Goal: Task Accomplishment & Management: Manage account settings

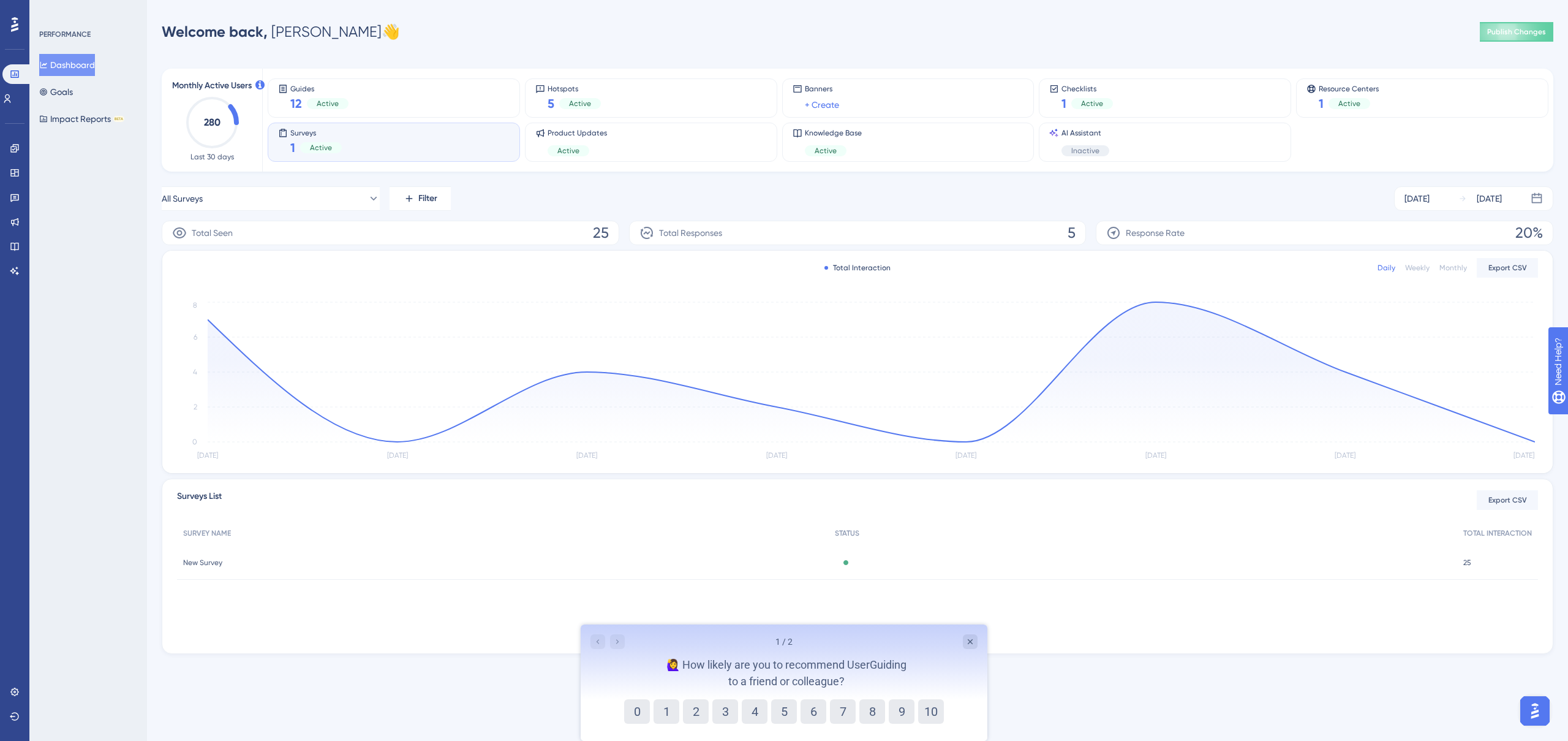
click at [1318, 31] on div "Welcome back, Taylor 👋 Publish Changes" at bounding box center [857, 31] width 1391 height 24
drag, startPoint x: 1518, startPoint y: 708, endPoint x: 1542, endPoint y: 715, distance: 25.0
click at [1519, 708] on div at bounding box center [1534, 710] width 37 height 37
click at [1543, 715] on img "Open AI Assistant Launcher" at bounding box center [1535, 710] width 22 height 22
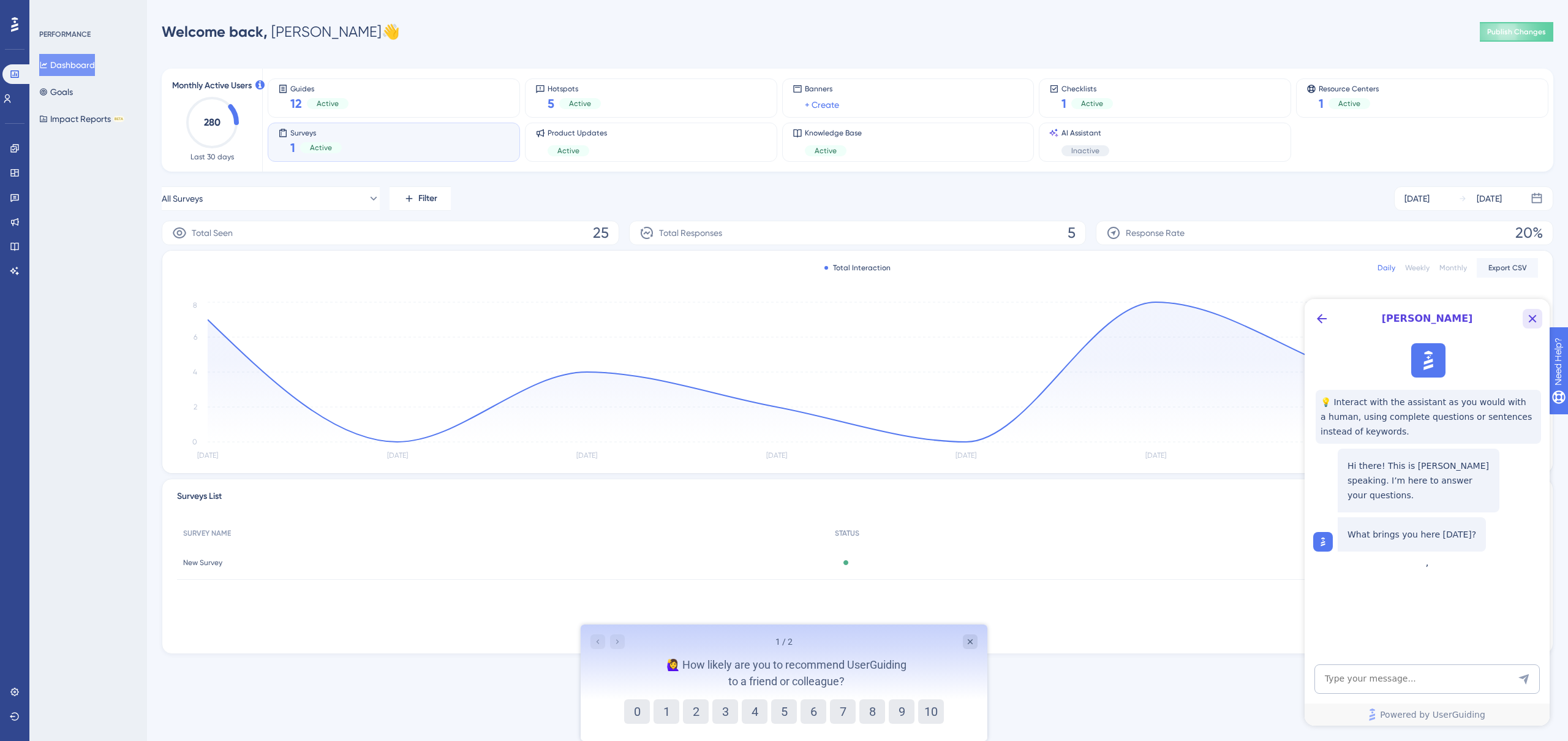
click at [1530, 318] on icon "Close Button" at bounding box center [1532, 318] width 15 height 15
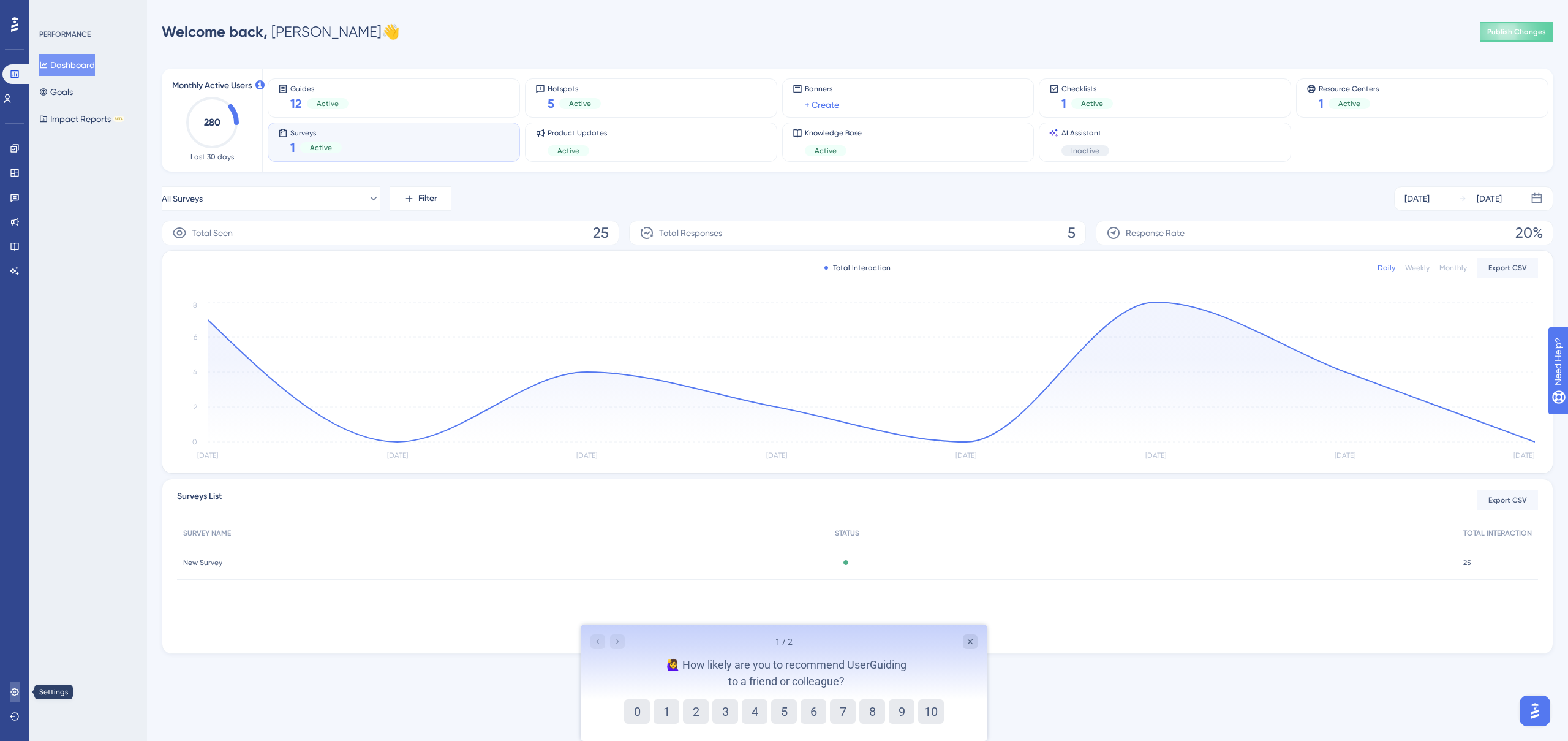
click at [19, 696] on icon at bounding box center [15, 692] width 10 height 10
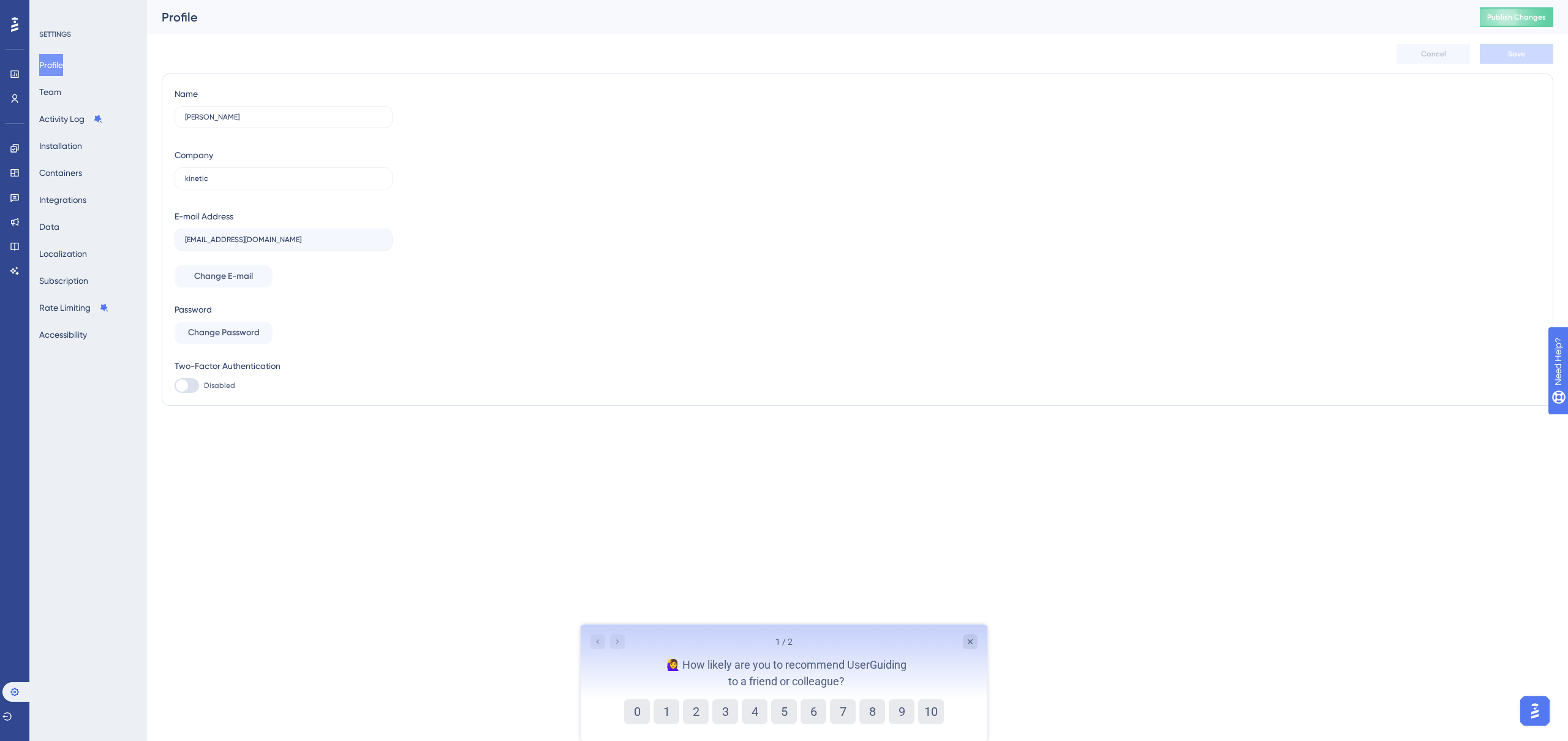
click at [121, 509] on div "SETTINGS Profile Team Activity Log Installation Containers Integrations Data Lo…" at bounding box center [88, 370] width 117 height 741
click at [16, 81] on link at bounding box center [15, 74] width 10 height 20
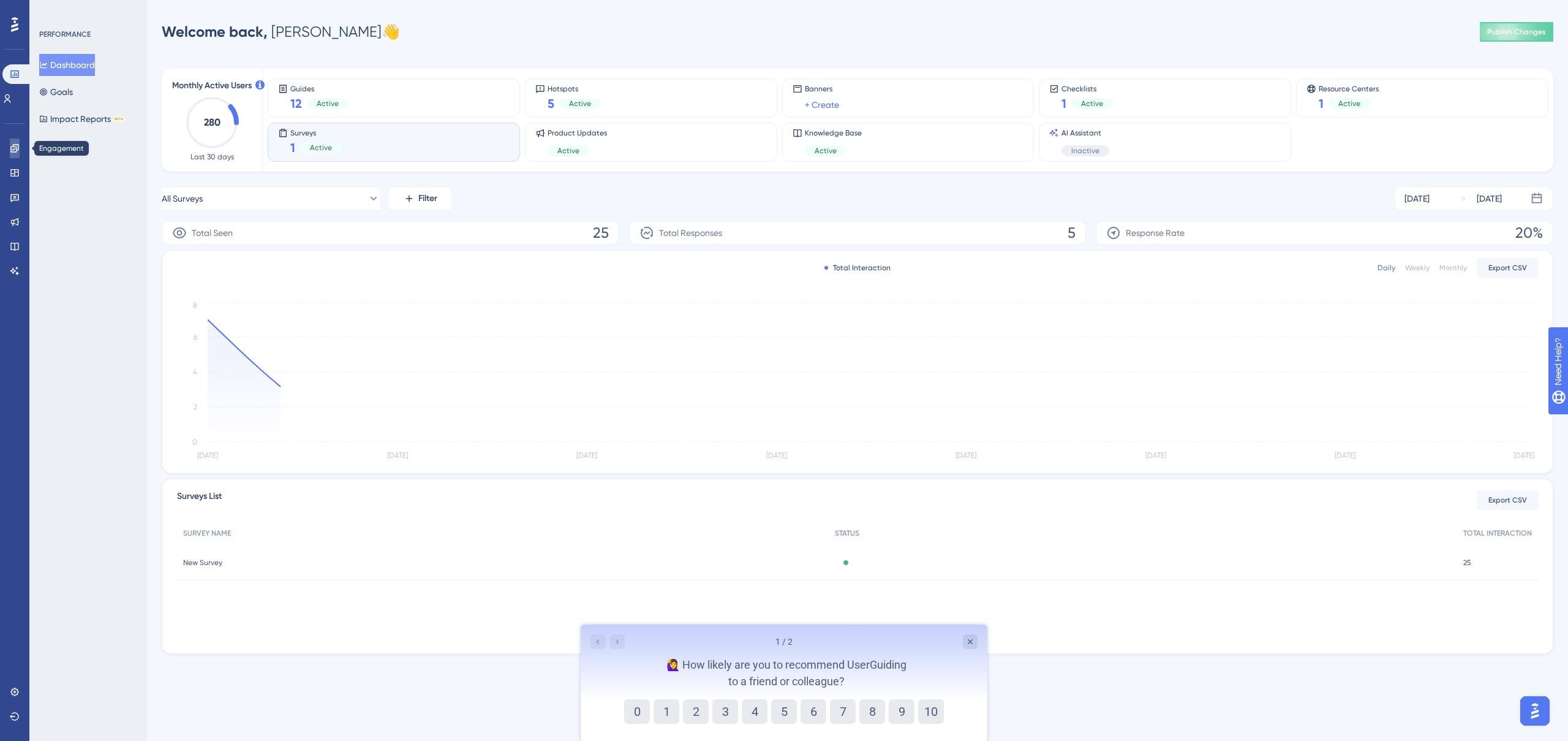
click at [20, 155] on link at bounding box center [15, 148] width 10 height 20
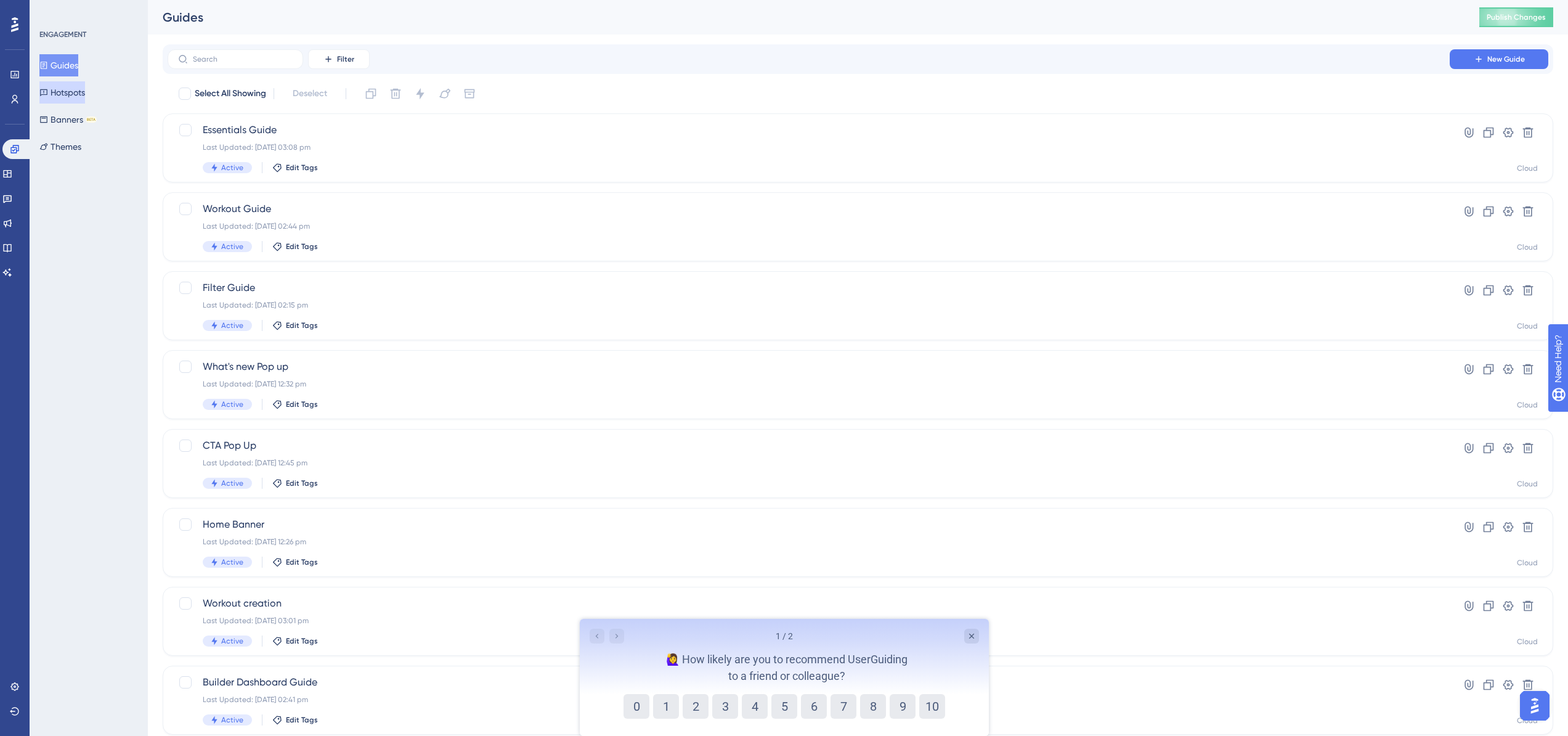
click at [49, 103] on button "Hotspots" at bounding box center [62, 92] width 46 height 22
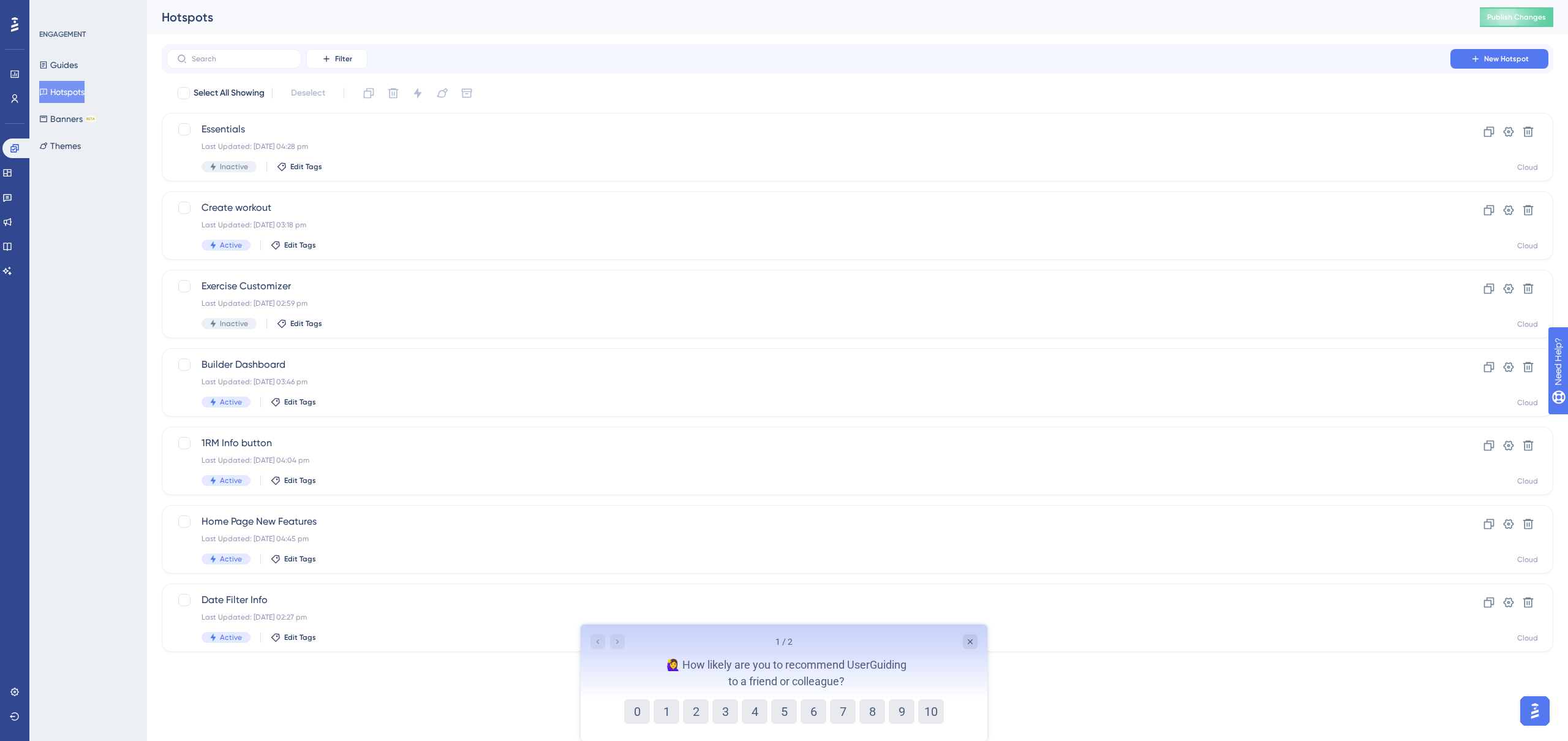
click at [1347, 84] on div "Select All Showing Deselect" at bounding box center [865, 93] width 1377 height 20
click at [1515, 14] on button "Publish Changes" at bounding box center [1516, 16] width 74 height 20
click at [828, 237] on div "Create workout Last Updated: 12 Aug 2025 03:18 pm Active Edit Tags" at bounding box center [809, 225] width 1214 height 50
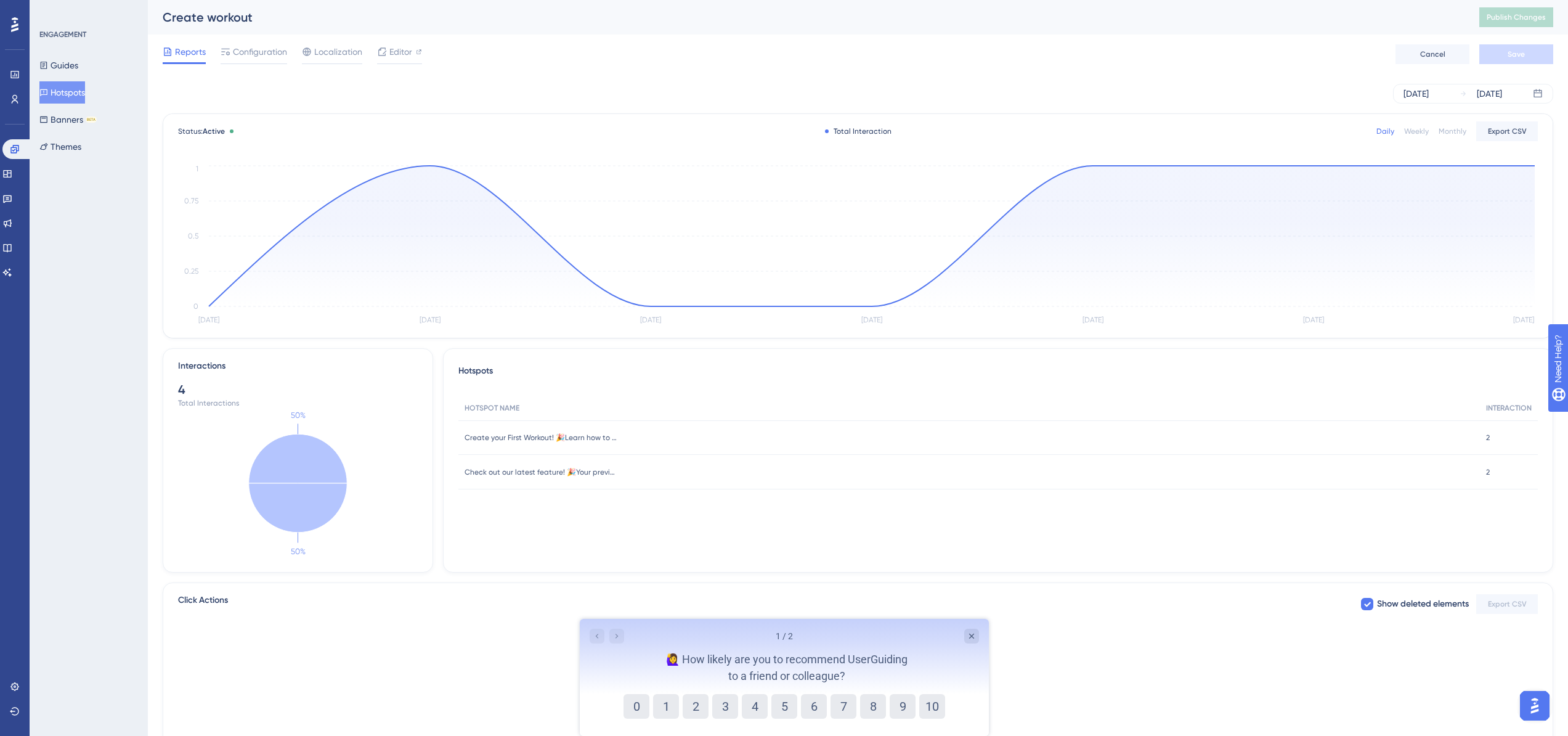
click at [260, 43] on div "Reports Configuration Localization Editor Cancel Save" at bounding box center [858, 54] width 1391 height 39
click at [260, 47] on span "Configuration" at bounding box center [260, 51] width 54 height 15
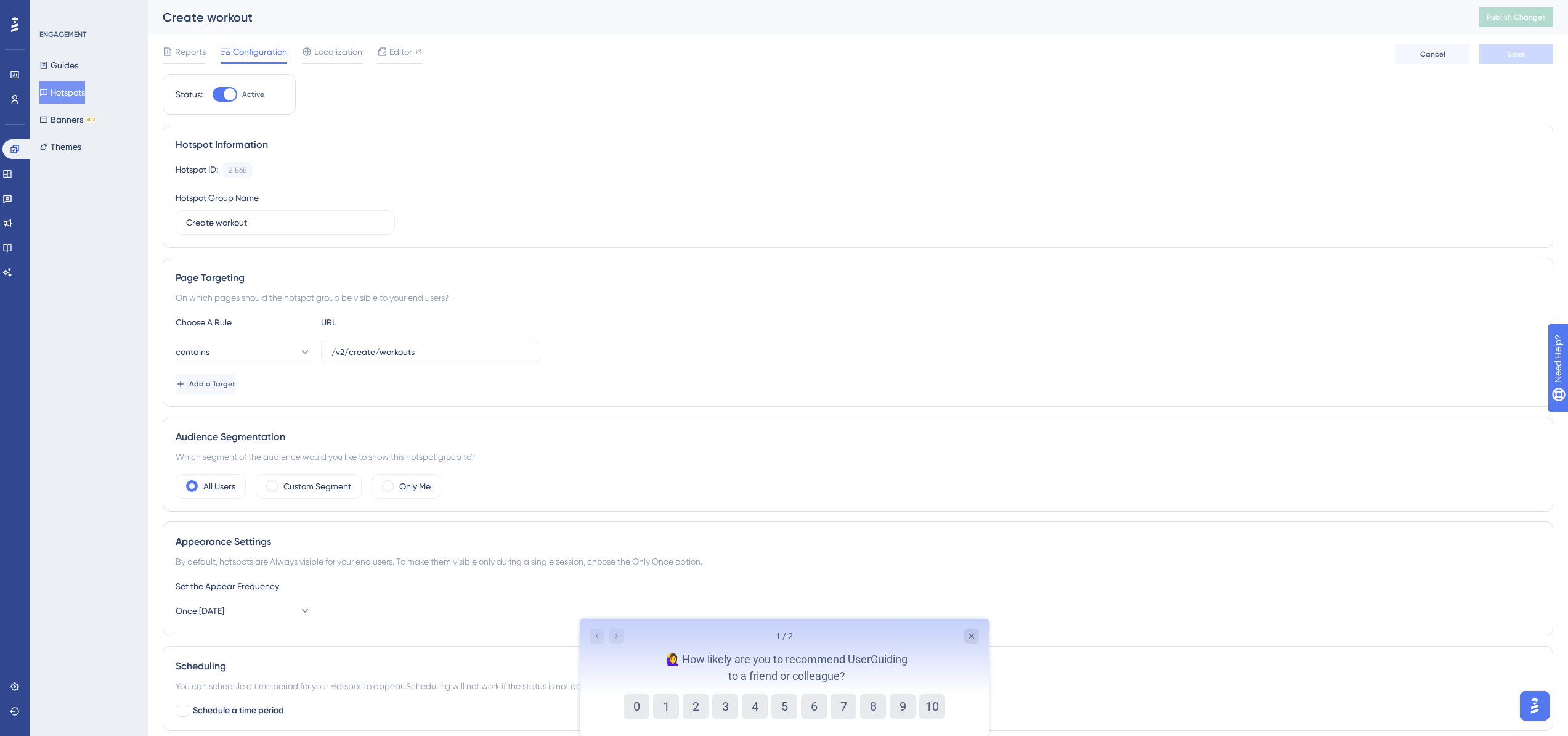
click at [620, 221] on div "Hotspot ID: 21868 Copy Hotspot Group Name Create workout" at bounding box center [858, 198] width 1365 height 72
click at [72, 87] on button "Hotspots" at bounding box center [62, 92] width 46 height 22
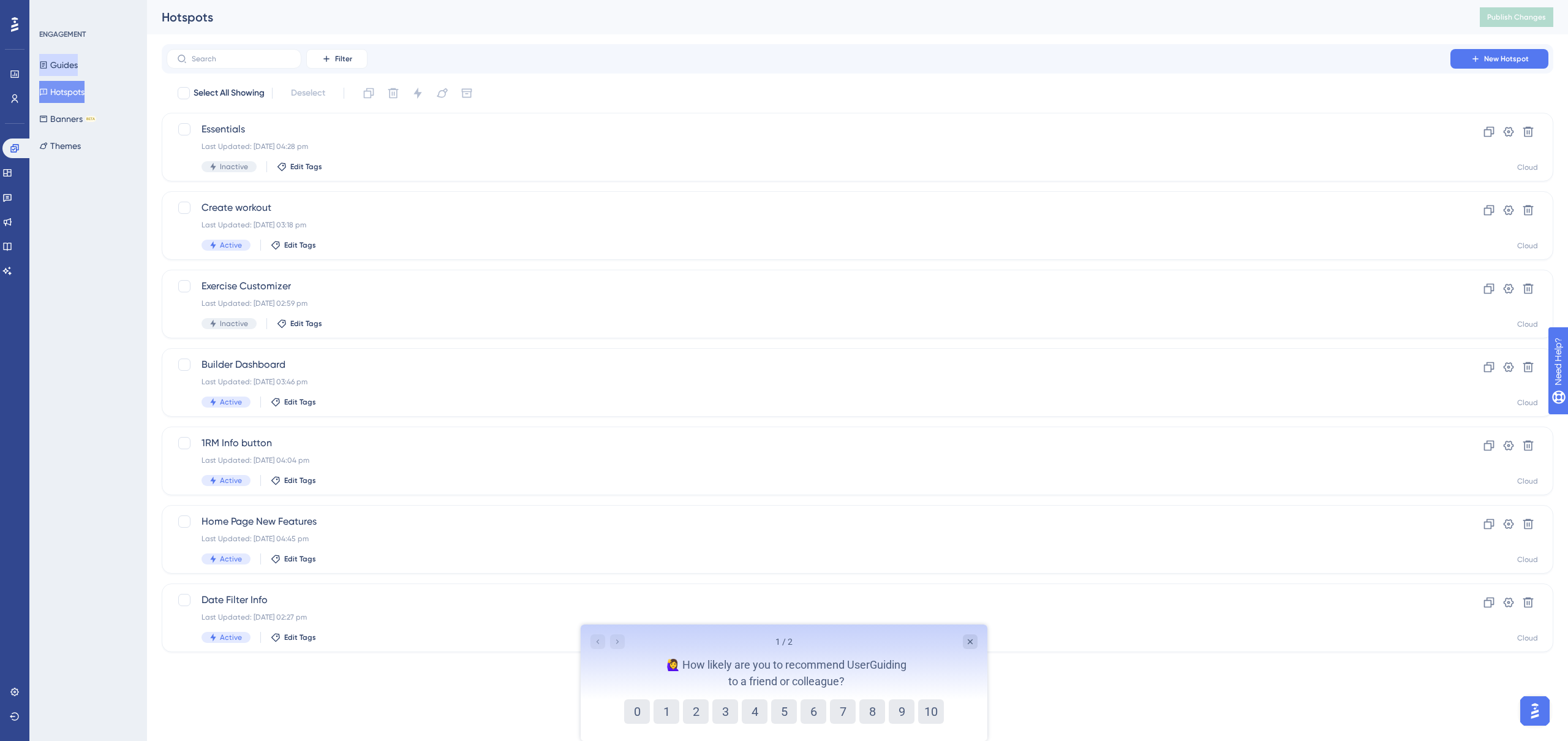
click at [66, 63] on button "Guides" at bounding box center [58, 65] width 38 height 22
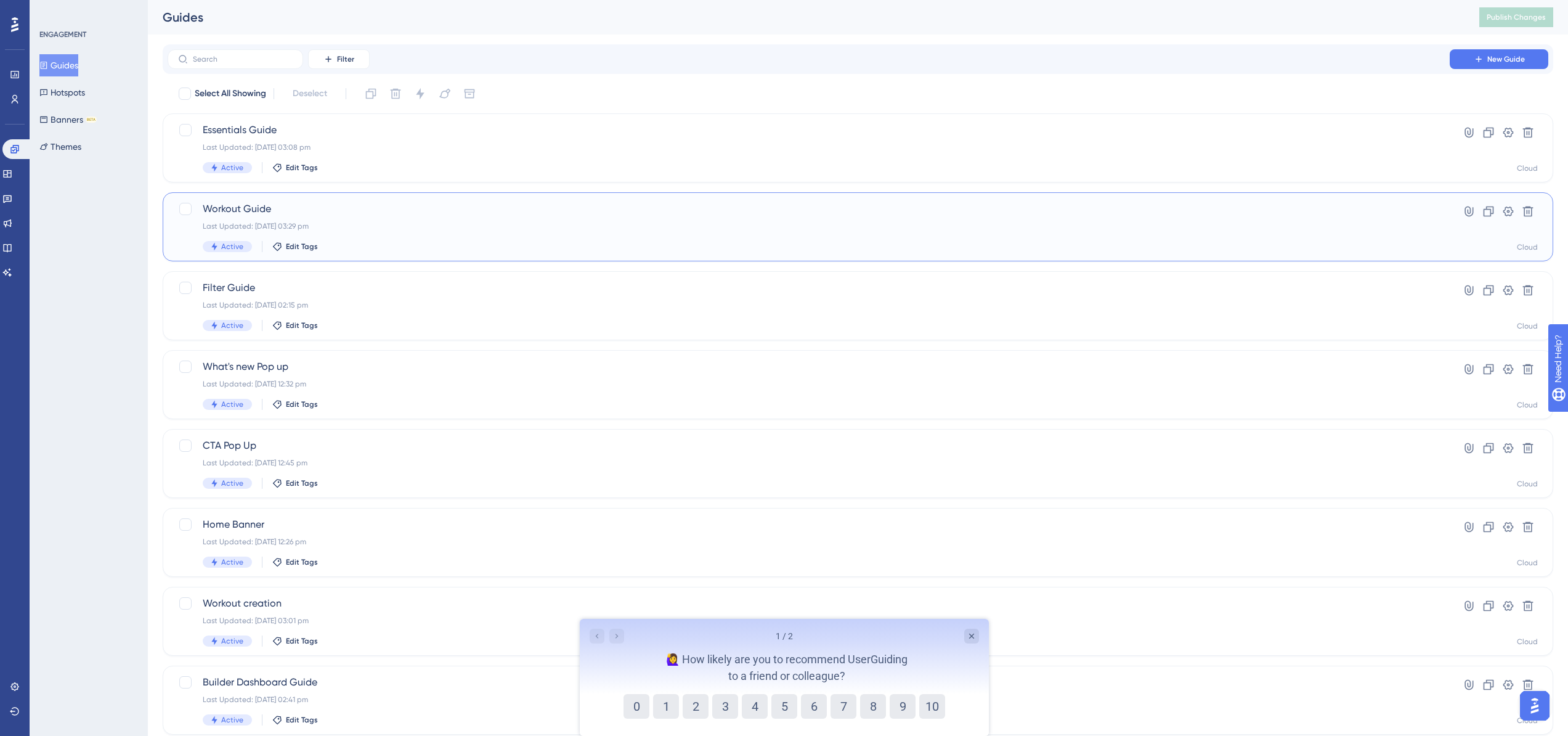
click at [444, 215] on span "Workout Guide" at bounding box center [809, 209] width 1212 height 15
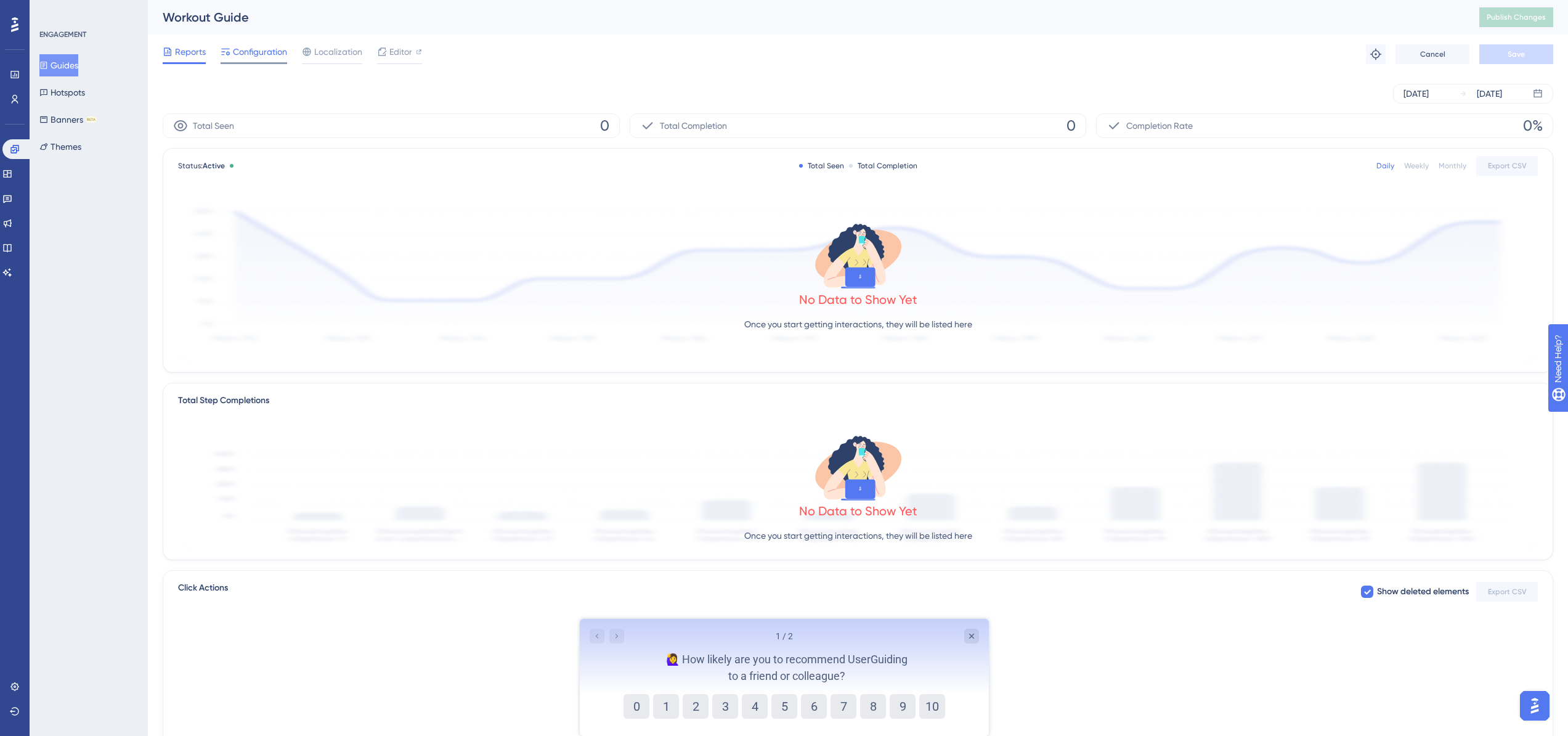
click at [262, 53] on span "Configuration" at bounding box center [260, 51] width 54 height 15
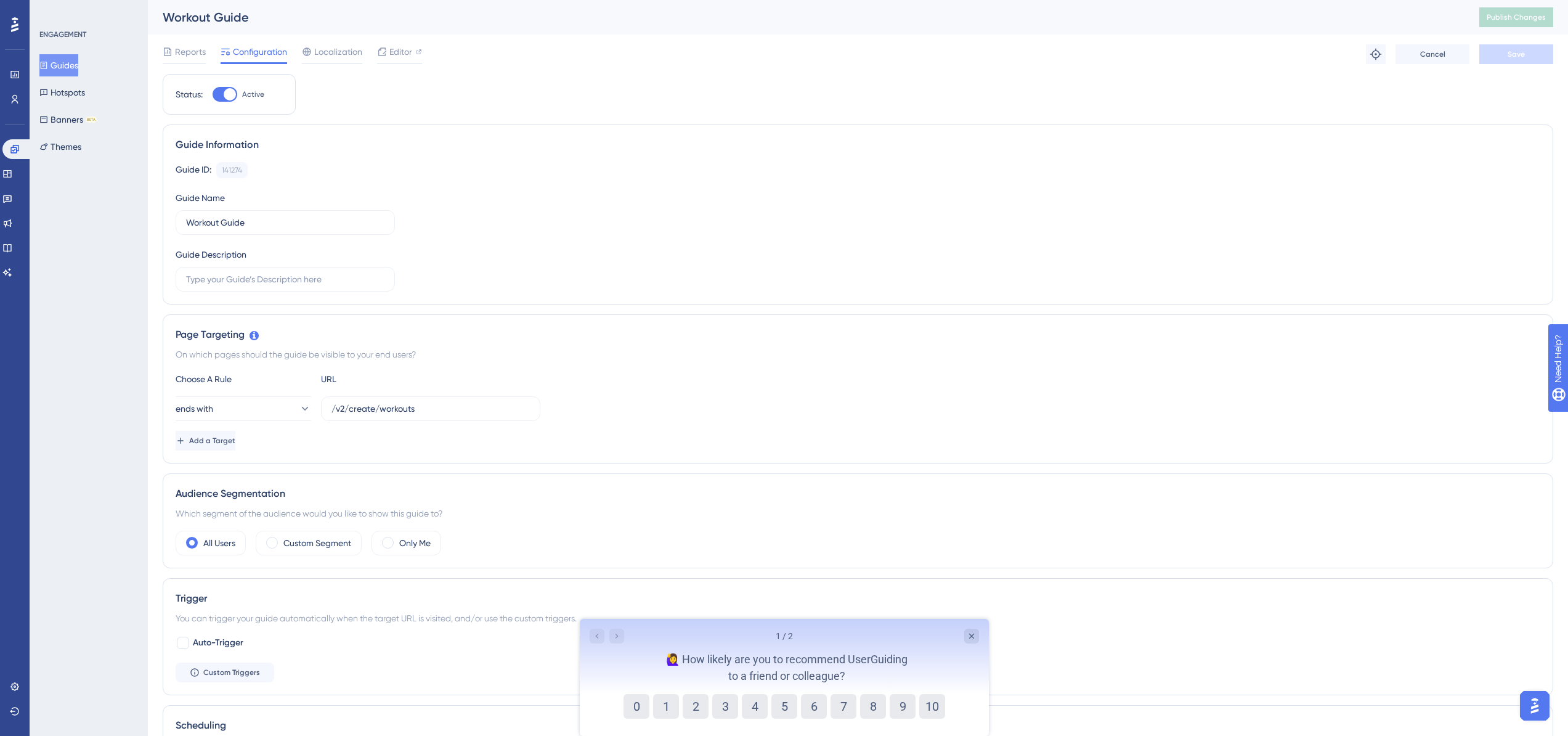
click at [547, 217] on div "Guide ID: 141274 Copy Guide Name Workout Guide Guide Description" at bounding box center [858, 227] width 1365 height 129
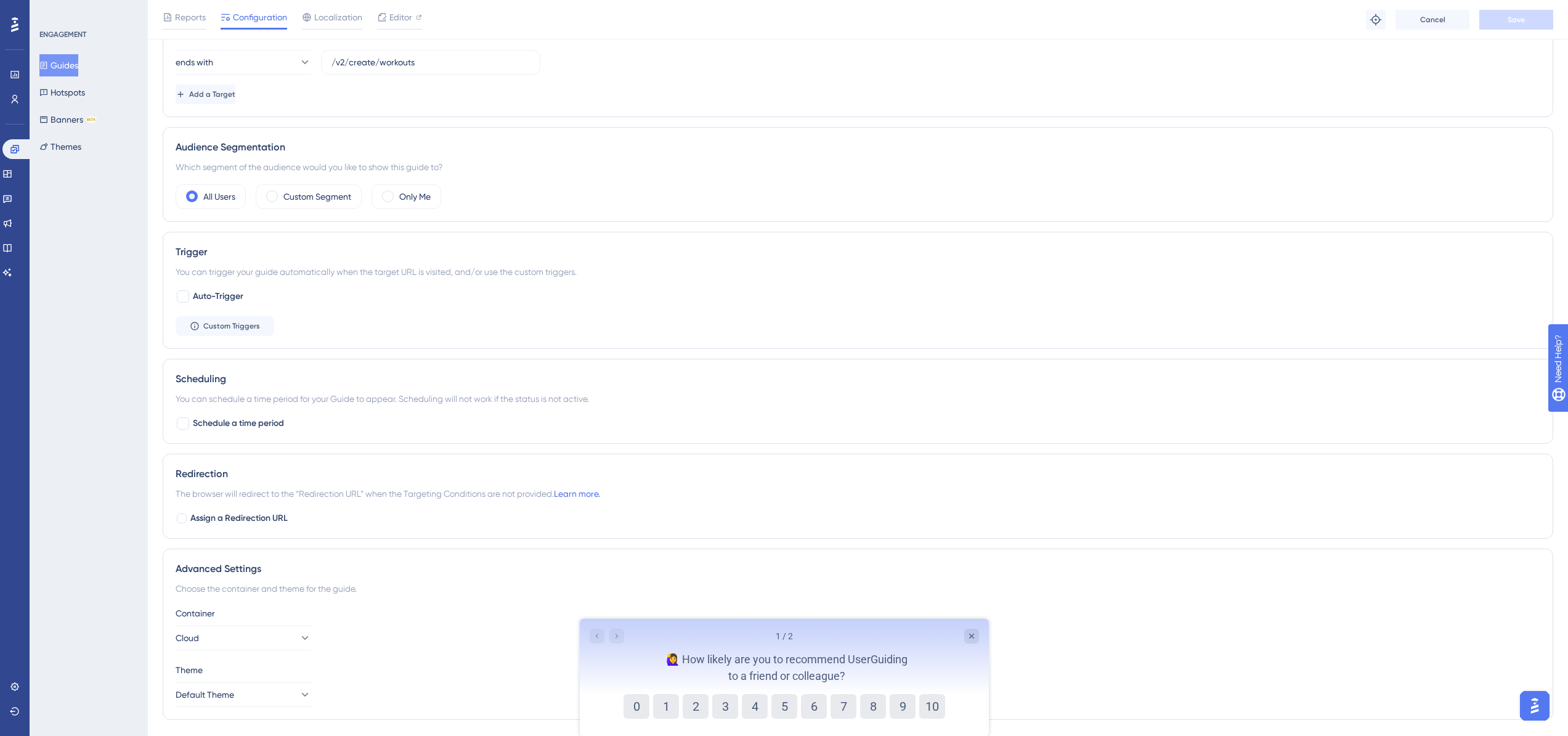
scroll to position [385, 0]
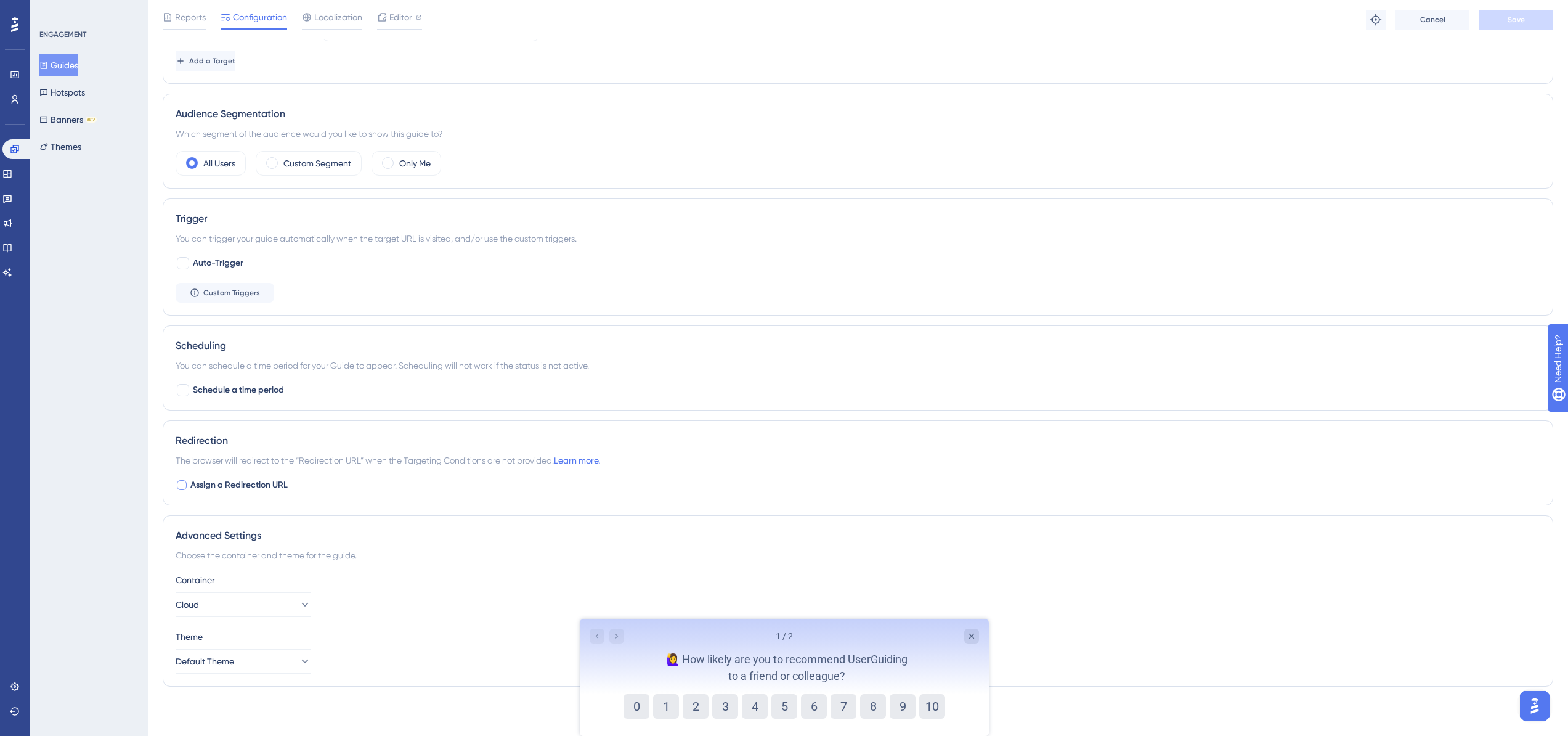
click at [183, 483] on div at bounding box center [182, 485] width 10 height 10
checkbox input "true"
click at [314, 536] on input "https://betademo.gymaware.com/v2/build/workouts" at bounding box center [286, 537] width 198 height 13
drag, startPoint x: 321, startPoint y: 537, endPoint x: 217, endPoint y: 535, distance: 104.0
click at [217, 535] on input "https://betademo.gymaware.com/v2/build/workouts" at bounding box center [286, 537] width 198 height 13
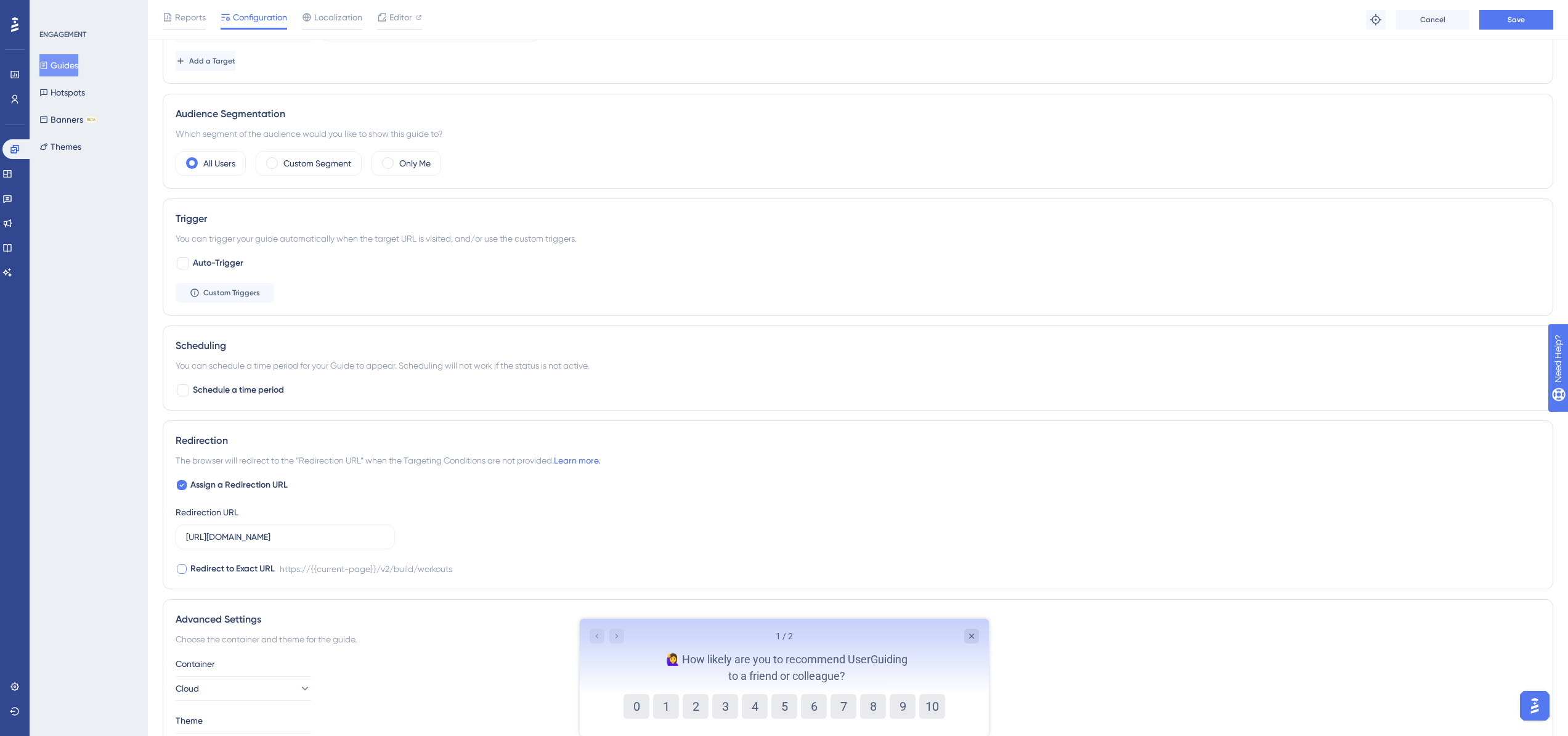
click at [181, 568] on div at bounding box center [182, 569] width 10 height 10
checkbox input "true"
click at [179, 486] on icon at bounding box center [182, 485] width 5 height 10
click at [183, 486] on div at bounding box center [182, 485] width 10 height 10
checkbox input "true"
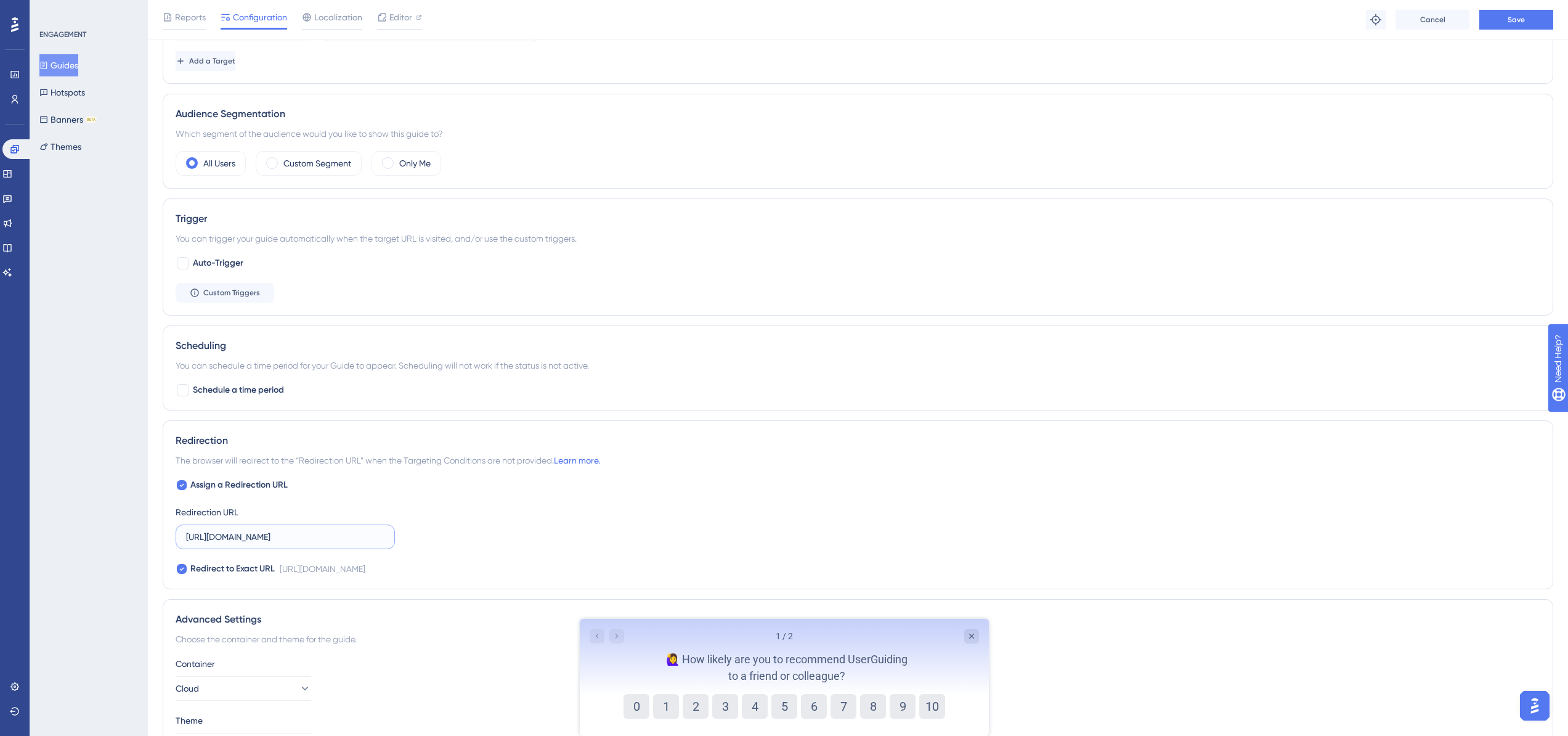
drag, startPoint x: 319, startPoint y: 537, endPoint x: 219, endPoint y: 539, distance: 100.0
click at [219, 539] on input "https://betademo.gymaware.com/v2/build/workouts" at bounding box center [286, 537] width 198 height 13
type input "https:///v2/build/workouts"
click at [180, 484] on icon at bounding box center [182, 485] width 5 height 10
click at [183, 483] on div at bounding box center [182, 485] width 10 height 10
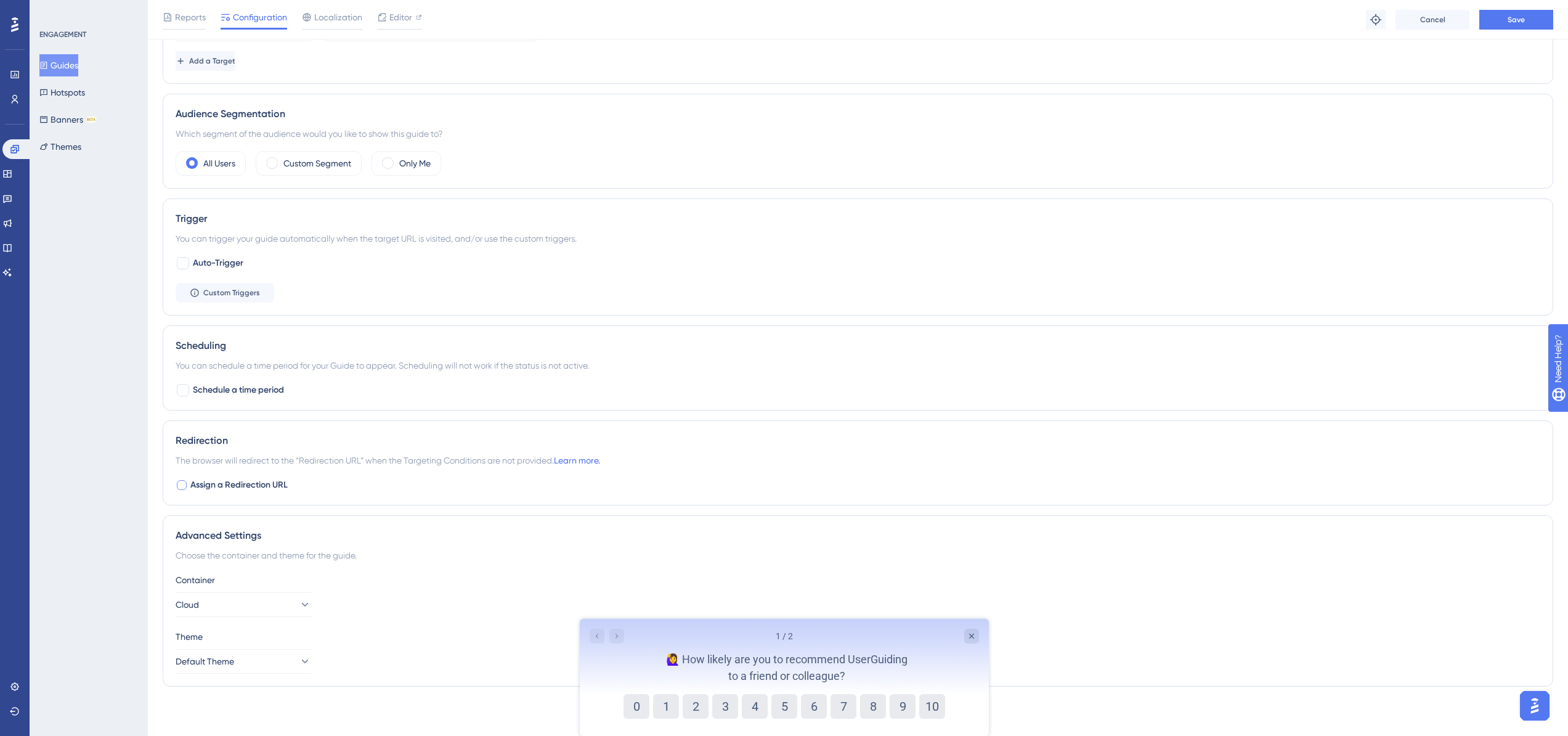
checkbox input "true"
click at [180, 568] on icon at bounding box center [182, 569] width 4 height 3
click at [218, 537] on input "https:///v2/build/workouts" at bounding box center [286, 537] width 198 height 13
click at [179, 570] on div at bounding box center [182, 569] width 10 height 10
click at [180, 570] on icon at bounding box center [182, 569] width 5 height 10
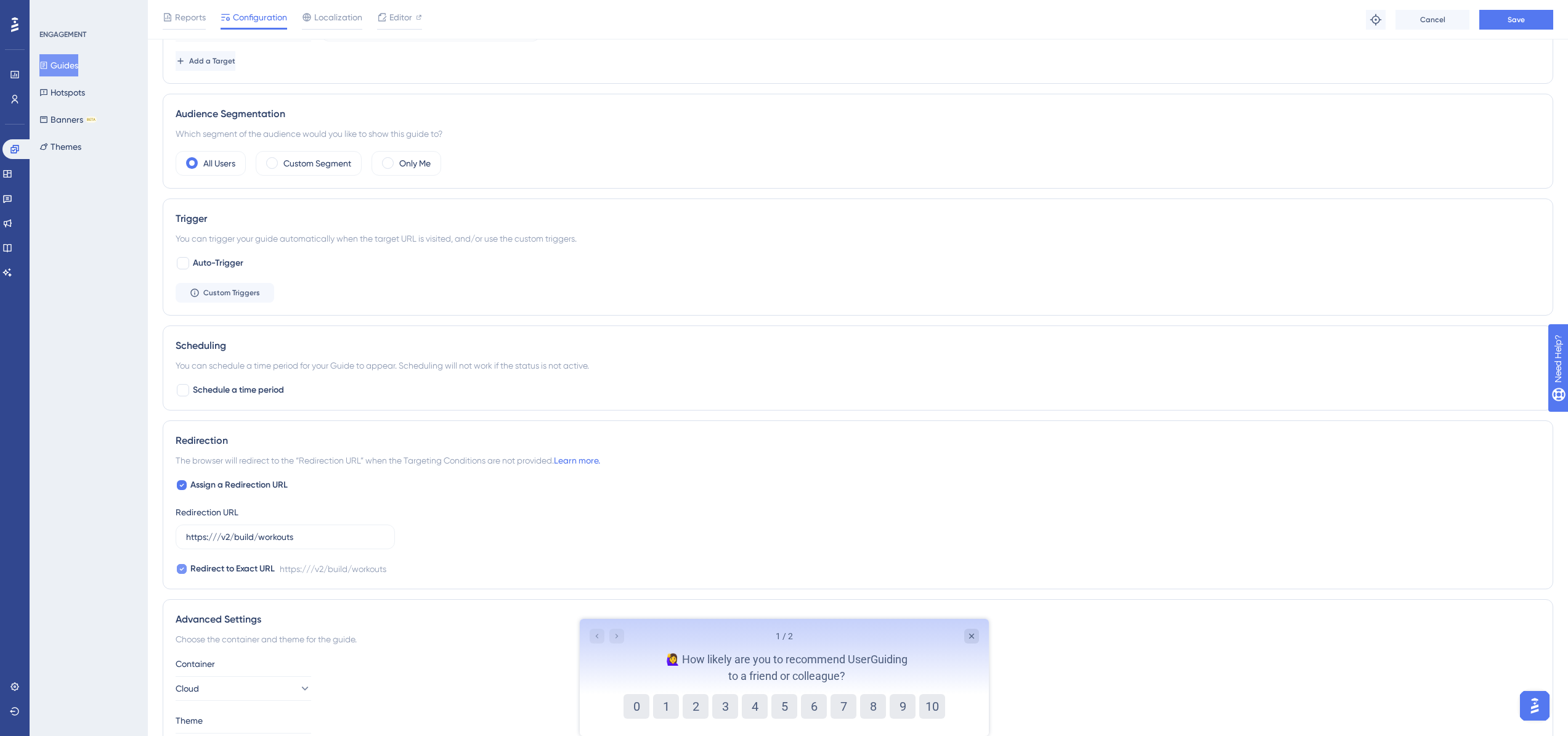
checkbox input "false"
click at [217, 538] on input "https:///v2/build/workouts" at bounding box center [286, 537] width 198 height 13
type input "https://cloud.gymaware.com/v2/build/workouts"
click at [489, 505] on div "Assign a Redirection URL Redirection URL https://cloud.gymaware.com/v2/build/wo…" at bounding box center [858, 527] width 1365 height 98
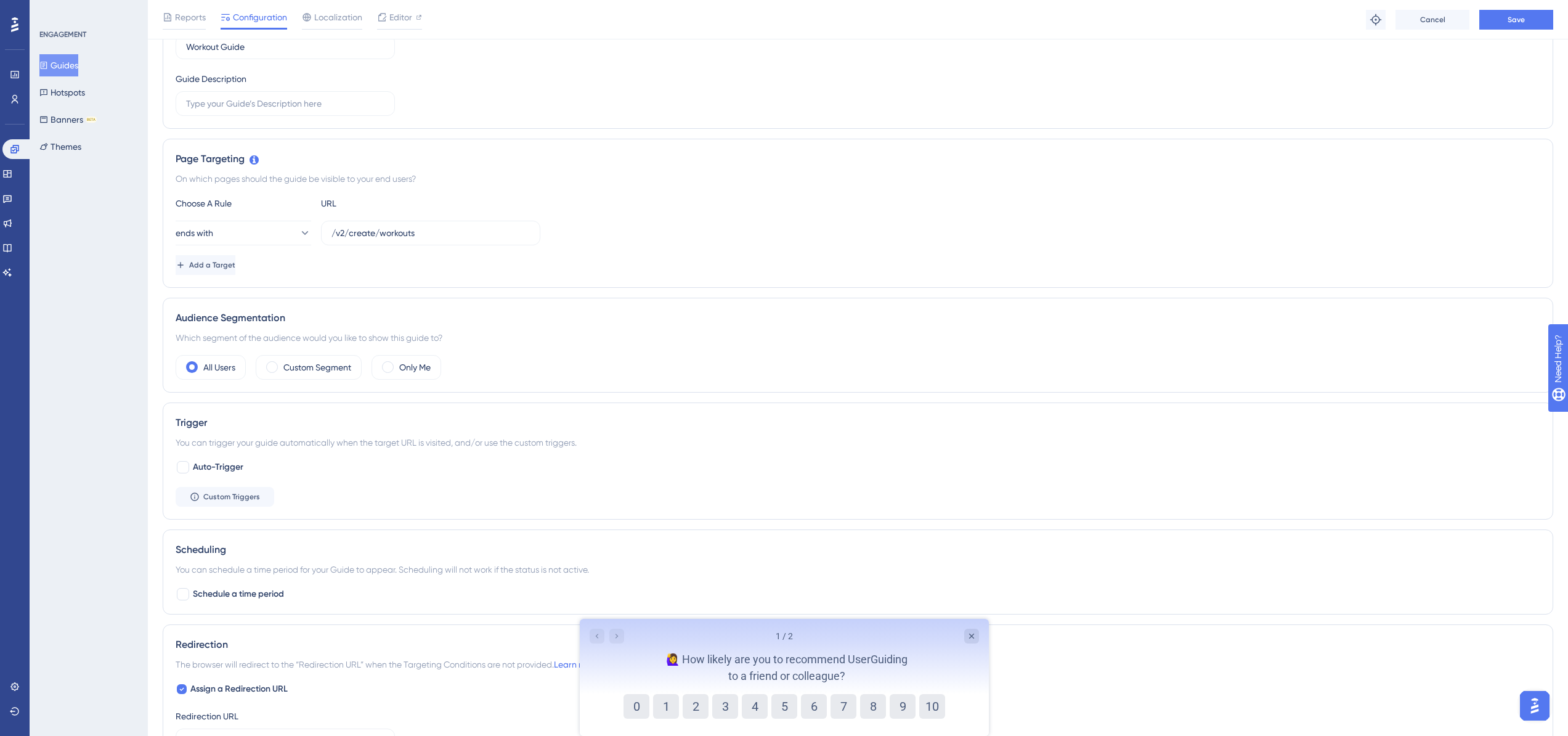
scroll to position [0, 0]
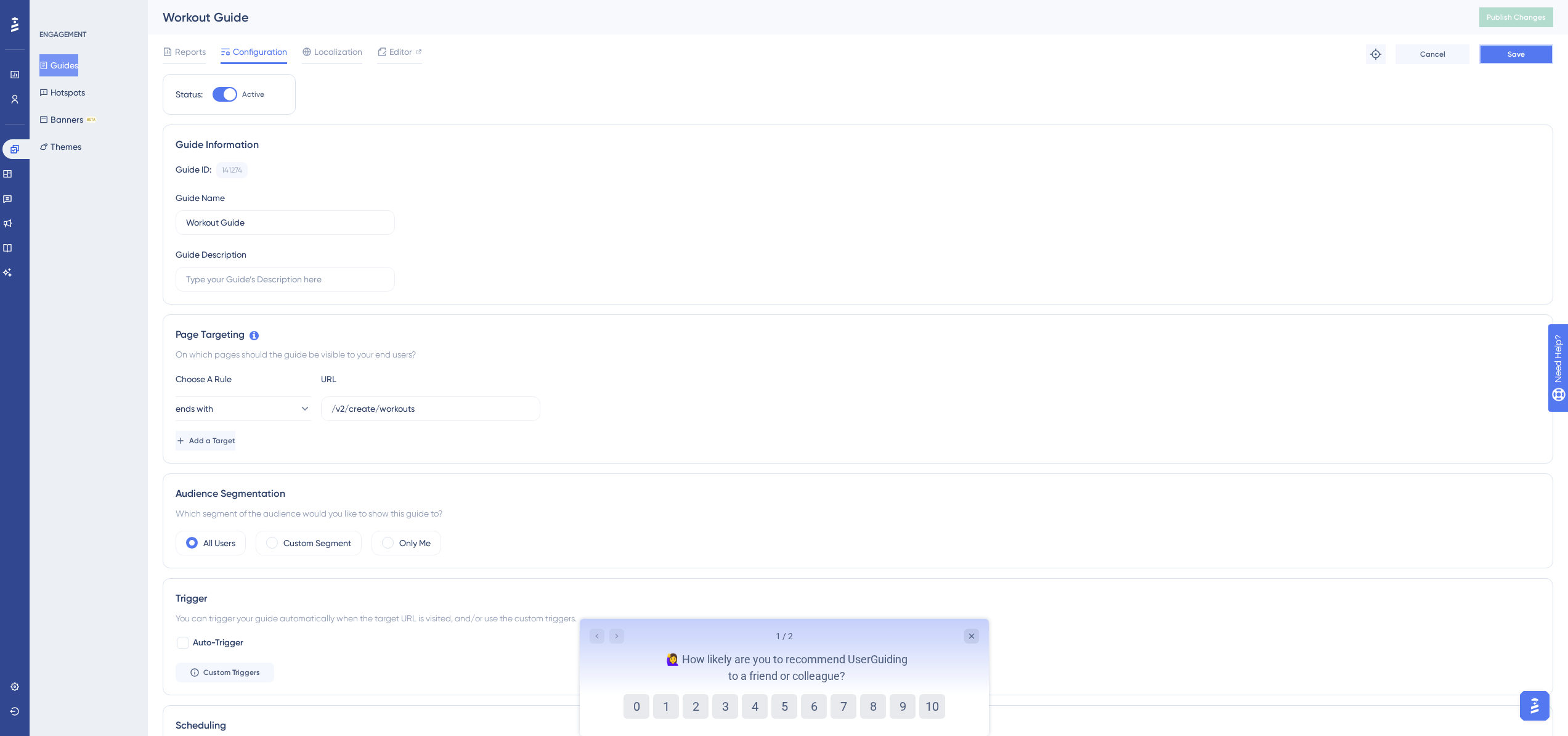
click at [1538, 55] on button "Save" at bounding box center [1516, 54] width 74 height 20
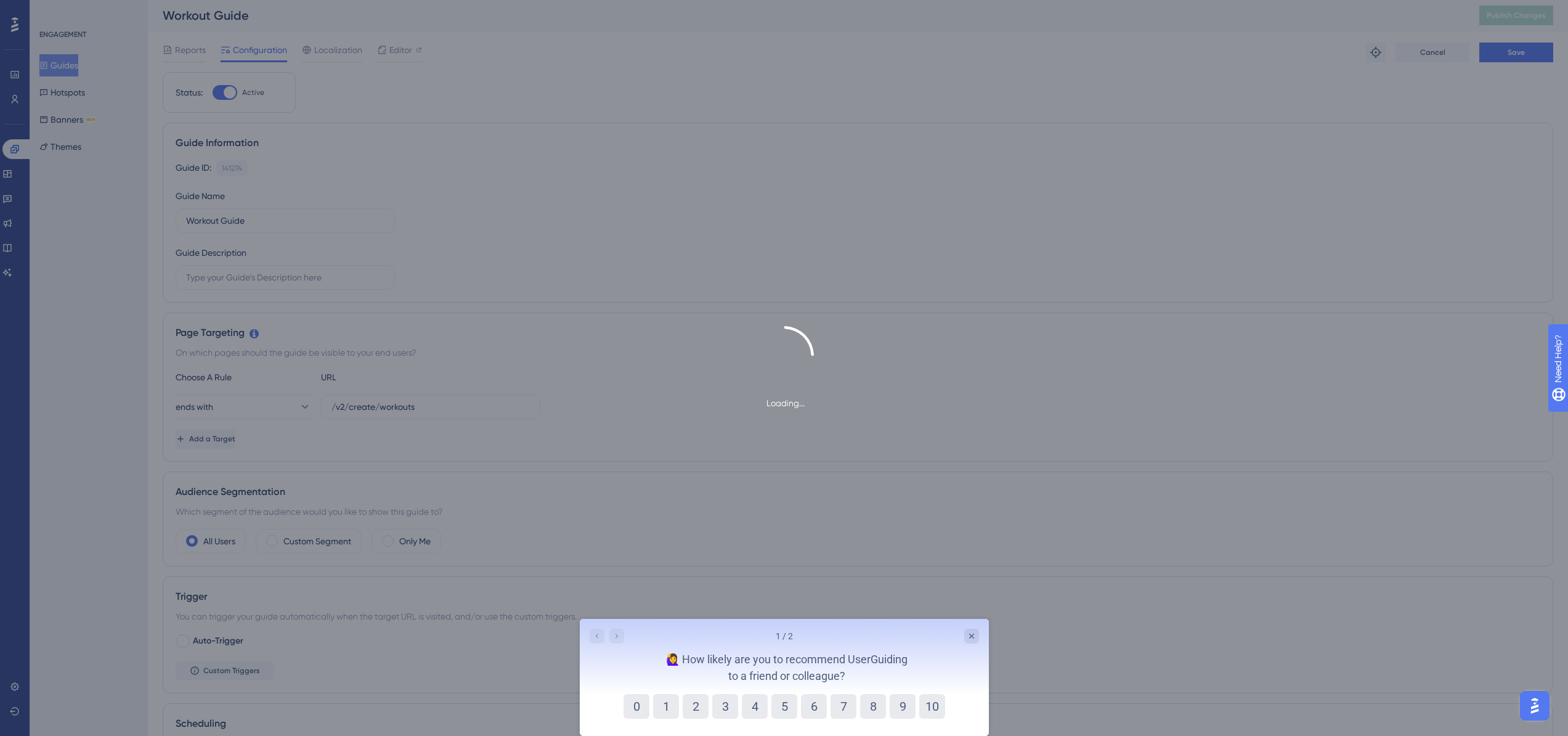
scroll to position [2, 0]
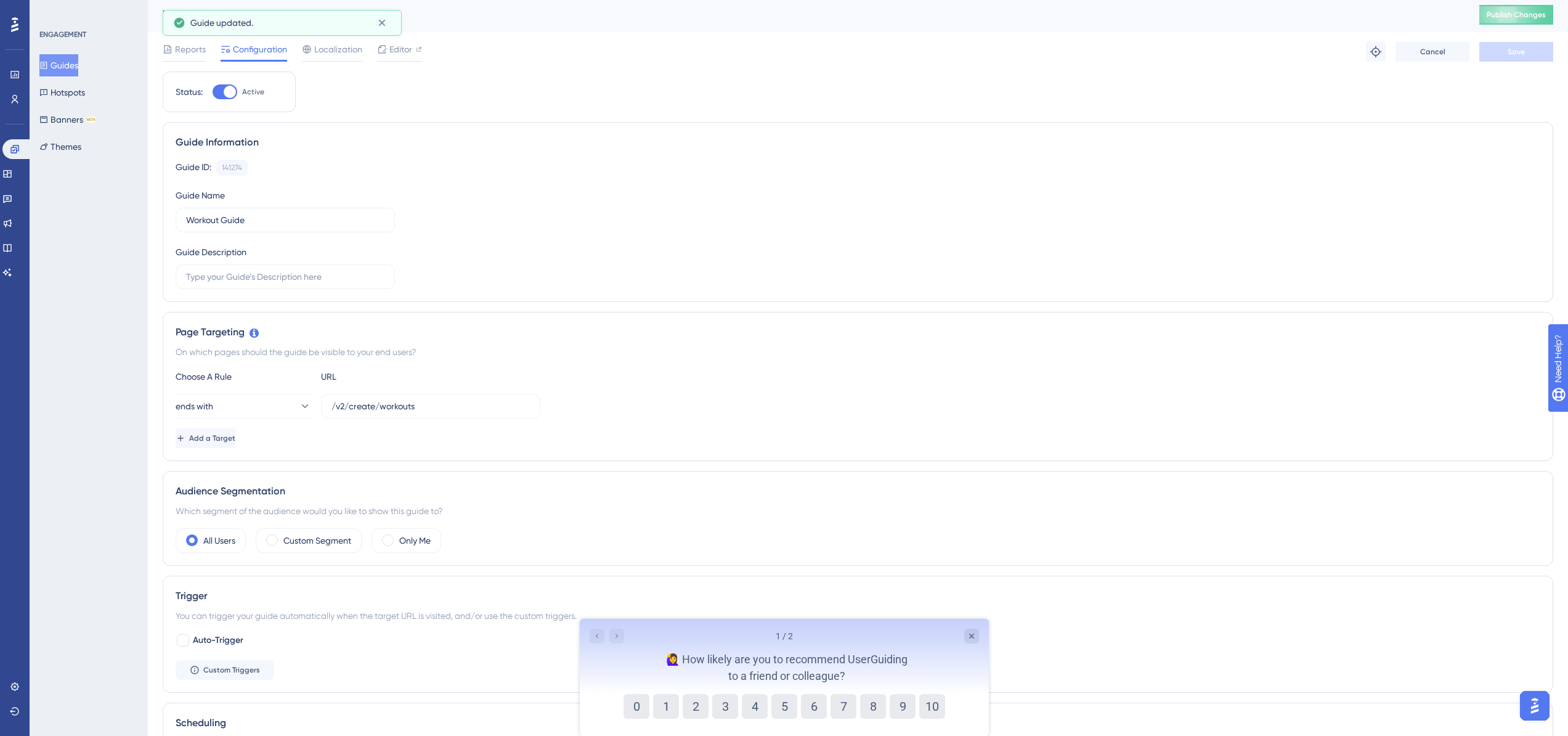
click at [321, 53] on span "Localization" at bounding box center [338, 49] width 48 height 15
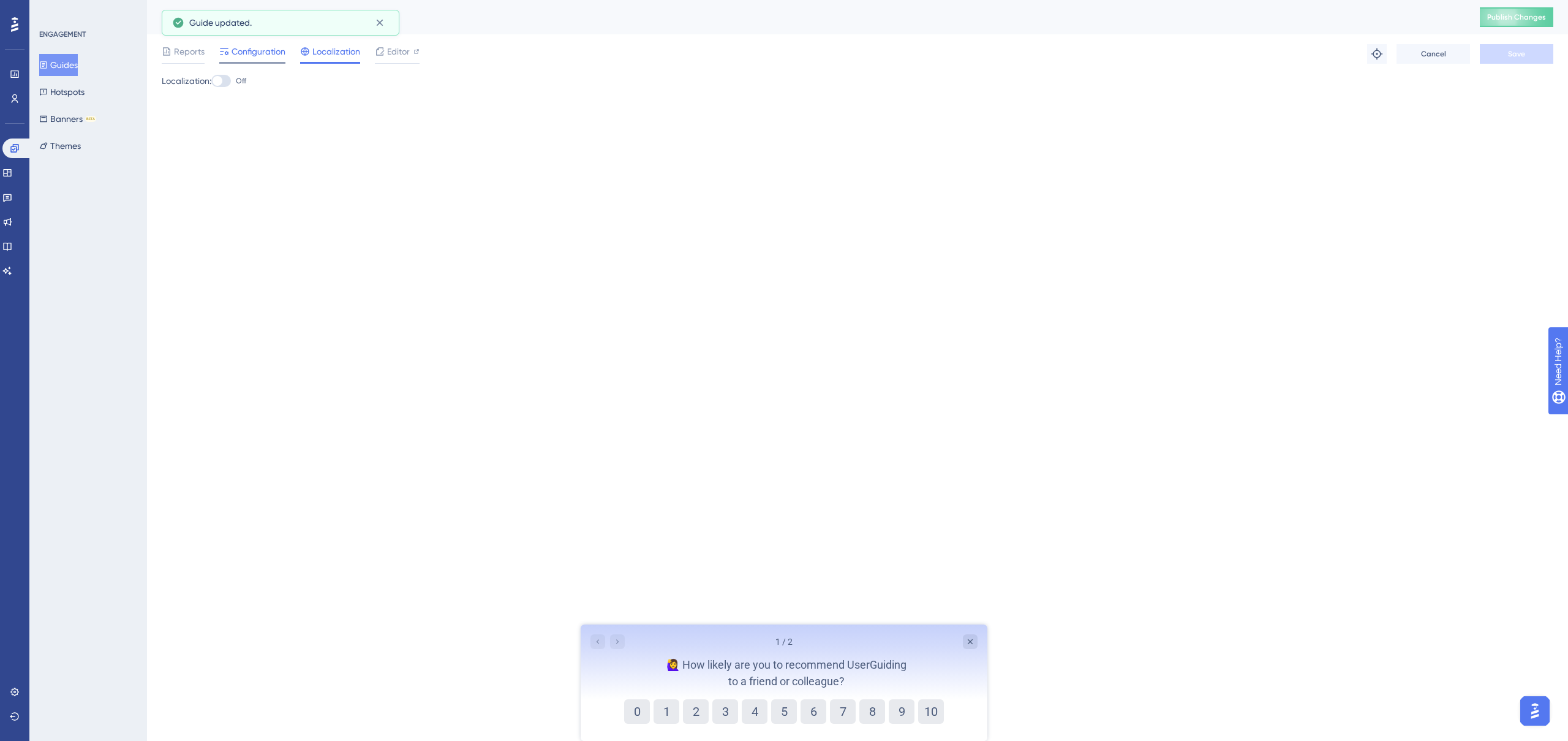
click at [261, 53] on span "Configuration" at bounding box center [258, 51] width 54 height 15
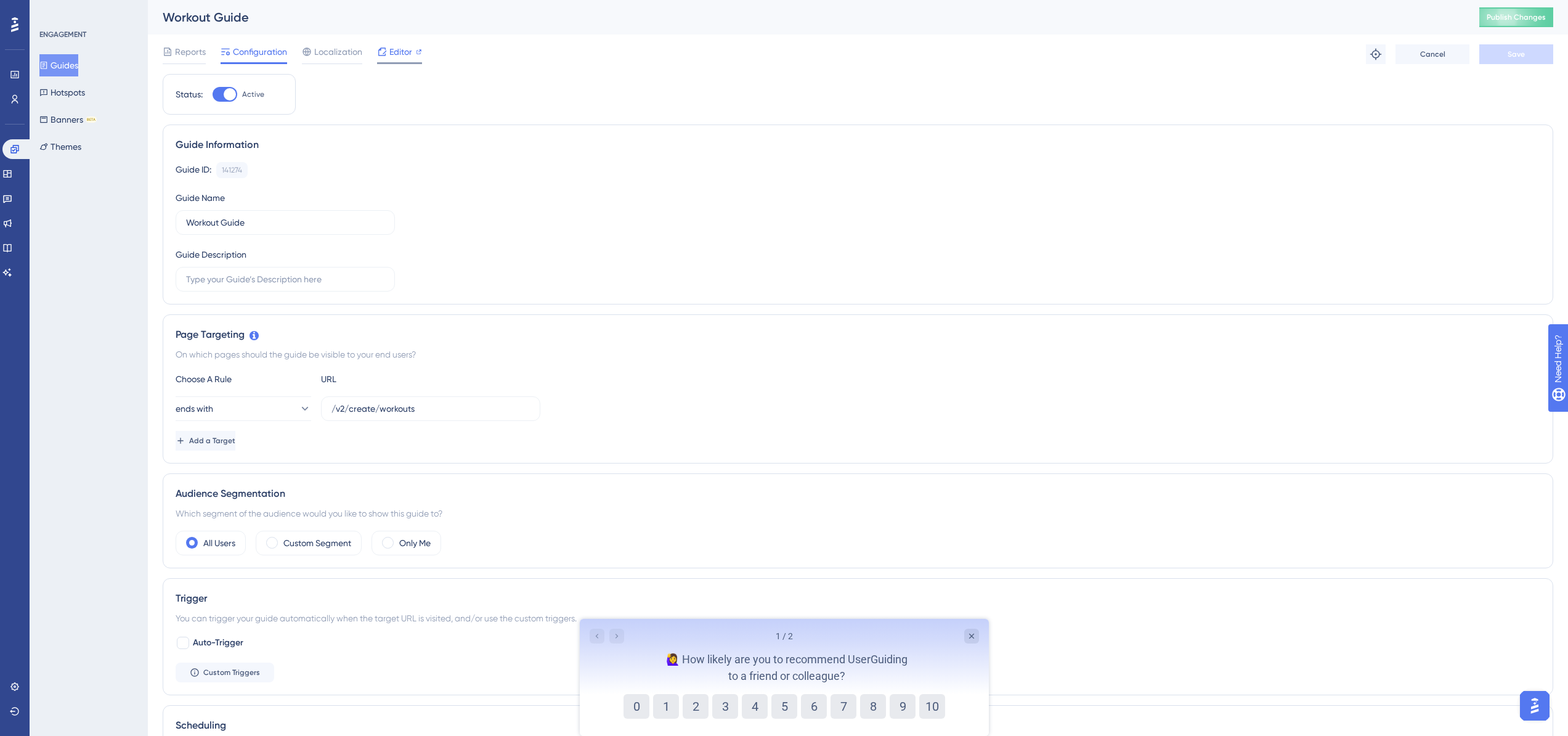
click at [400, 62] on div at bounding box center [399, 63] width 45 height 2
click at [180, 50] on span "Reports" at bounding box center [190, 51] width 31 height 15
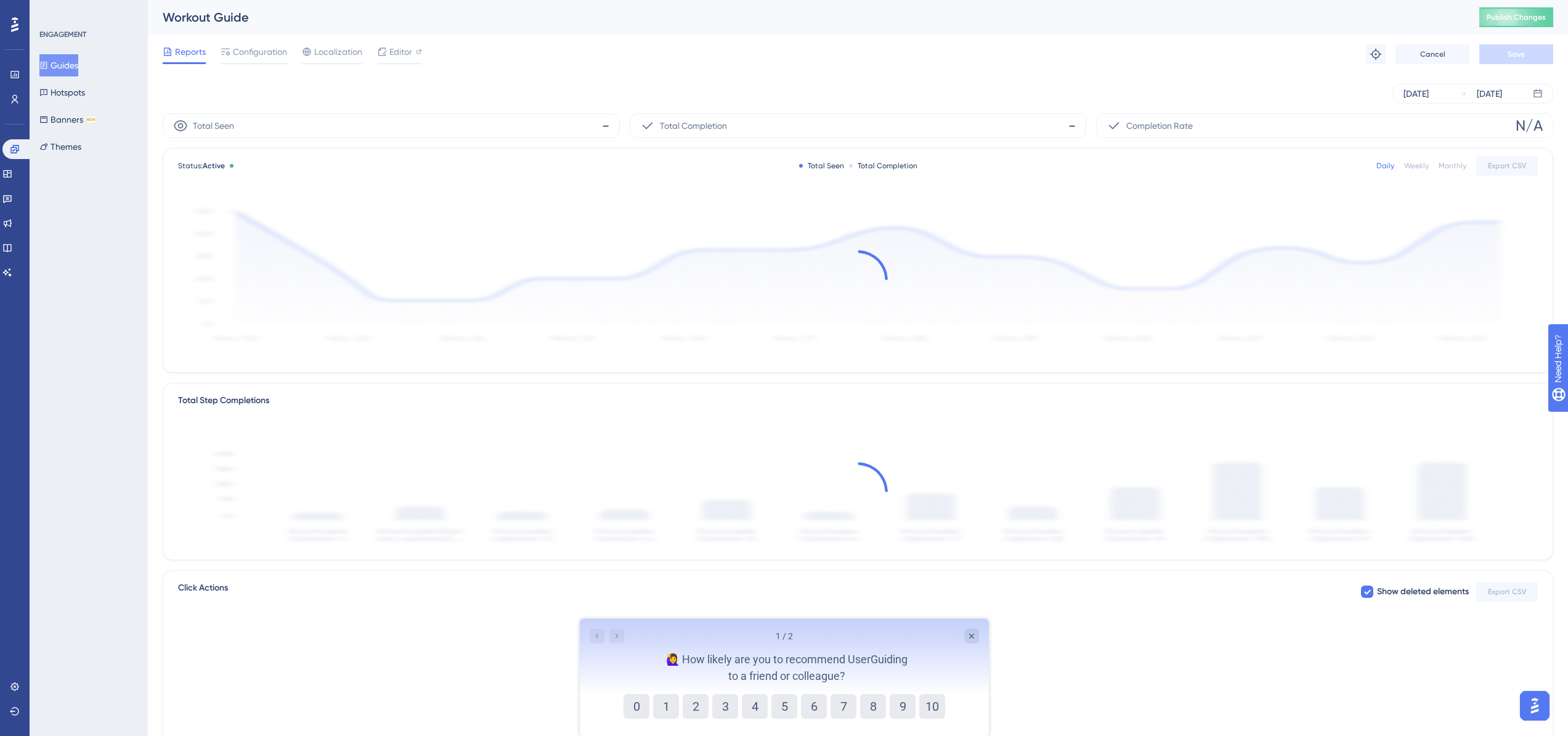
click at [757, 58] on div "Reports Configuration Localization Editor Troubleshoot Cancel Save" at bounding box center [858, 54] width 1391 height 39
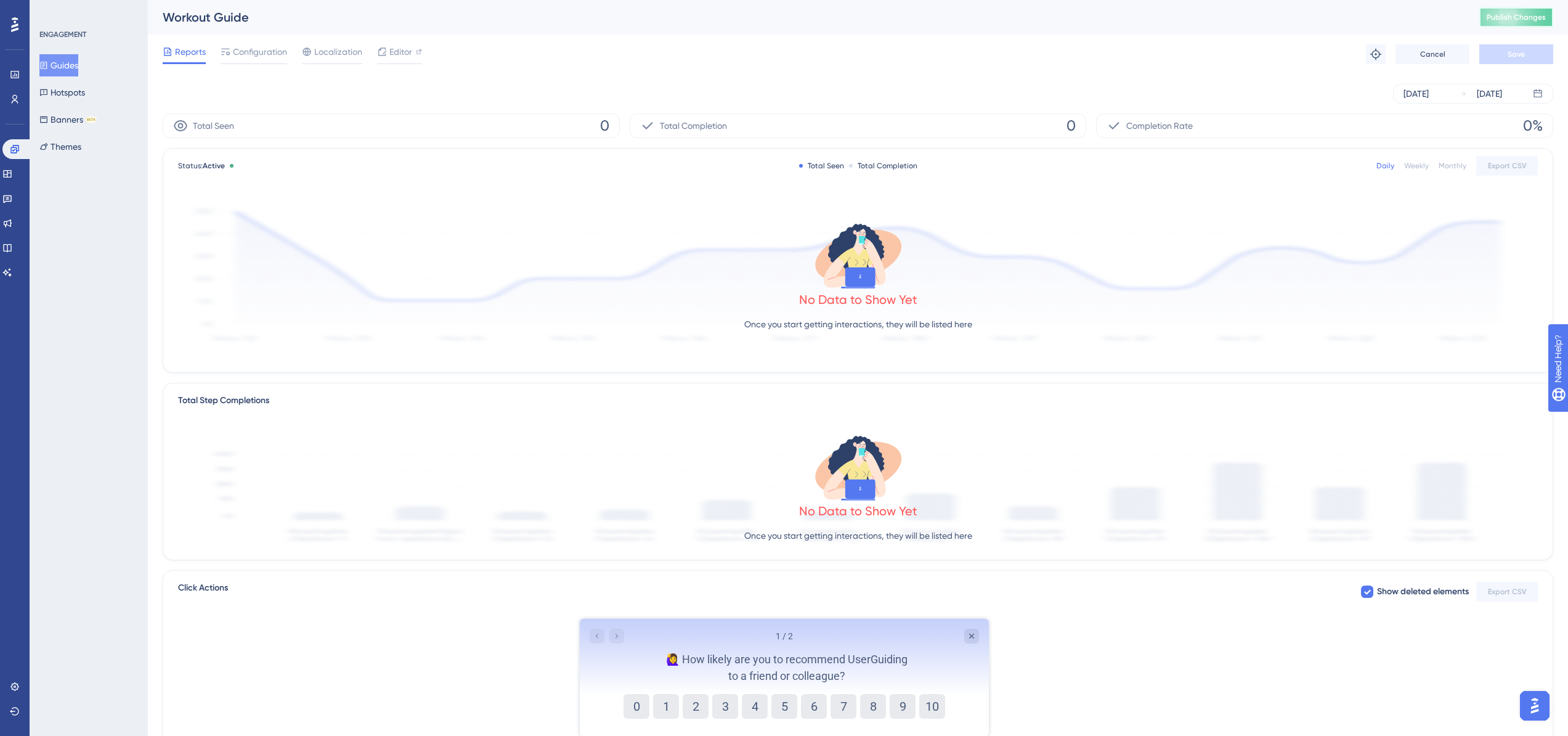
click at [1546, 18] on span "Publish Changes" at bounding box center [1516, 17] width 59 height 10
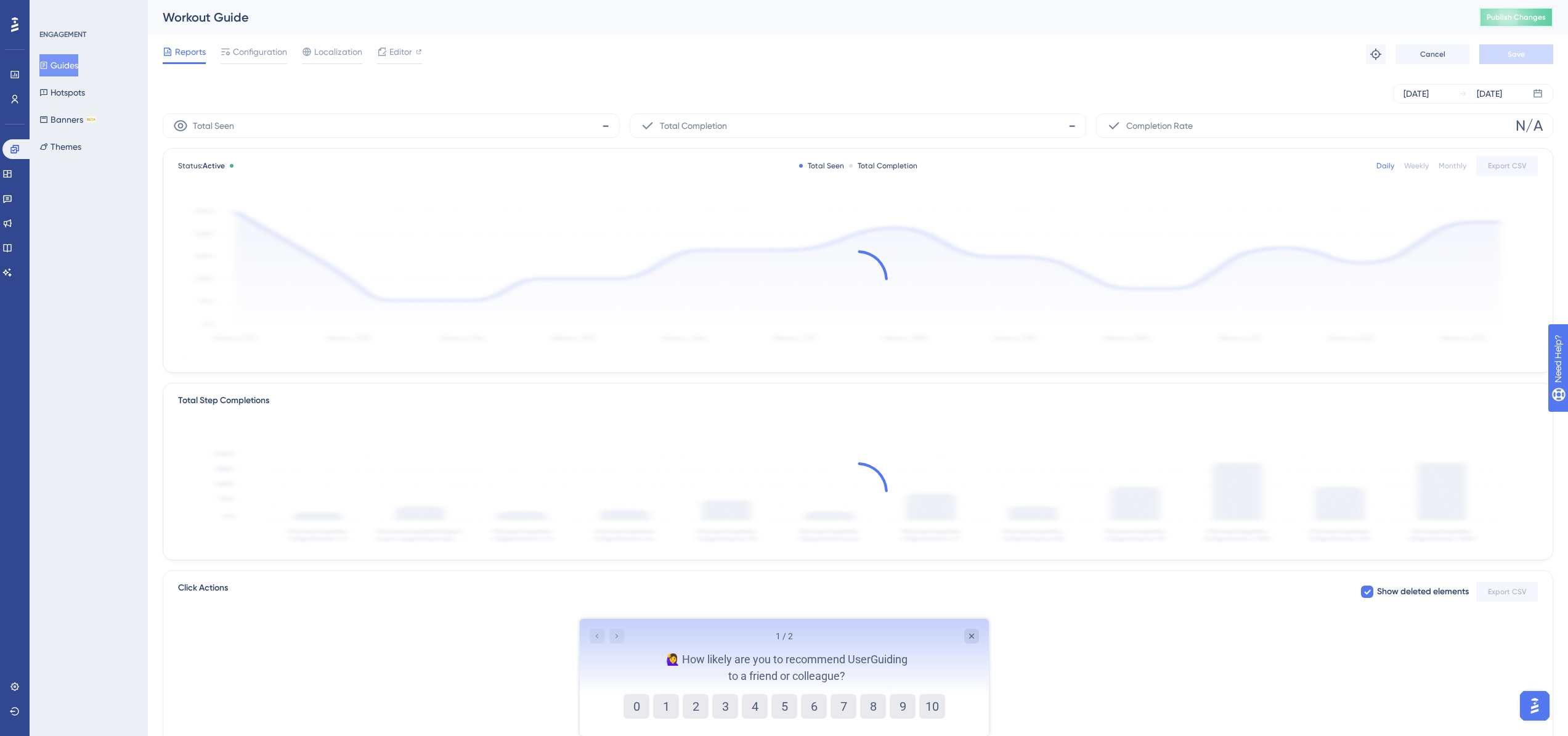
click at [1513, 11] on button "Publish Changes" at bounding box center [1516, 17] width 74 height 20
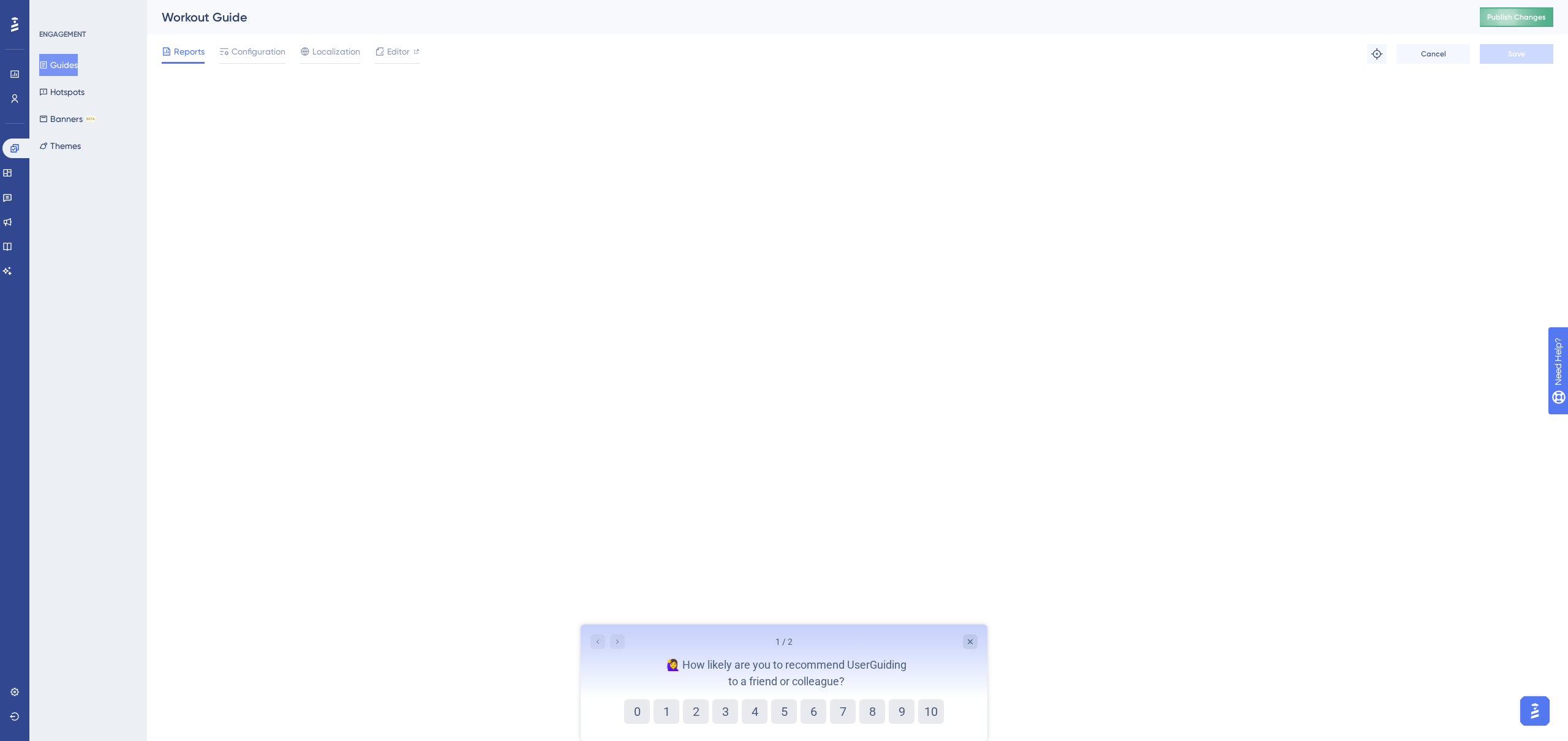
click at [1511, 14] on span "Publish Changes" at bounding box center [1516, 17] width 59 height 10
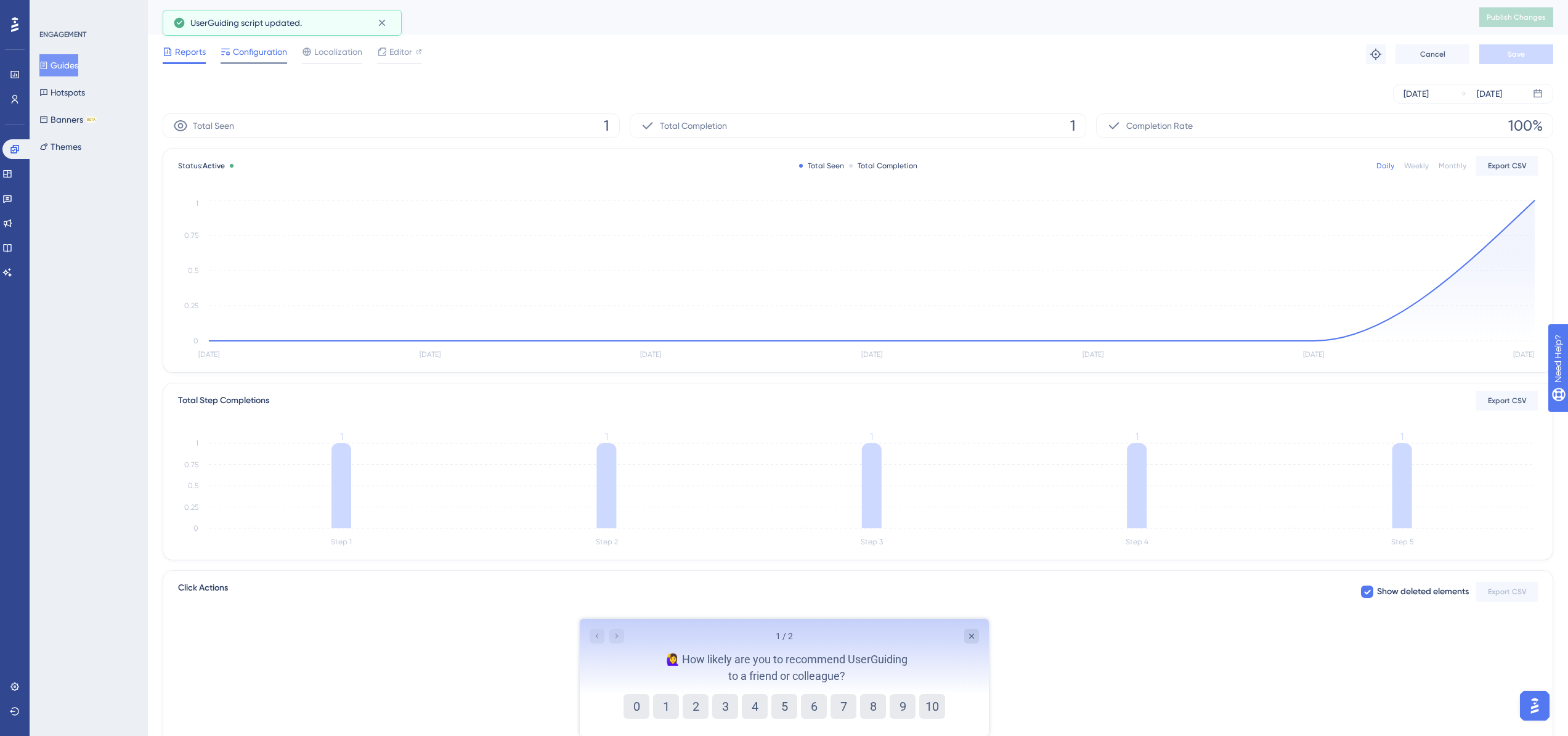
click at [234, 55] on span "Configuration" at bounding box center [260, 51] width 54 height 15
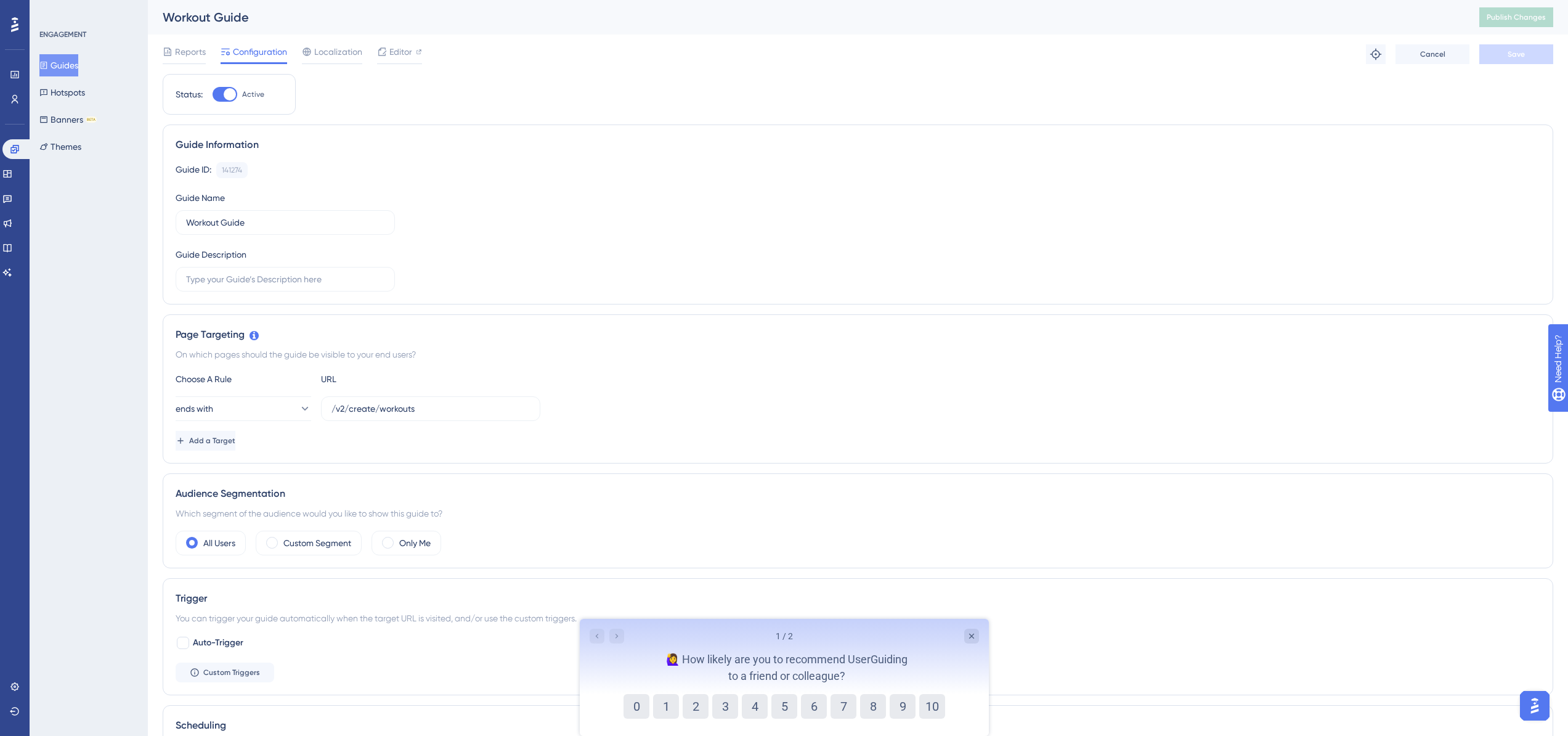
click at [452, 229] on div "Guide ID: 141274 Copy Guide Name Workout Guide Guide Description" at bounding box center [858, 227] width 1365 height 129
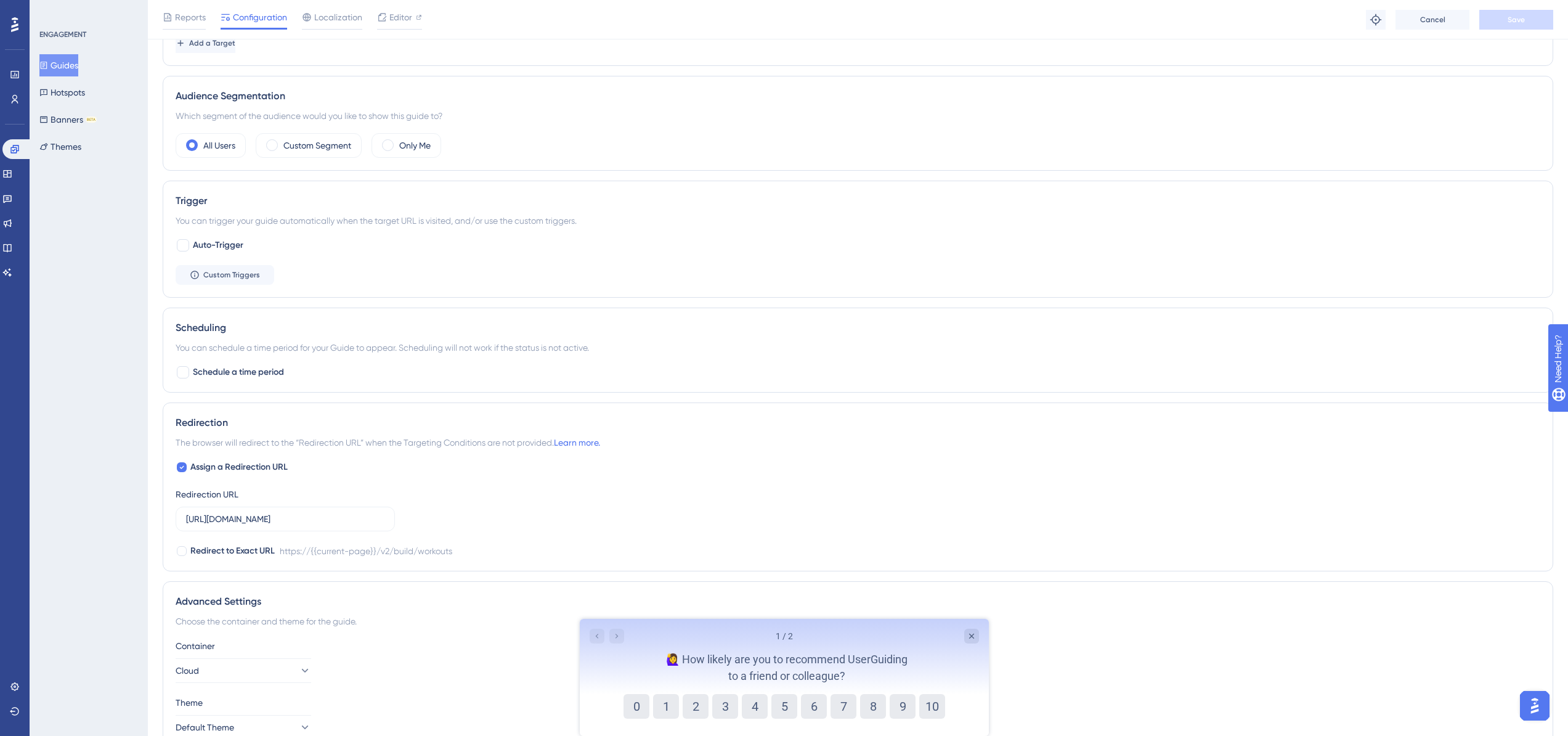
scroll to position [406, 0]
click at [287, 145] on label "Custom Segment" at bounding box center [317, 142] width 68 height 15
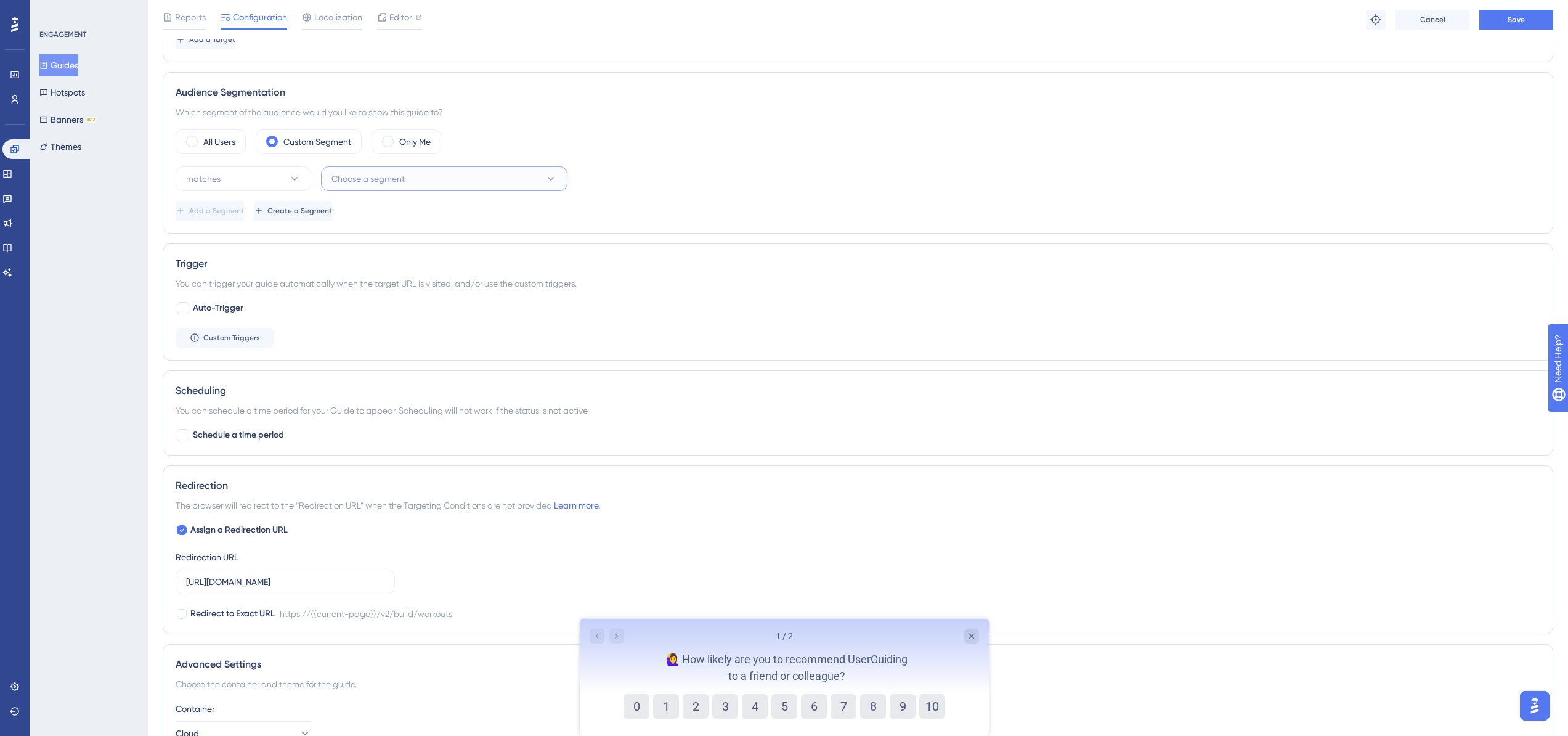
click at [377, 178] on span "Choose a segment" at bounding box center [367, 179] width 73 height 15
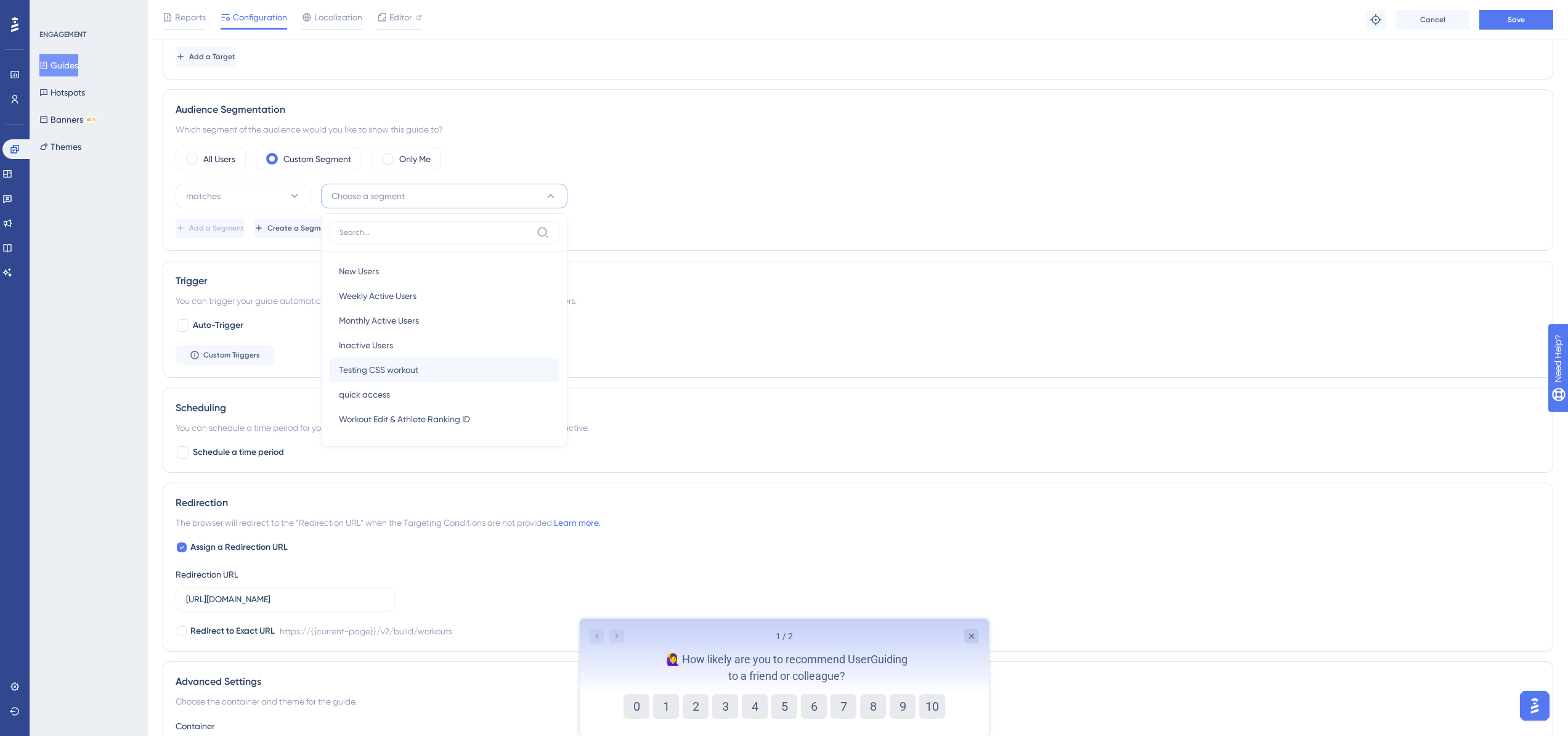
scroll to position [379, 0]
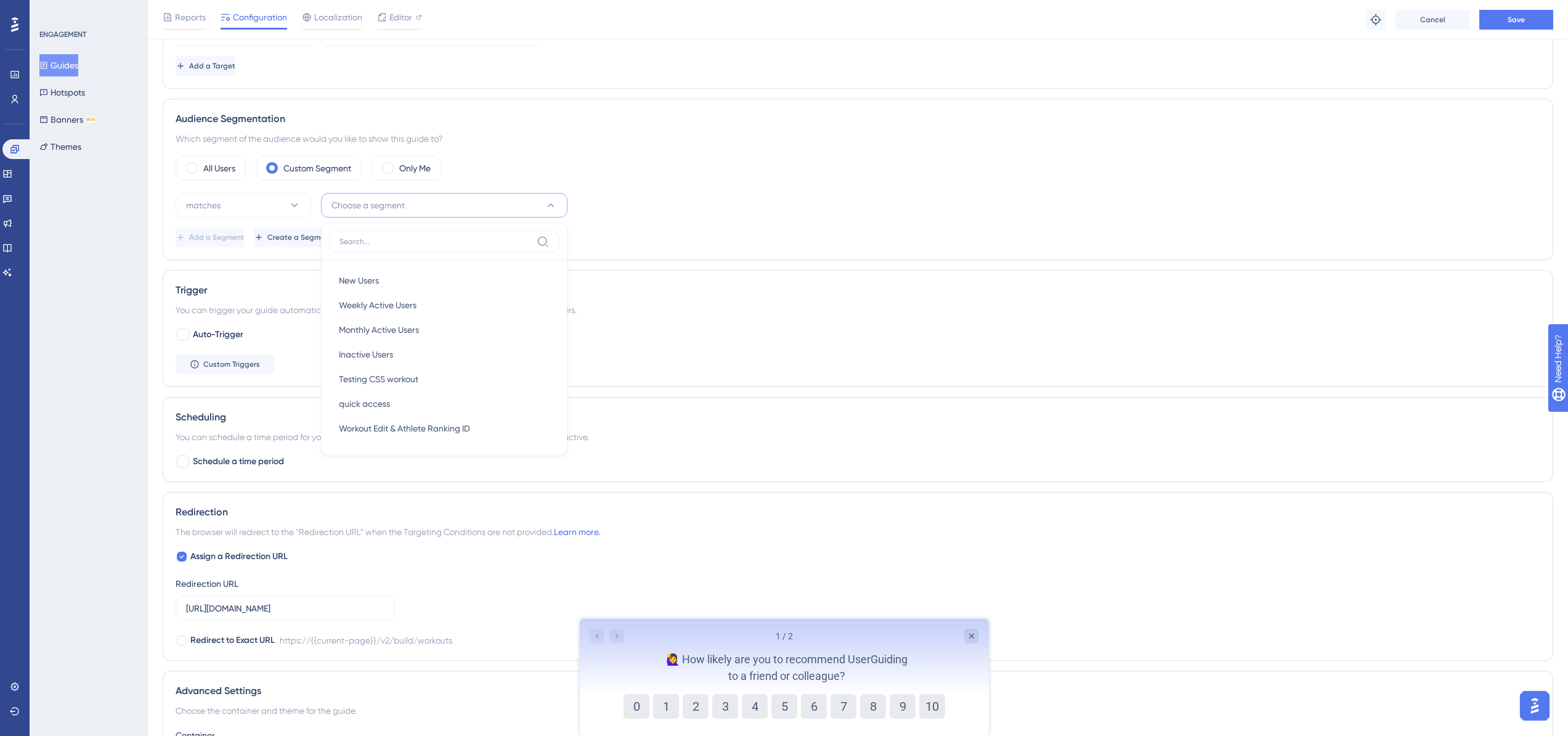
click at [615, 253] on div "Audience Segmentation Which segment of the audience would you like to show this…" at bounding box center [858, 179] width 1391 height 161
click at [297, 204] on icon at bounding box center [295, 205] width 13 height 13
click at [256, 268] on div "doesn't match doesn't match" at bounding box center [243, 267] width 100 height 24
click at [402, 214] on button "Choose a segment" at bounding box center [444, 205] width 246 height 24
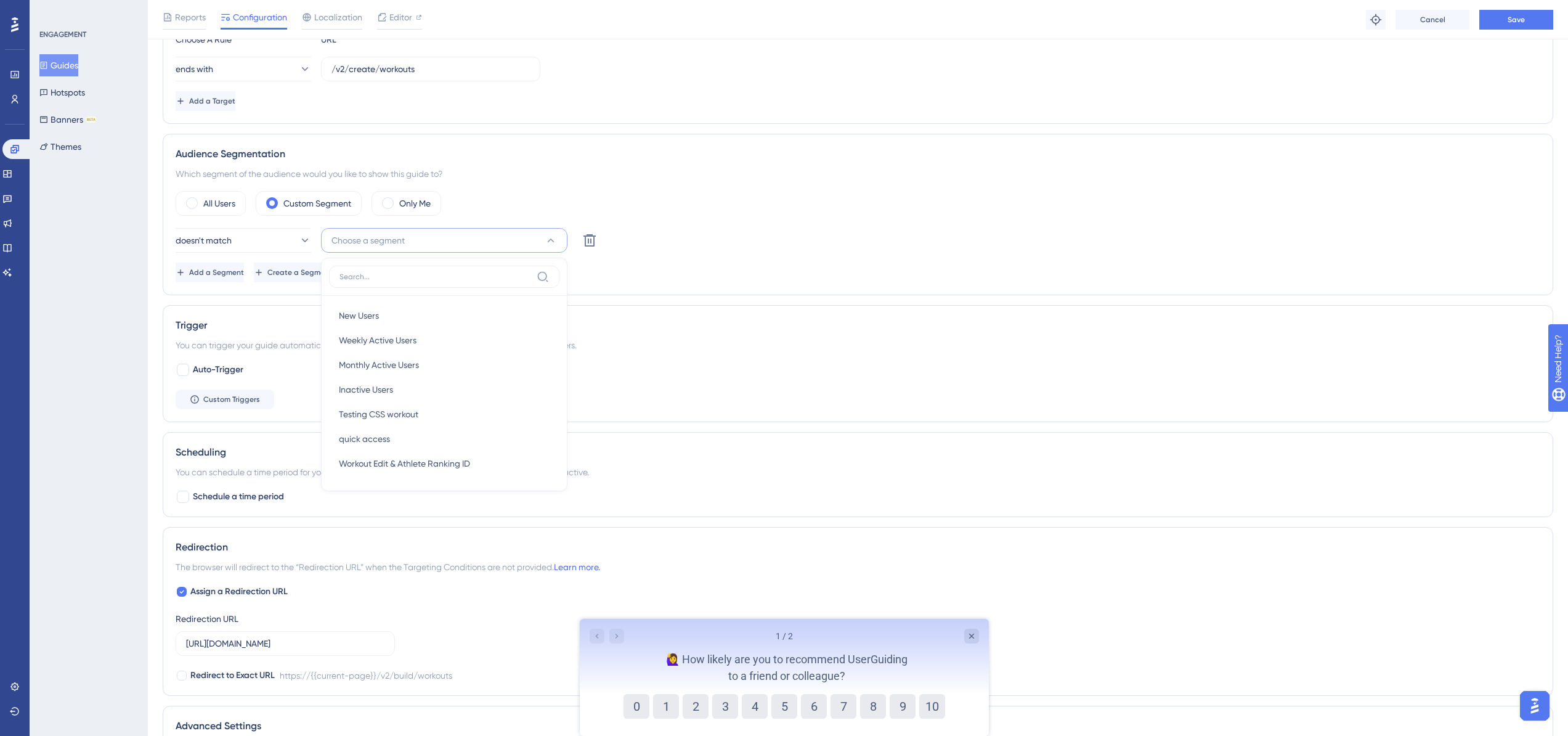
scroll to position [0, 0]
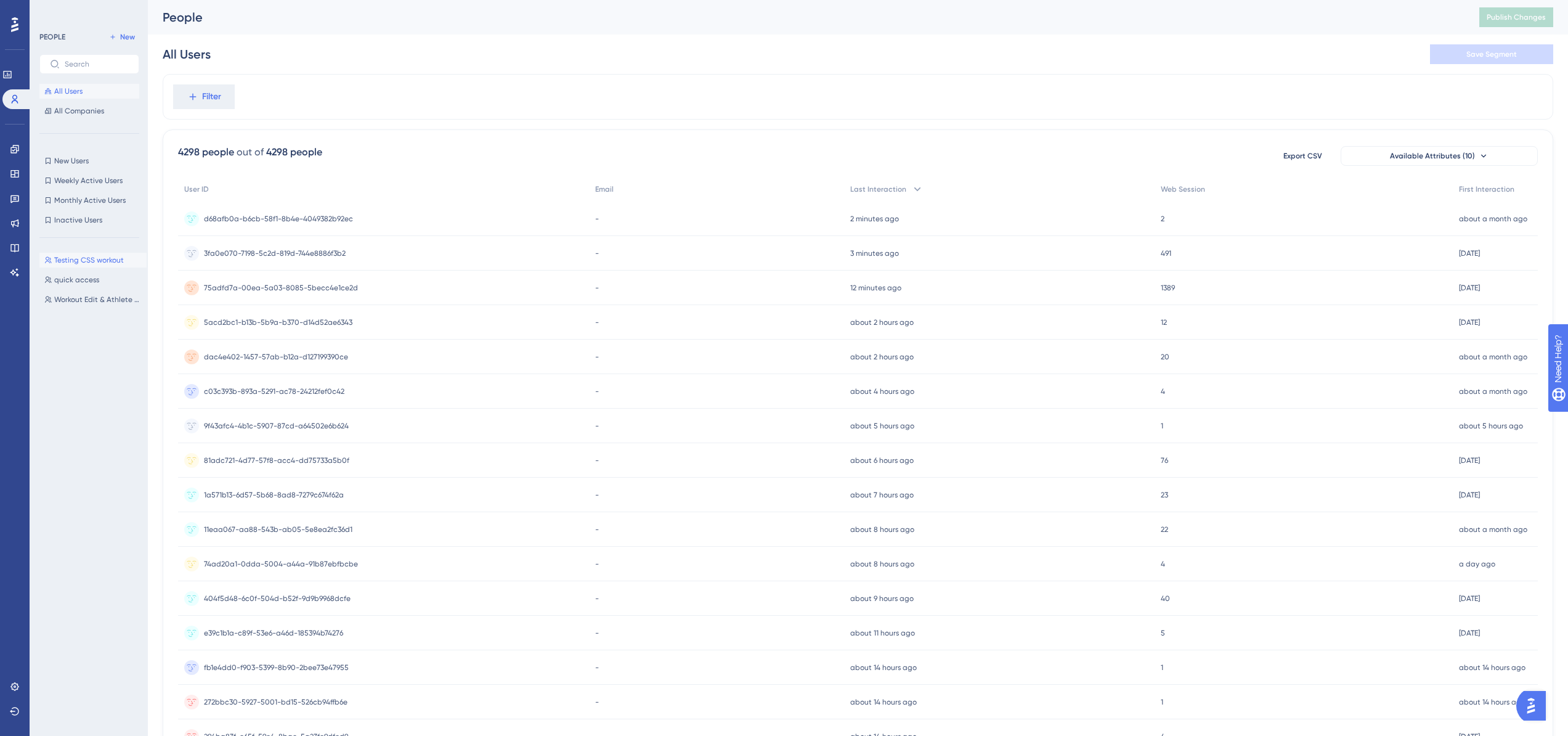
click at [76, 261] on span "Testing CSS workout" at bounding box center [89, 260] width 69 height 10
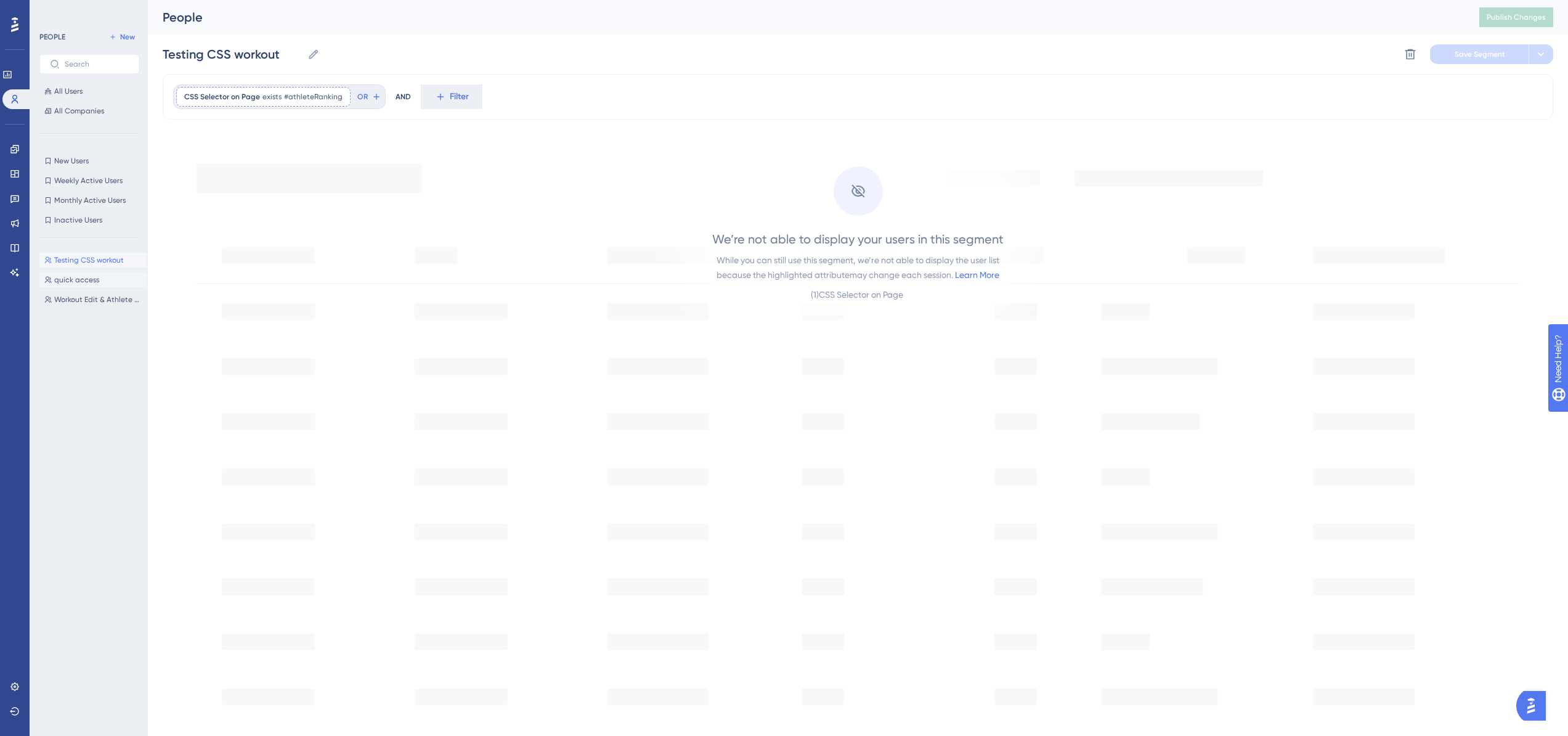
click at [76, 277] on span "quick access" at bounding box center [76, 279] width 45 height 10
click at [74, 294] on span "Workout Edit & Athlete Ranking ID" at bounding box center [98, 299] width 87 height 10
click at [290, 96] on span "is interacted" at bounding box center [278, 97] width 44 height 10
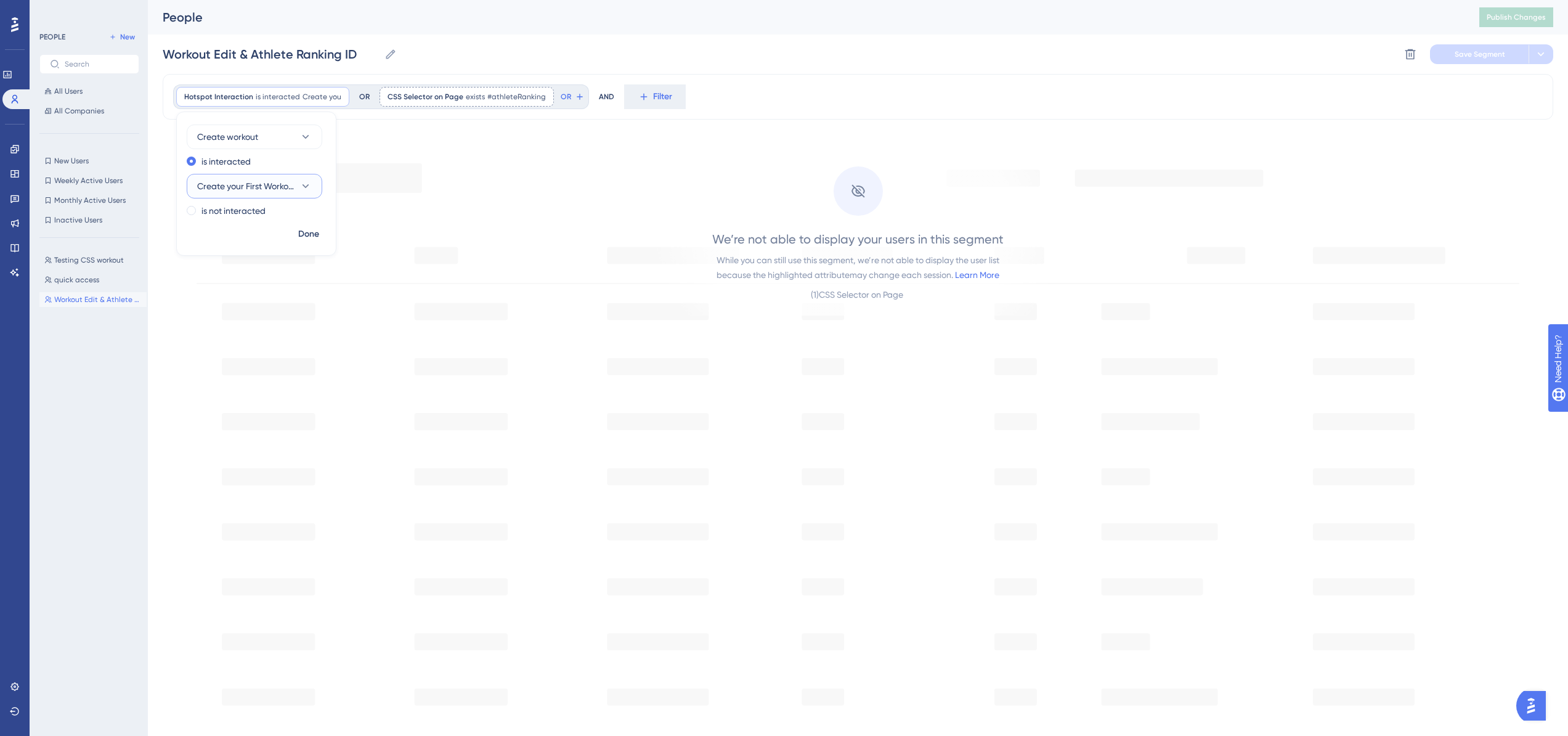
click at [303, 184] on icon at bounding box center [306, 187] width 13 height 13
click at [290, 137] on button "Create workout" at bounding box center [254, 136] width 135 height 24
click at [442, 98] on span "CSS Selector on Page" at bounding box center [426, 97] width 76 height 10
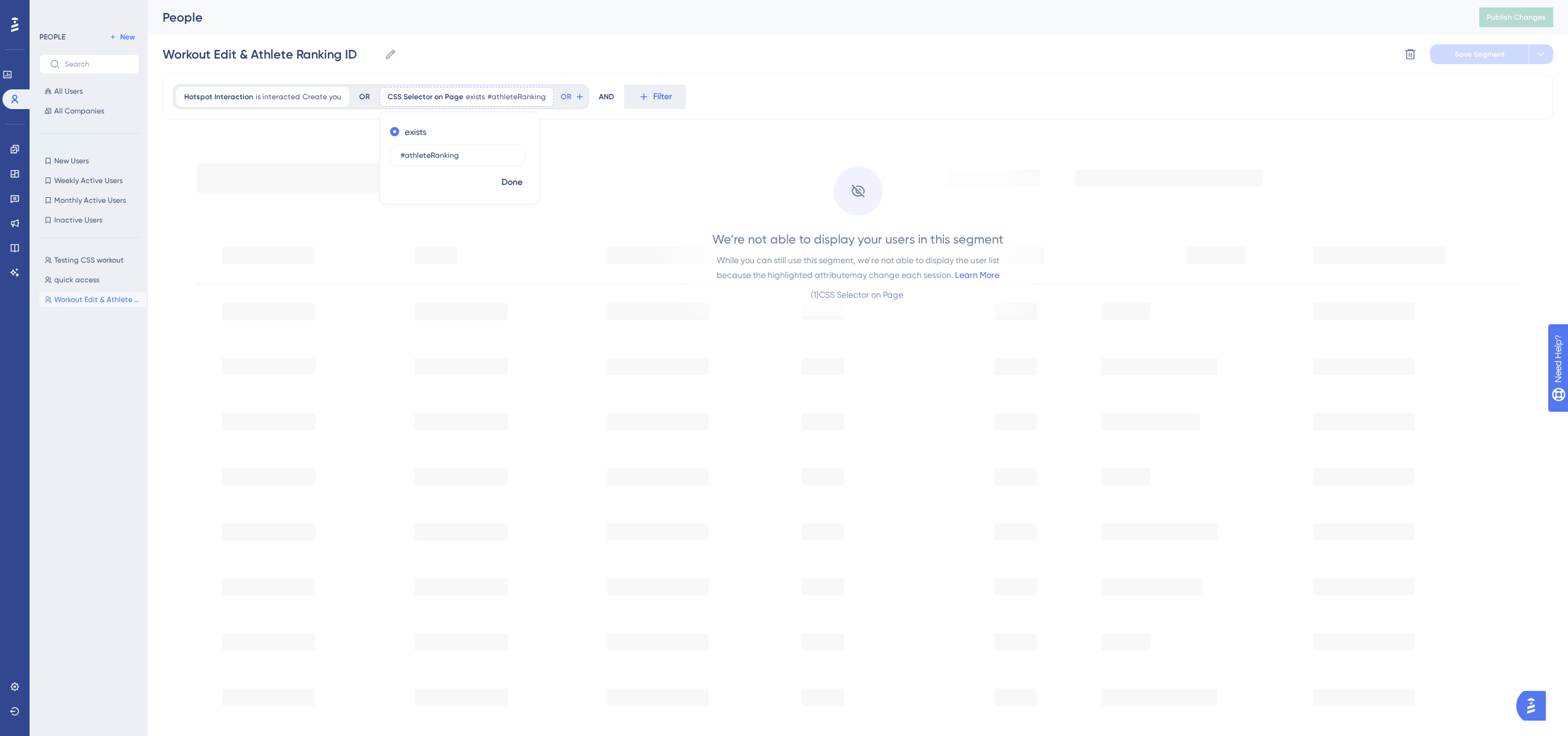
click at [504, 34] on div "People Publish Changes" at bounding box center [858, 17] width 1420 height 35
click at [428, 102] on div "CSS Selector on Page exists #athleteRanking #athleteRanking Remove" at bounding box center [467, 96] width 175 height 20
click at [561, 97] on span "OR" at bounding box center [566, 97] width 10 height 10
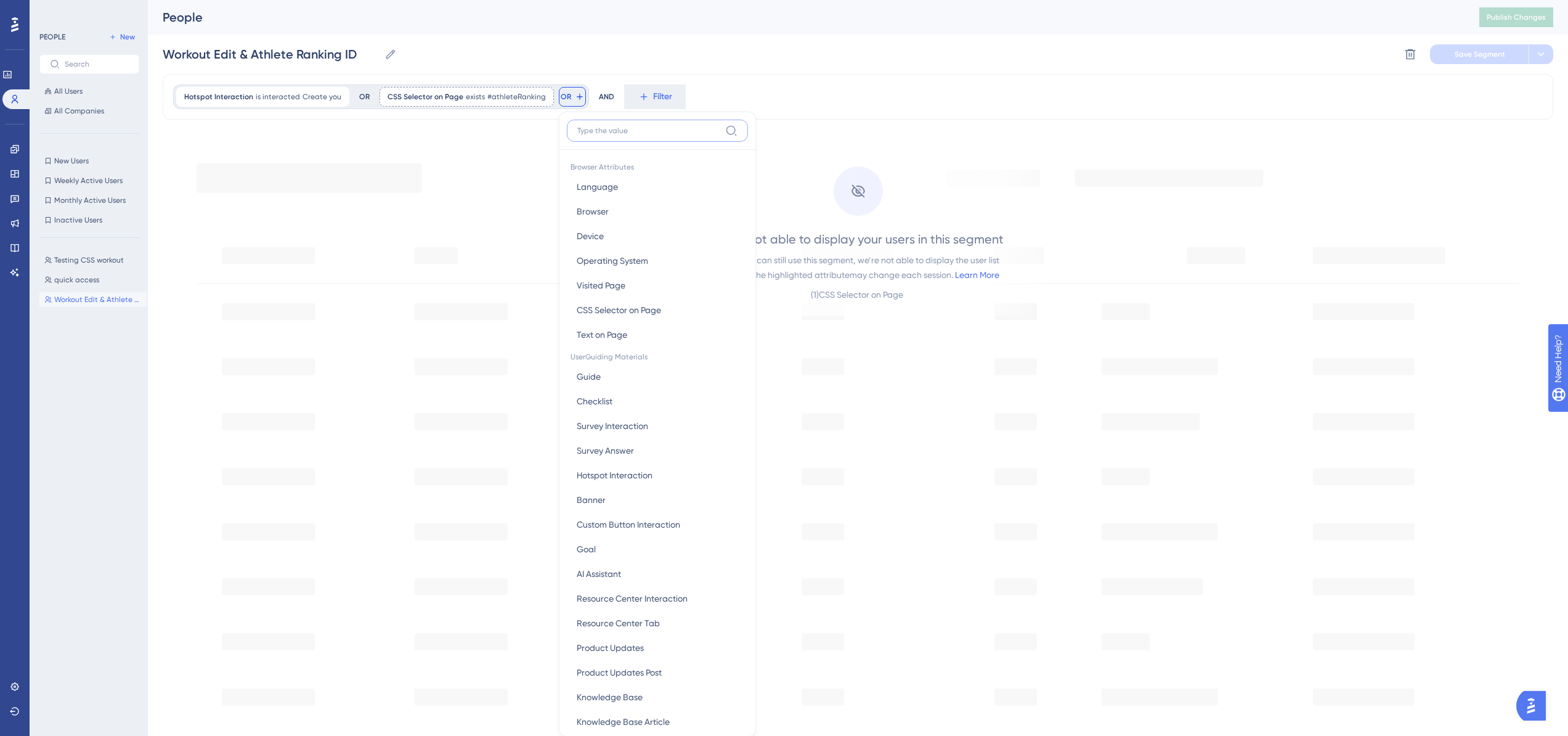
scroll to position [56, 0]
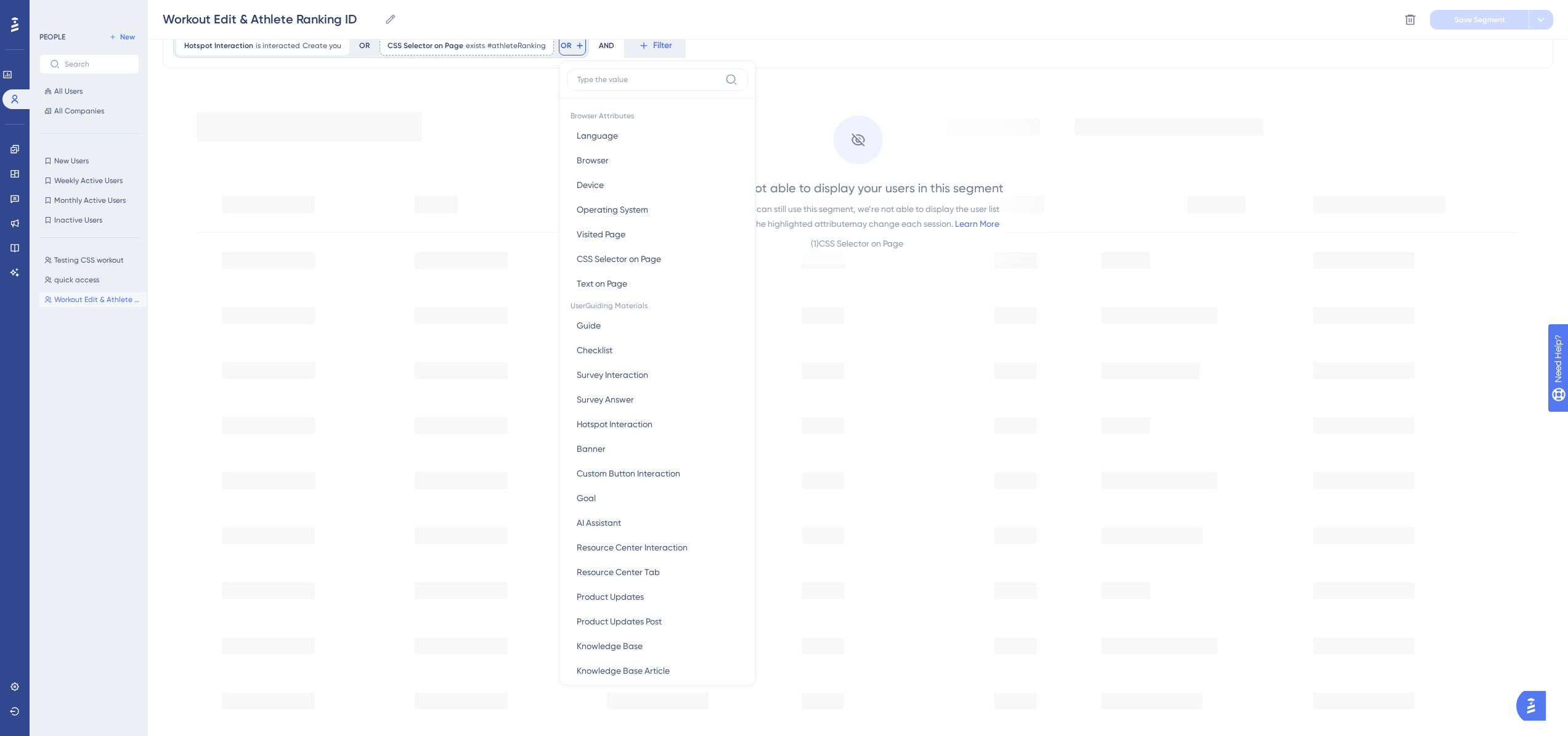
click at [231, 79] on div "We’re not able to display your users in this segment While you can still use th…" at bounding box center [858, 456] width 1391 height 756
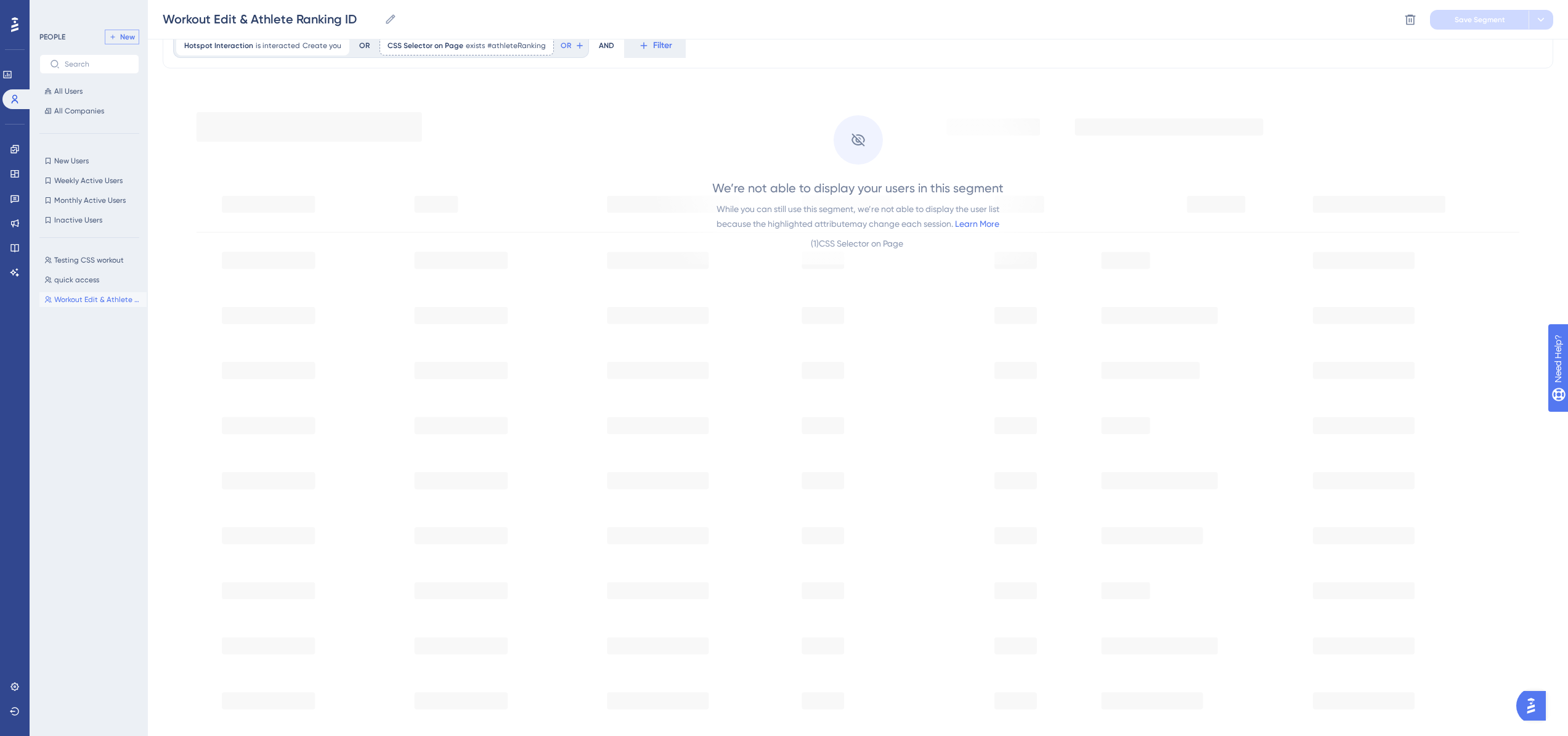
click at [113, 32] on button "New" at bounding box center [122, 37] width 35 height 15
type input "New Segment"
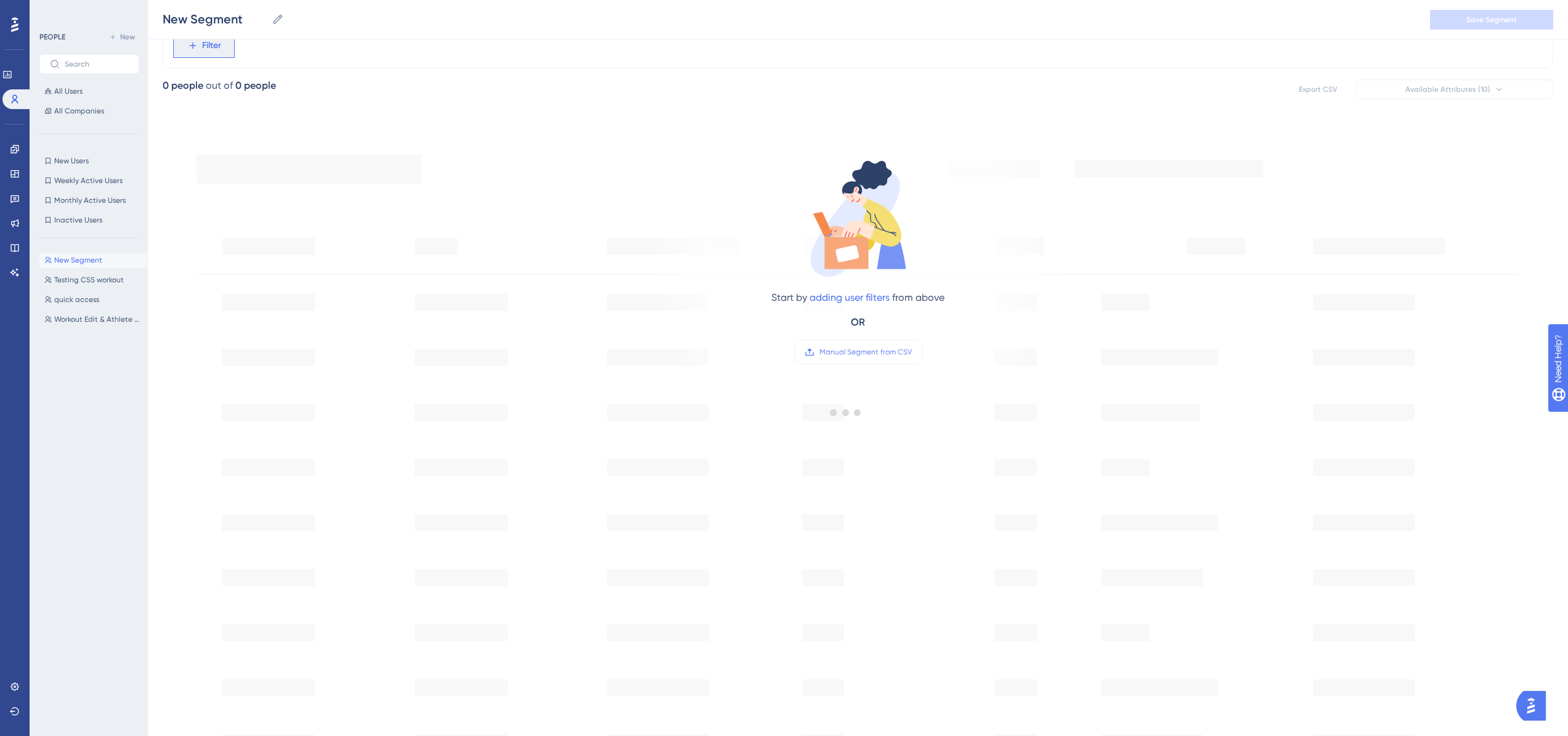
click at [202, 44] on span "Filter" at bounding box center [212, 46] width 19 height 15
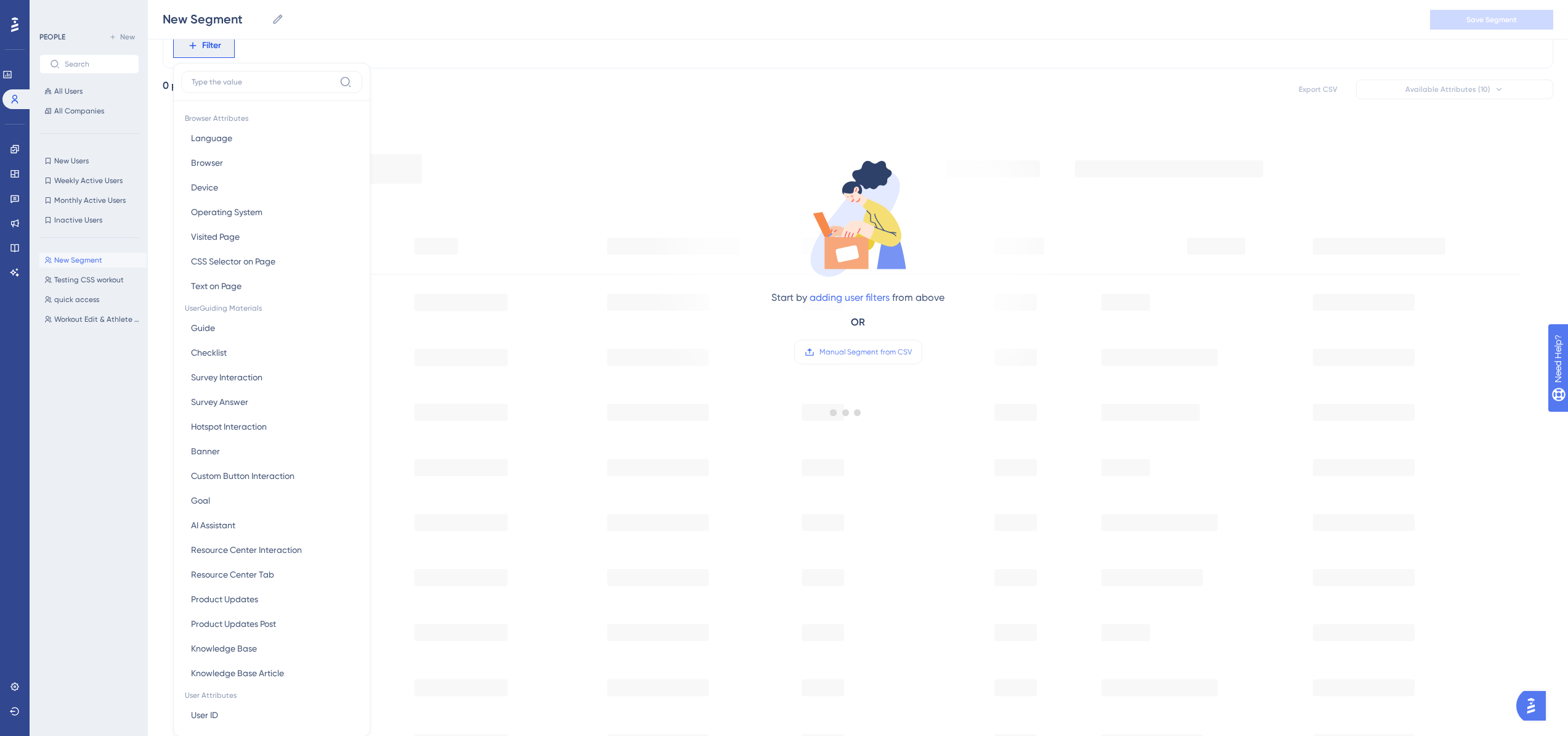
scroll to position [88, 0]
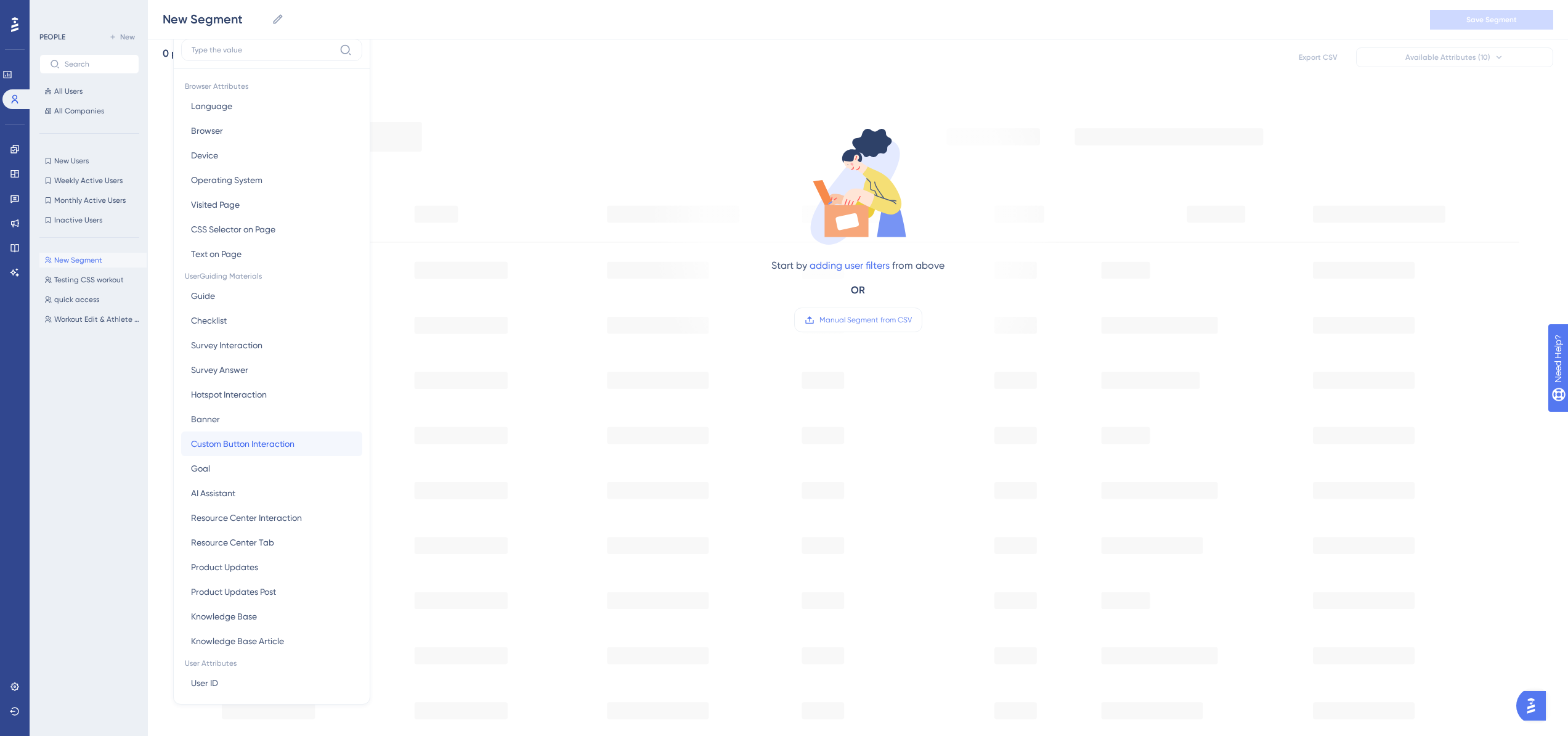
click at [263, 448] on span "Custom Button Interaction" at bounding box center [243, 443] width 104 height 15
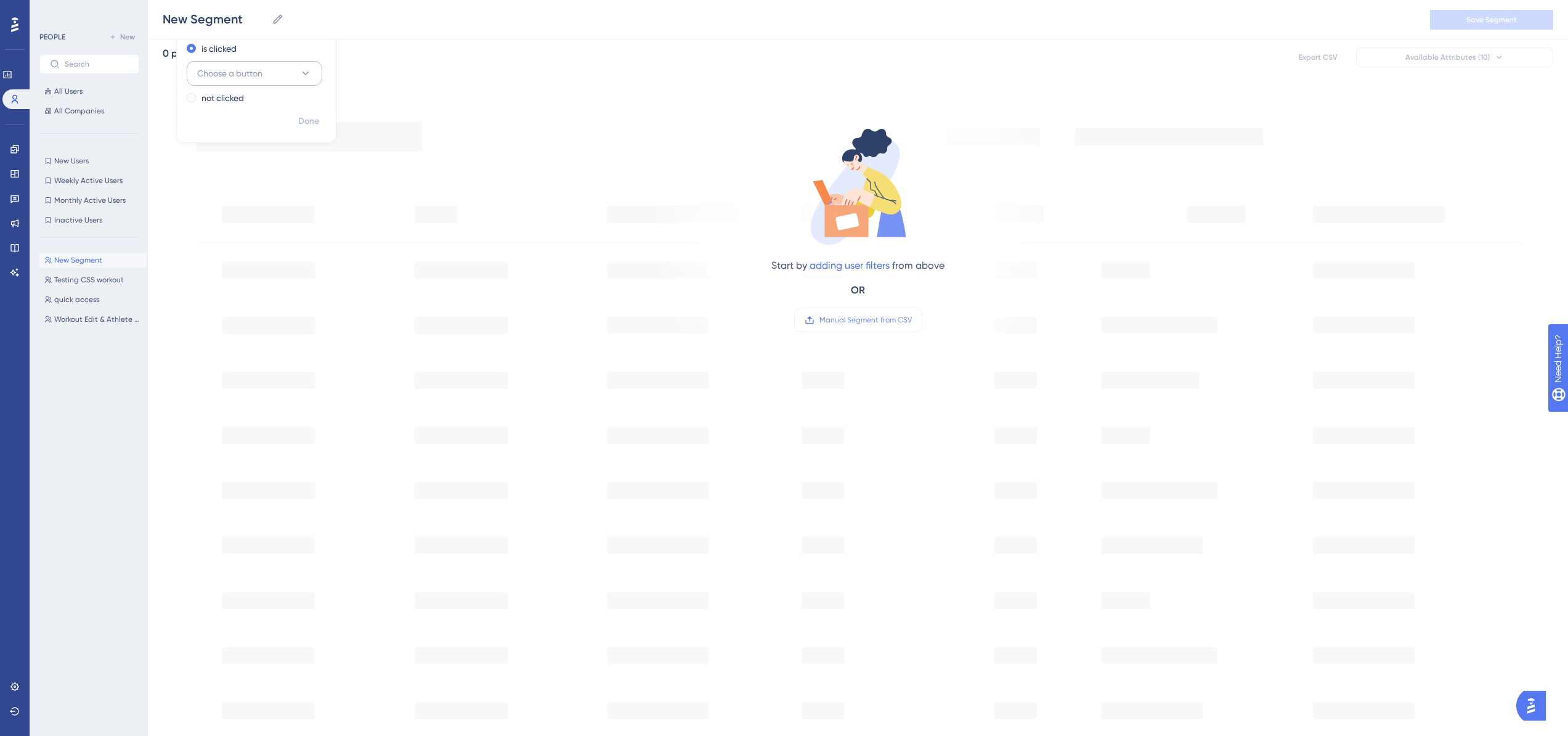
click at [268, 76] on button "Choose a button" at bounding box center [254, 73] width 135 height 24
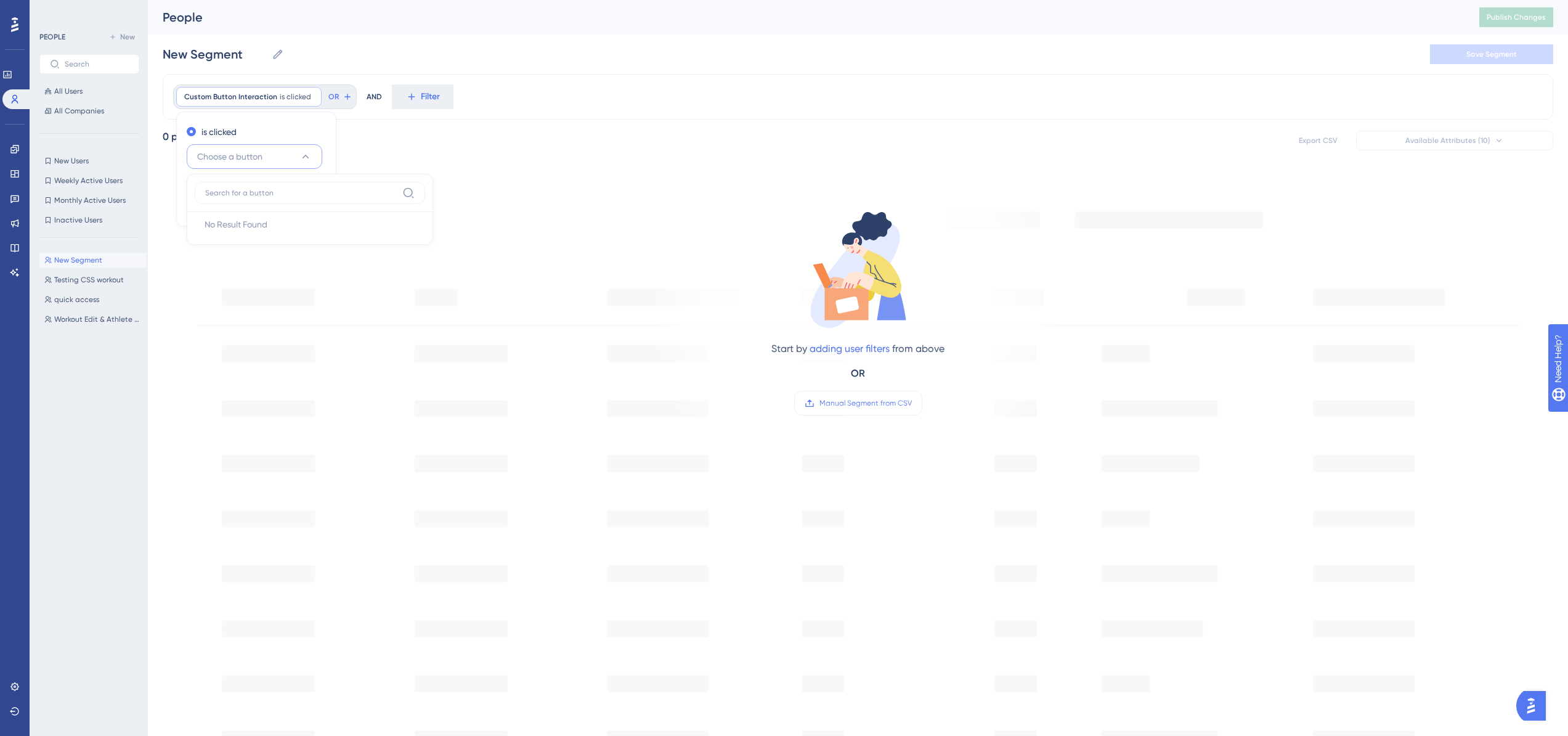
drag, startPoint x: 439, startPoint y: 140, endPoint x: 400, endPoint y: 121, distance: 43.4
click at [438, 139] on div "0 people out of 4298 people Export CSV Available Attributes (10)" at bounding box center [858, 140] width 1391 height 22
click at [201, 92] on button "Filter" at bounding box center [204, 96] width 61 height 24
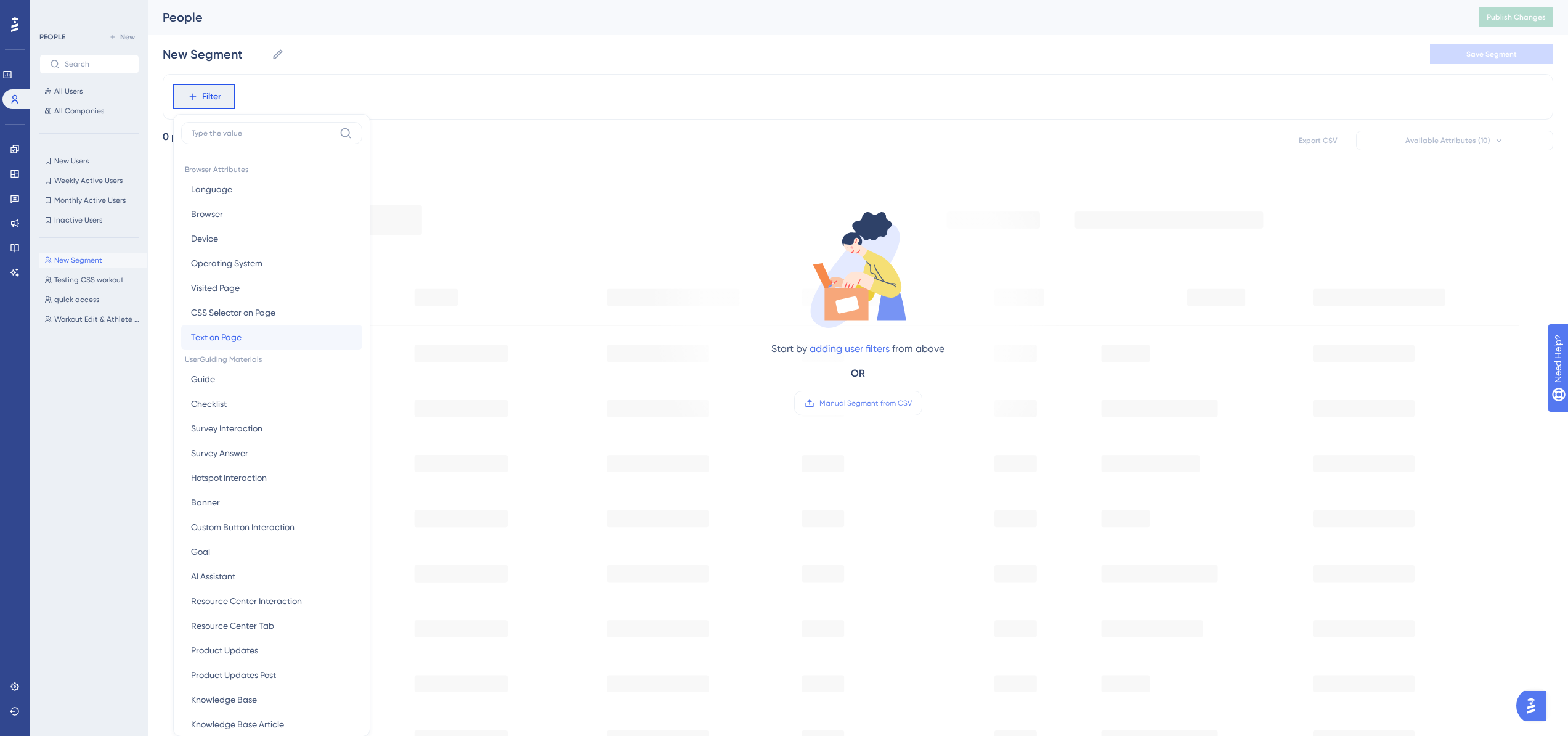
click at [255, 337] on button "Text on Page Text on Page" at bounding box center [271, 337] width 181 height 24
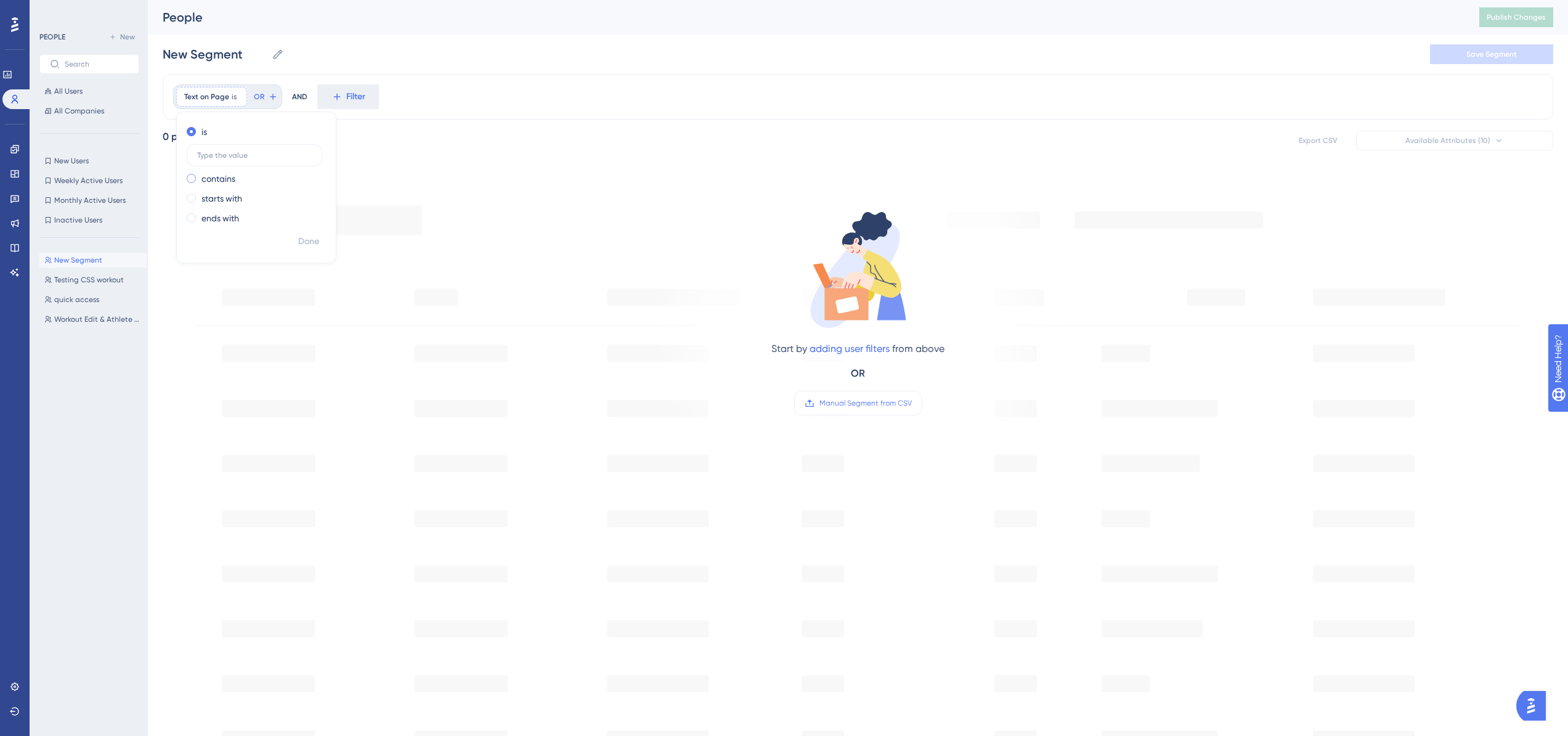
click at [218, 179] on label "contains" at bounding box center [218, 179] width 34 height 15
click at [243, 172] on input "text" at bounding box center [255, 175] width 115 height 9
type input "Create Workout"
click at [316, 243] on span "Done" at bounding box center [308, 242] width 21 height 15
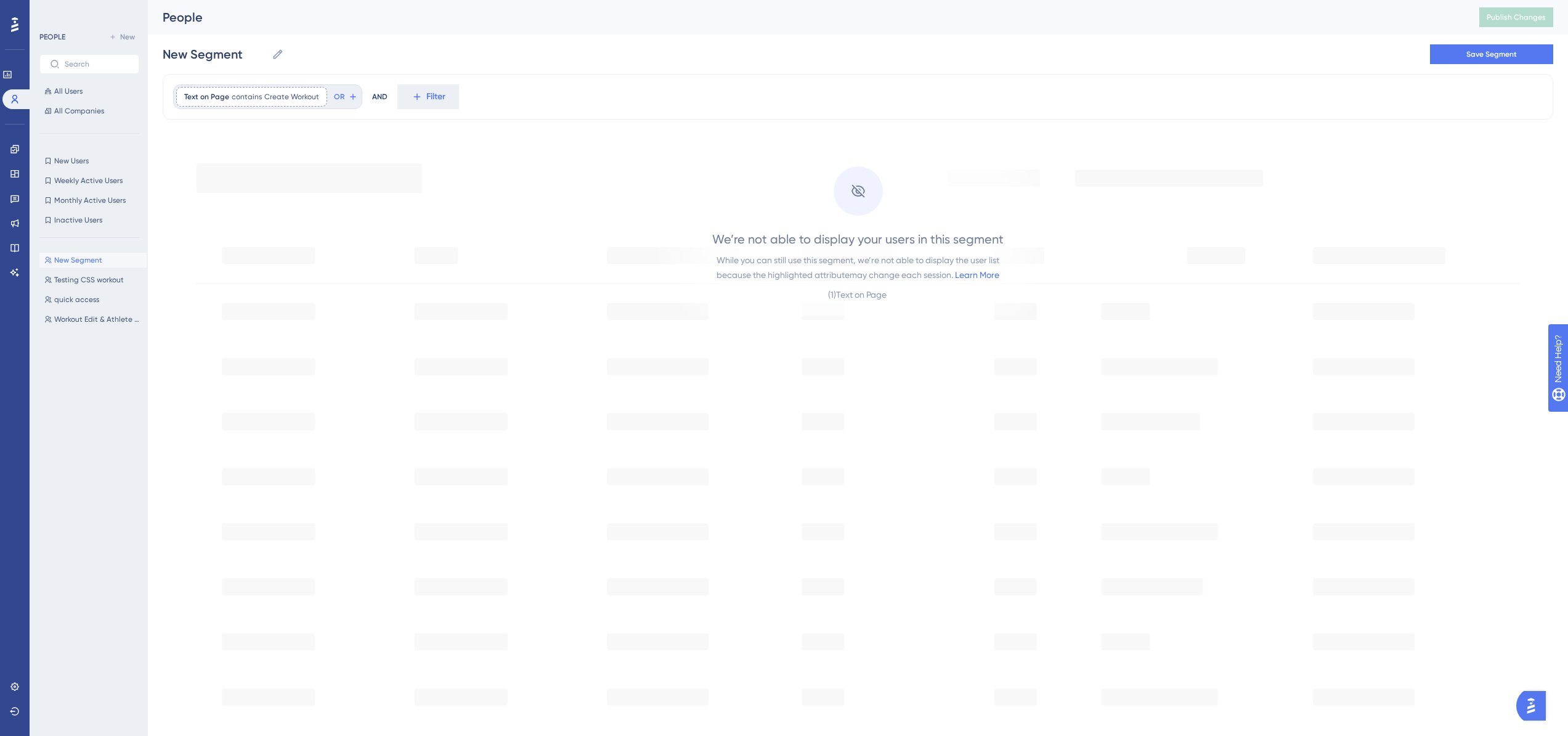
click at [382, 141] on div "We’re not able to display your users in this segment While you can still use th…" at bounding box center [858, 507] width 1391 height 756
click at [1519, 50] on button "Save Segment" at bounding box center [1492, 54] width 124 height 20
click at [410, 52] on div "New Segment New Segment Delete Segment Save Segment" at bounding box center [858, 54] width 1391 height 39
click at [283, 56] on icon at bounding box center [278, 54] width 13 height 13
click at [267, 56] on input "New Segment" at bounding box center [215, 54] width 104 height 17
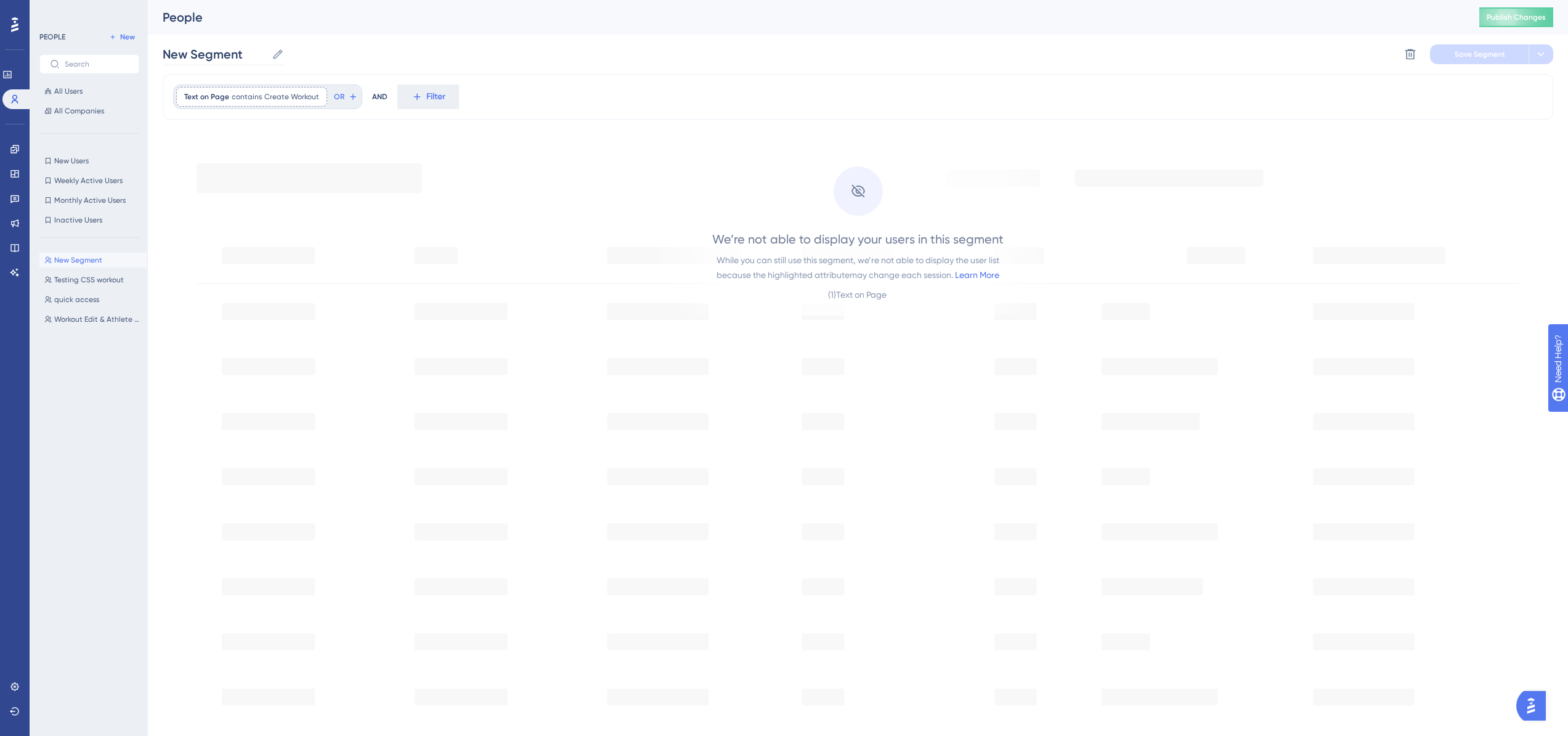
click at [282, 54] on icon at bounding box center [278, 54] width 13 height 13
click at [267, 54] on input "New Segment" at bounding box center [215, 54] width 104 height 17
drag, startPoint x: 258, startPoint y: 54, endPoint x: 146, endPoint y: 50, distance: 112.1
click at [148, 50] on div "Performance Users Engagement Widgets Feedback Product Updates Knowledge Base AI…" at bounding box center [858, 453] width 1420 height 905
type input "Text on Page - Create Workout"
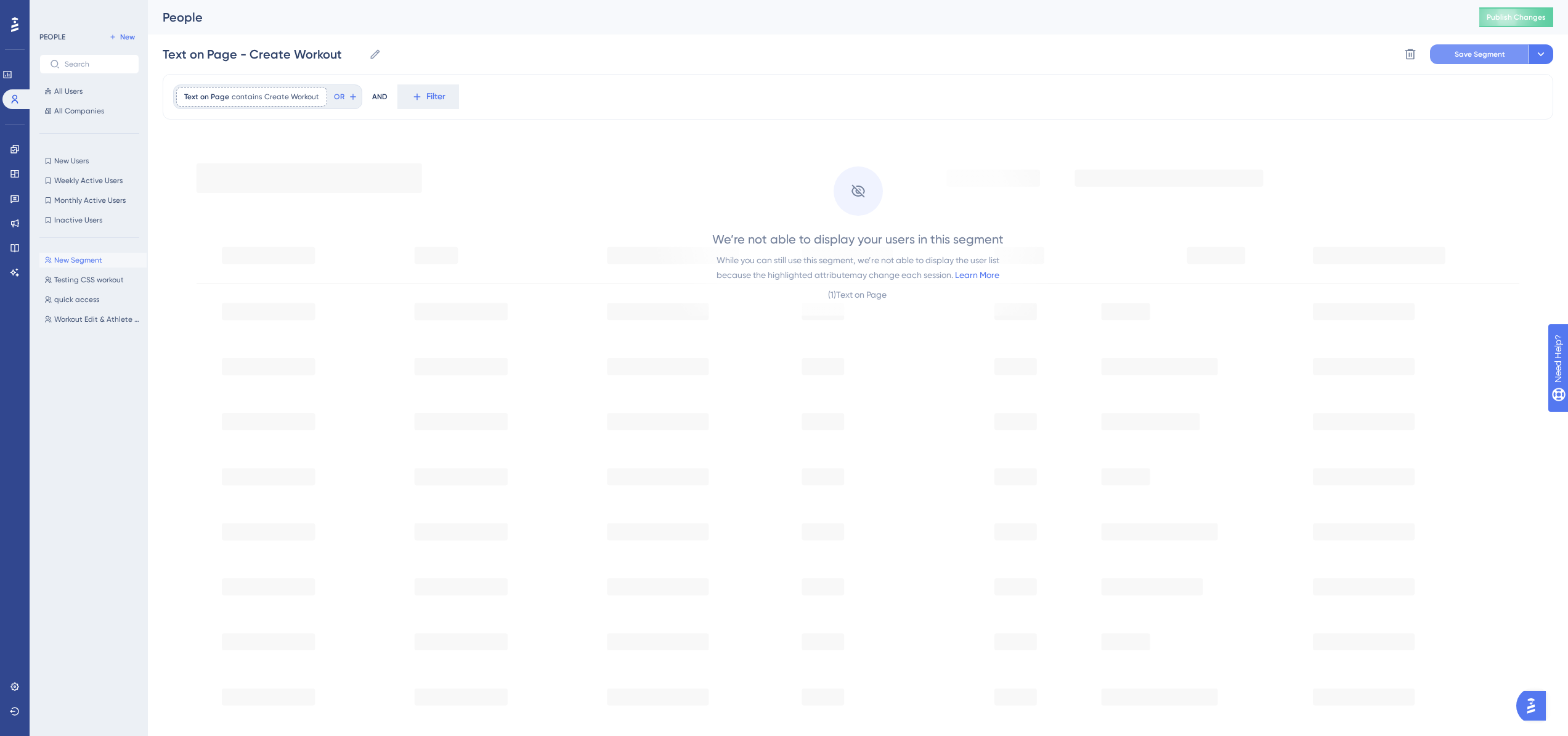
click at [1448, 53] on button "Save Segment" at bounding box center [1479, 54] width 98 height 20
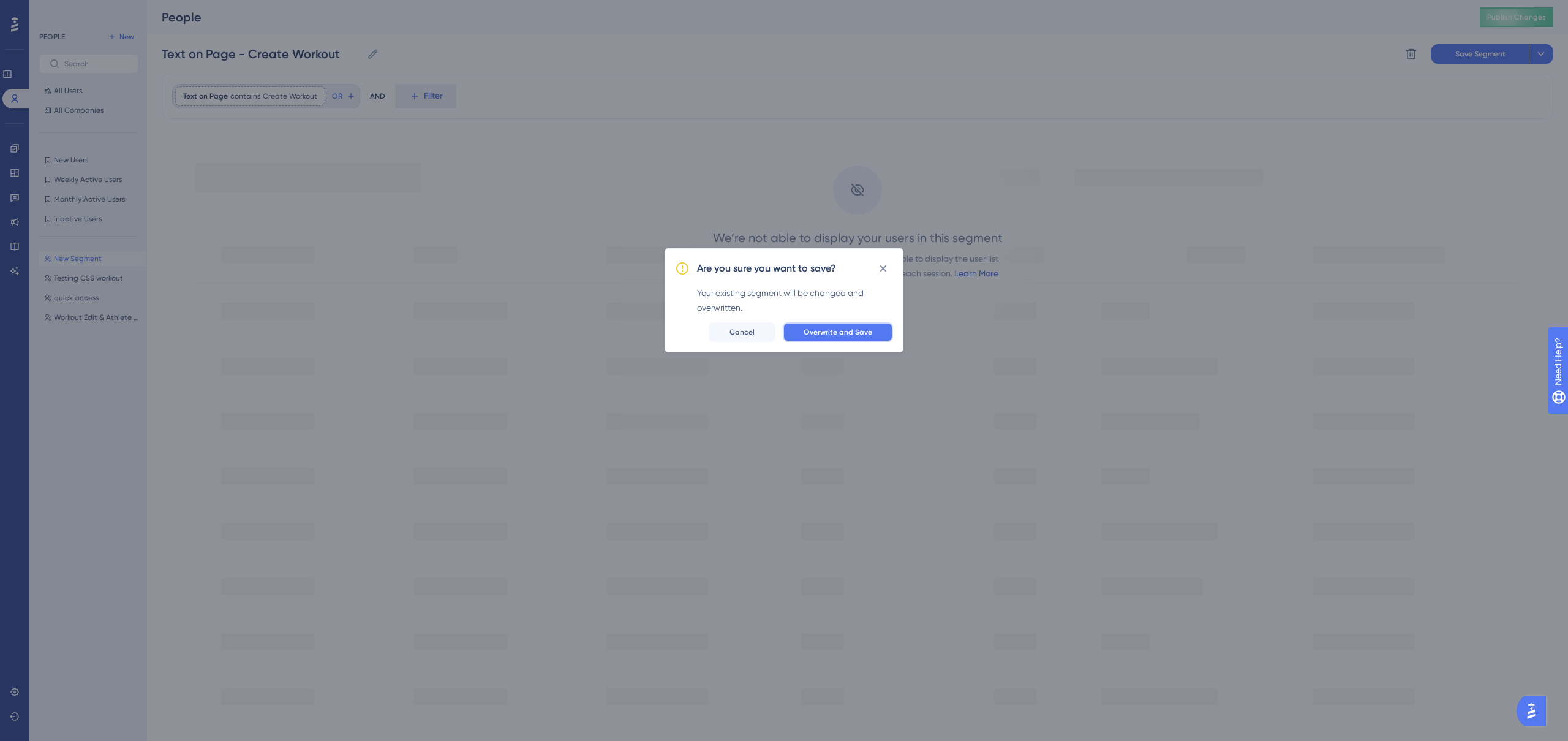
click at [854, 335] on span "Overwrite and Save" at bounding box center [838, 332] width 69 height 10
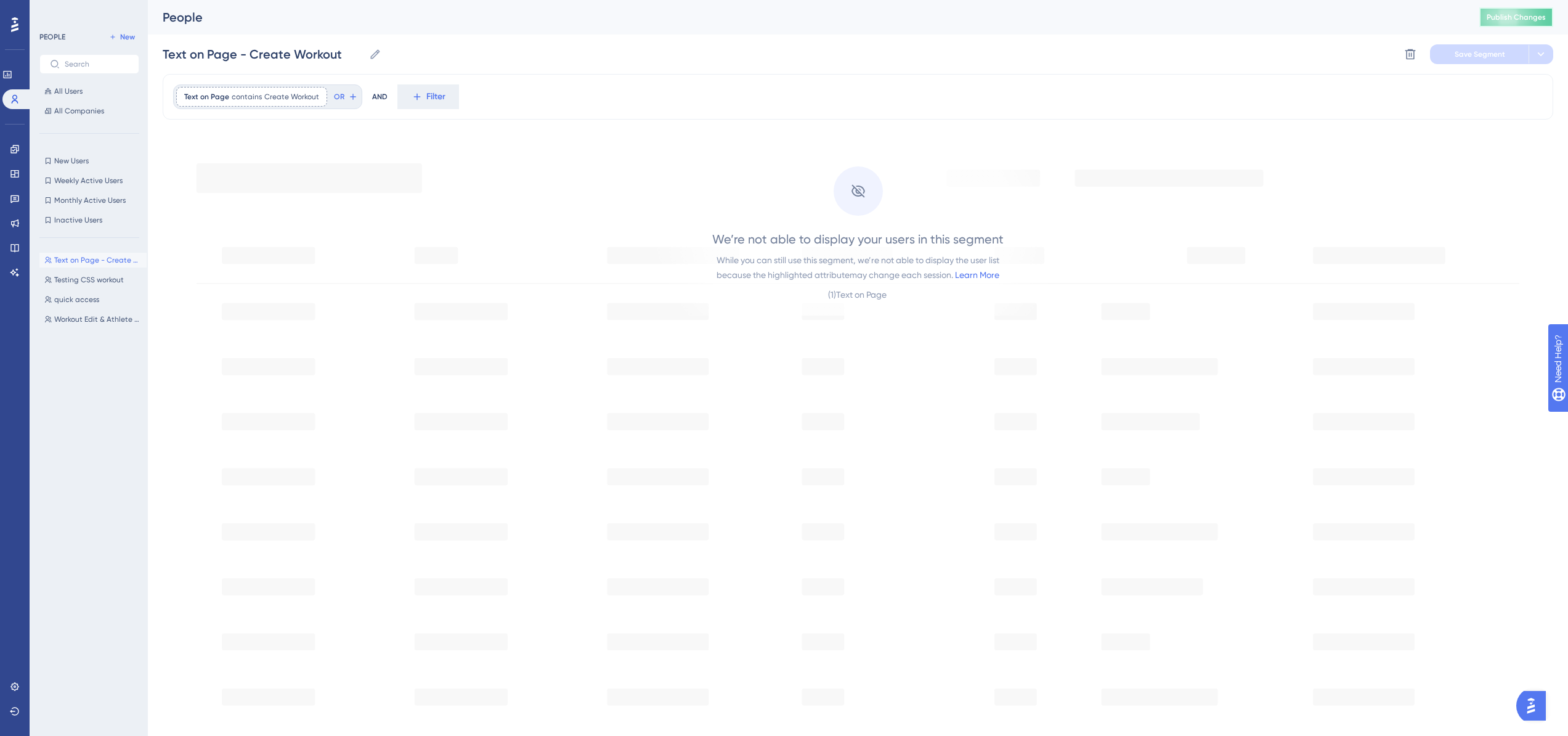
click at [1516, 19] on span "Publish Changes" at bounding box center [1516, 17] width 59 height 10
click at [1515, 14] on span "Publish Changes" at bounding box center [1516, 17] width 59 height 10
click at [777, 106] on div "Text on Page contains Create Workout Create Workout Remove OR AND Filter" at bounding box center [858, 97] width 1391 height 46
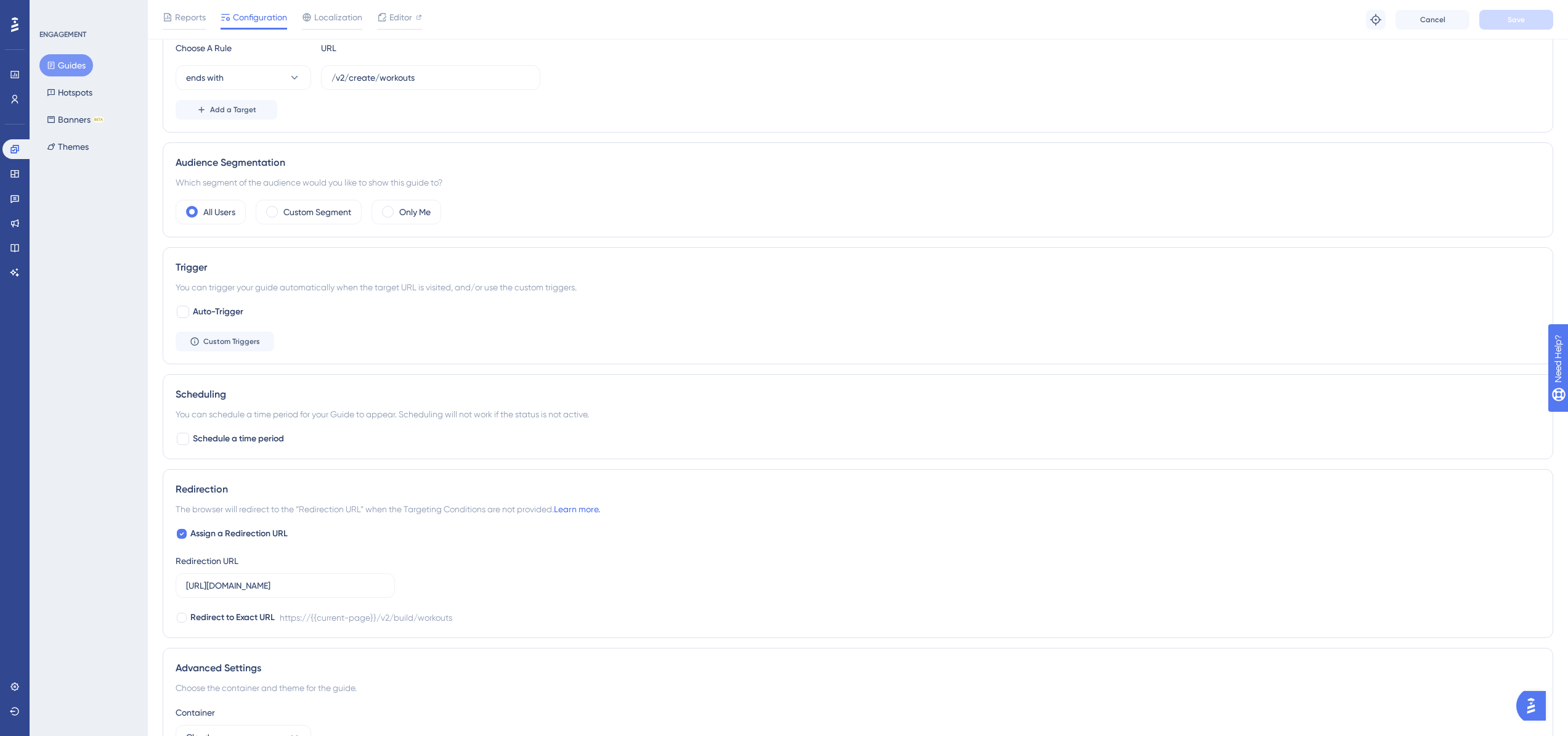
scroll to position [222, 0]
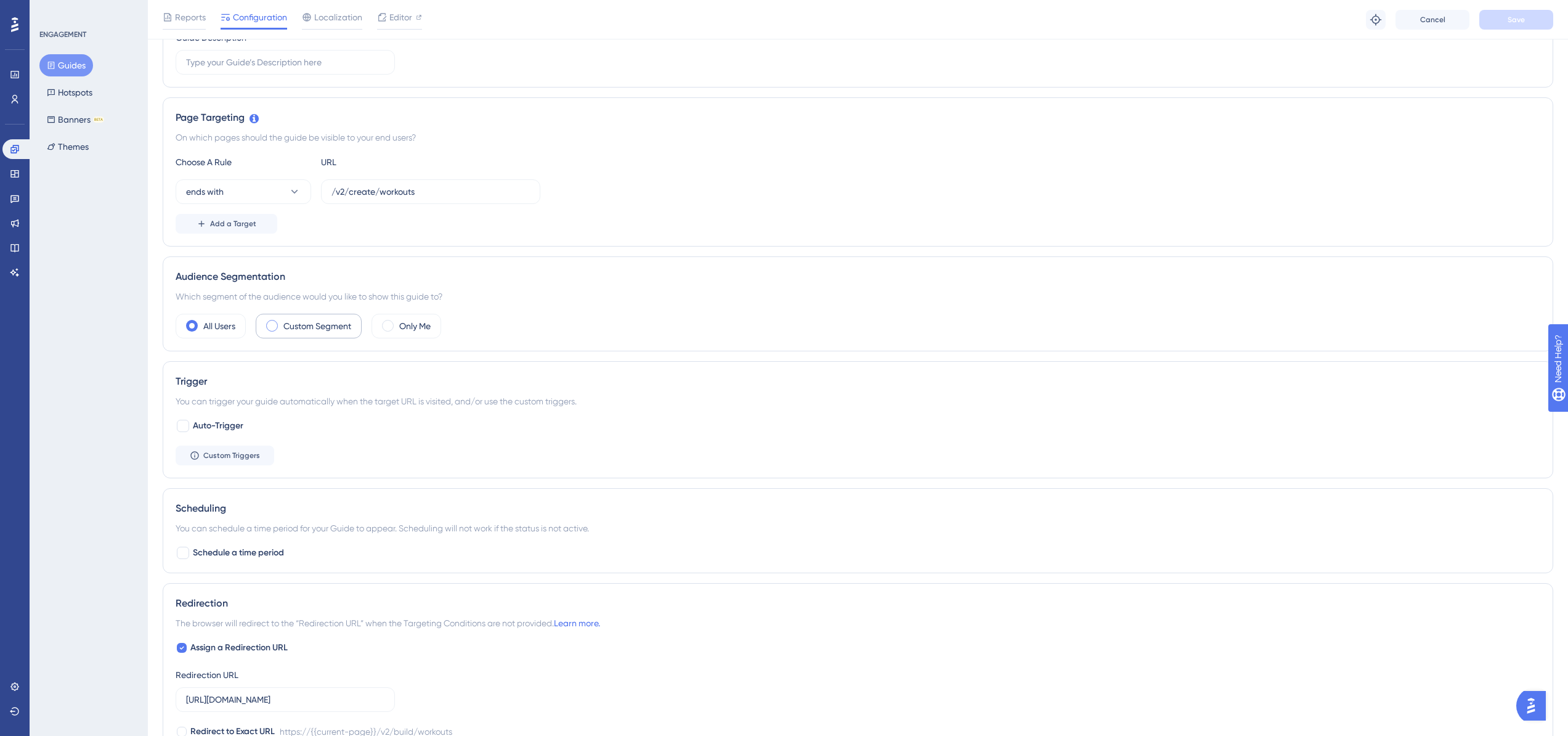
click at [271, 327] on span at bounding box center [271, 325] width 12 height 12
click at [282, 322] on input "radio" at bounding box center [282, 322] width 0 height 0
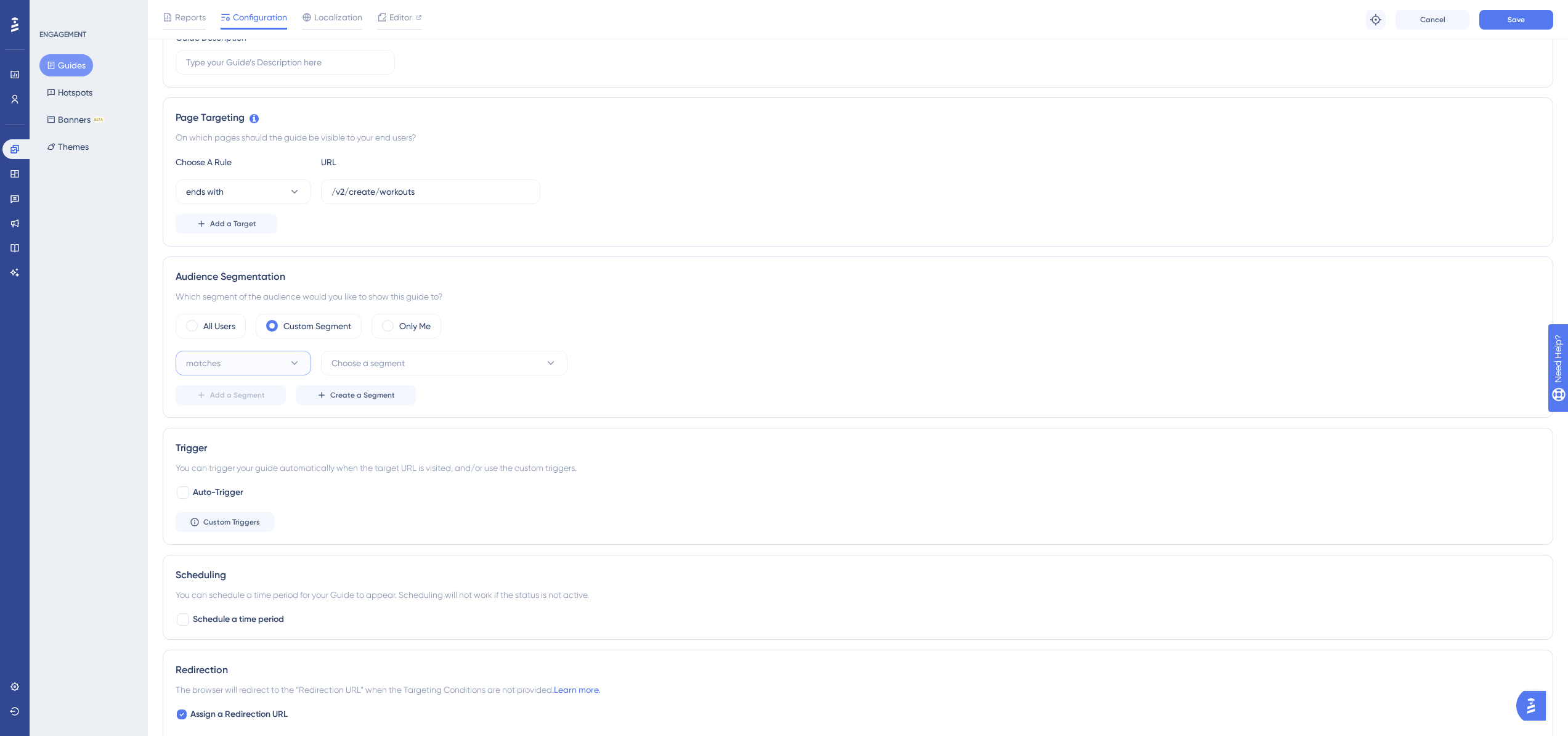
click at [273, 363] on button "matches" at bounding box center [243, 363] width 135 height 24
click at [265, 402] on div "matches matches" at bounding box center [243, 400] width 100 height 24
click at [371, 375] on button "Choose a segment" at bounding box center [444, 363] width 246 height 24
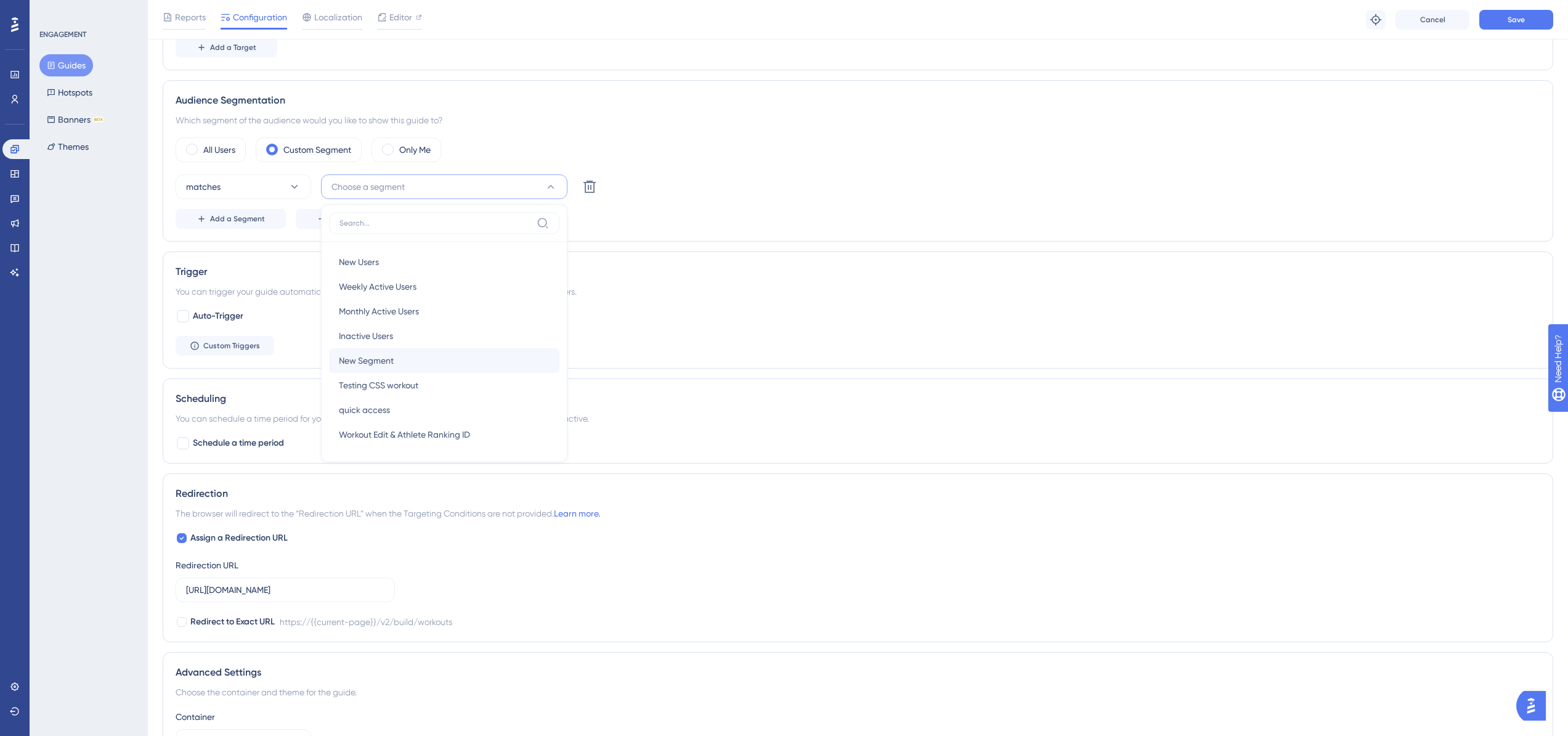
scroll to position [398, 0]
click at [693, 107] on div "Audience Segmentation" at bounding box center [858, 101] width 1365 height 15
click at [543, 131] on div "Audience Segmentation Which segment of the audience would you like to show this…" at bounding box center [858, 161] width 1391 height 161
click at [157, 92] on div "Performance Users Engagement Widgets Feedback Product Updates Knowledge Base AI…" at bounding box center [858, 228] width 1420 height 1252
click at [559, 128] on div "Audience Segmentation Which segment of the audience would you like to show this…" at bounding box center [858, 161] width 1391 height 161
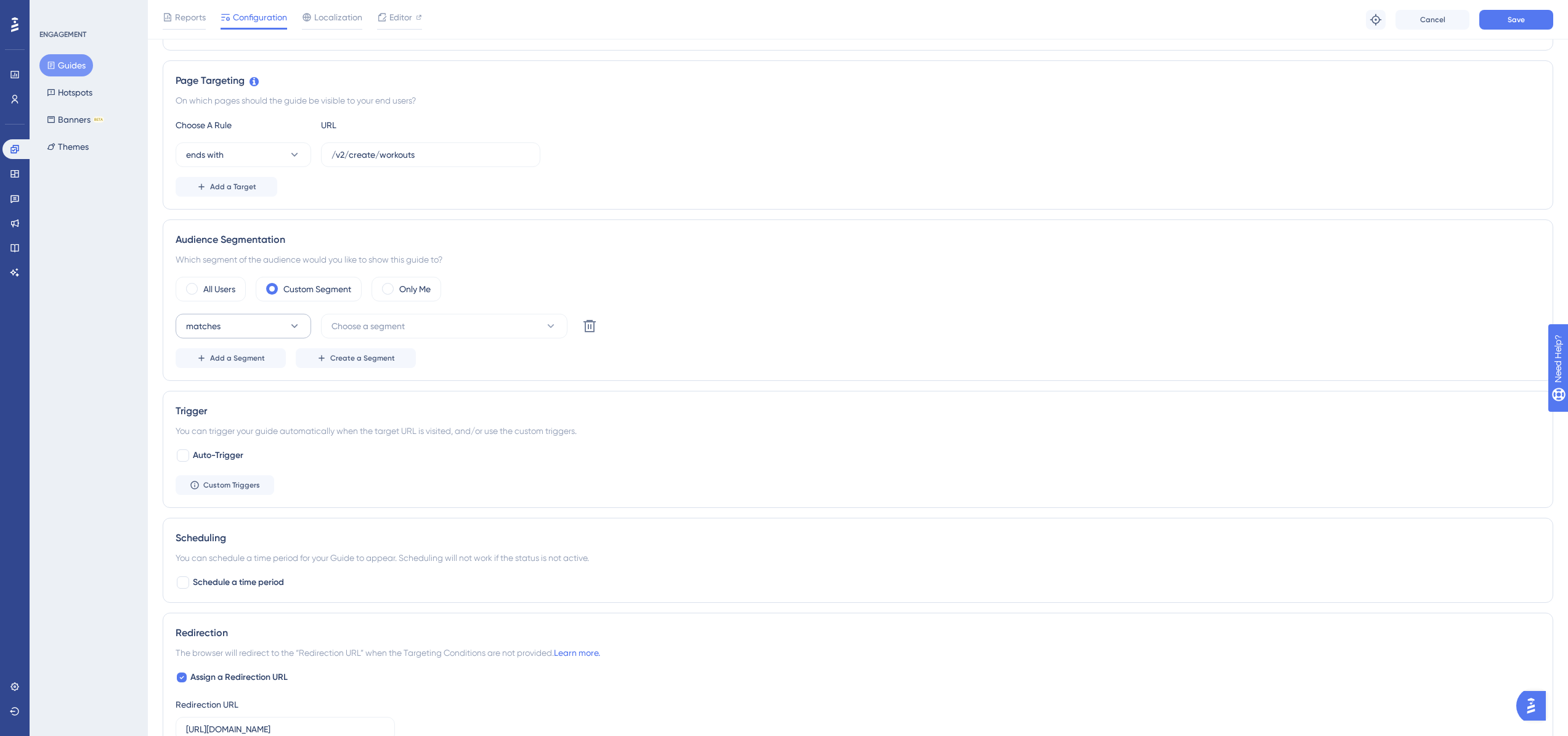
scroll to position [0, 0]
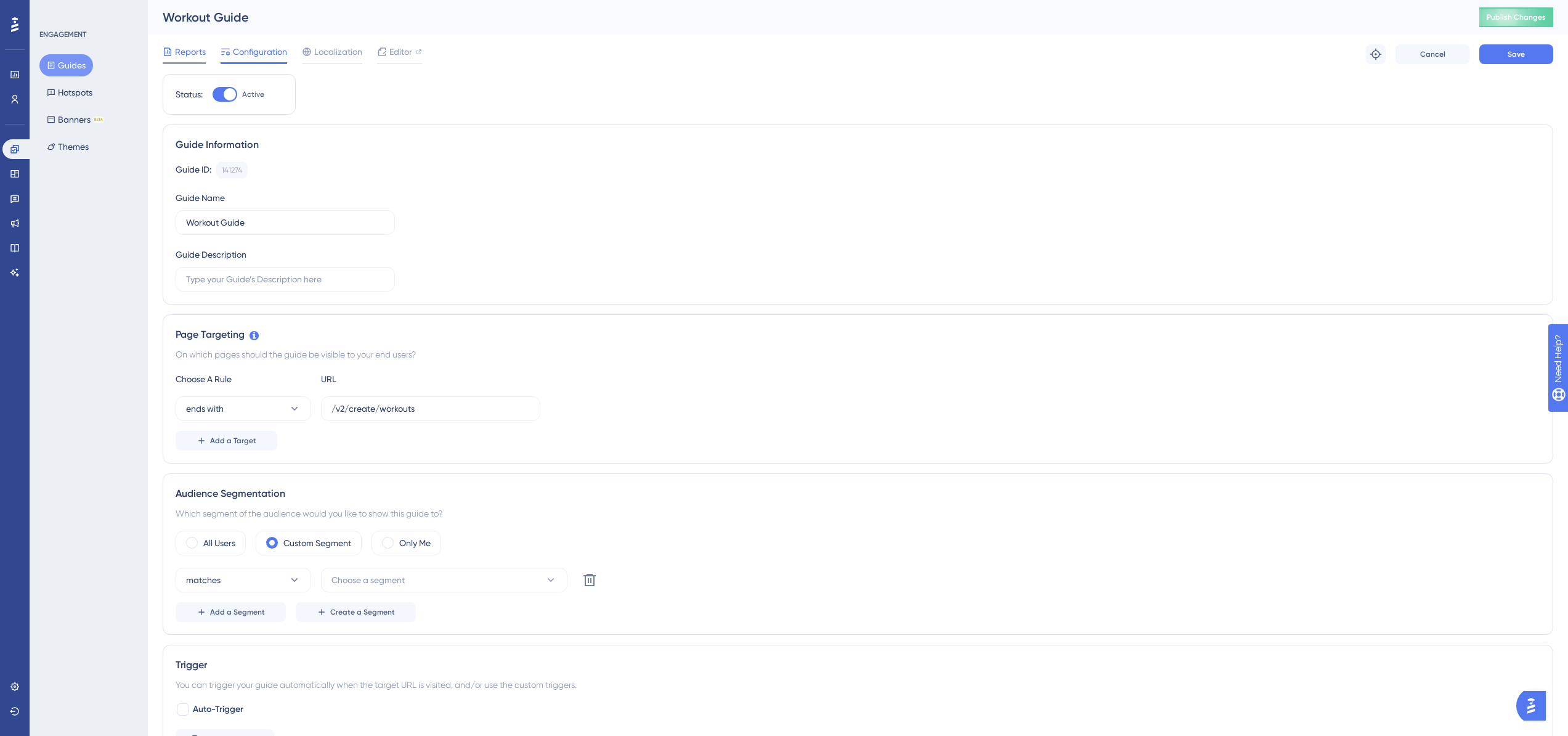
click at [201, 51] on span "Reports" at bounding box center [190, 51] width 31 height 15
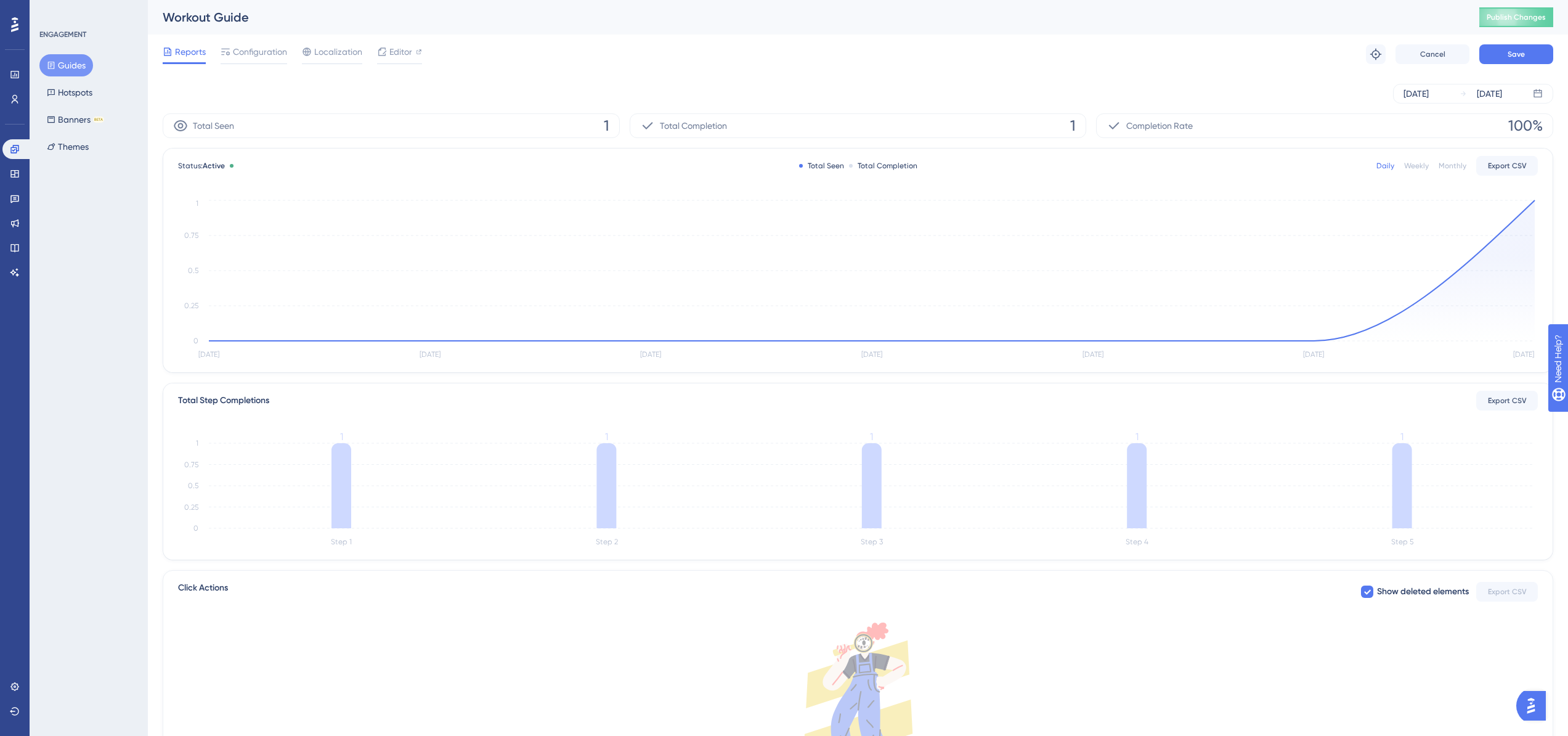
click at [72, 68] on button "Guides" at bounding box center [66, 65] width 53 height 22
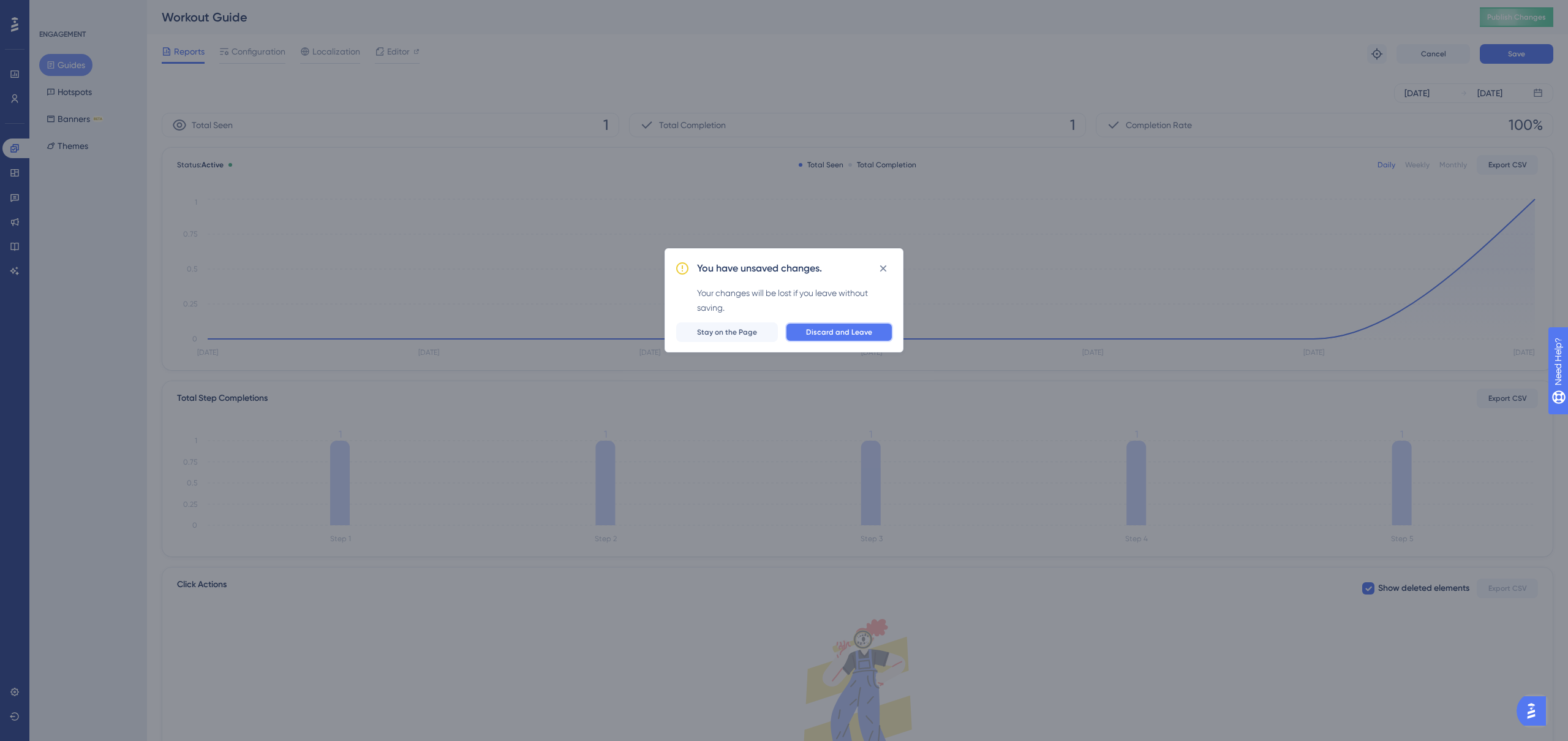
click at [808, 333] on button "Discard and Leave" at bounding box center [839, 332] width 108 height 20
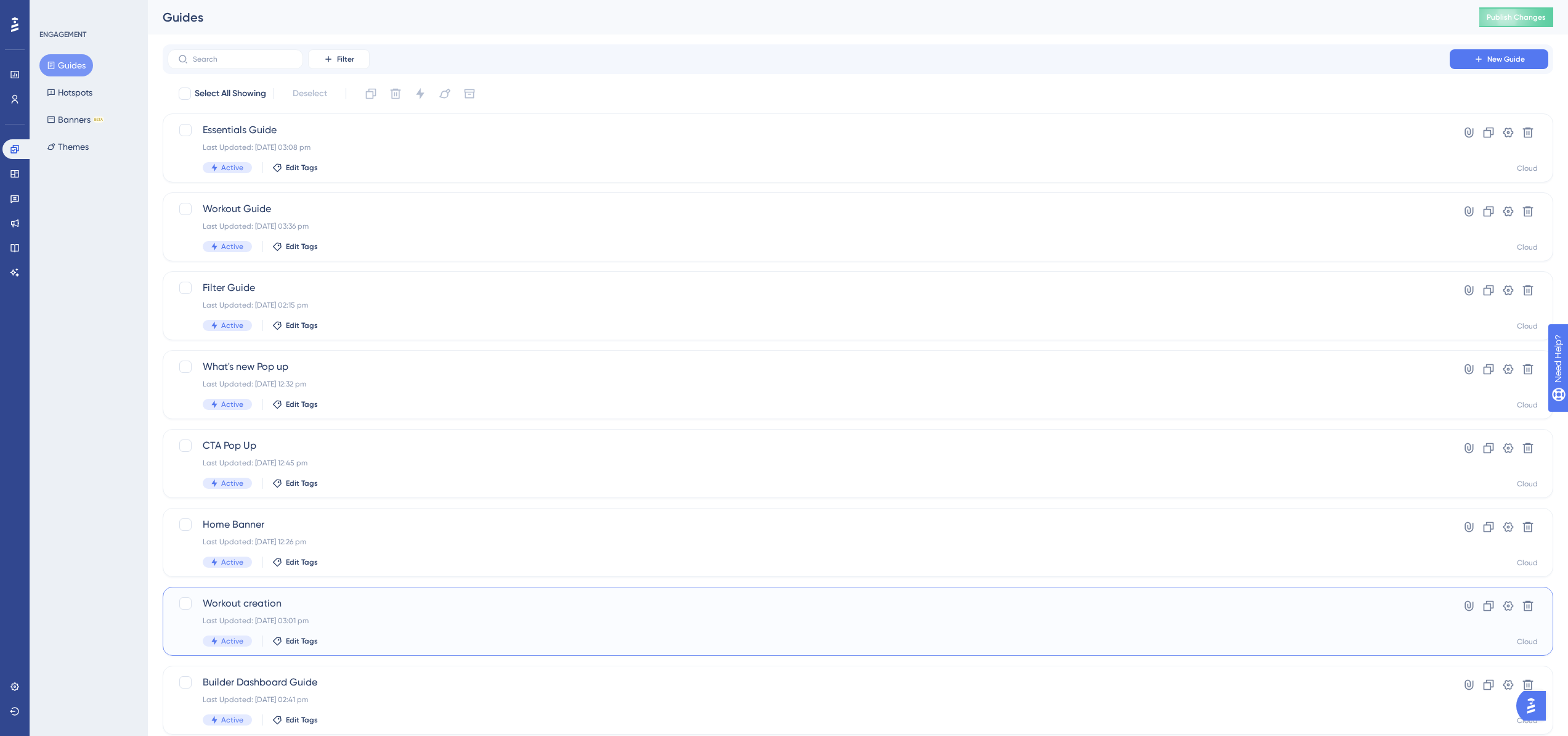
click at [410, 616] on div "Last Updated: 16 Apr 2025 03:01 pm" at bounding box center [809, 620] width 1212 height 10
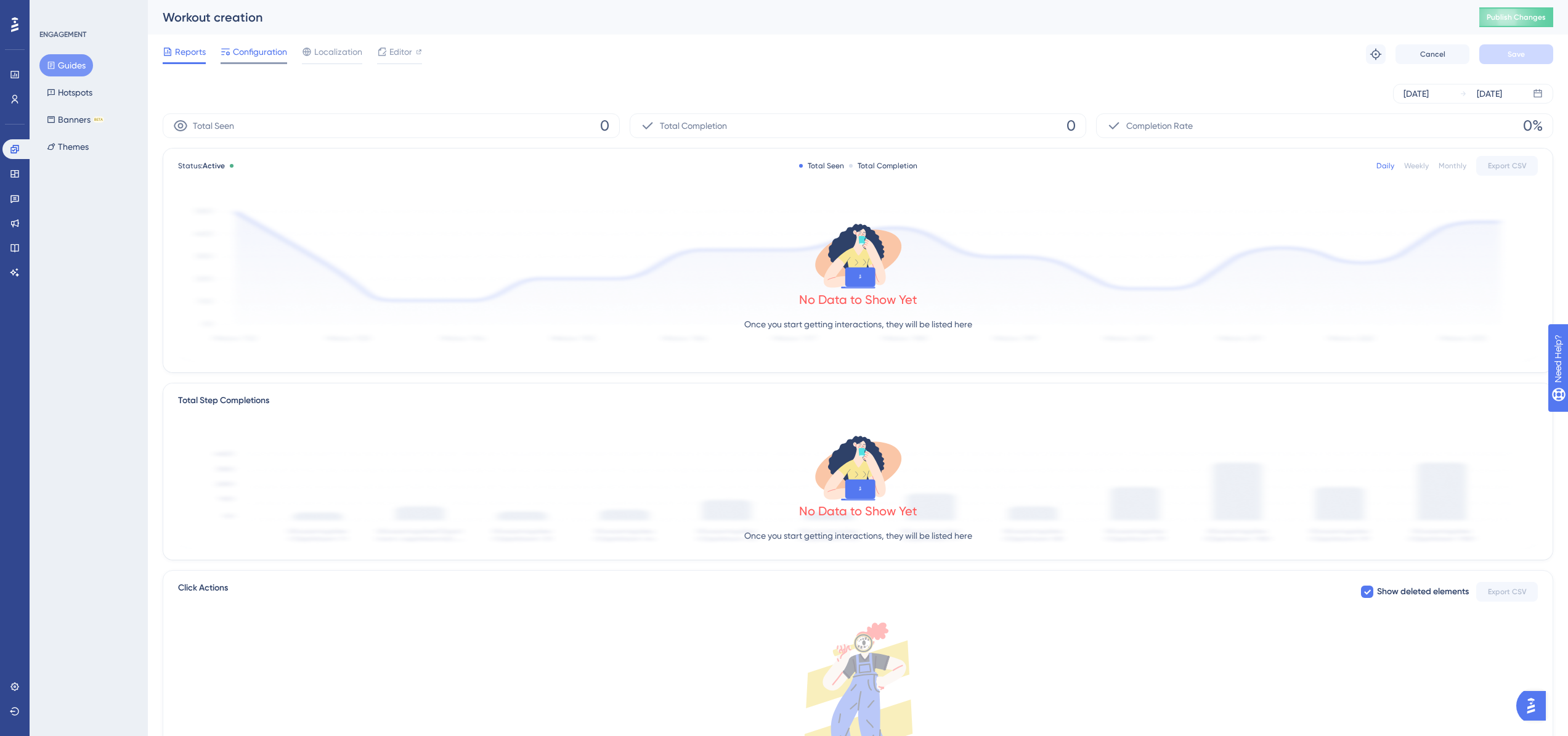
click at [257, 50] on span "Configuration" at bounding box center [260, 51] width 54 height 15
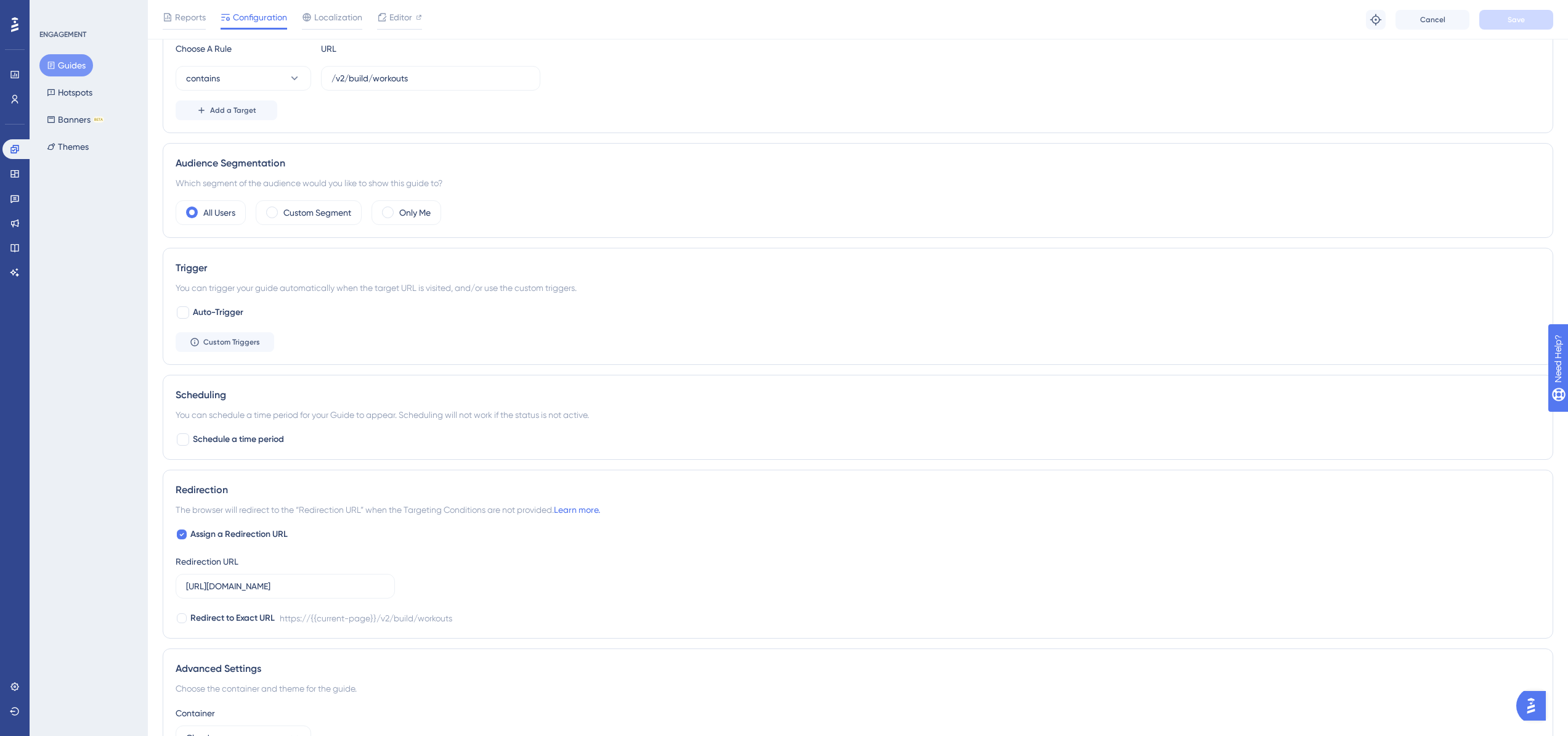
scroll to position [468, 0]
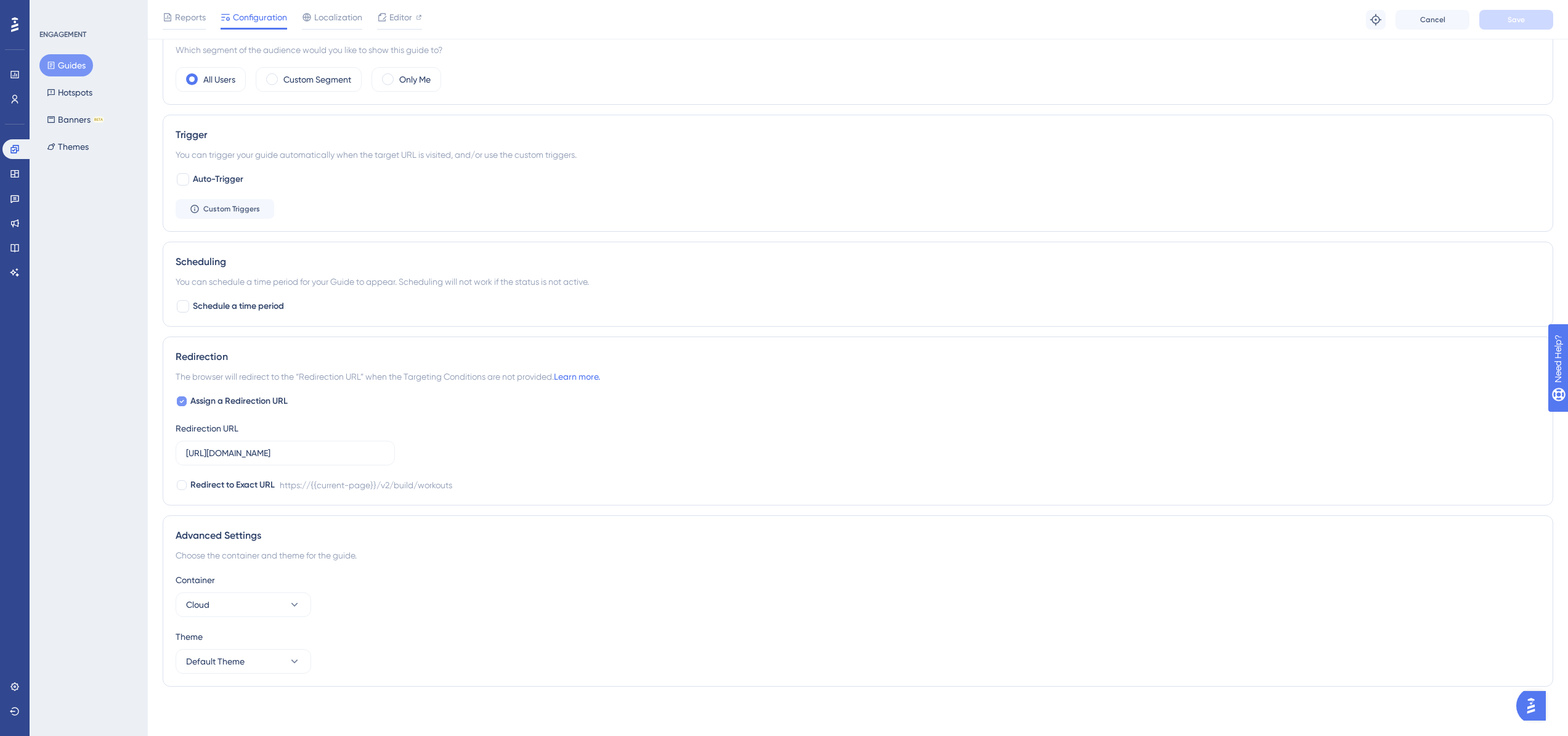
click at [183, 400] on icon at bounding box center [182, 401] width 5 height 10
checkbox input "false"
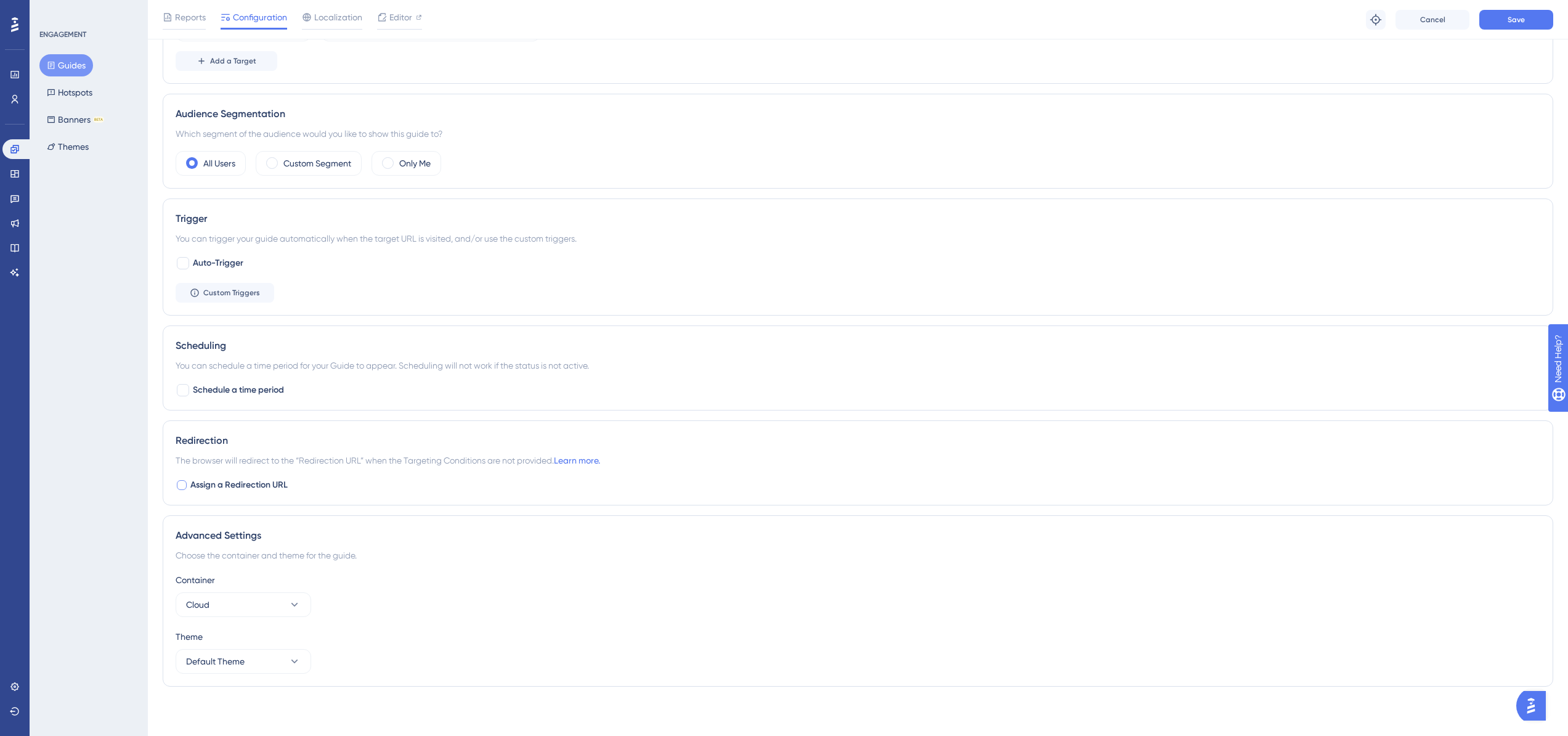
scroll to position [385, 0]
click at [1516, 16] on span "Save" at bounding box center [1516, 20] width 17 height 10
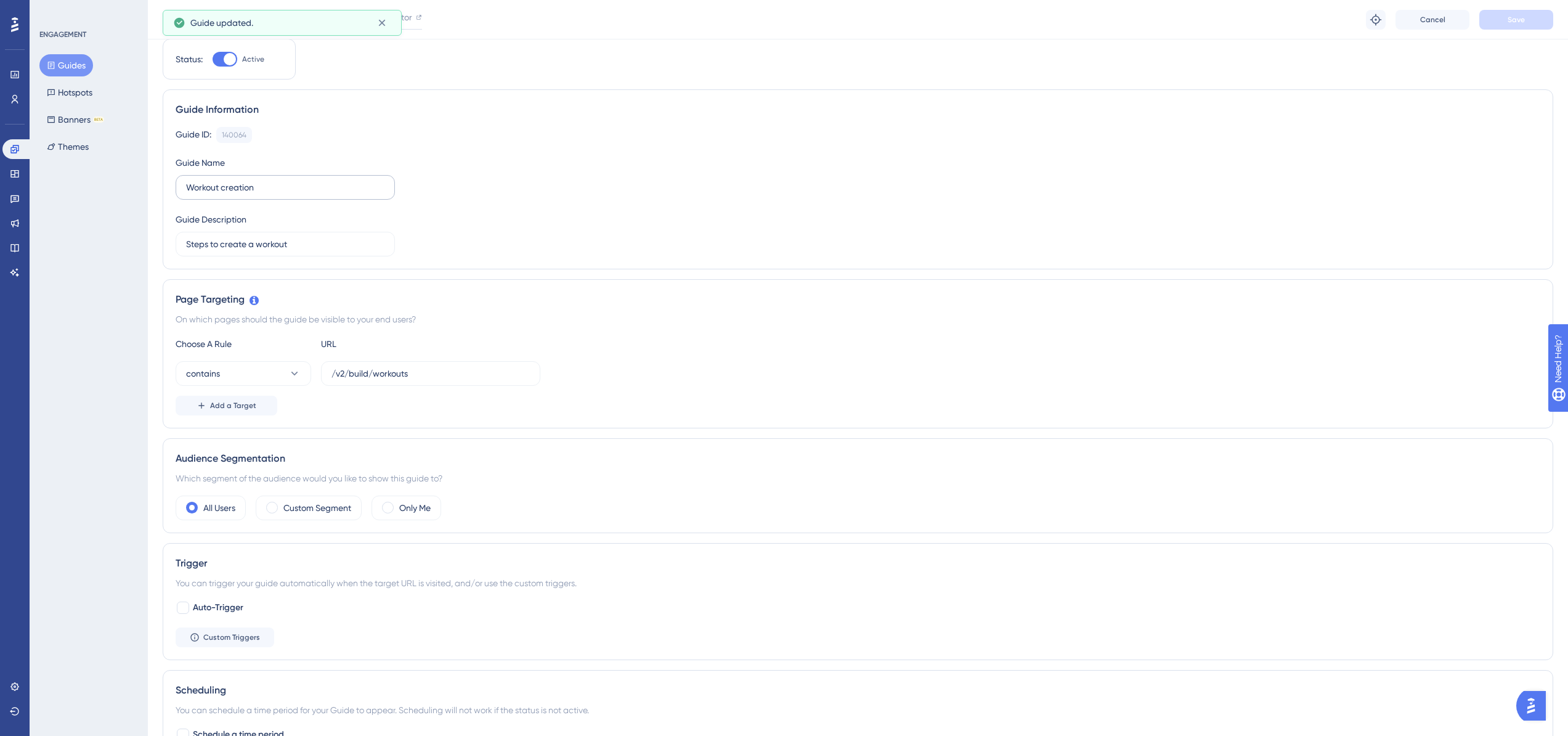
scroll to position [0, 0]
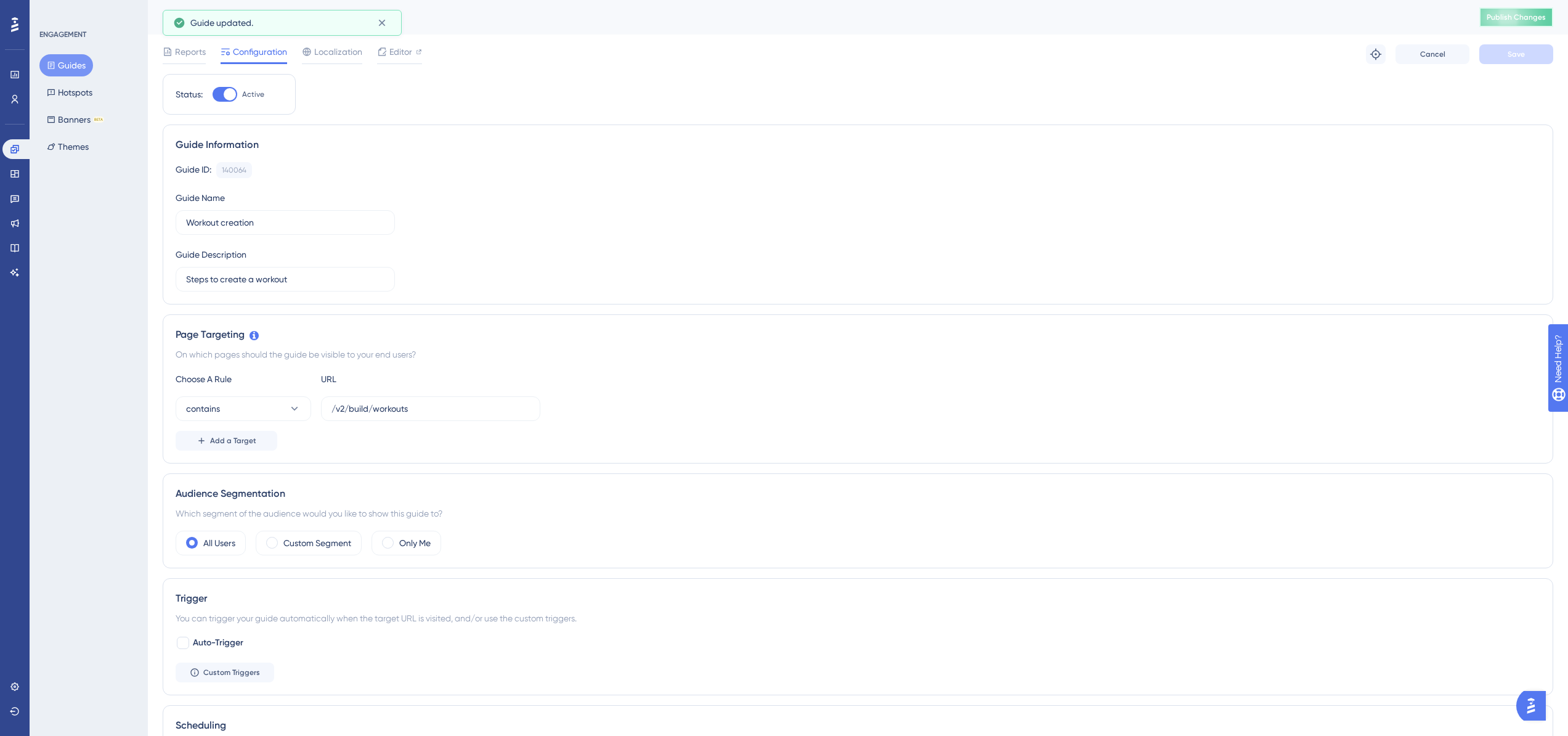
click at [1520, 14] on span "Publish Changes" at bounding box center [1516, 17] width 59 height 10
click at [72, 68] on button "Guides" at bounding box center [66, 65] width 53 height 22
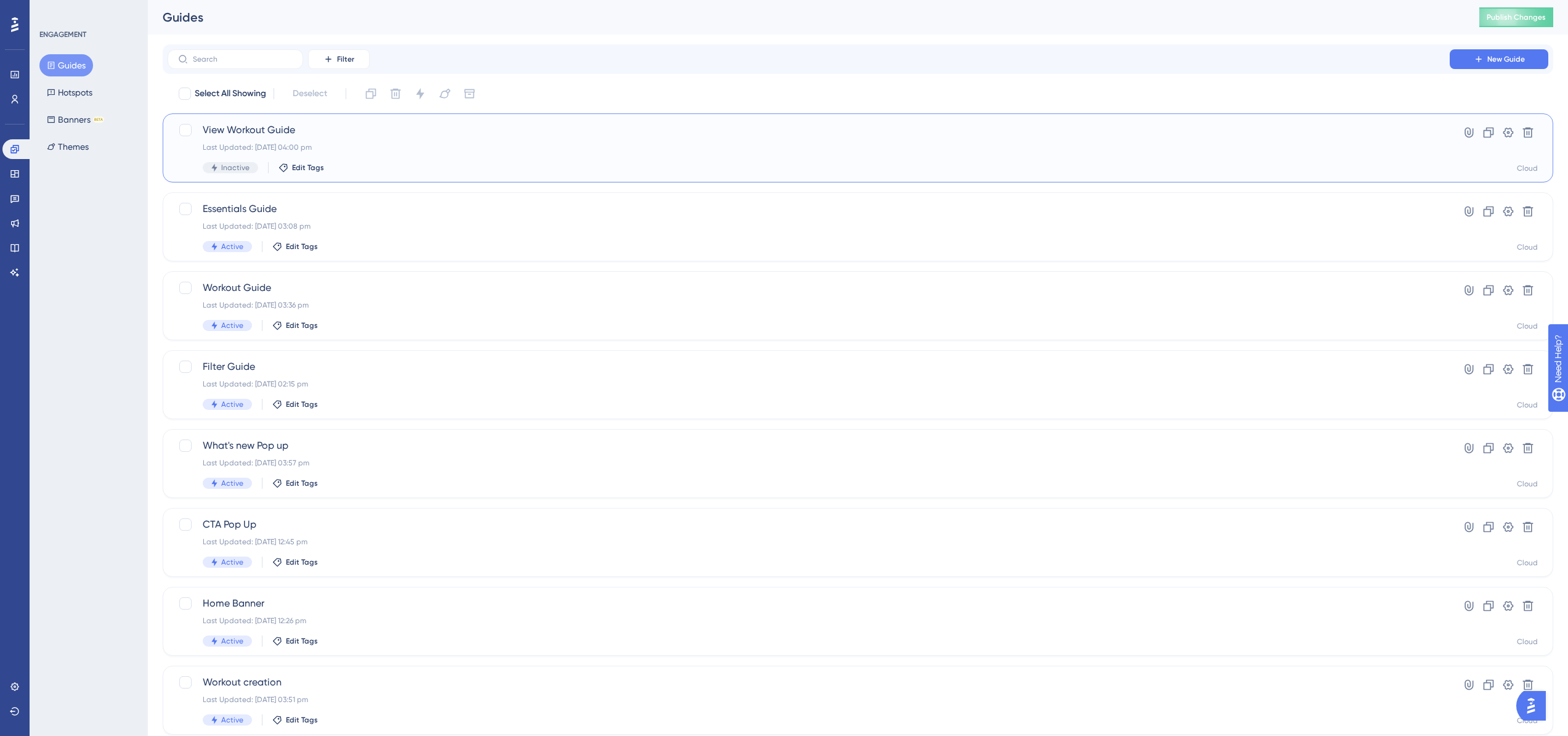
click at [529, 168] on div "Inactive Edit Tags" at bounding box center [809, 168] width 1212 height 11
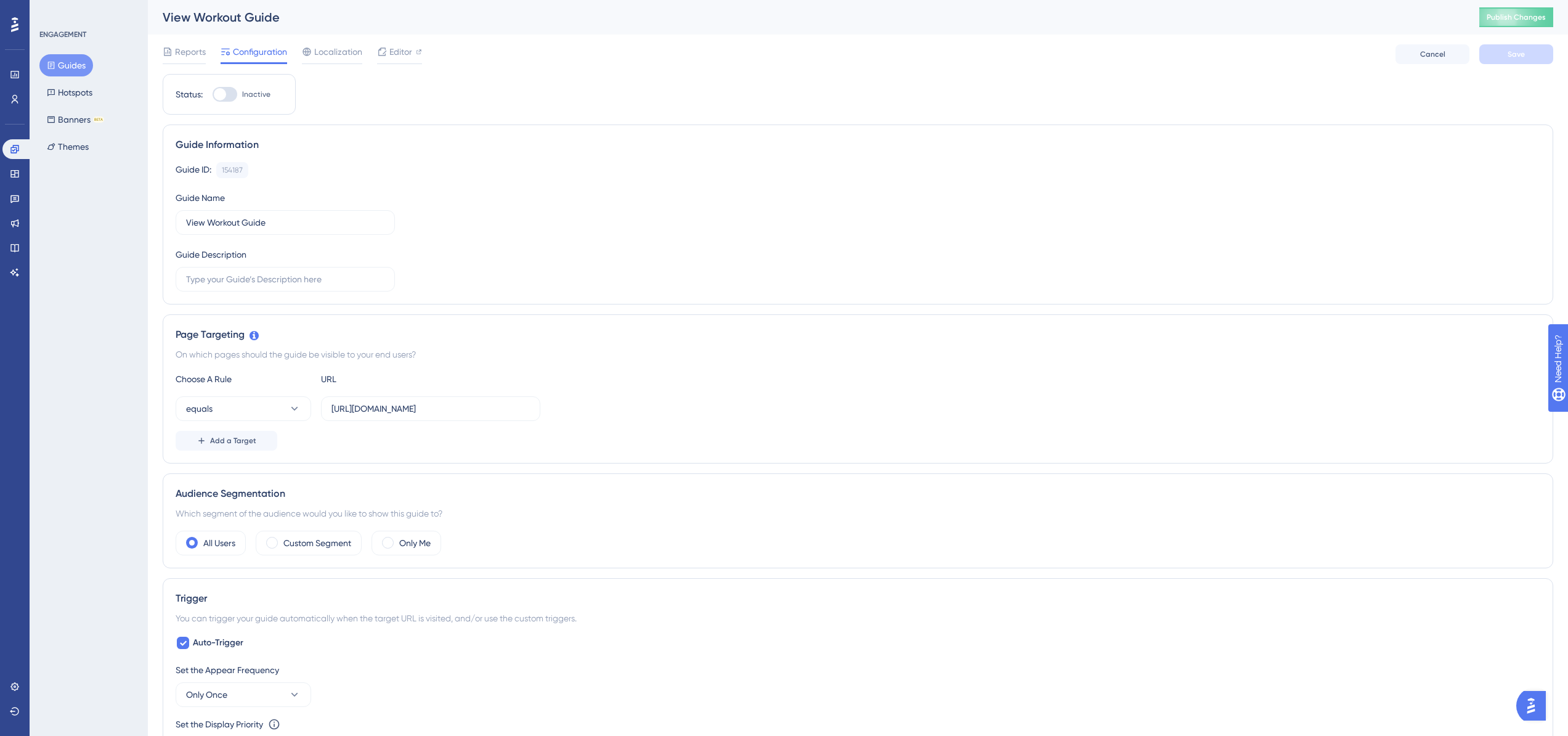
click at [227, 90] on div at bounding box center [224, 94] width 24 height 15
click at [212, 94] on input "Inactive" at bounding box center [212, 94] width 1 height 1
checkbox input "true"
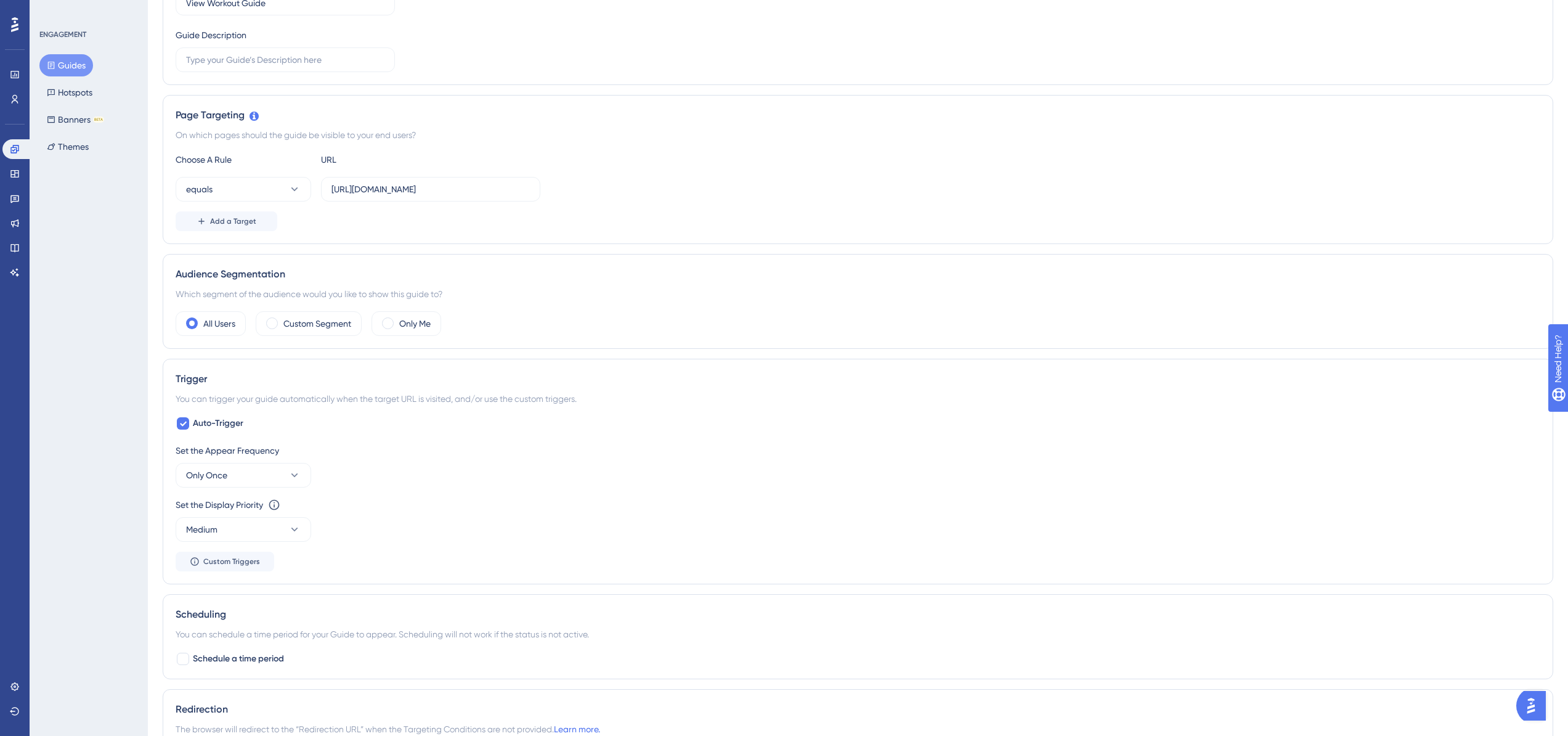
scroll to position [225, 0]
click at [271, 324] on span at bounding box center [271, 323] width 12 height 12
click at [282, 319] on input "radio" at bounding box center [282, 319] width 0 height 0
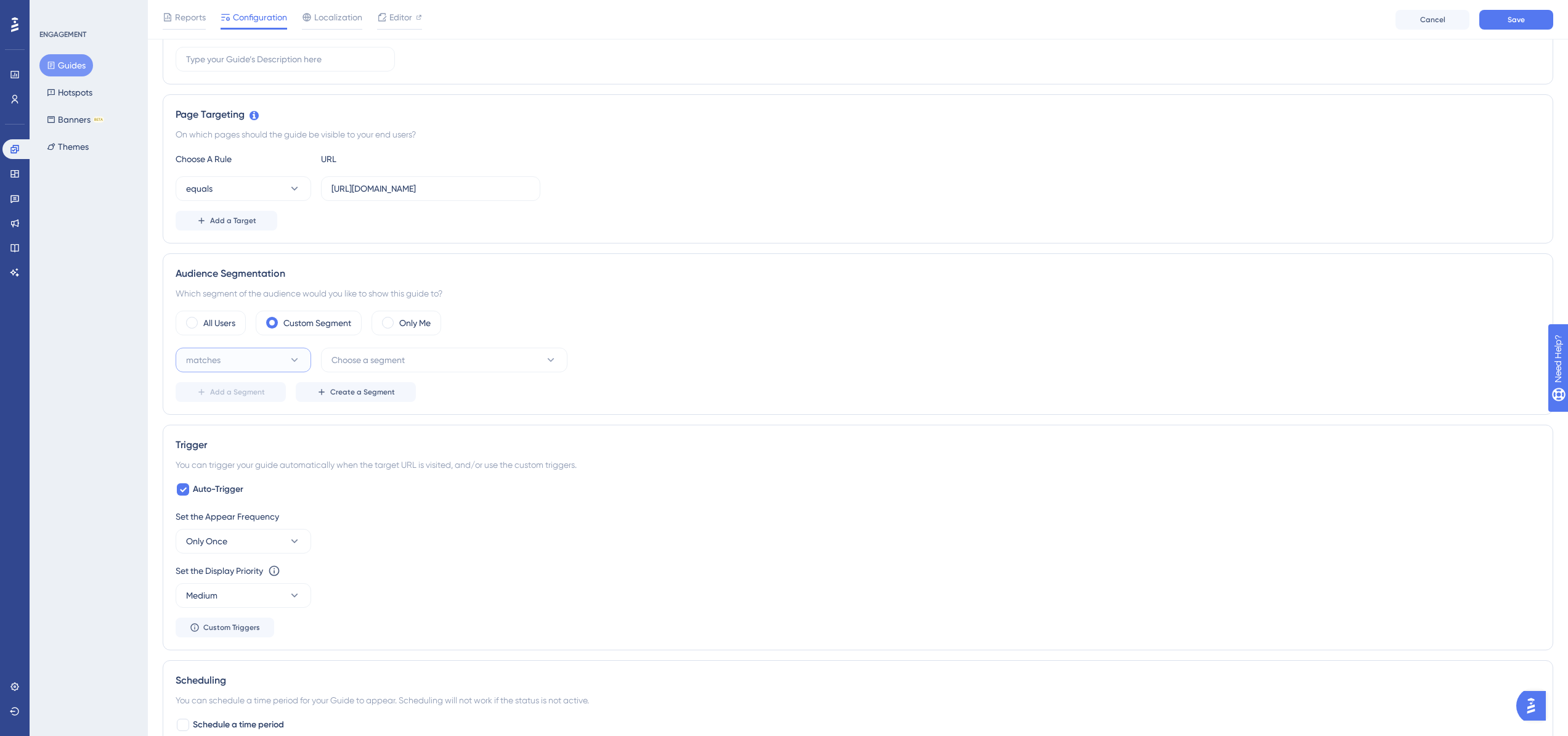
click at [264, 362] on button "matches" at bounding box center [243, 360] width 135 height 24
click at [245, 425] on span "doesn't match" at bounding box center [221, 422] width 56 height 15
click at [389, 360] on span "Choose a segment" at bounding box center [367, 360] width 73 height 15
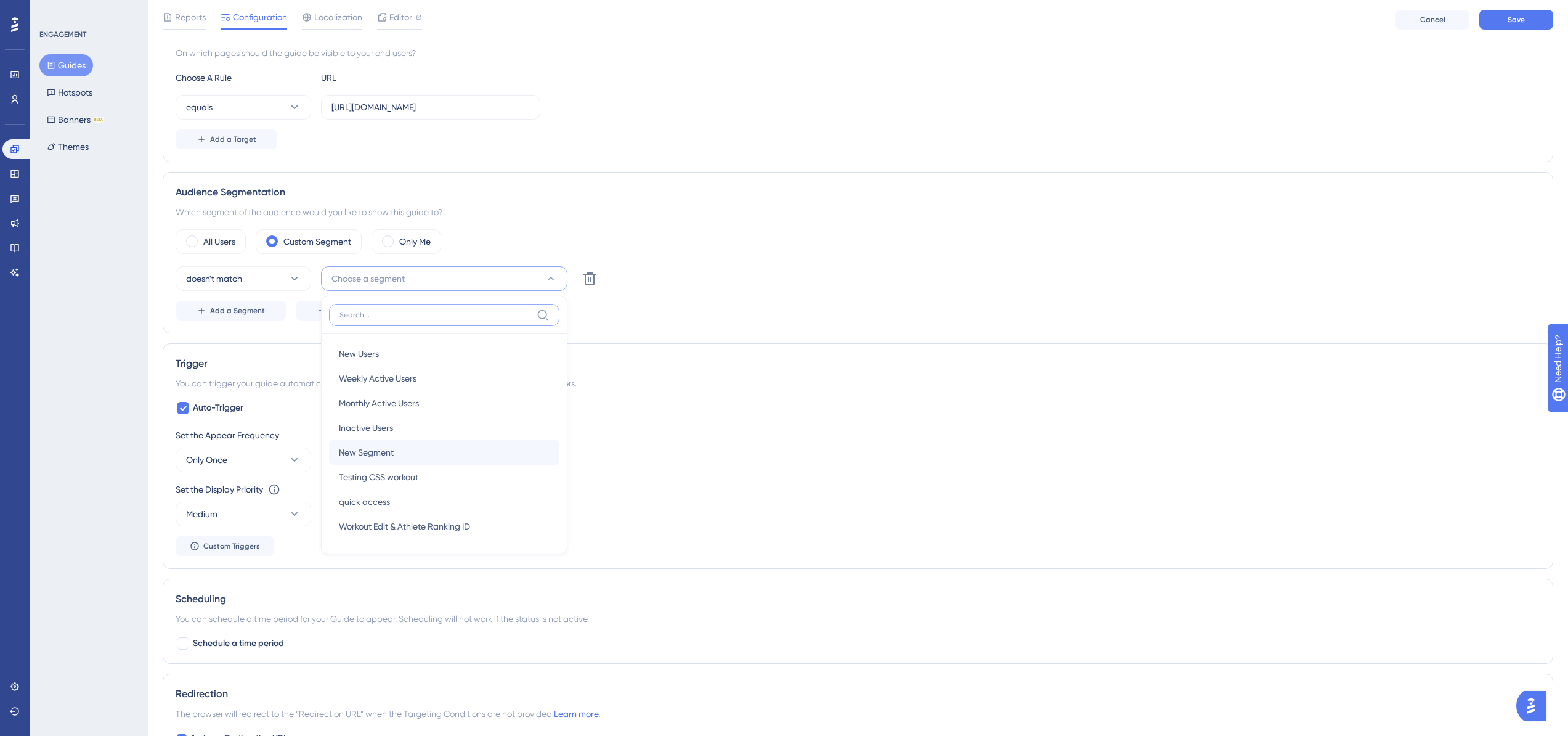
scroll to position [300, 0]
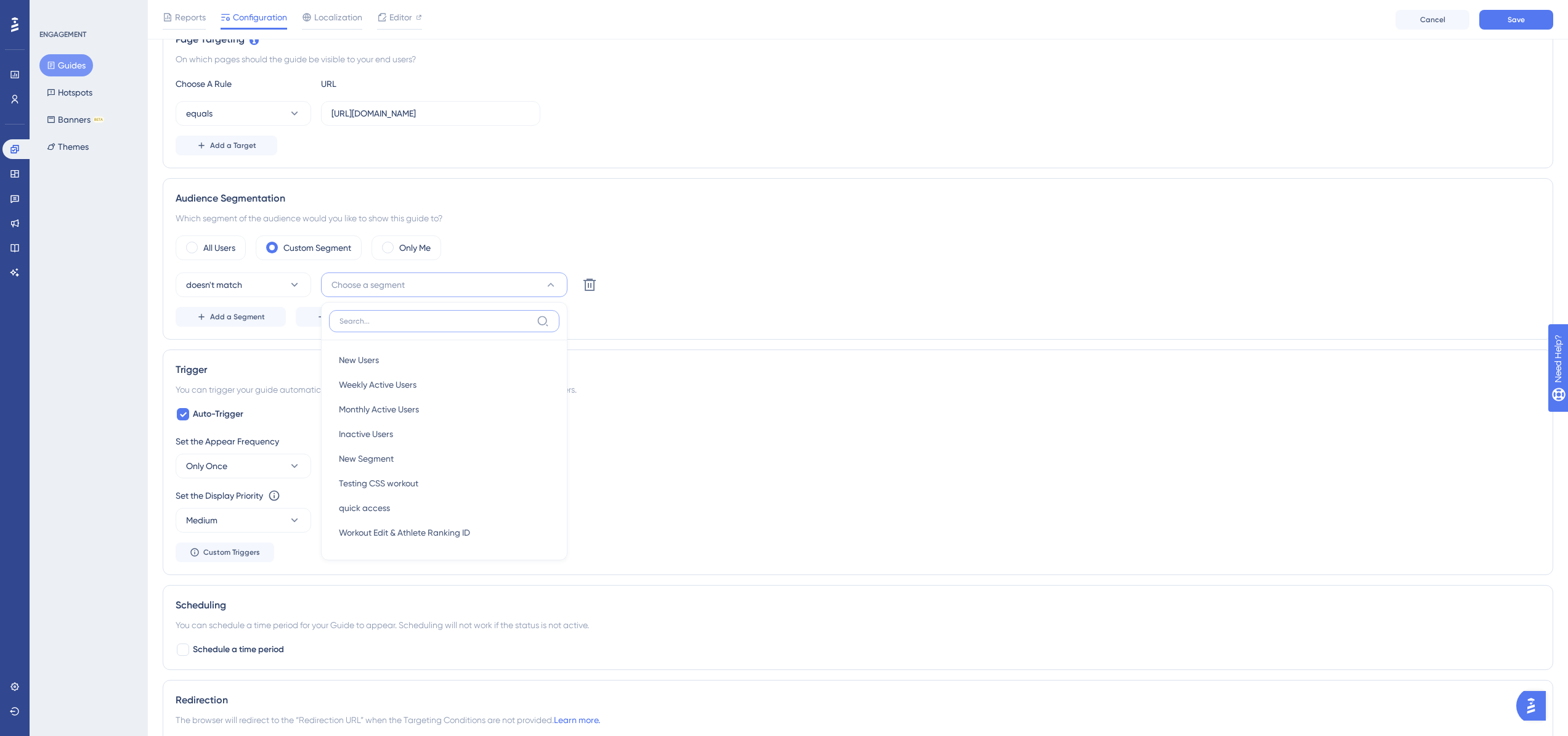
click at [467, 320] on input at bounding box center [436, 321] width 192 height 10
type input "test"
click at [510, 222] on div "Which segment of the audience would you like to show this guide to?" at bounding box center [858, 218] width 1365 height 15
click at [191, 316] on button "Add a Segment" at bounding box center [231, 316] width 110 height 20
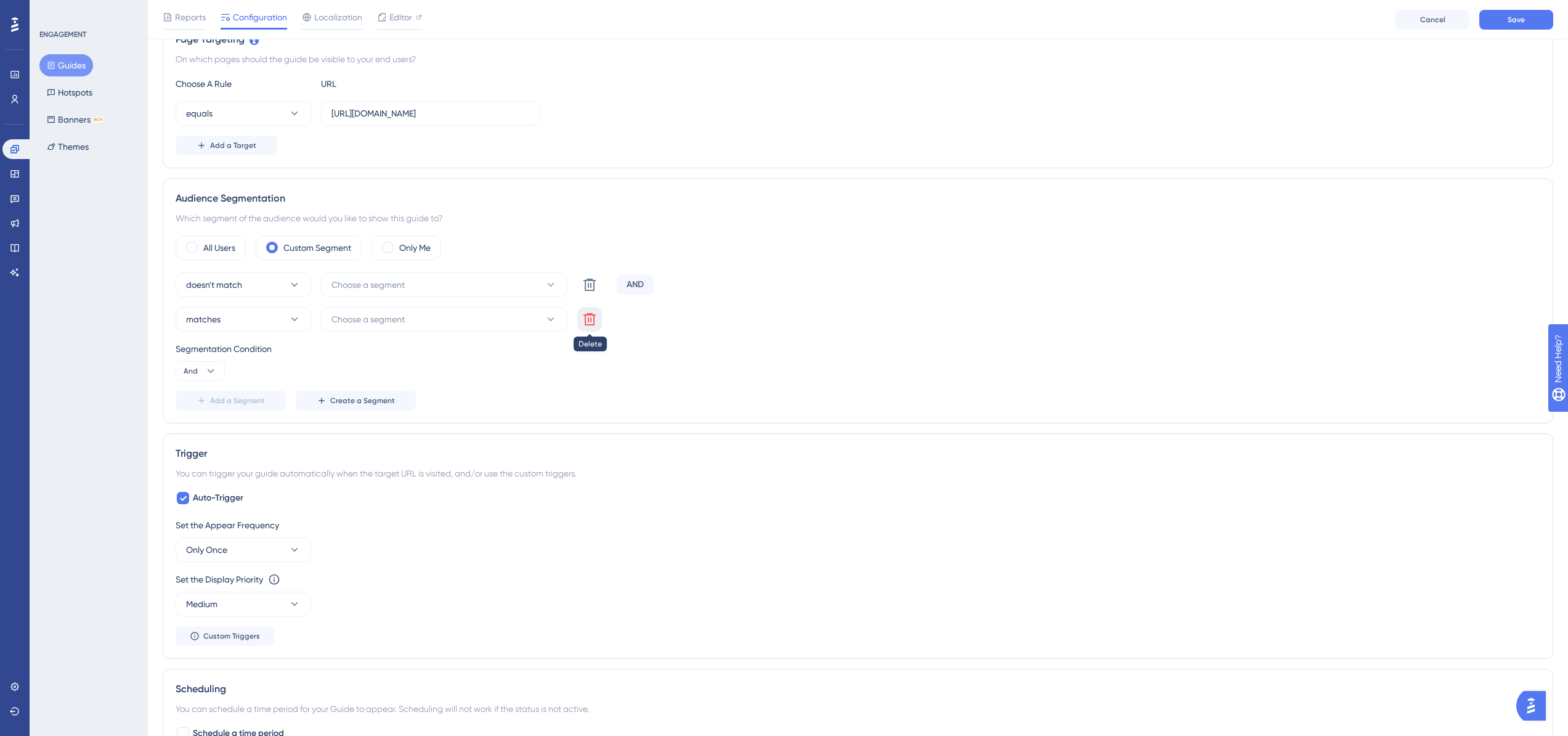
click at [599, 323] on button at bounding box center [589, 319] width 24 height 24
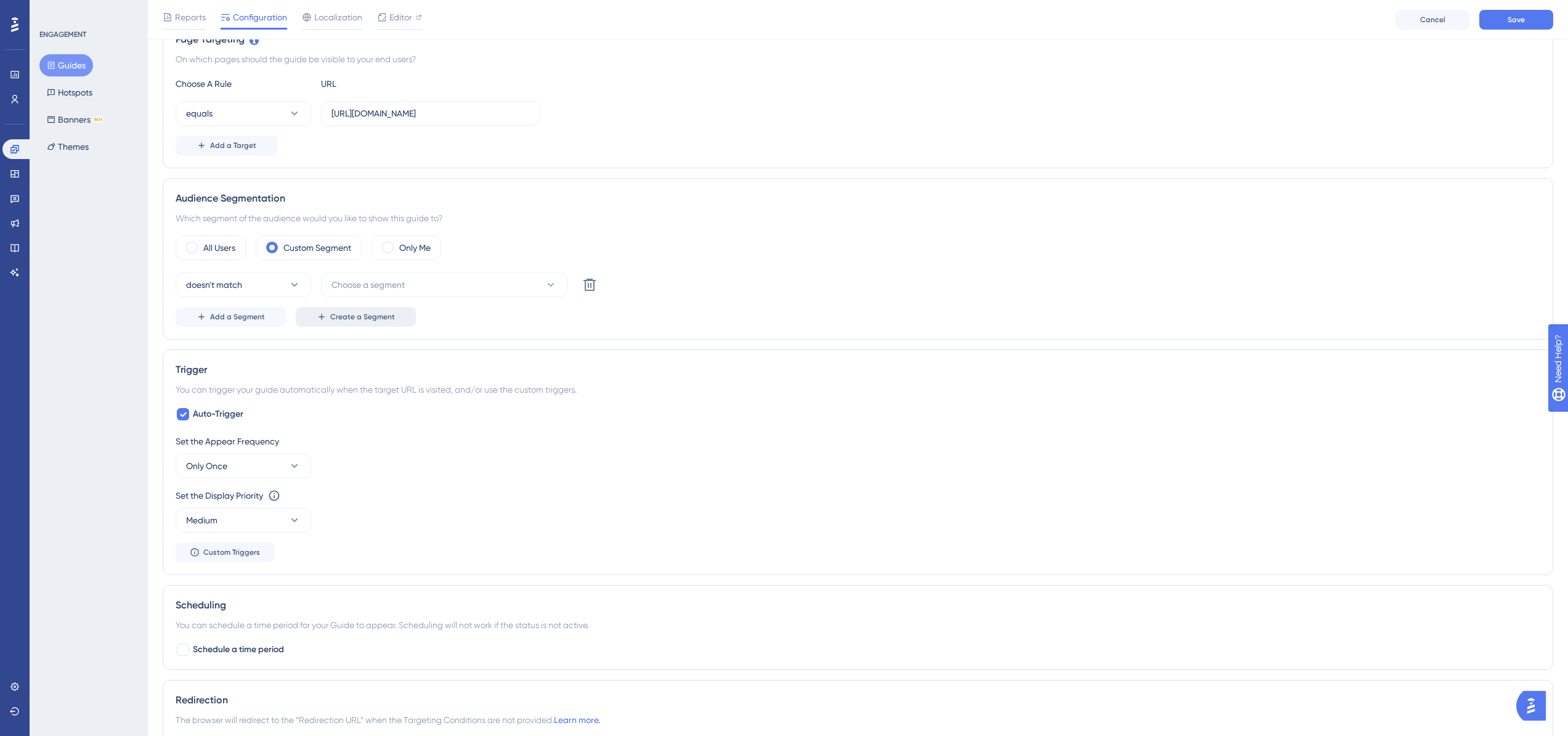
click at [363, 320] on span "Create a Segment" at bounding box center [363, 316] width 65 height 10
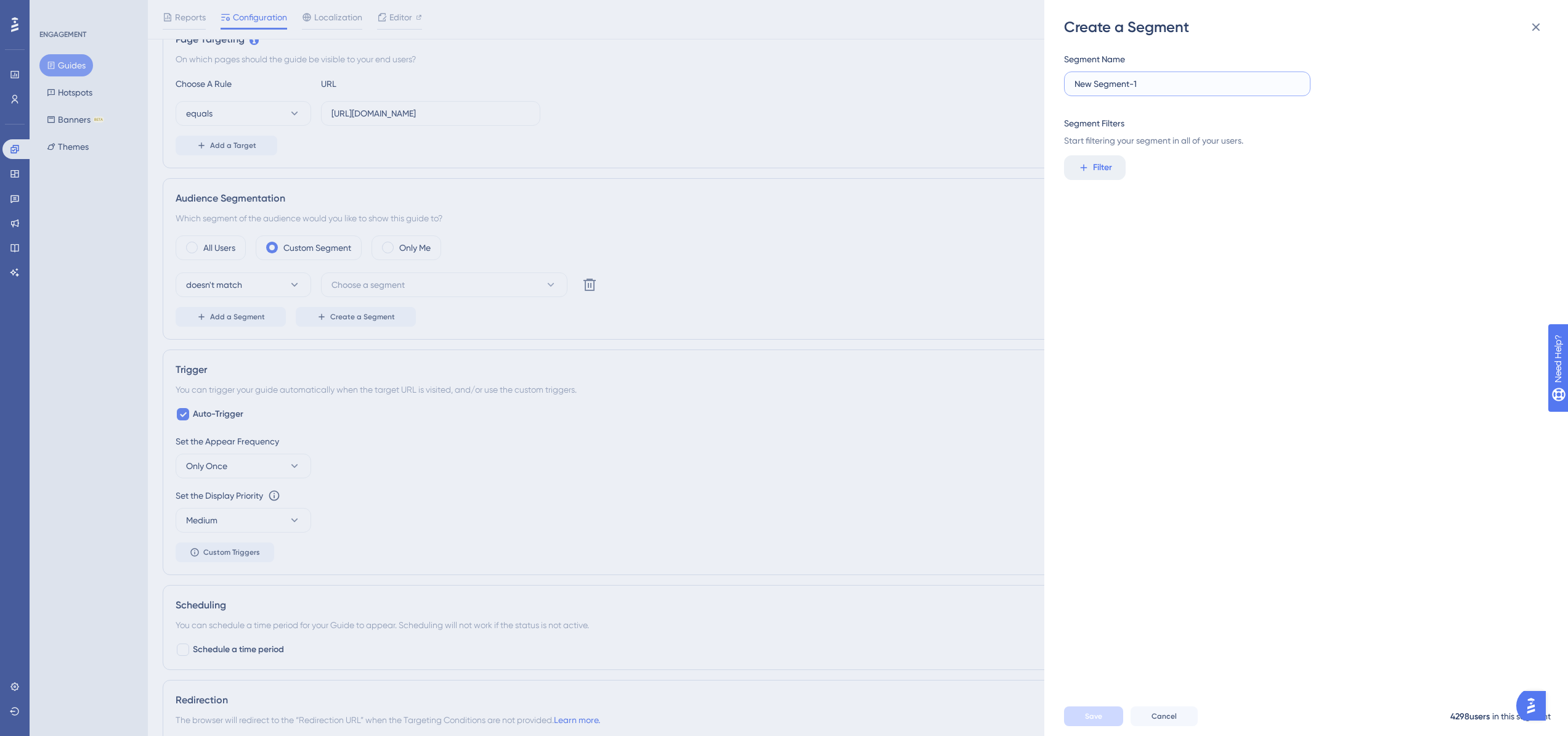
drag, startPoint x: 1164, startPoint y: 83, endPoint x: 1045, endPoint y: 84, distance: 119.0
click at [1045, 84] on div "Create a Segment Segment Name New Segment-1 Segment Filters Start filtering you…" at bounding box center [1306, 368] width 524 height 736
click at [1094, 158] on button "Filter" at bounding box center [1095, 167] width 61 height 24
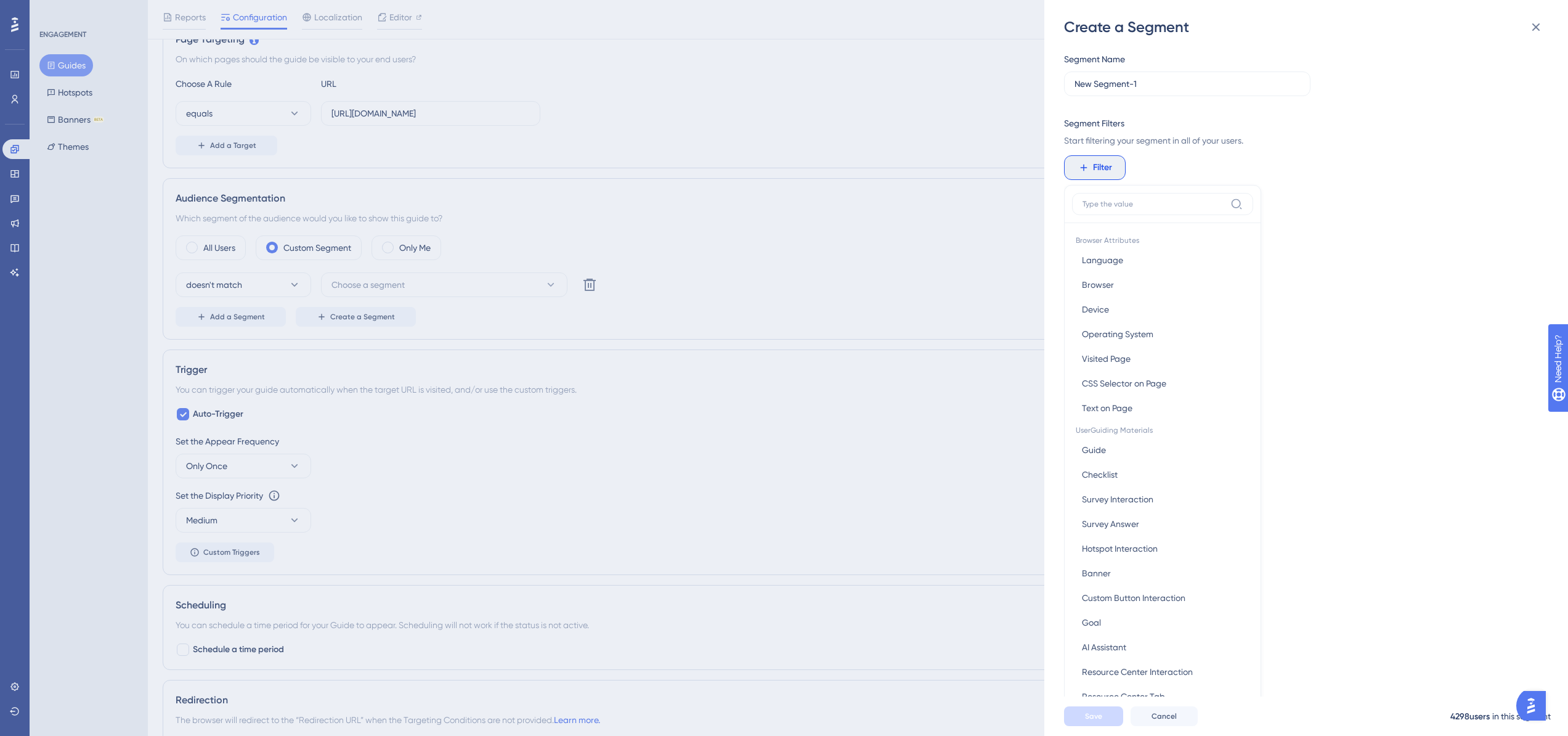
scroll to position [90, 0]
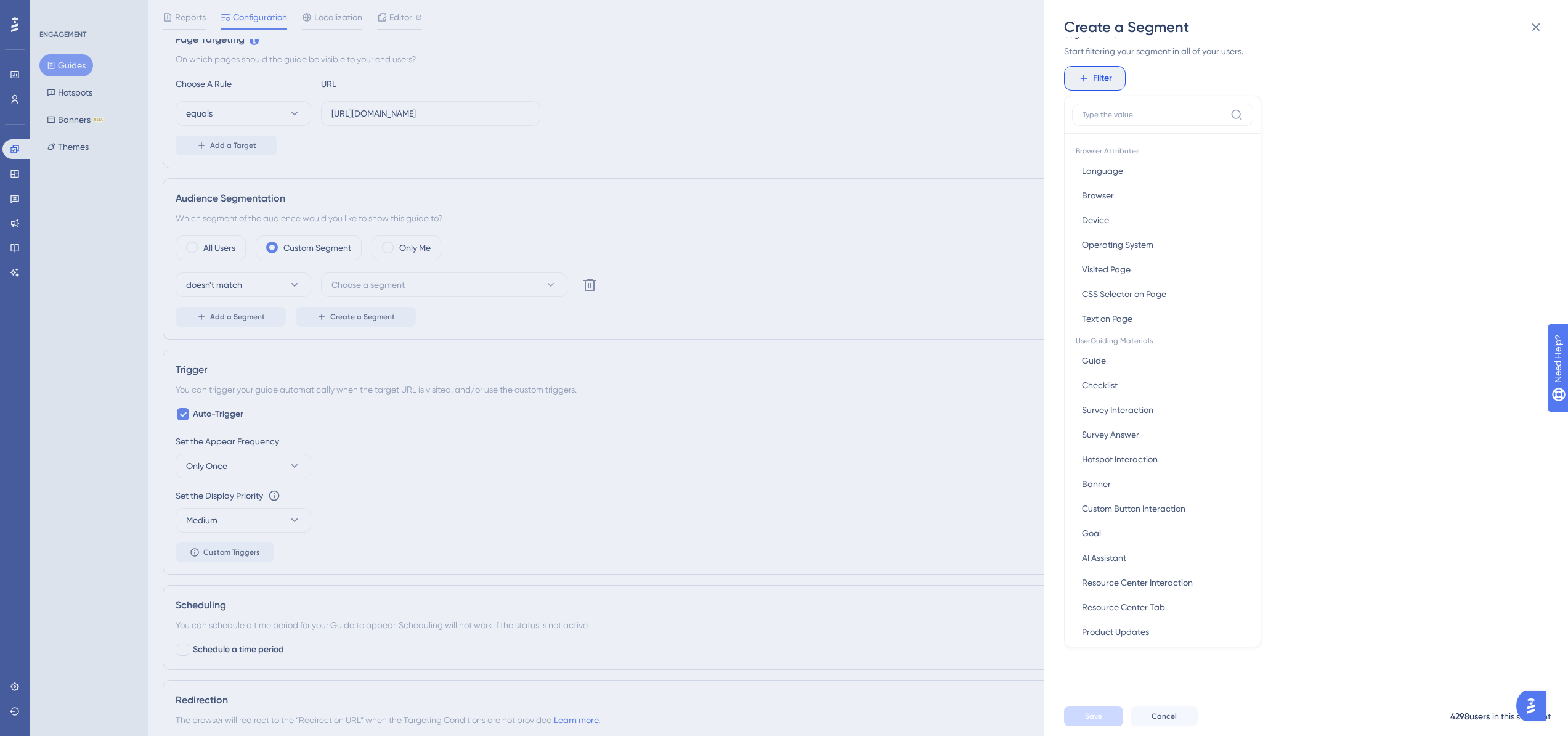
click at [1390, 107] on div "Segment Name New Segment-1 Segment Filters Start filtering your segment in all …" at bounding box center [1312, 367] width 496 height 660
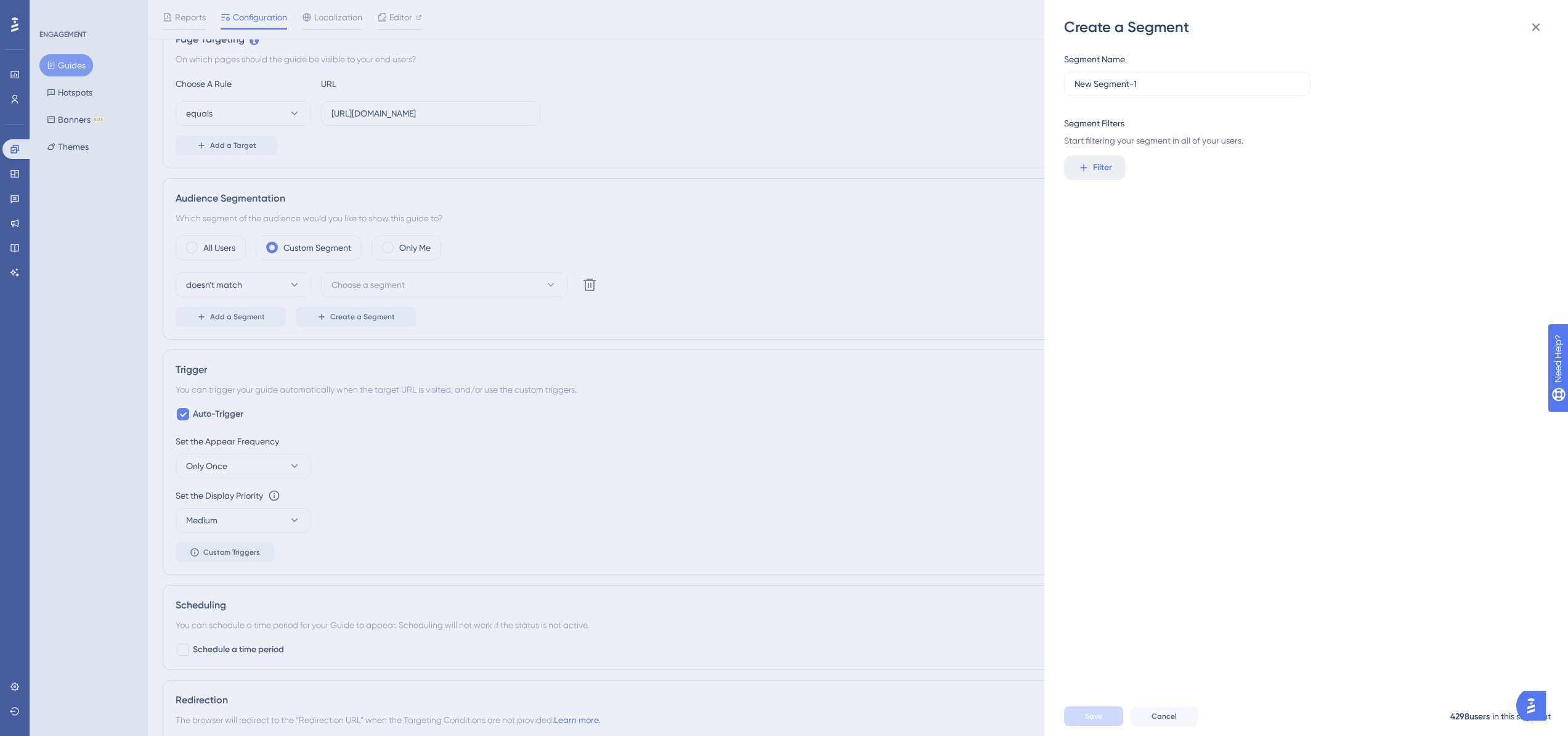
scroll to position [0, 0]
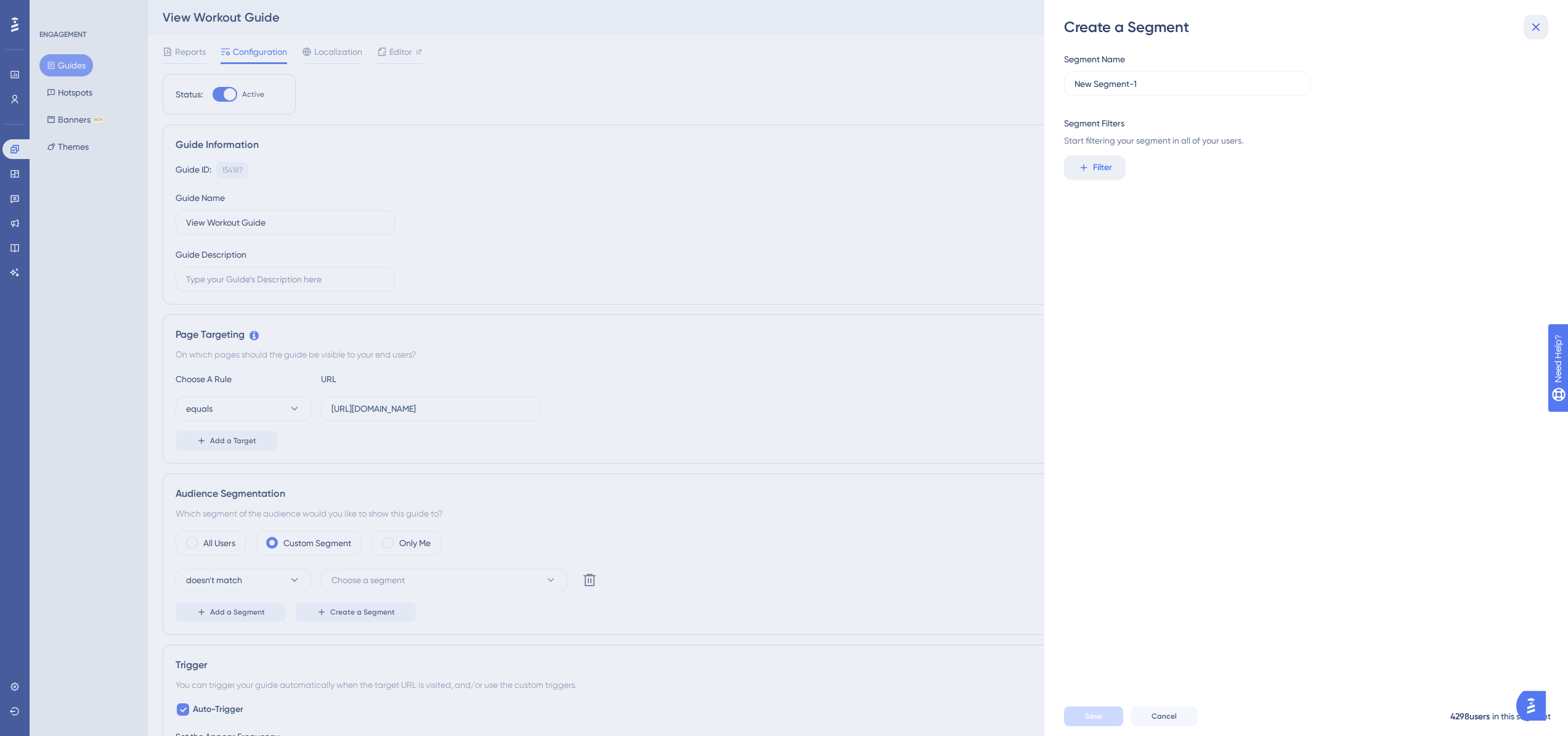
click at [1536, 26] on icon at bounding box center [1537, 28] width 8 height 8
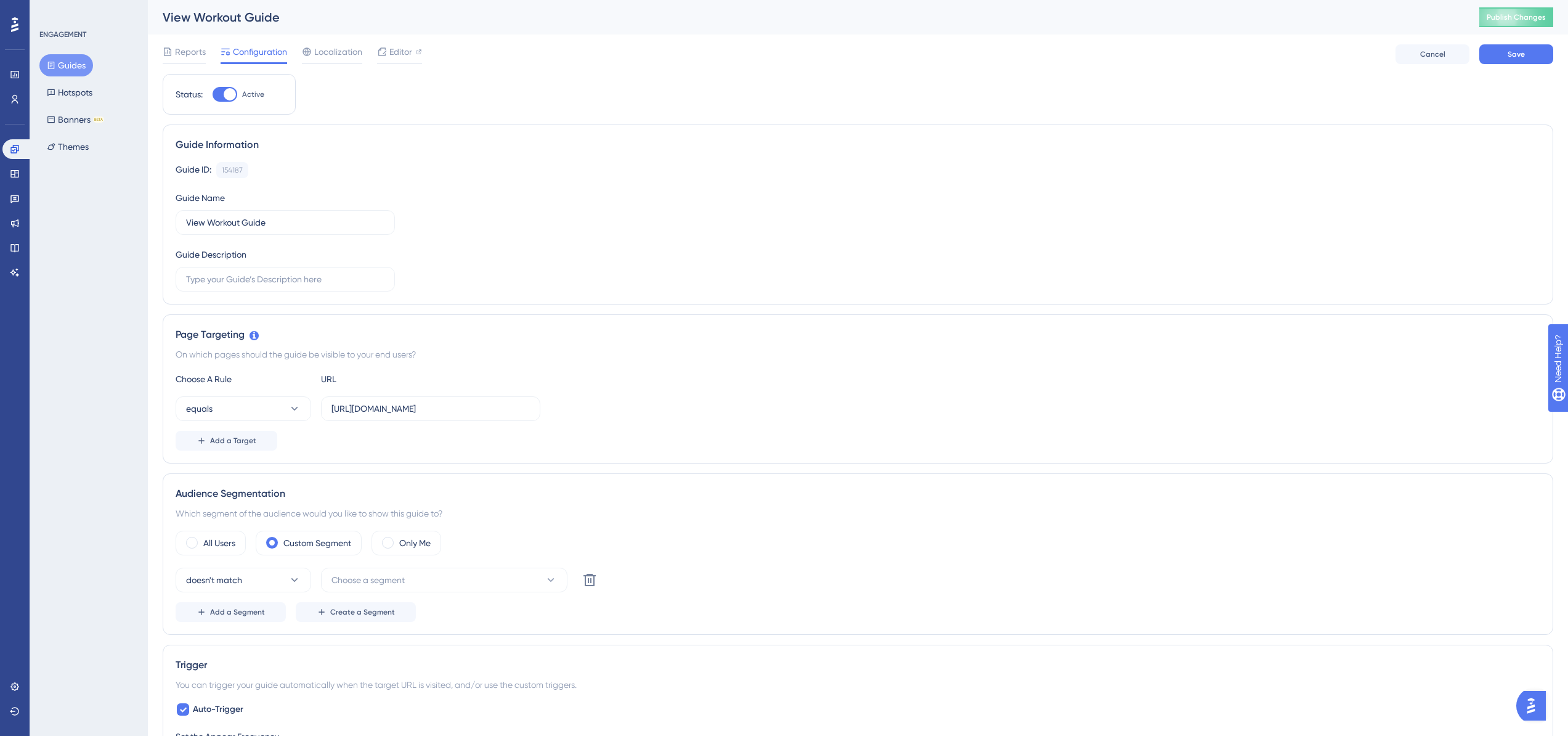
click at [375, 431] on div "Add a Target" at bounding box center [858, 440] width 1365 height 20
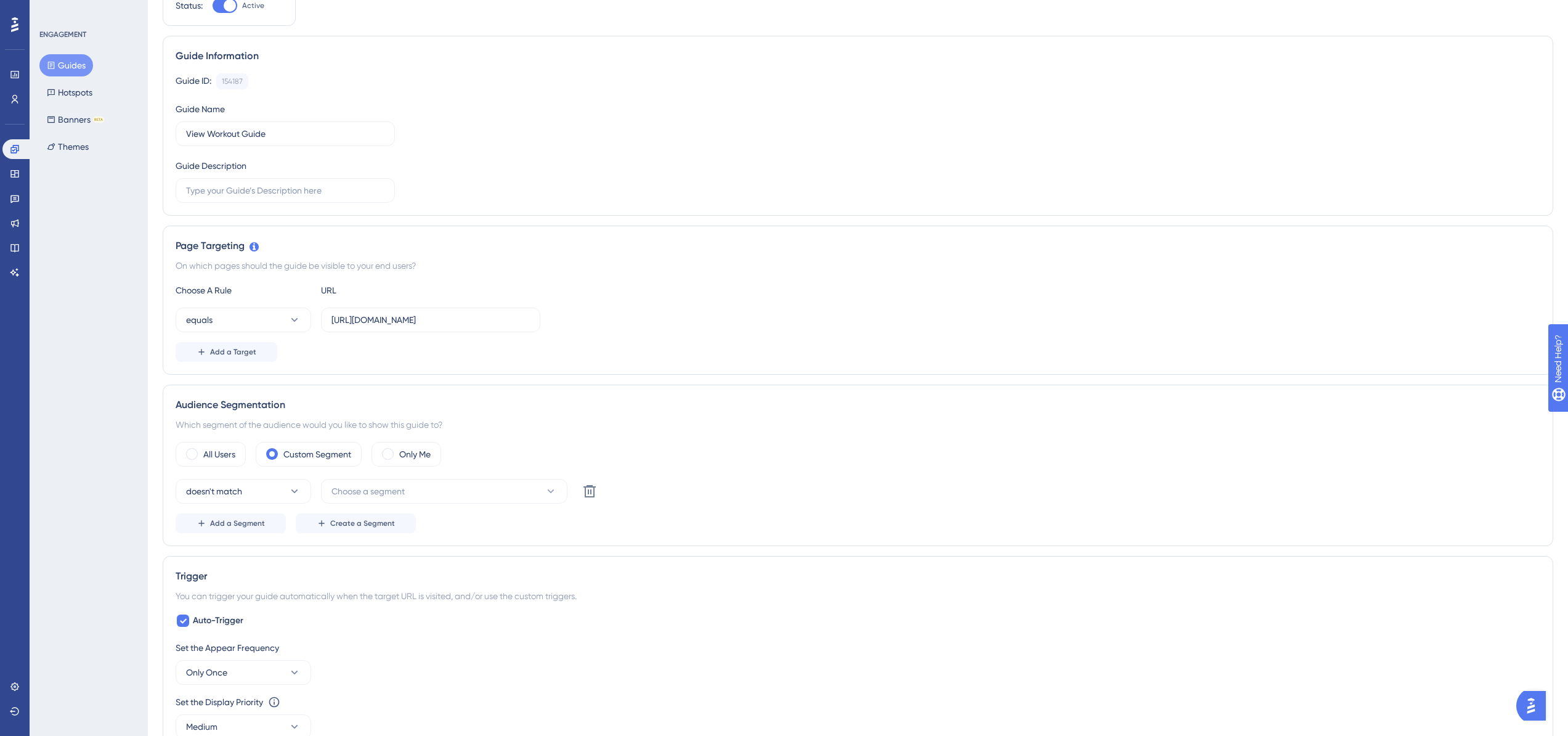
scroll to position [93, 0]
click at [206, 450] on label "All Users" at bounding box center [219, 455] width 32 height 15
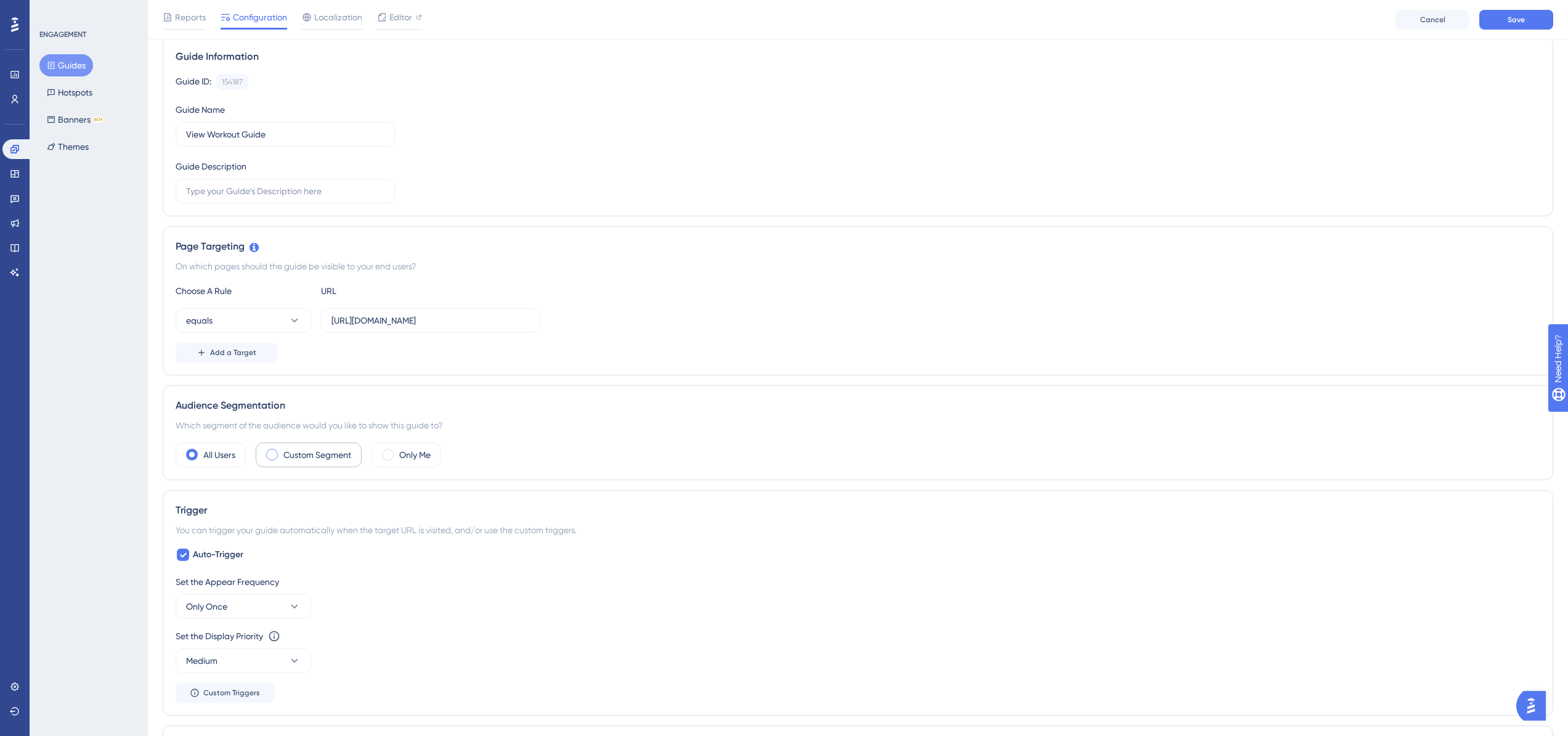
click at [286, 453] on label "Custom Segment" at bounding box center [317, 455] width 68 height 15
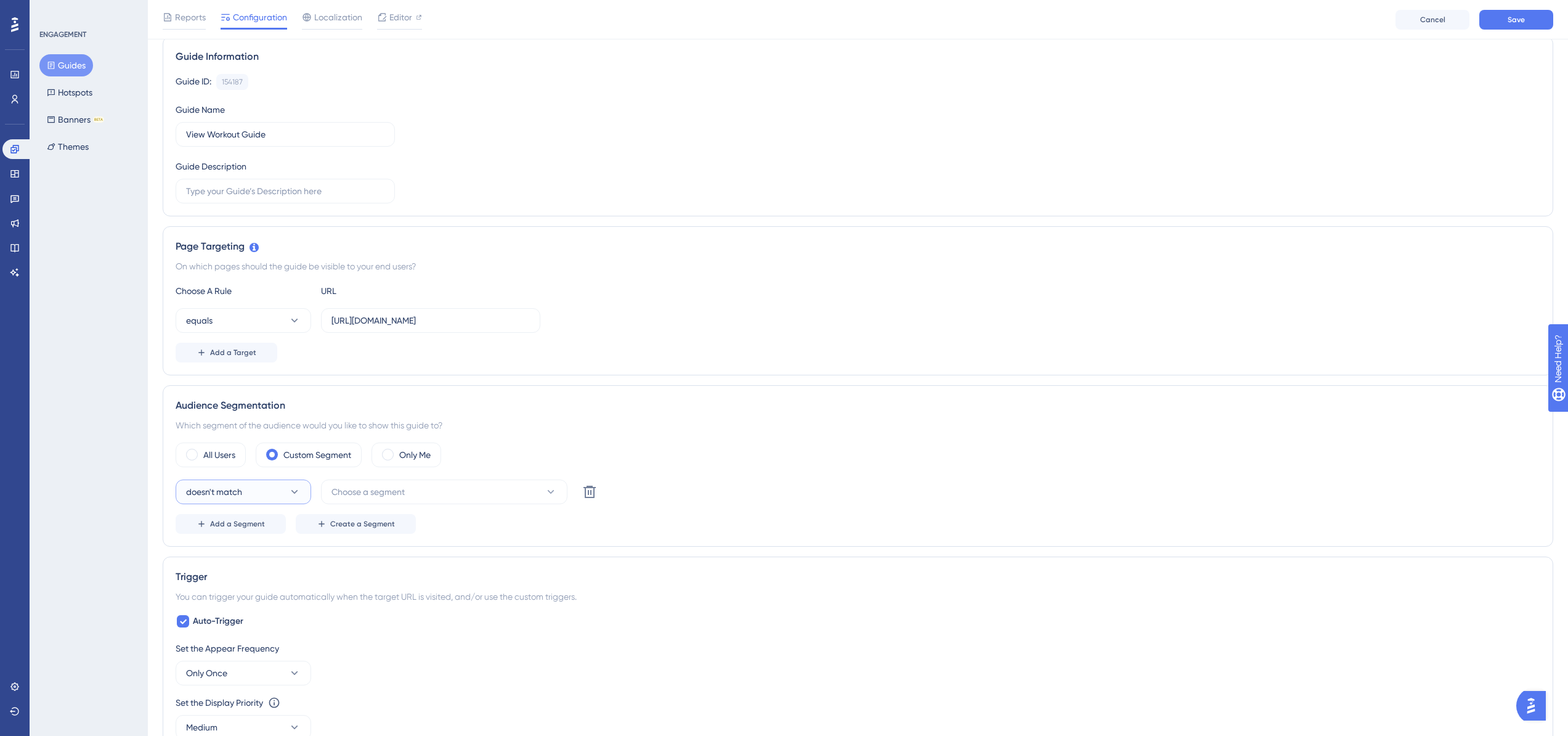
click at [245, 496] on button "doesn't match" at bounding box center [243, 491] width 135 height 24
click at [345, 494] on span "Choose a segment" at bounding box center [367, 492] width 73 height 15
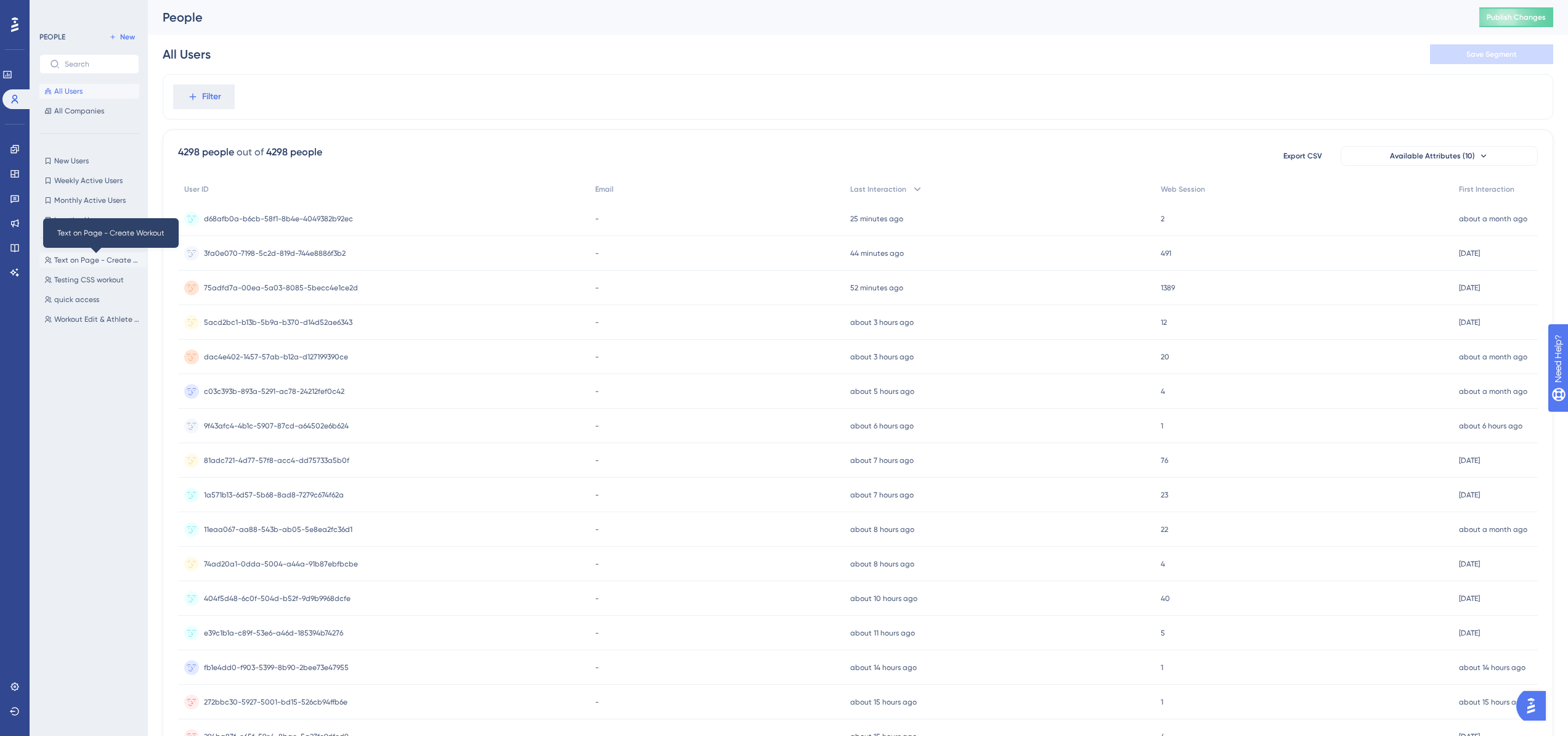
click at [83, 261] on span "Text on Page - Create Workout" at bounding box center [98, 260] width 87 height 10
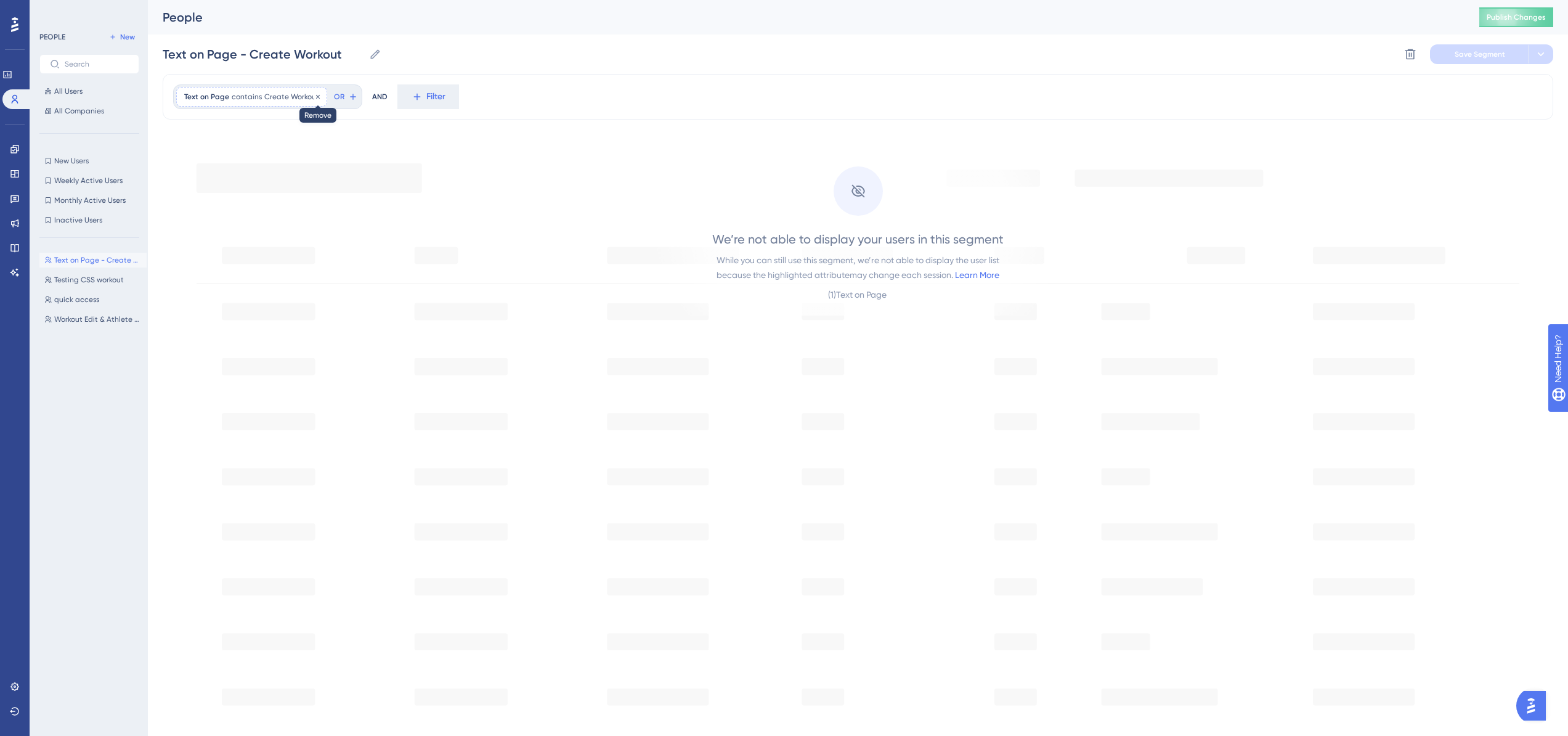
click at [315, 97] on icon at bounding box center [317, 96] width 7 height 7
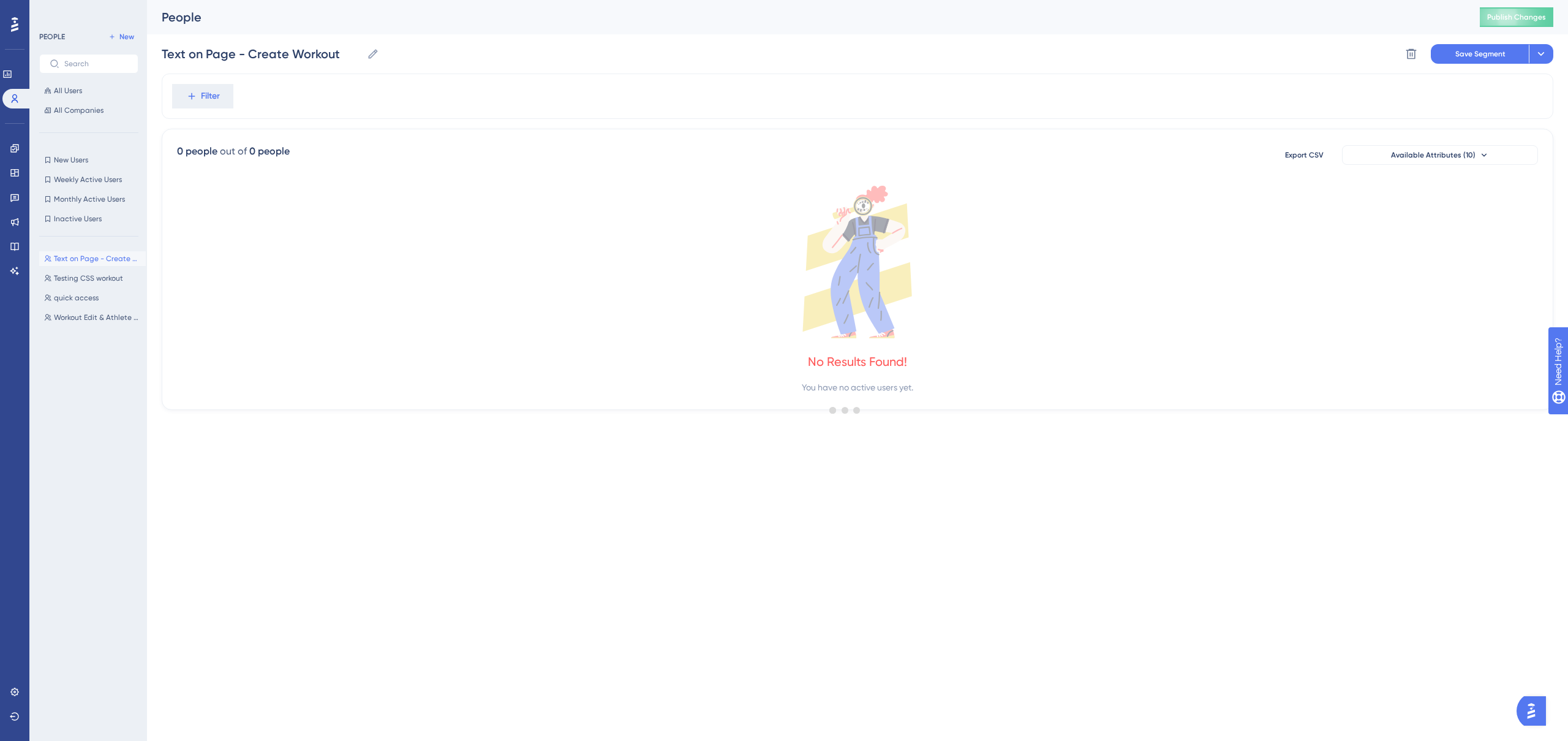
click at [188, 99] on div at bounding box center [845, 410] width 1445 height 653
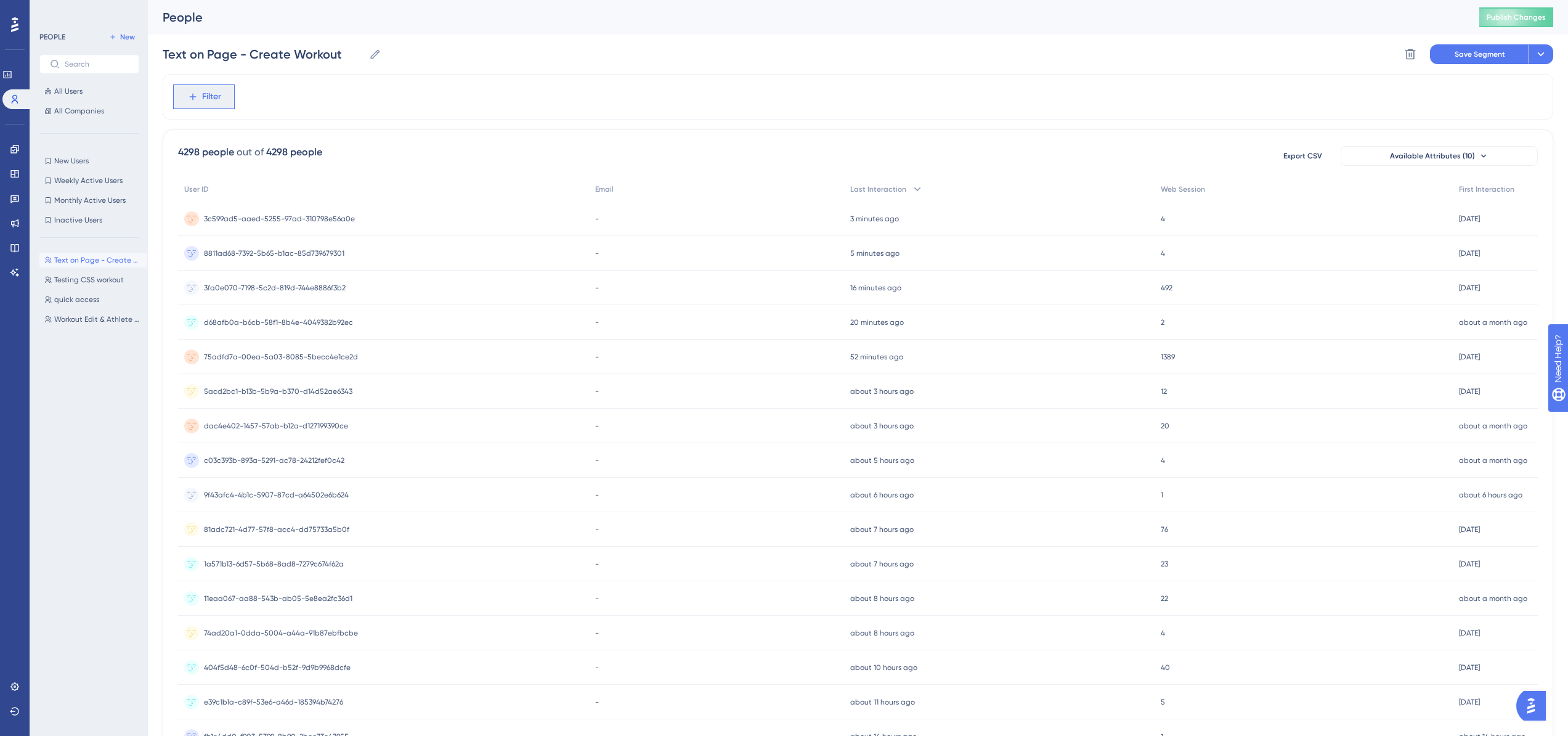
click at [197, 94] on icon at bounding box center [193, 97] width 11 height 11
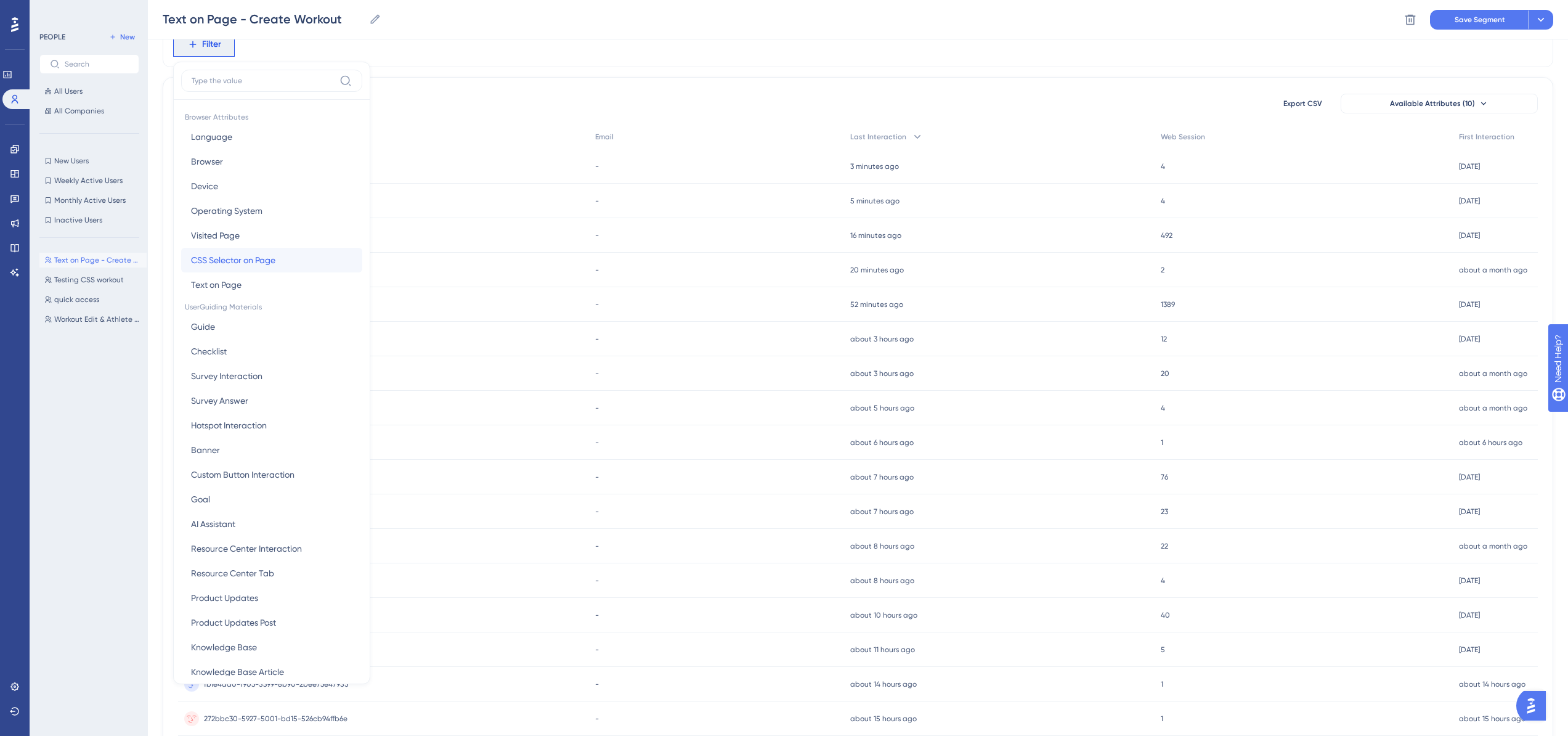
click at [273, 256] on span "CSS Selector on Page" at bounding box center [233, 260] width 84 height 15
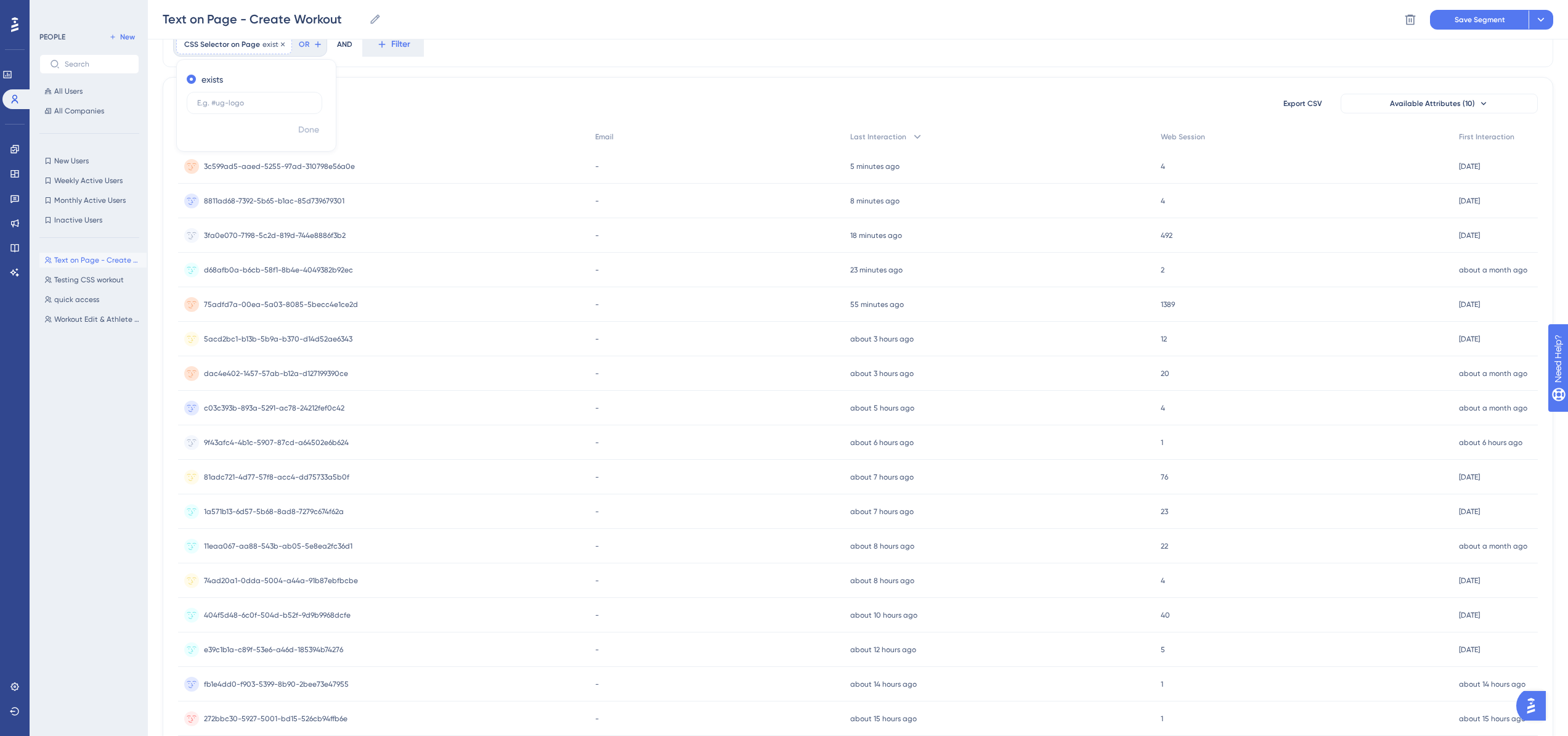
click at [257, 46] on span "CSS Selector on Page" at bounding box center [222, 44] width 76 height 10
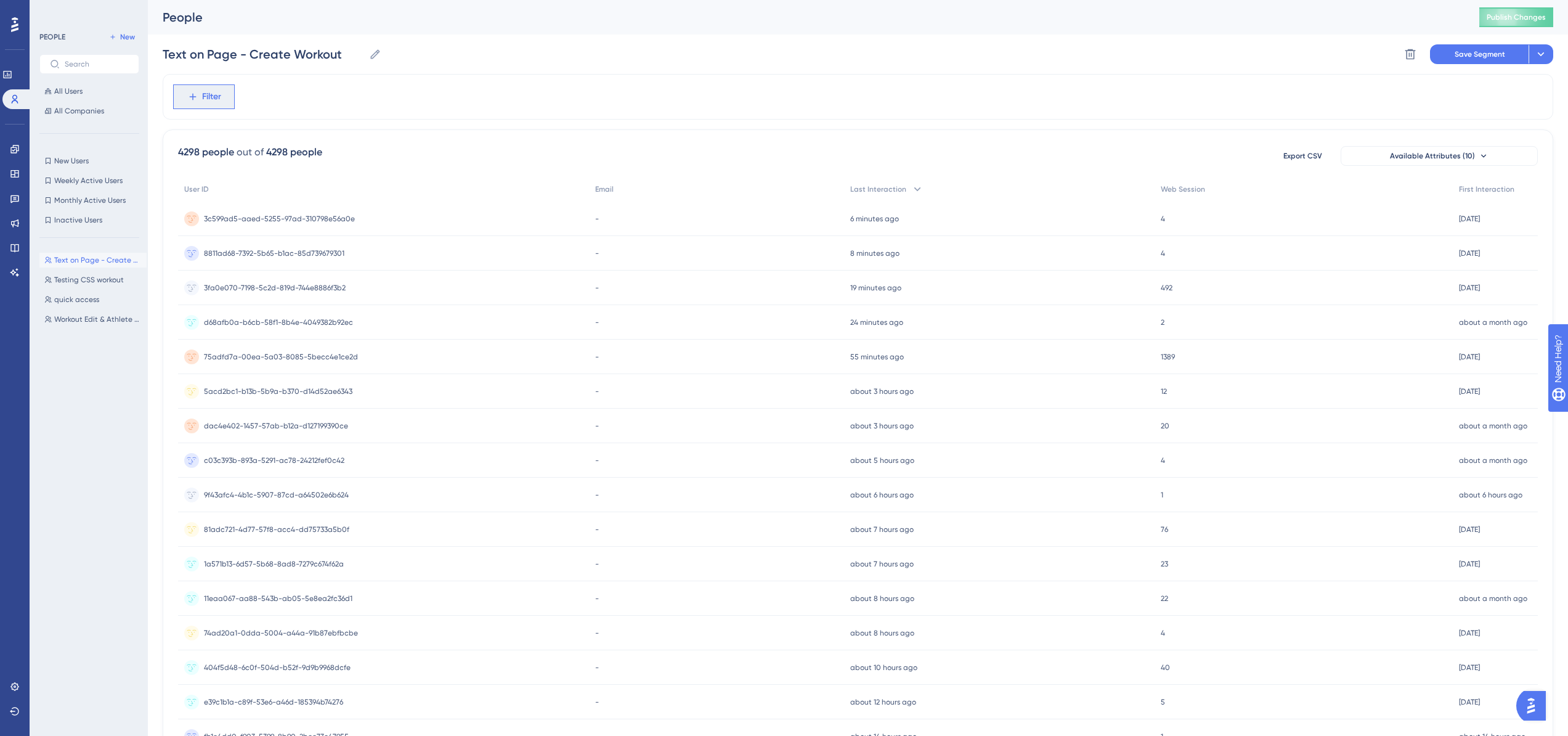
click at [207, 101] on span "Filter" at bounding box center [212, 97] width 19 height 15
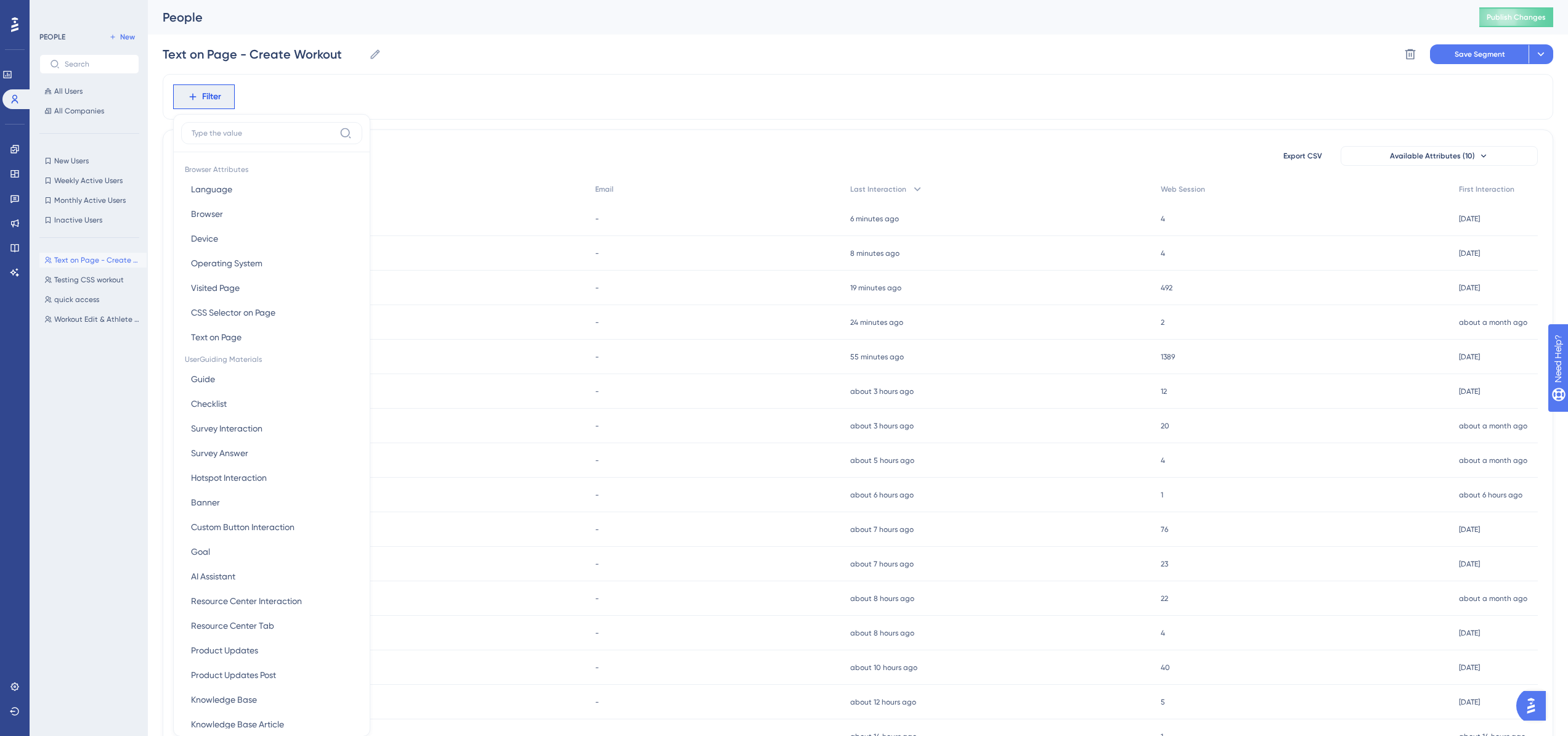
scroll to position [57, 0]
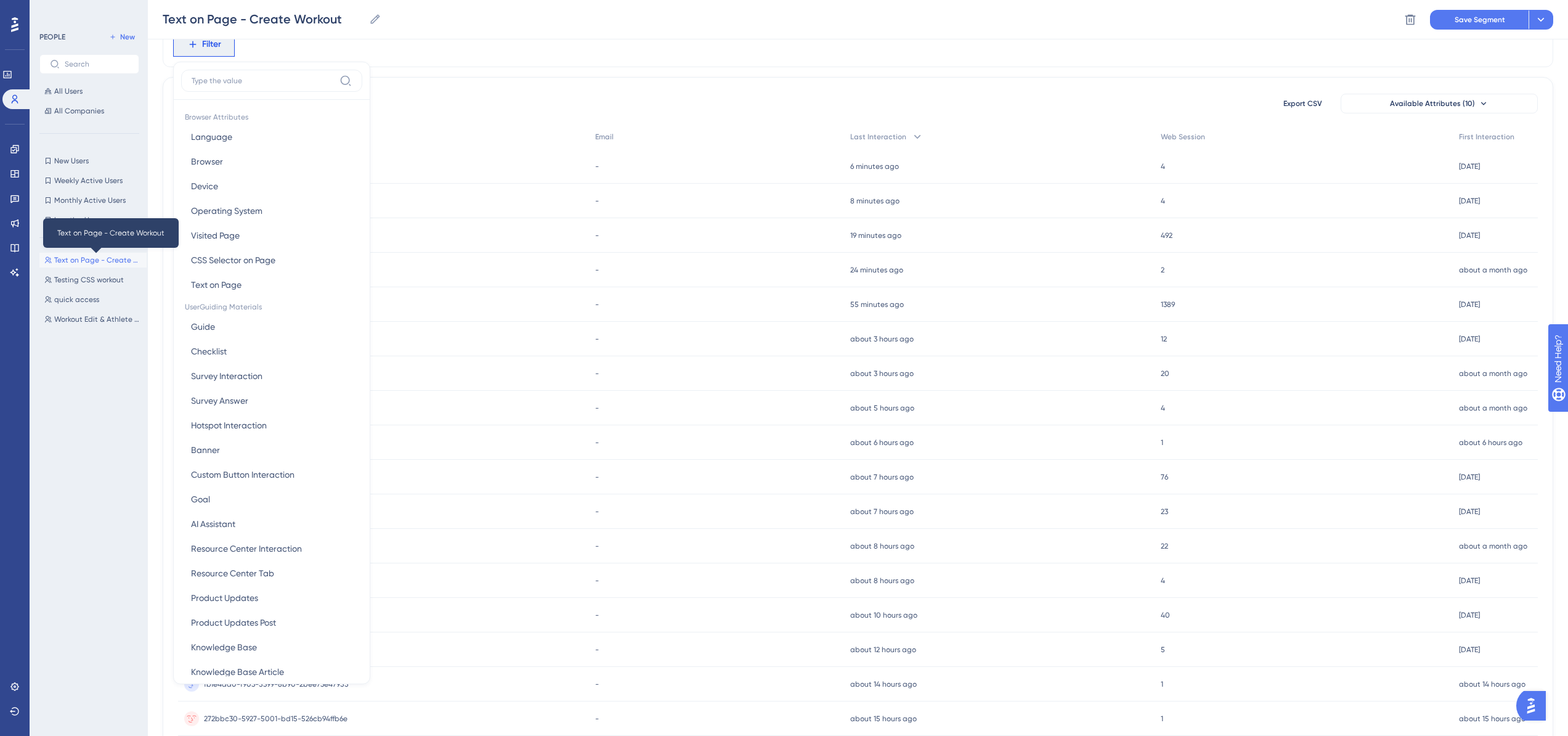
click at [92, 259] on span "Text on Page - Create Workout" at bounding box center [98, 260] width 87 height 10
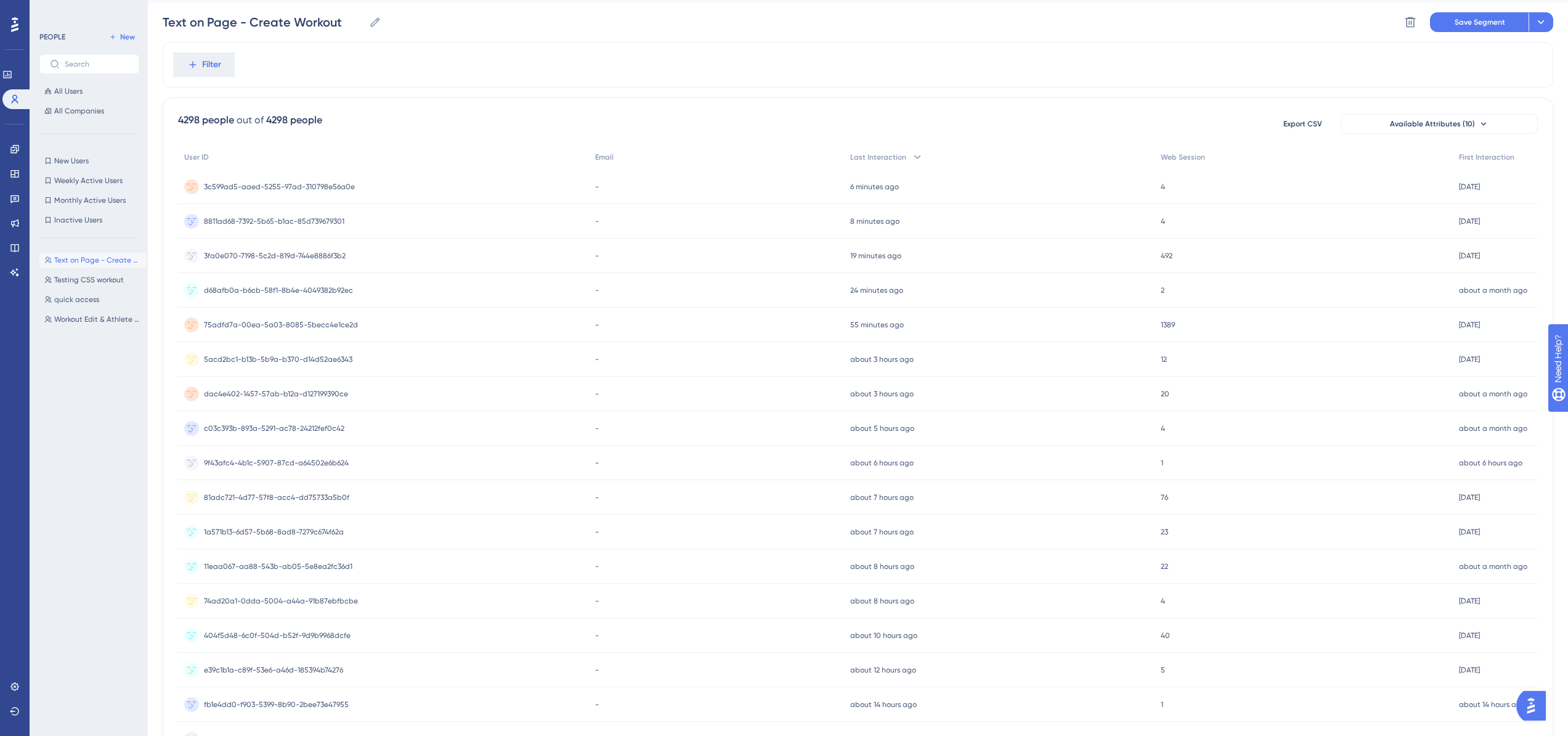
scroll to position [0, 0]
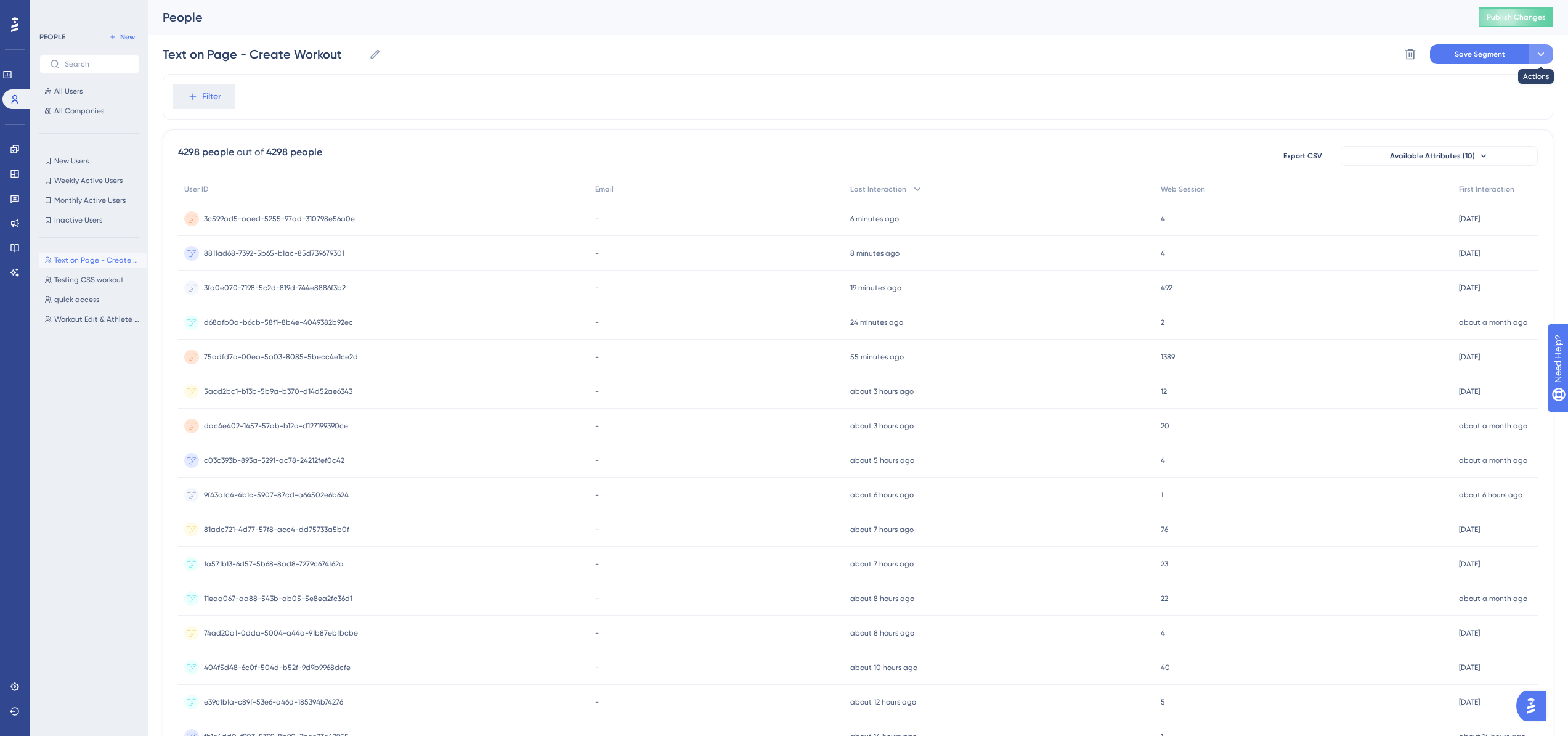
click at [1539, 61] on button at bounding box center [1540, 54] width 24 height 20
drag, startPoint x: 626, startPoint y: 50, endPoint x: 618, endPoint y: 56, distance: 10.0
click at [625, 50] on div "Text on Page - Create Workout Text on Page - Create Workout Delete Segment Save…" at bounding box center [858, 54] width 1391 height 39
click at [79, 283] on span "Testing CSS workout" at bounding box center [89, 279] width 69 height 10
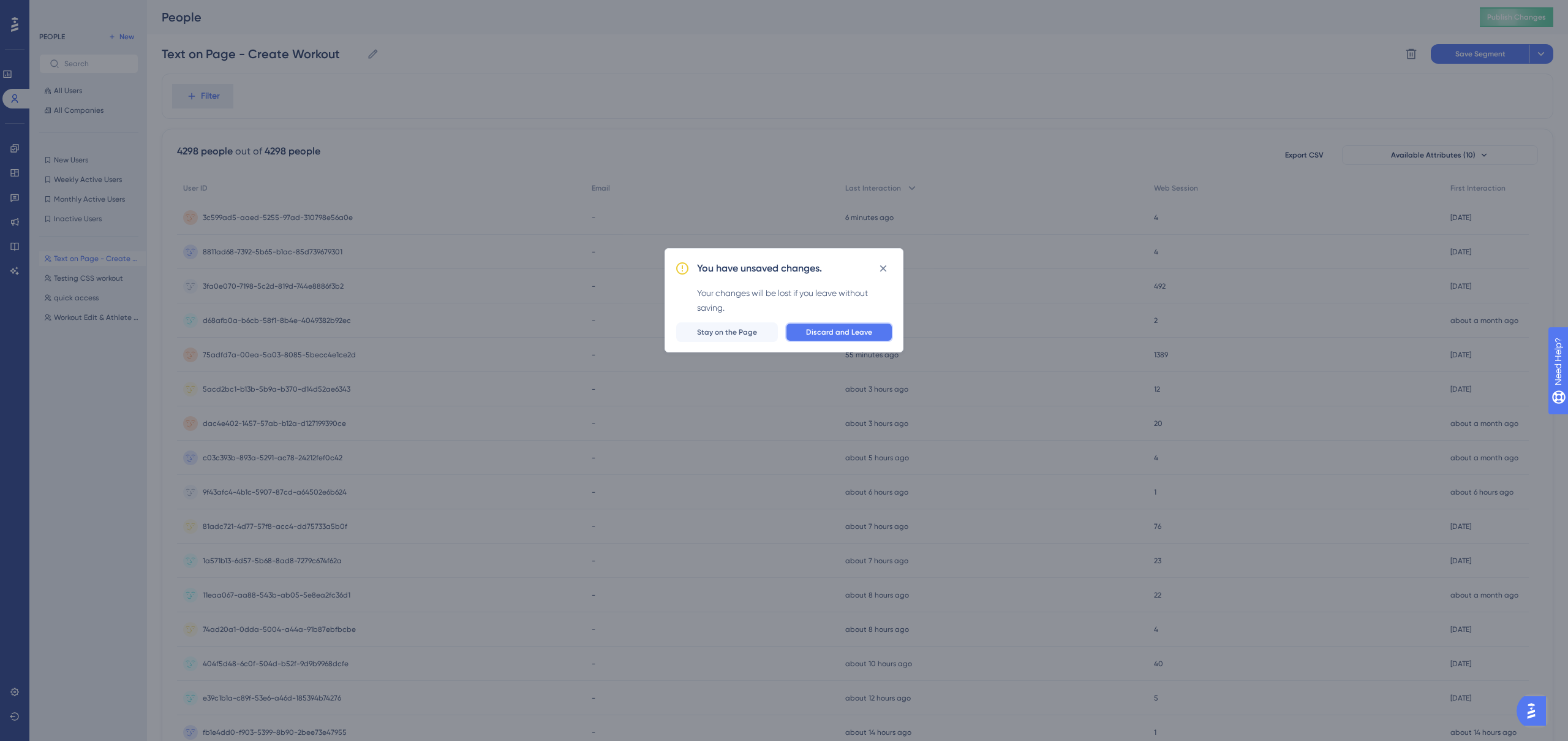
click at [798, 332] on button "Discard and Leave" at bounding box center [839, 332] width 108 height 20
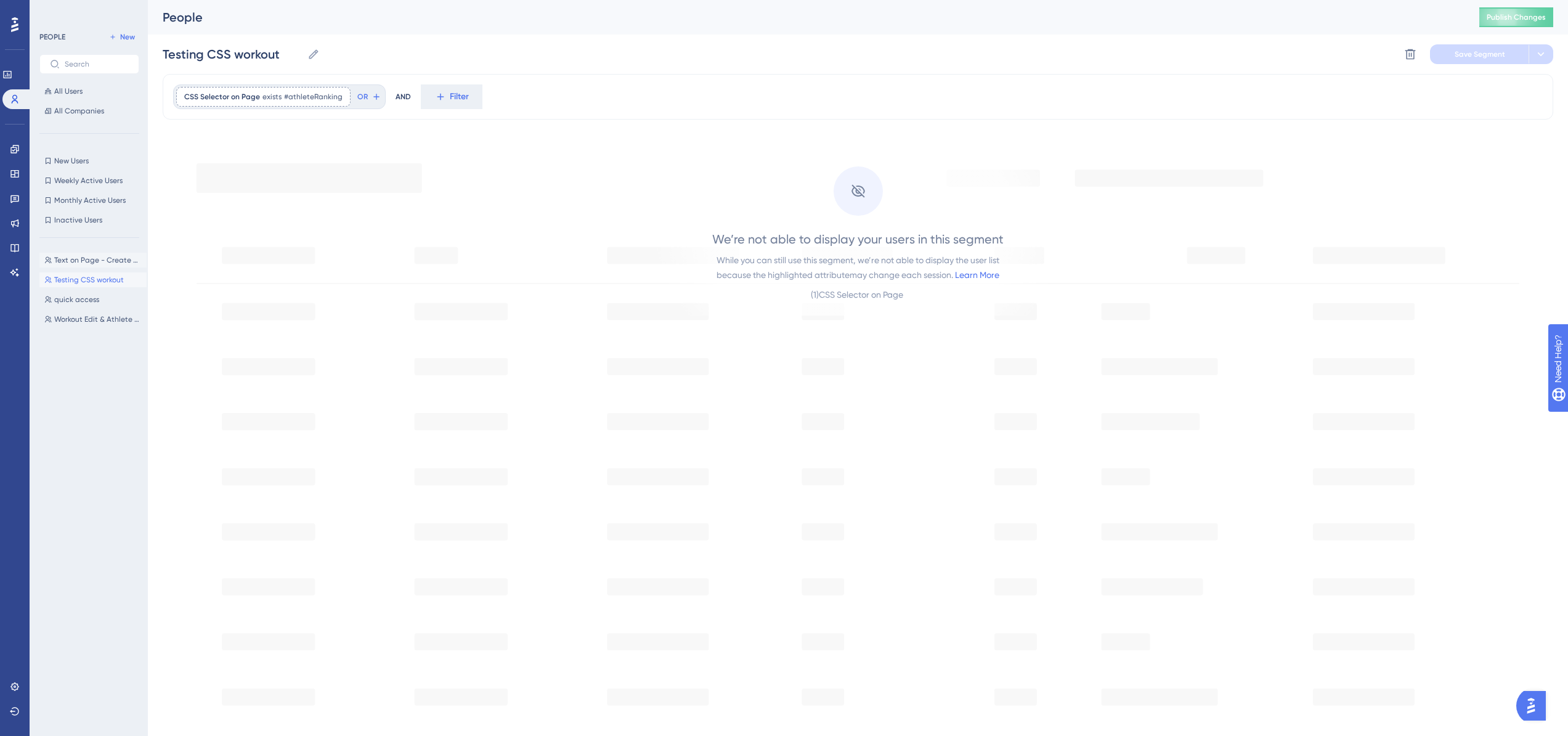
click at [88, 266] on button "Text on Page - Create Workout Text on Page - Create Workout" at bounding box center [93, 260] width 107 height 15
type input "Text on Page - Create Workout"
click at [266, 100] on span "Create Workout" at bounding box center [292, 97] width 55 height 10
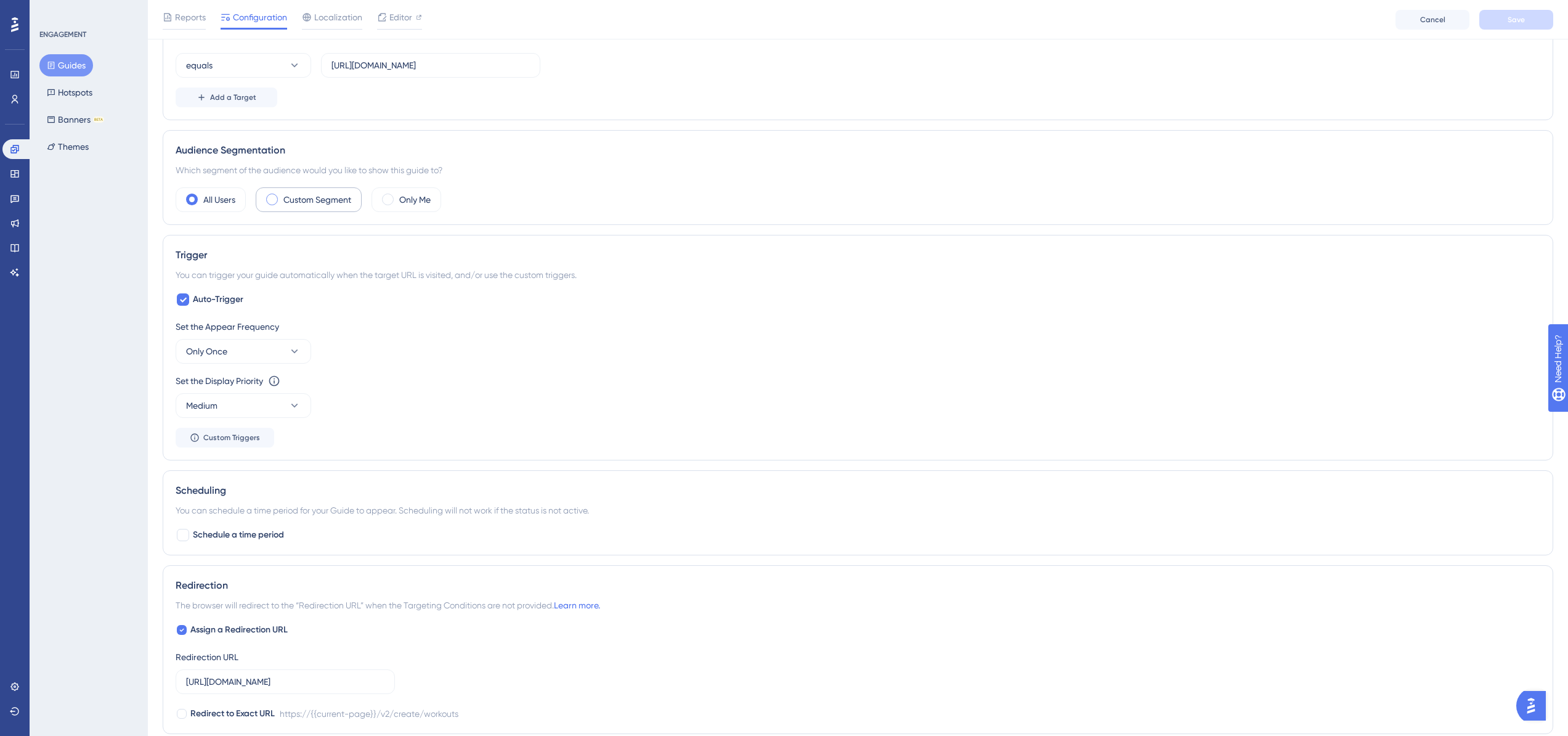
click at [310, 206] on label "Custom Segment" at bounding box center [317, 199] width 68 height 15
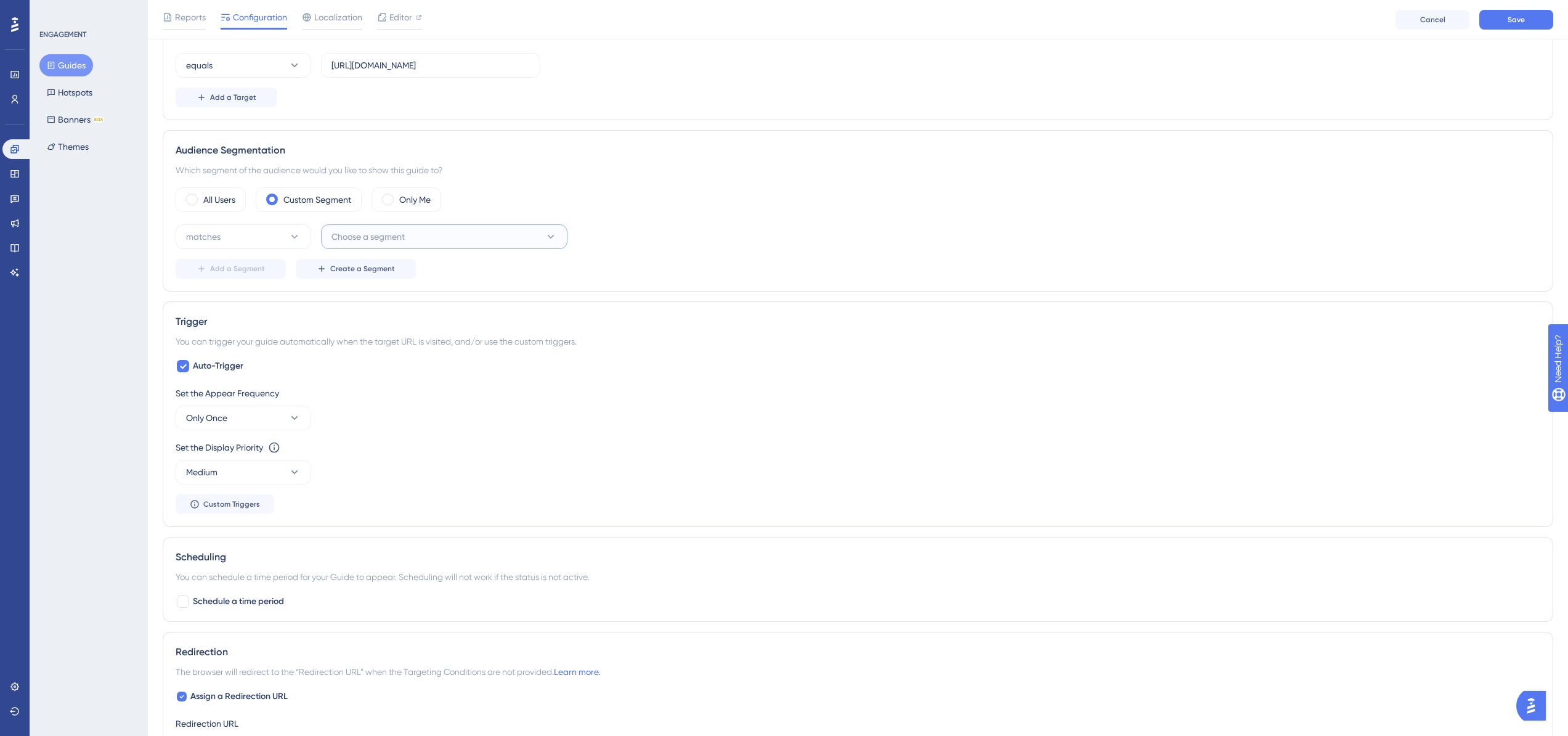
click at [386, 239] on span "Choose a segment" at bounding box center [367, 236] width 73 height 15
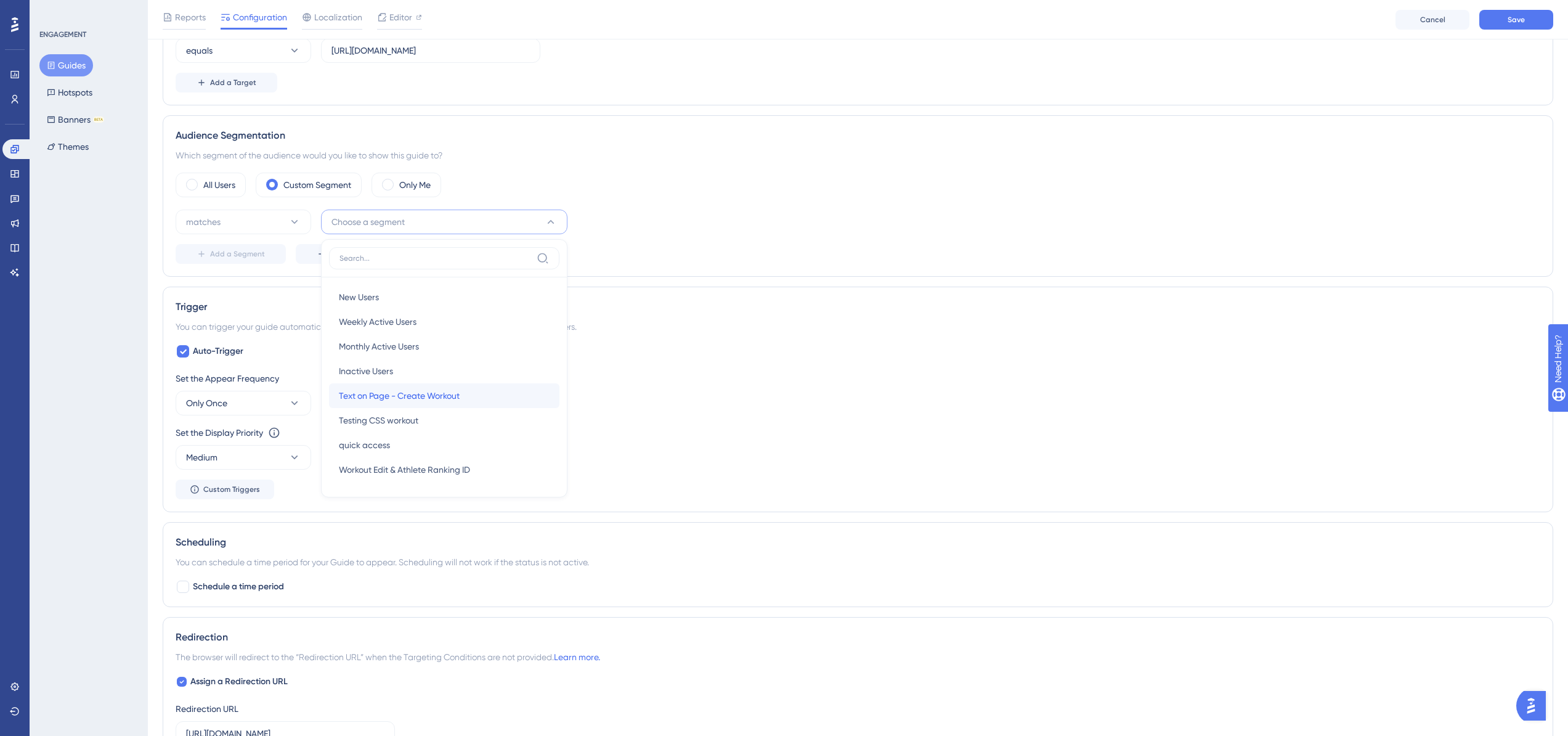
click at [446, 400] on span "Text on Page - Create Workout" at bounding box center [400, 395] width 121 height 15
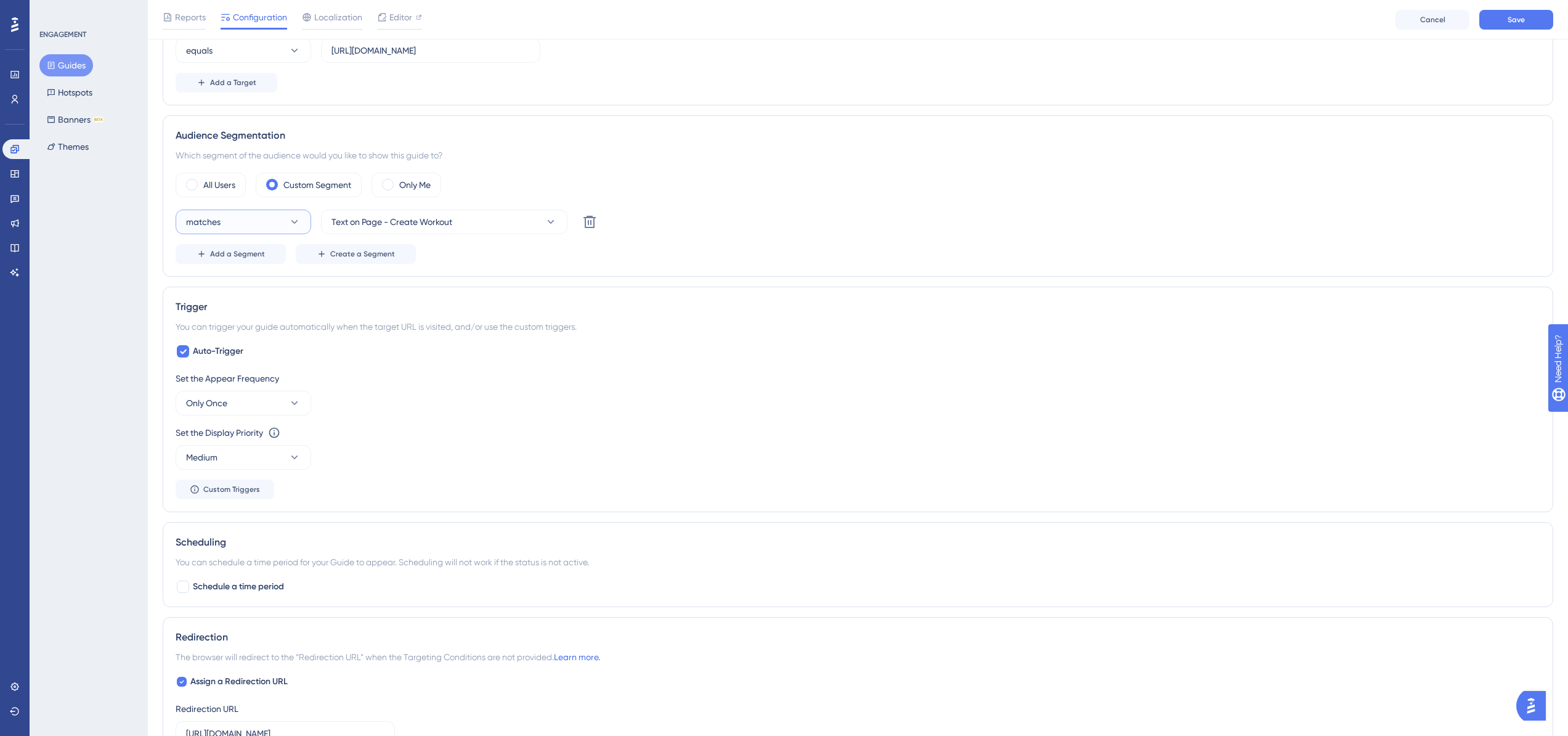
click at [270, 224] on button "matches" at bounding box center [243, 221] width 135 height 24
click at [256, 280] on div "doesn't match doesn't match" at bounding box center [243, 283] width 100 height 24
click at [459, 300] on div "Trigger" at bounding box center [858, 307] width 1365 height 15
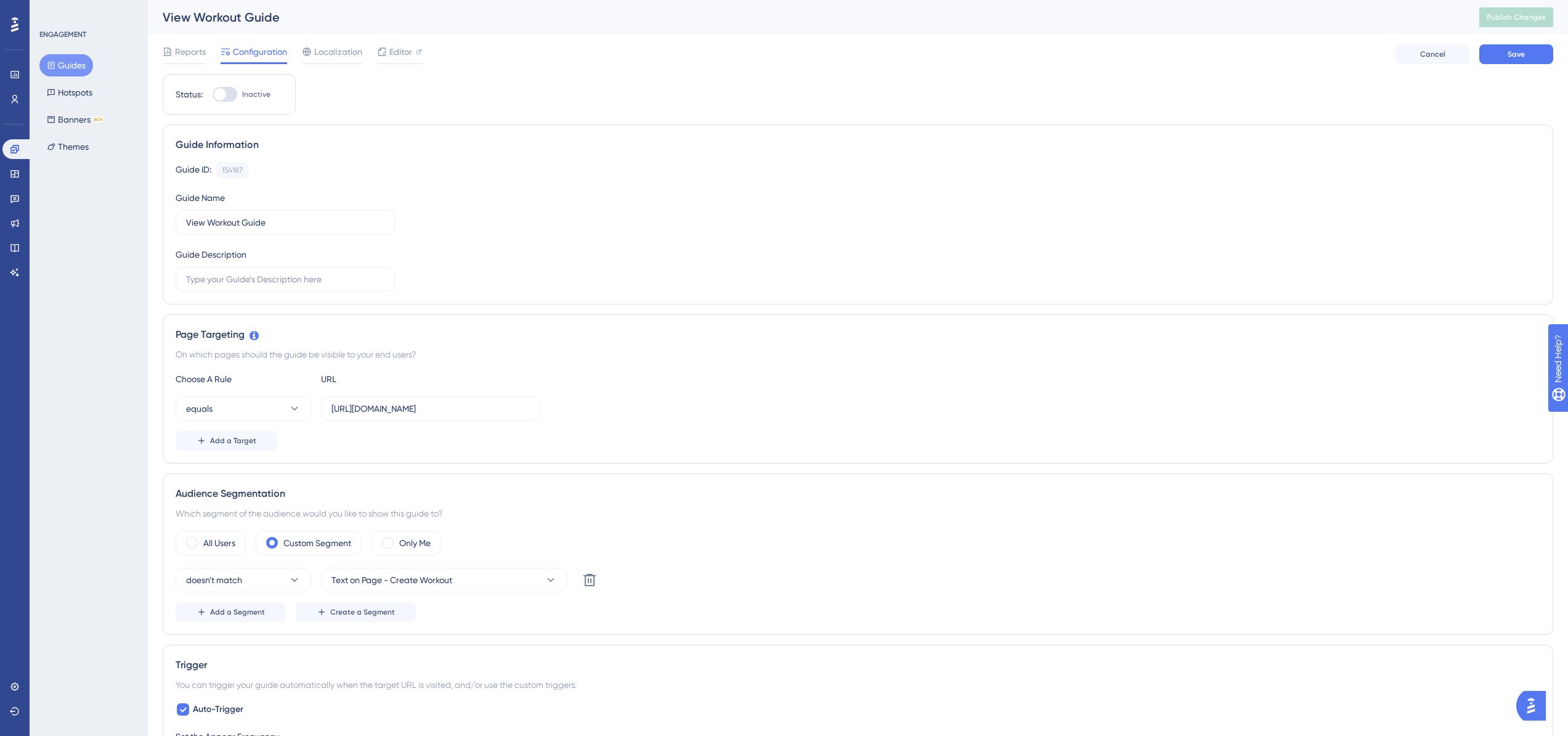
click at [220, 91] on div at bounding box center [220, 94] width 13 height 13
click at [212, 94] on input "Inactive" at bounding box center [212, 94] width 1 height 1
checkbox input "true"
click at [1544, 50] on button "Save" at bounding box center [1516, 54] width 74 height 20
click at [1545, 18] on span "Publish Changes" at bounding box center [1516, 17] width 59 height 10
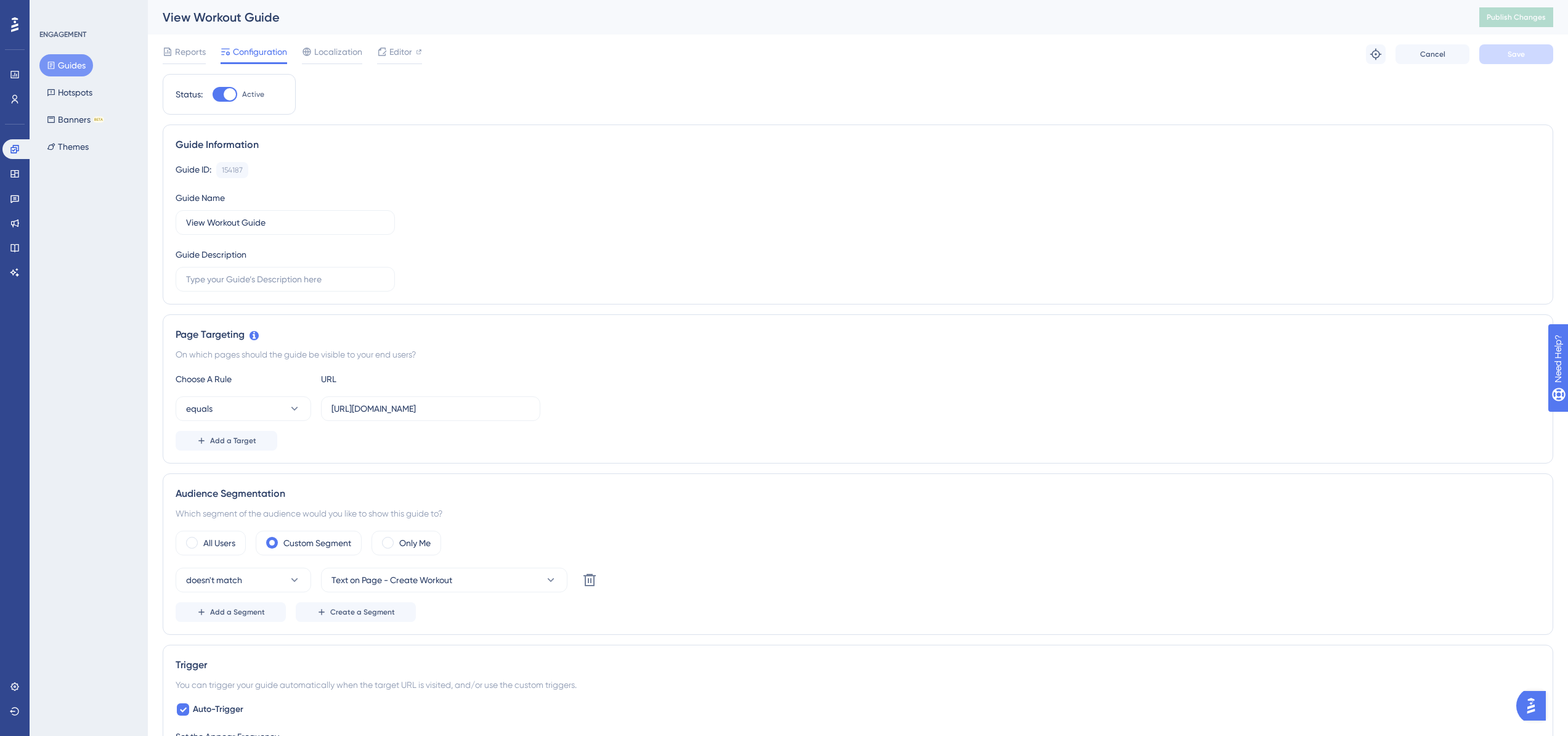
click at [592, 388] on div "Choose A Rule URL equals [URL][DOMAIN_NAME] Add a Target" at bounding box center [858, 411] width 1365 height 79
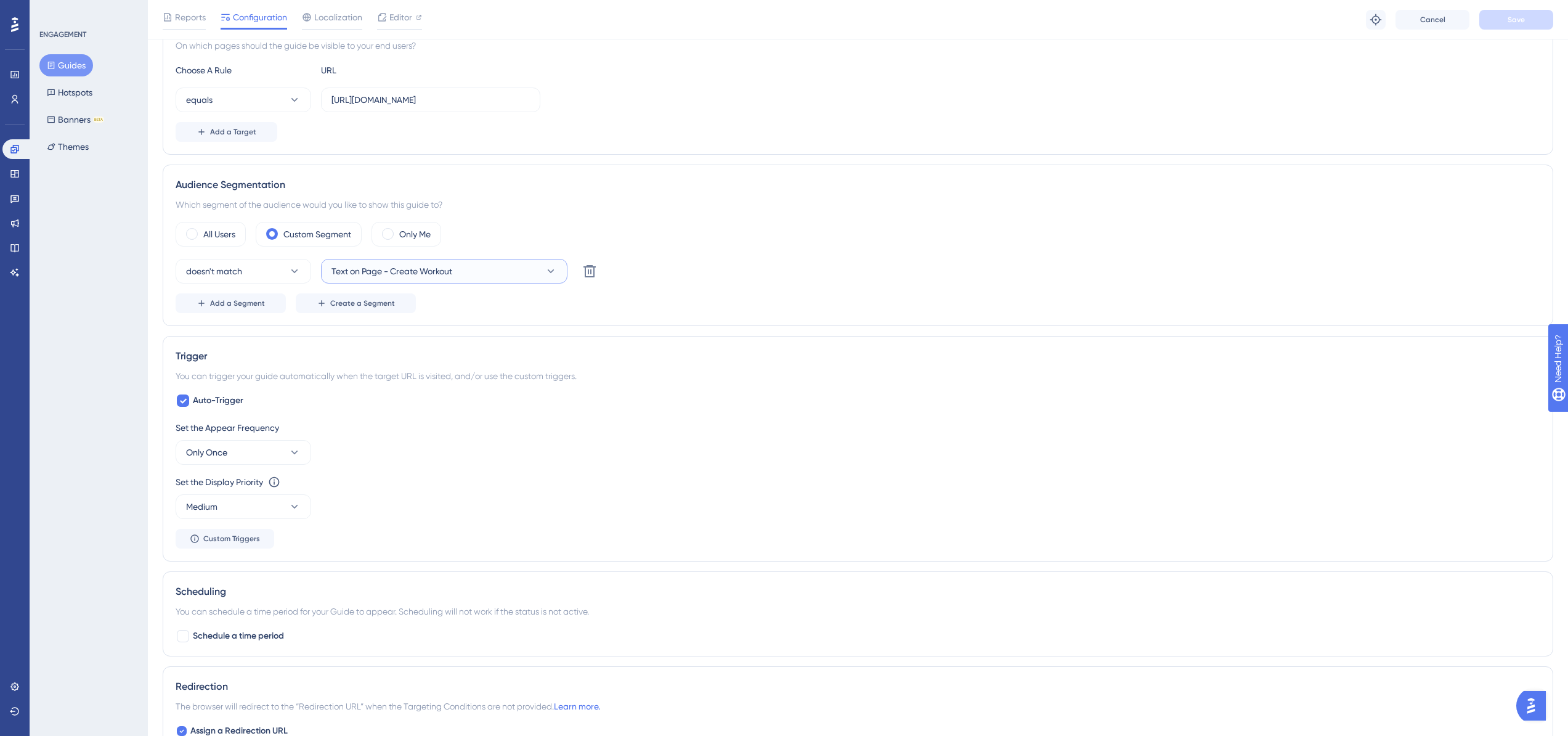
click at [532, 281] on button "Text on Page - Create Workout" at bounding box center [444, 271] width 246 height 24
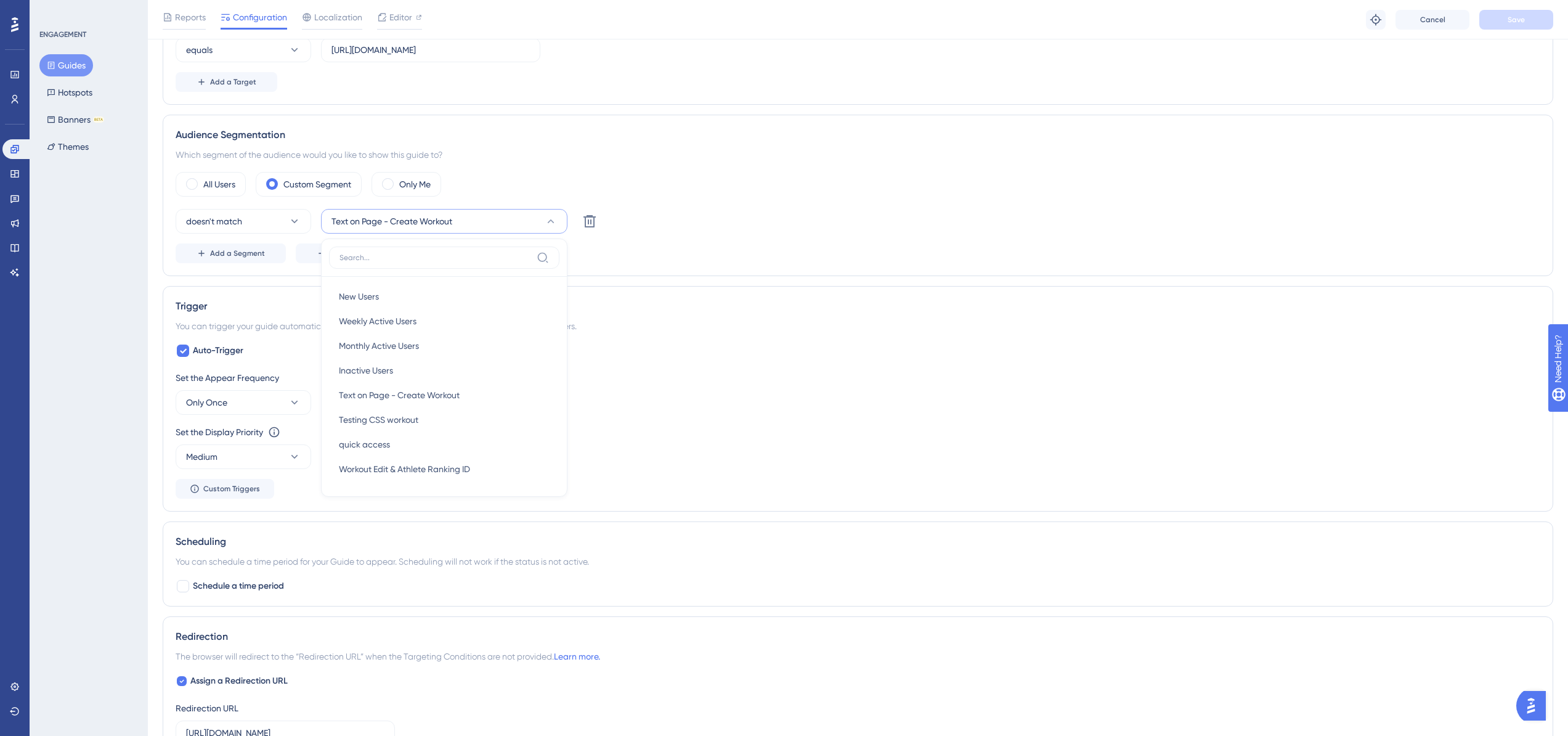
click at [753, 328] on div "You can trigger your guide automatically when the target URL is visited, and/or…" at bounding box center [858, 326] width 1365 height 15
drag, startPoint x: 305, startPoint y: 371, endPoint x: 316, endPoint y: 346, distance: 27.3
click at [305, 371] on div "Trigger You can trigger your guide automatically when the target URL is visited…" at bounding box center [858, 398] width 1391 height 226
click at [330, 250] on span "Create a Segment" at bounding box center [363, 253] width 65 height 10
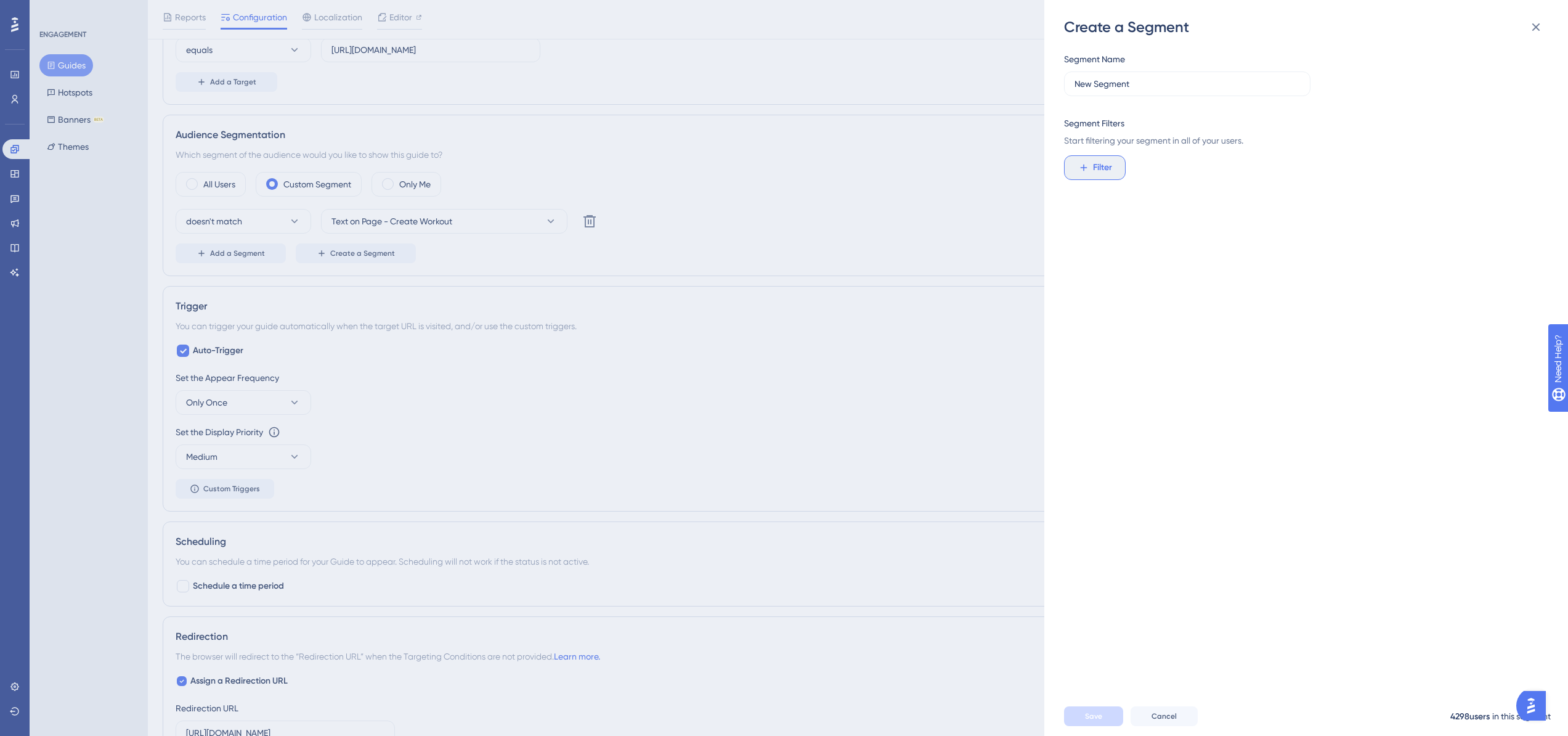
click at [1101, 166] on span "Filter" at bounding box center [1102, 168] width 19 height 15
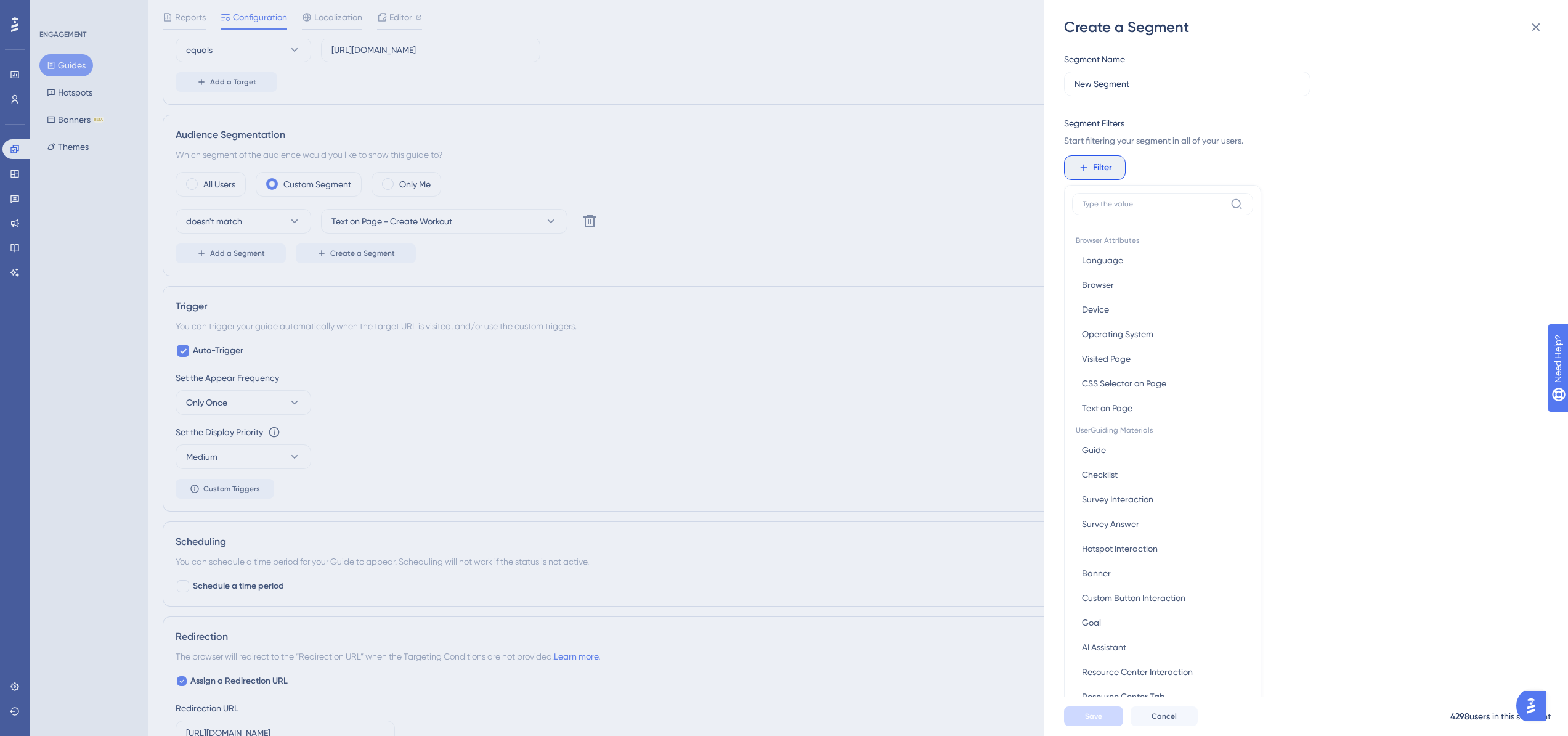
scroll to position [90, 0]
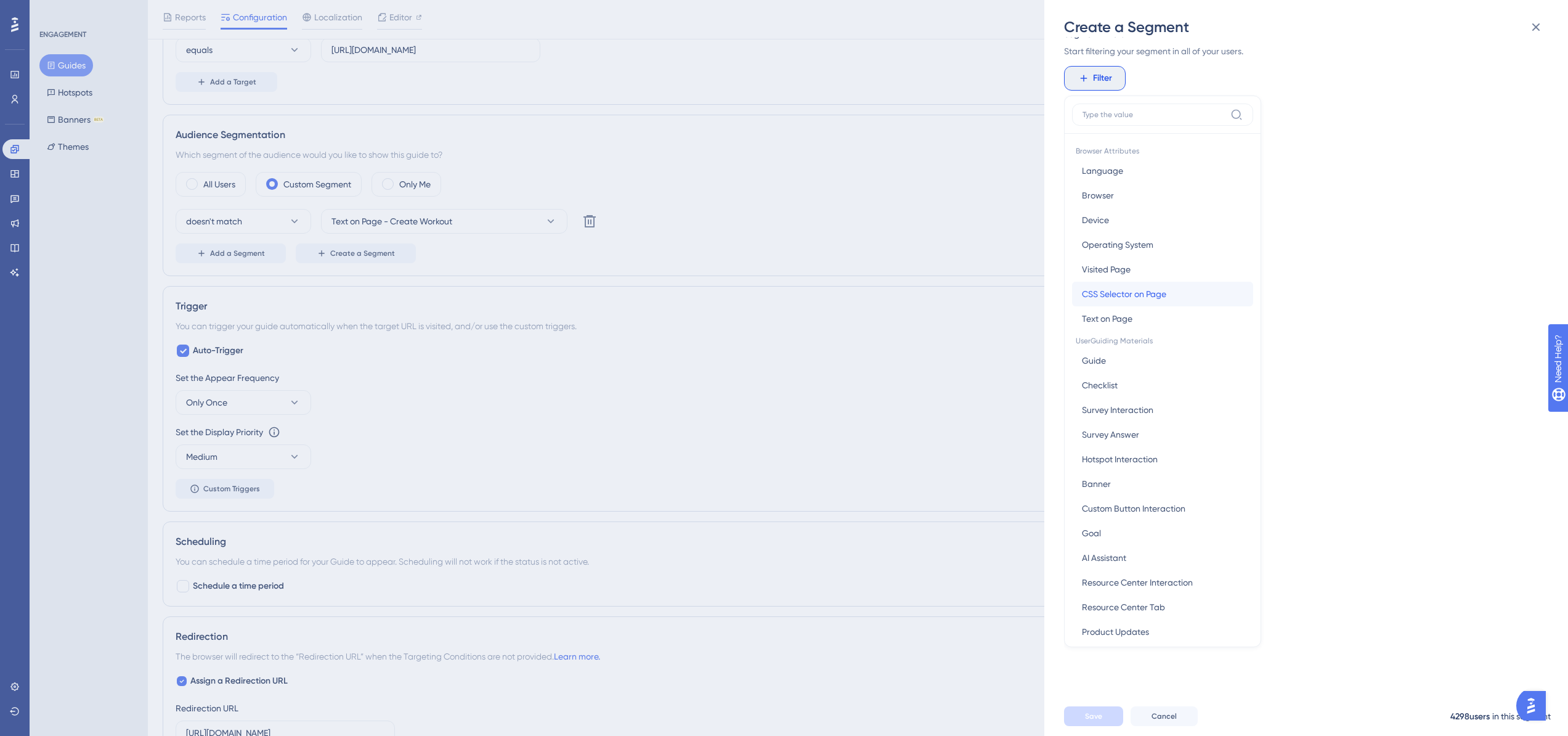
click at [1134, 294] on span "CSS Selector on Page" at bounding box center [1123, 294] width 84 height 15
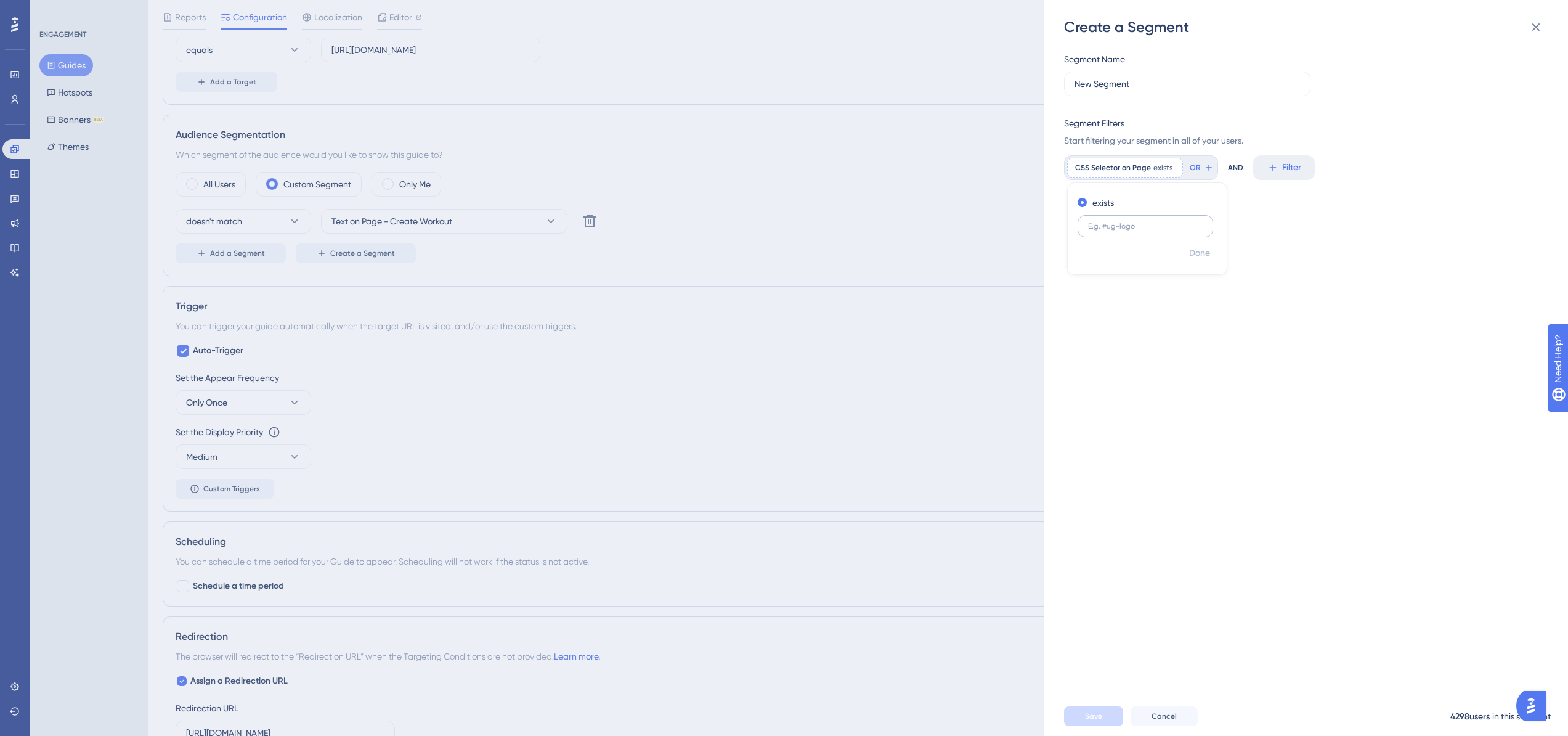
click at [1124, 228] on input "text" at bounding box center [1146, 226] width 115 height 9
drag, startPoint x: 1186, startPoint y: 228, endPoint x: 1192, endPoint y: 230, distance: 6.3
click at [1186, 229] on input ".v-btn v-theme--PurpleTheme bg-primary v-btn--density-default v-btn--size-defau…" at bounding box center [1146, 226] width 115 height 9
click at [1164, 226] on input ".v-btn v-theme--PurpleTheme bg-primary v-btn--density-default v-btn--size-defau…" at bounding box center [1146, 226] width 115 height 9
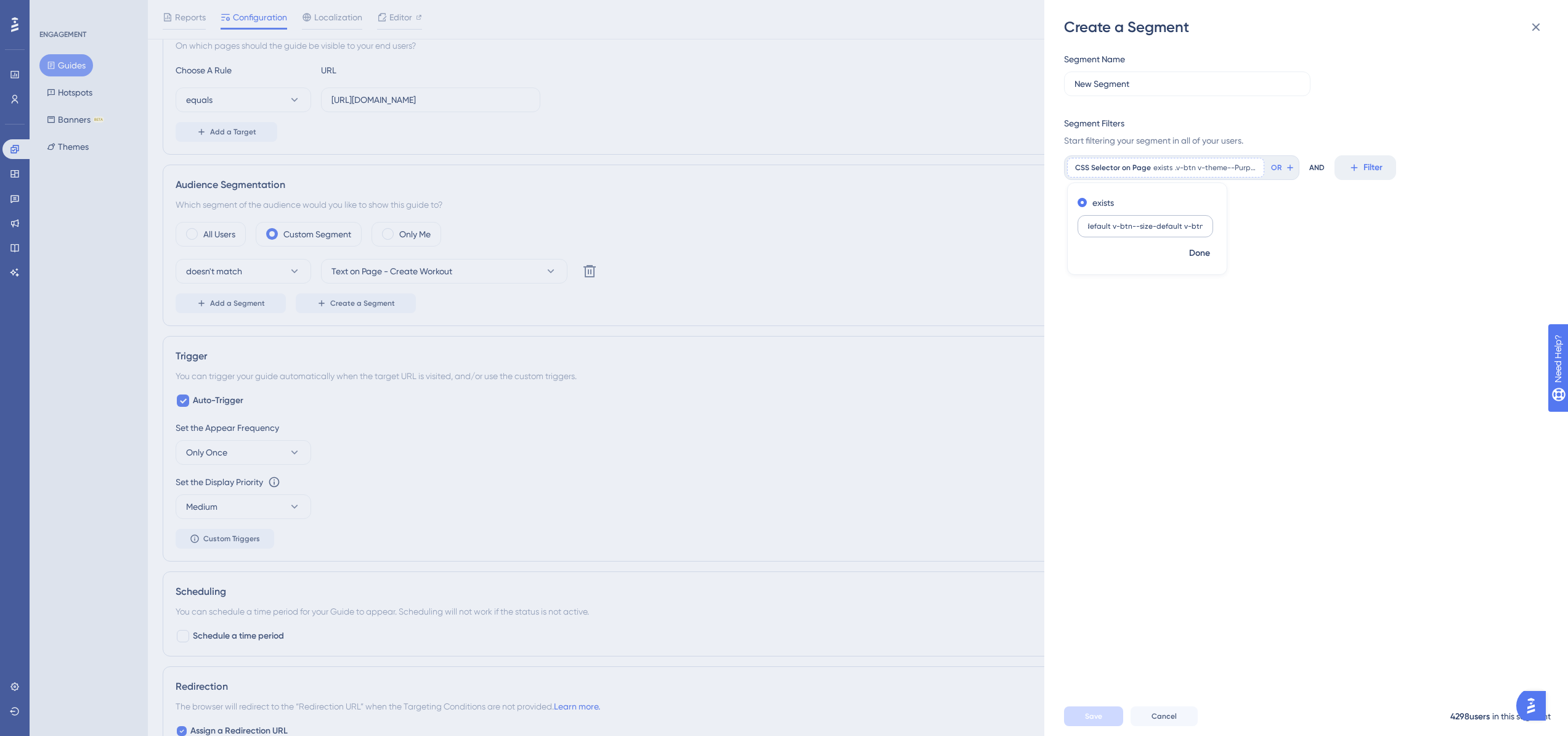
scroll to position [0, 212]
click at [1104, 227] on input ".v-btn v-theme--PurpleTheme bg-primary v-btn--density-default v-btn--size-defau…" at bounding box center [1146, 226] width 115 height 9
click at [1171, 226] on input ".v-btn v-theme--PurpleTheme bg-primary v-btn--density-default.v-btn--size-defau…" at bounding box center [1146, 226] width 115 height 9
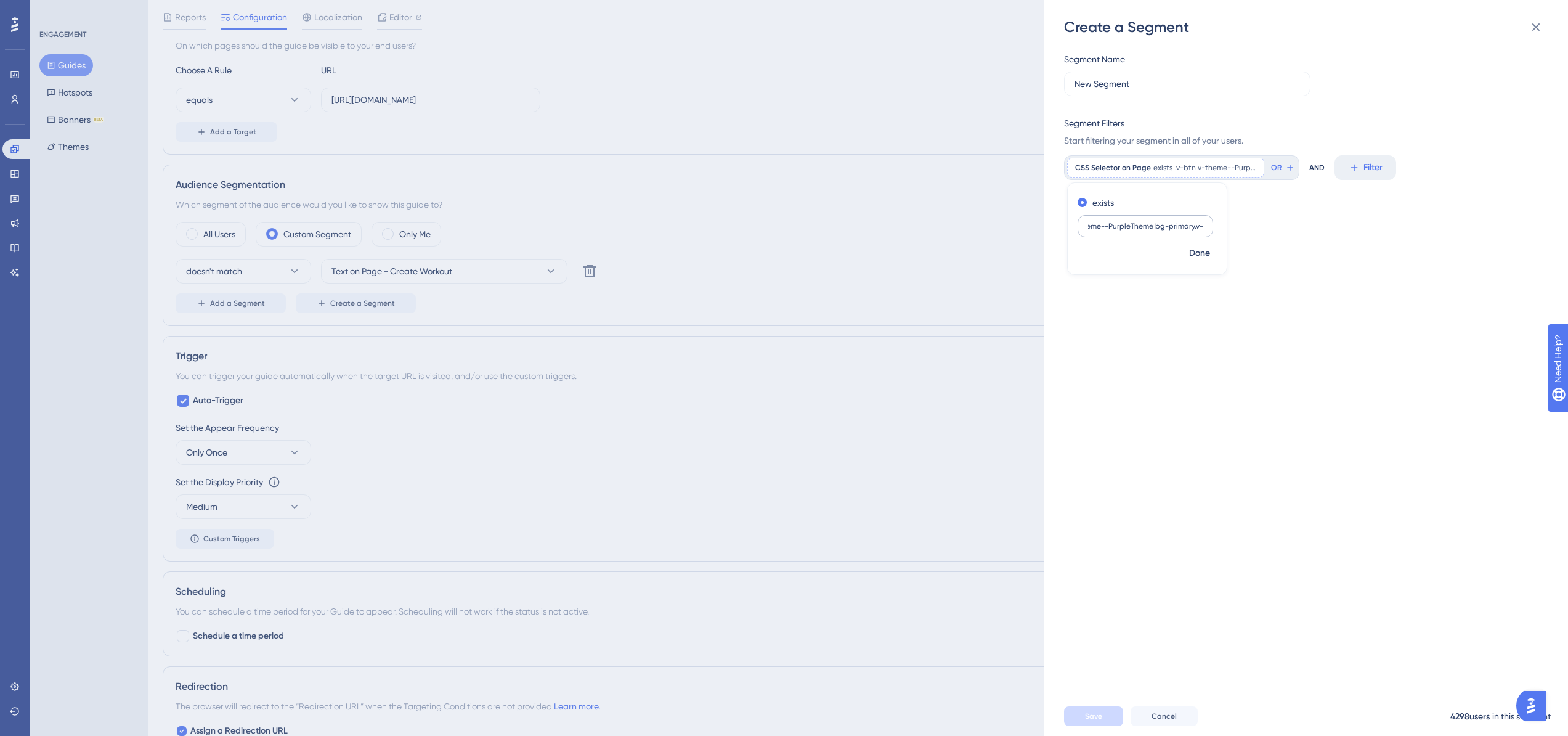
click at [1155, 227] on input ".v-btn v-theme--PurpleTheme bg-primary.v-btn--density-default.v-btn--size-defau…" at bounding box center [1146, 226] width 115 height 9
type input ".v-btn v-theme--PurpleTheme.bg-primary.v-btn--density-default.v-btn--size-defau…"
click at [1203, 251] on span "Done" at bounding box center [1200, 253] width 21 height 15
click at [1118, 83] on input "New Segment" at bounding box center [1187, 83] width 226 height 13
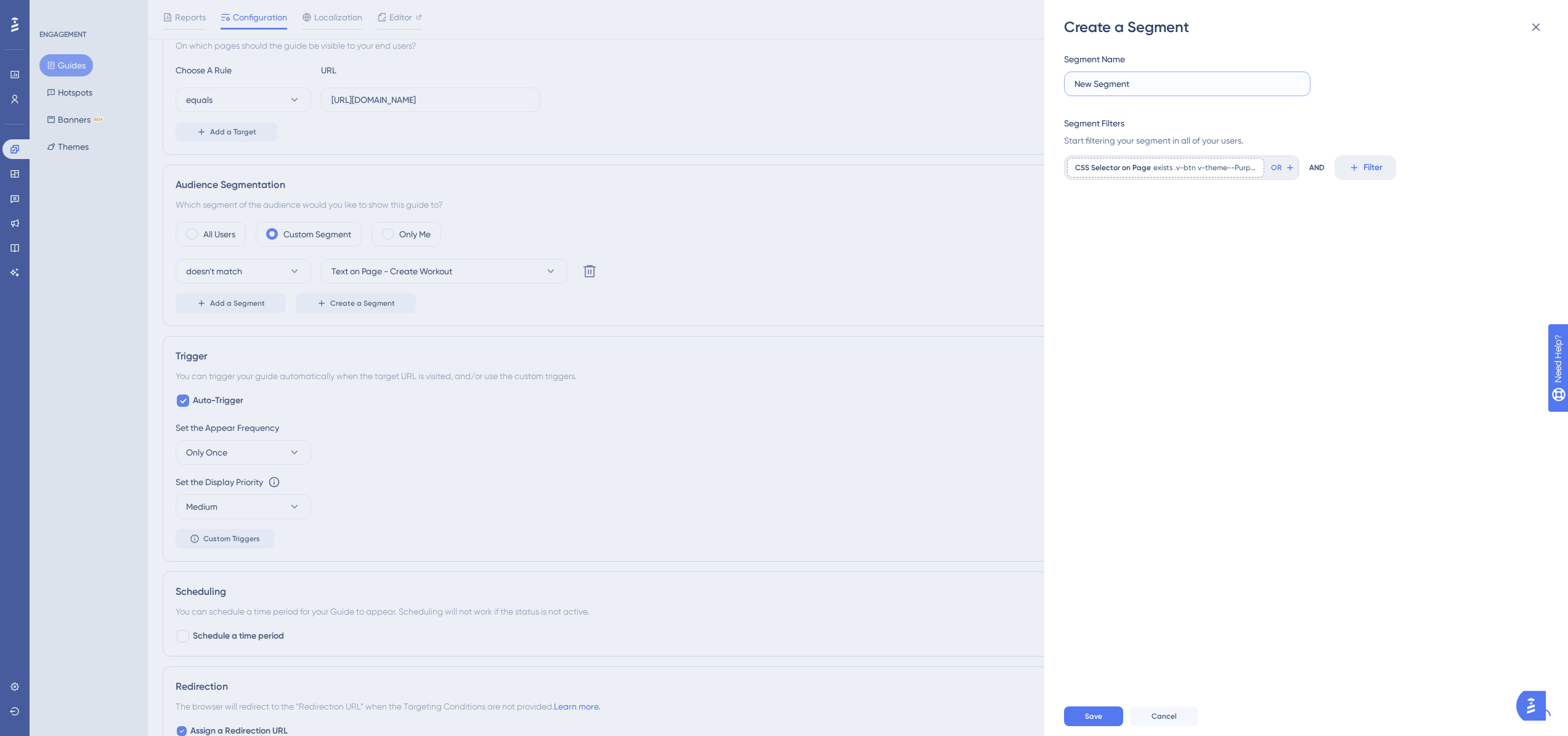
drag, startPoint x: 1134, startPoint y: 87, endPoint x: 1066, endPoint y: 87, distance: 68.0
click at [1066, 87] on label "New Segment" at bounding box center [1187, 83] width 246 height 24
type input "CSS TEST CREATE WORKOUT"
click at [1112, 727] on button "Save" at bounding box center [1094, 716] width 59 height 20
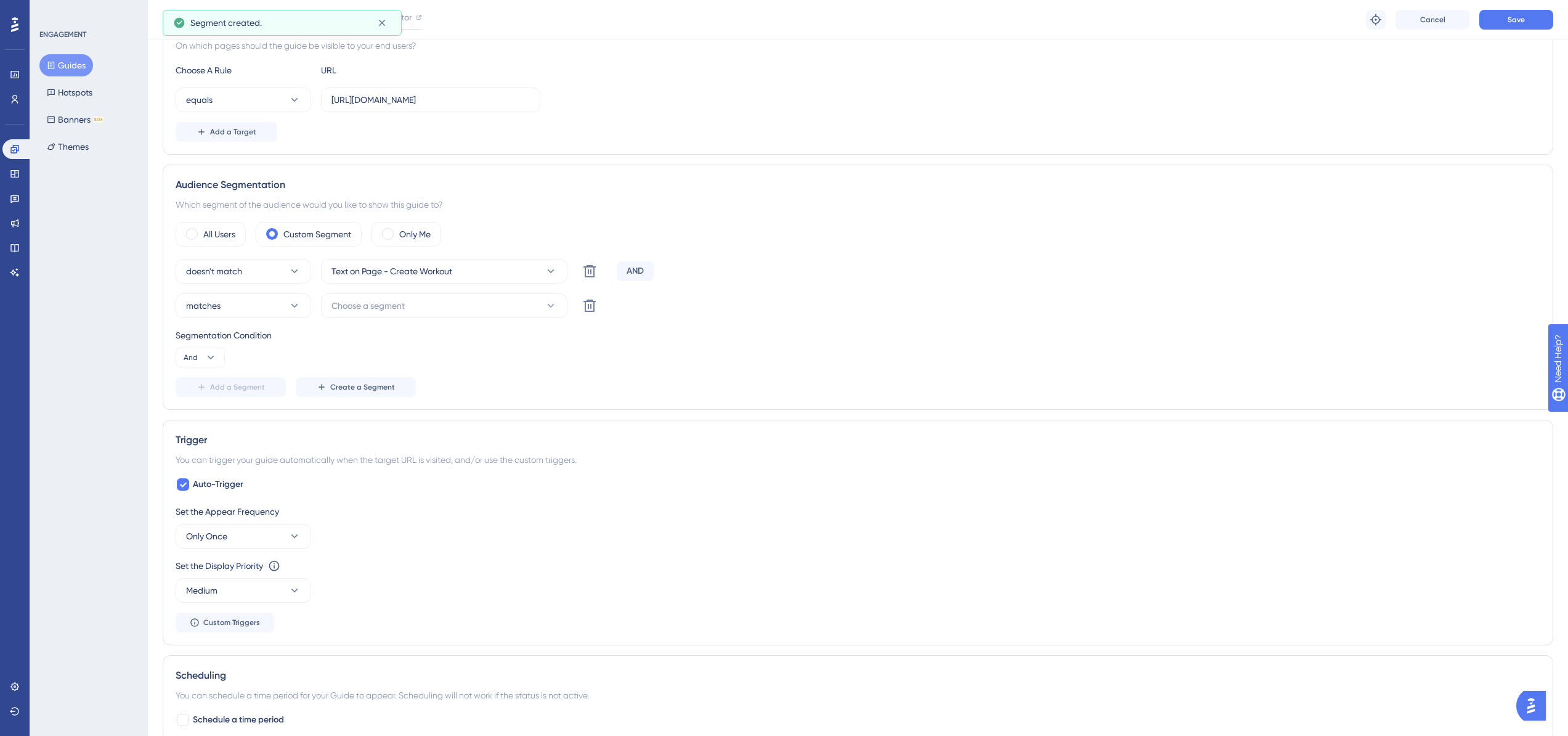
click at [726, 357] on div "Segmentation Condition And" at bounding box center [858, 348] width 1365 height 39
click at [442, 309] on button "Choose a segment" at bounding box center [444, 305] width 246 height 24
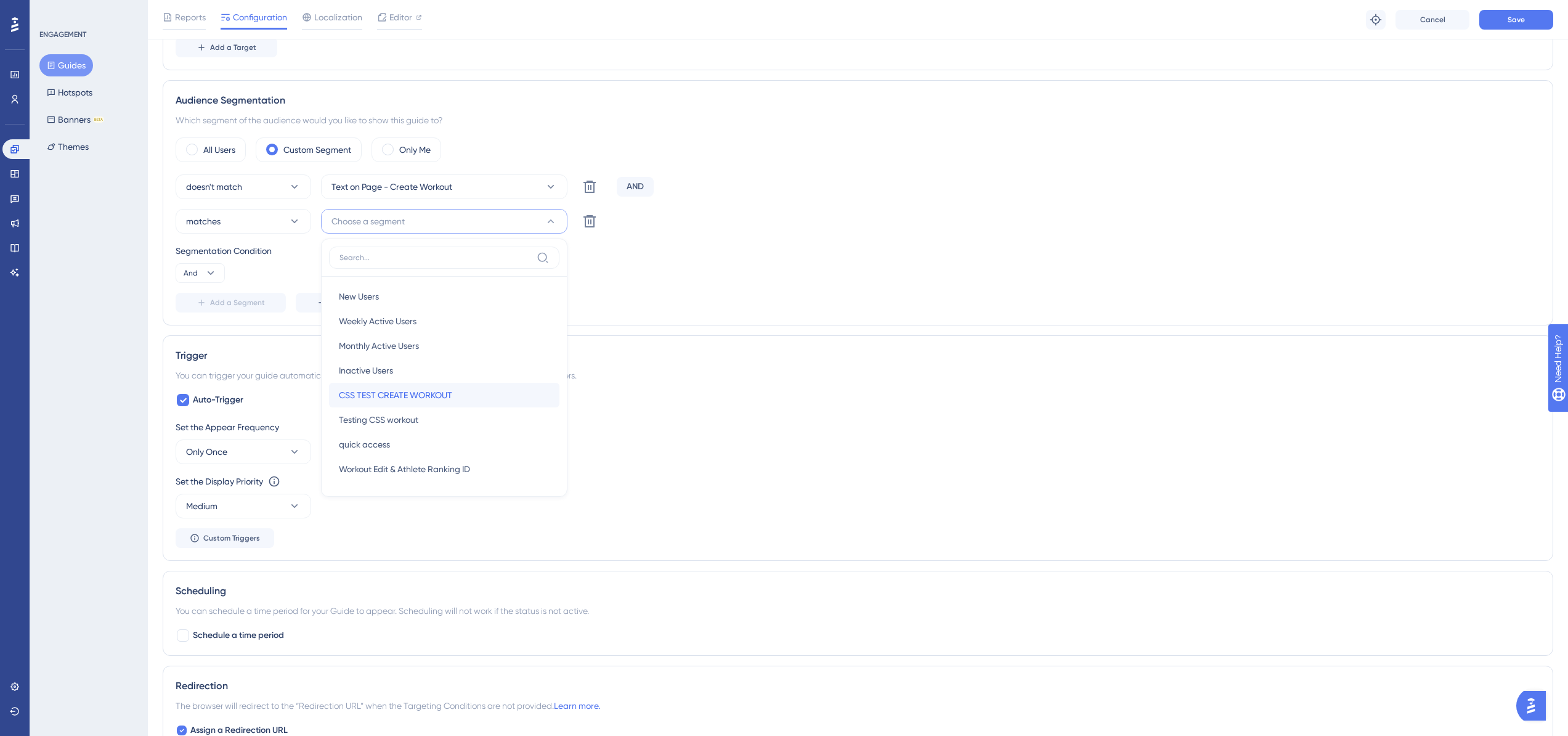
click at [442, 391] on span "CSS TEST CREATE WORKOUT" at bounding box center [396, 395] width 113 height 15
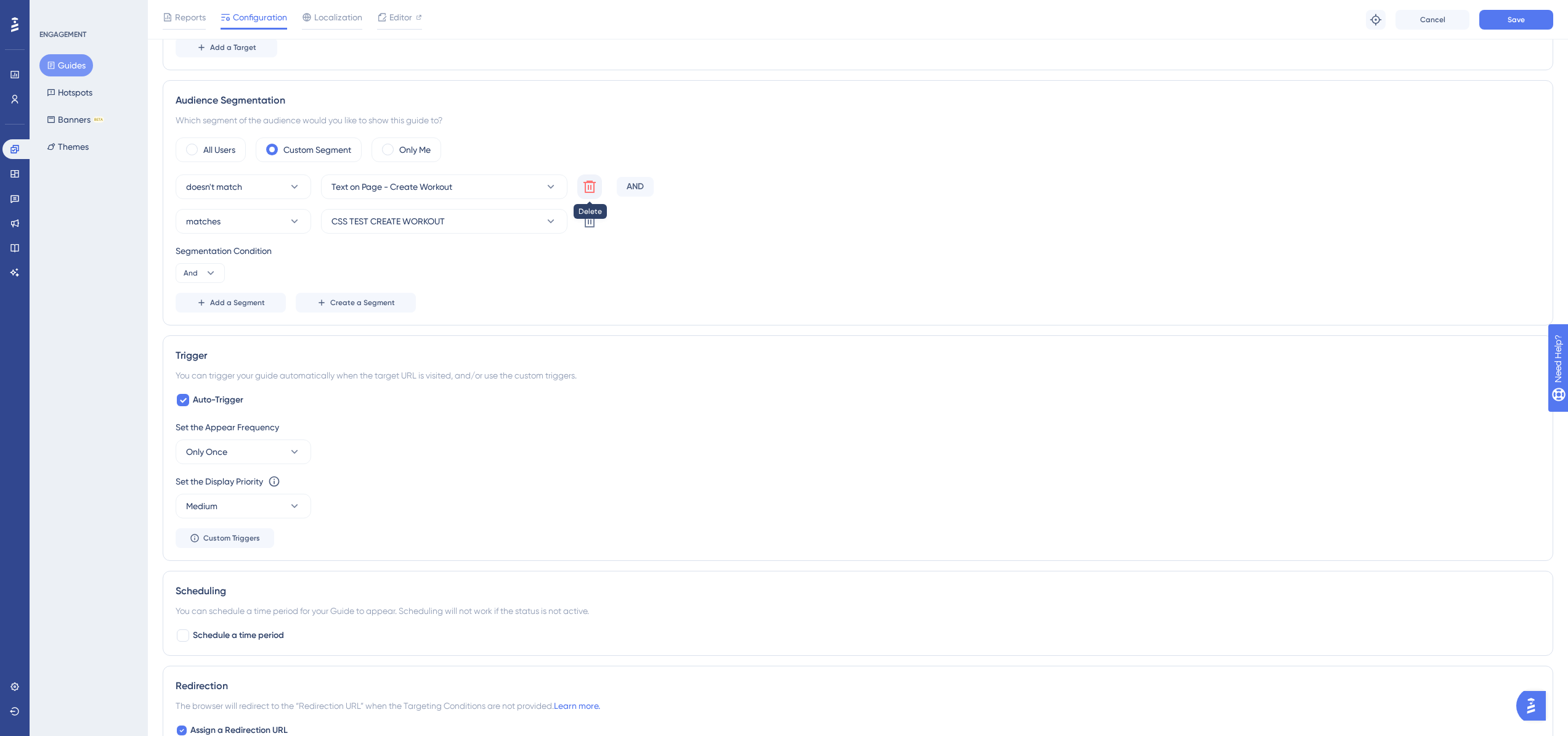
click at [582, 189] on icon at bounding box center [589, 187] width 15 height 15
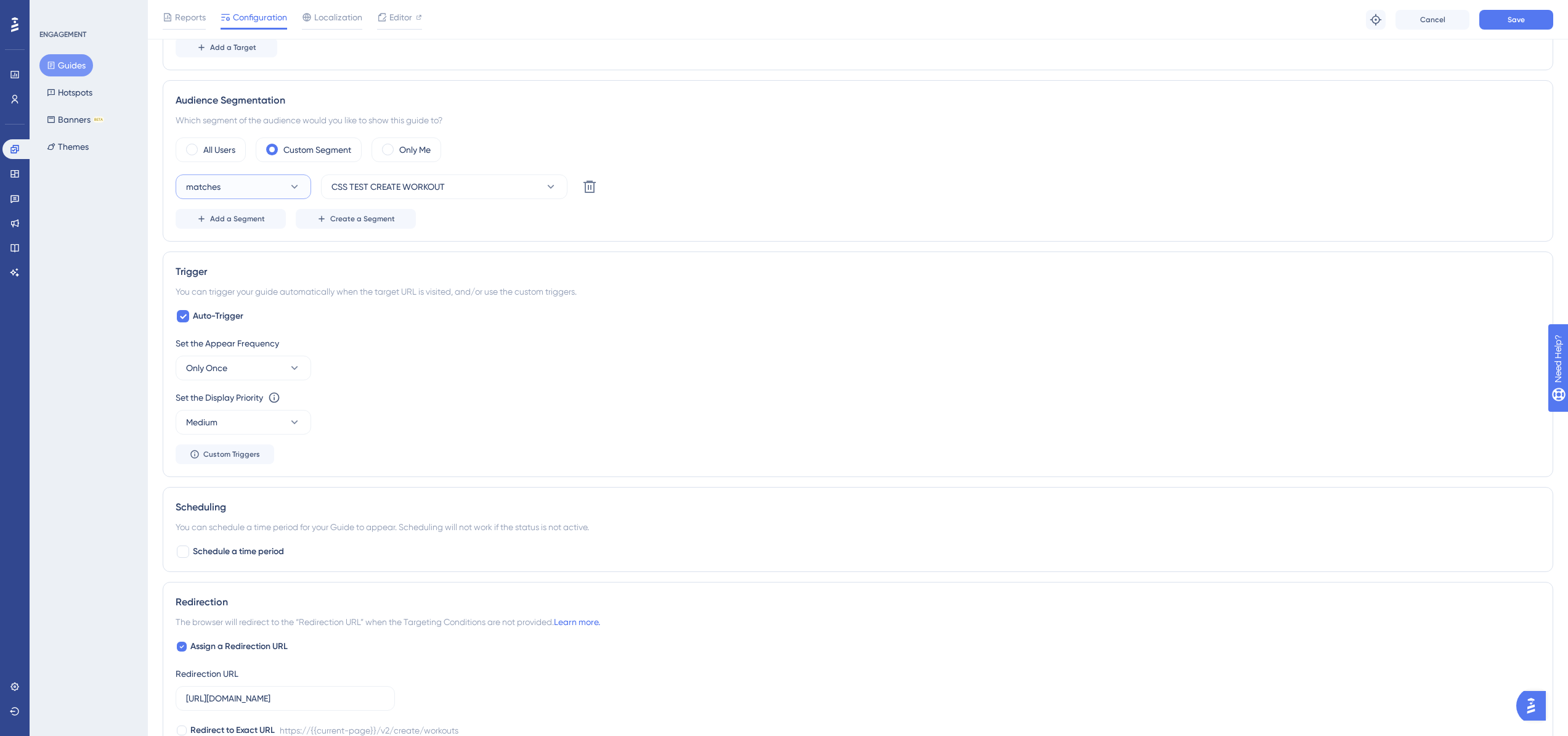
click at [219, 188] on button "matches" at bounding box center [243, 187] width 135 height 24
click at [223, 245] on span "doesn't match" at bounding box center [221, 249] width 56 height 15
click at [1517, 21] on span "Save" at bounding box center [1516, 20] width 17 height 10
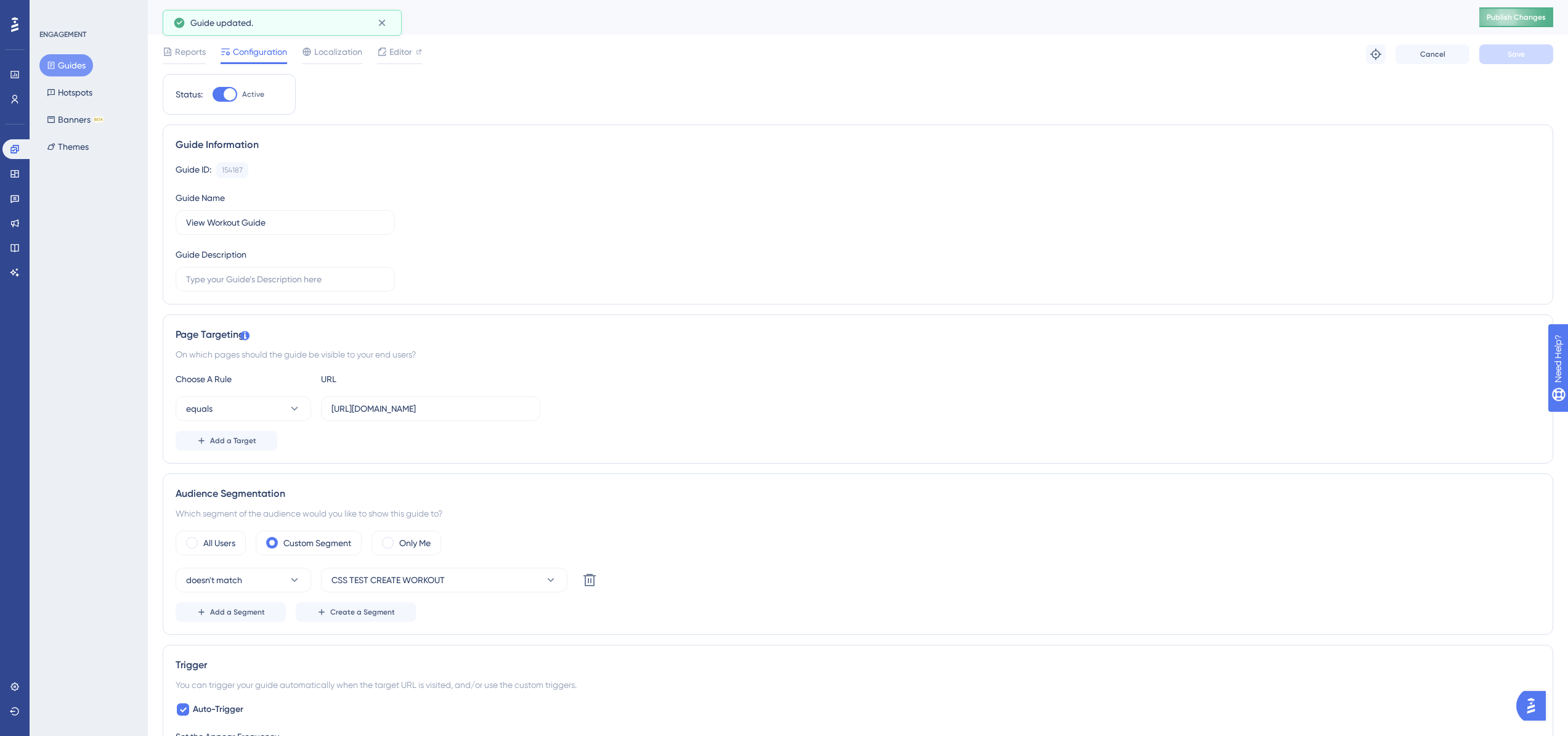
click at [1491, 10] on button "Publish Changes" at bounding box center [1516, 17] width 74 height 20
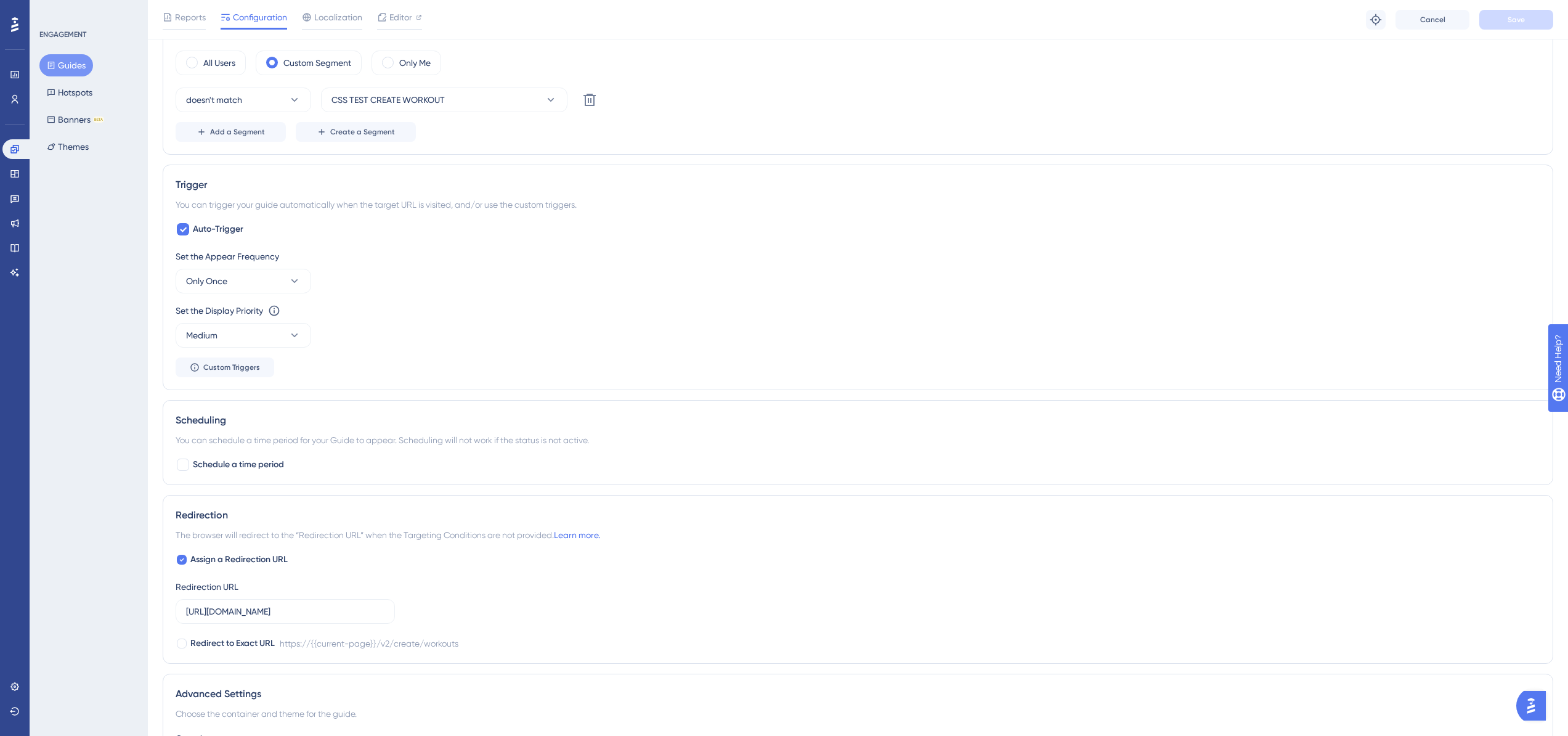
scroll to position [531, 9]
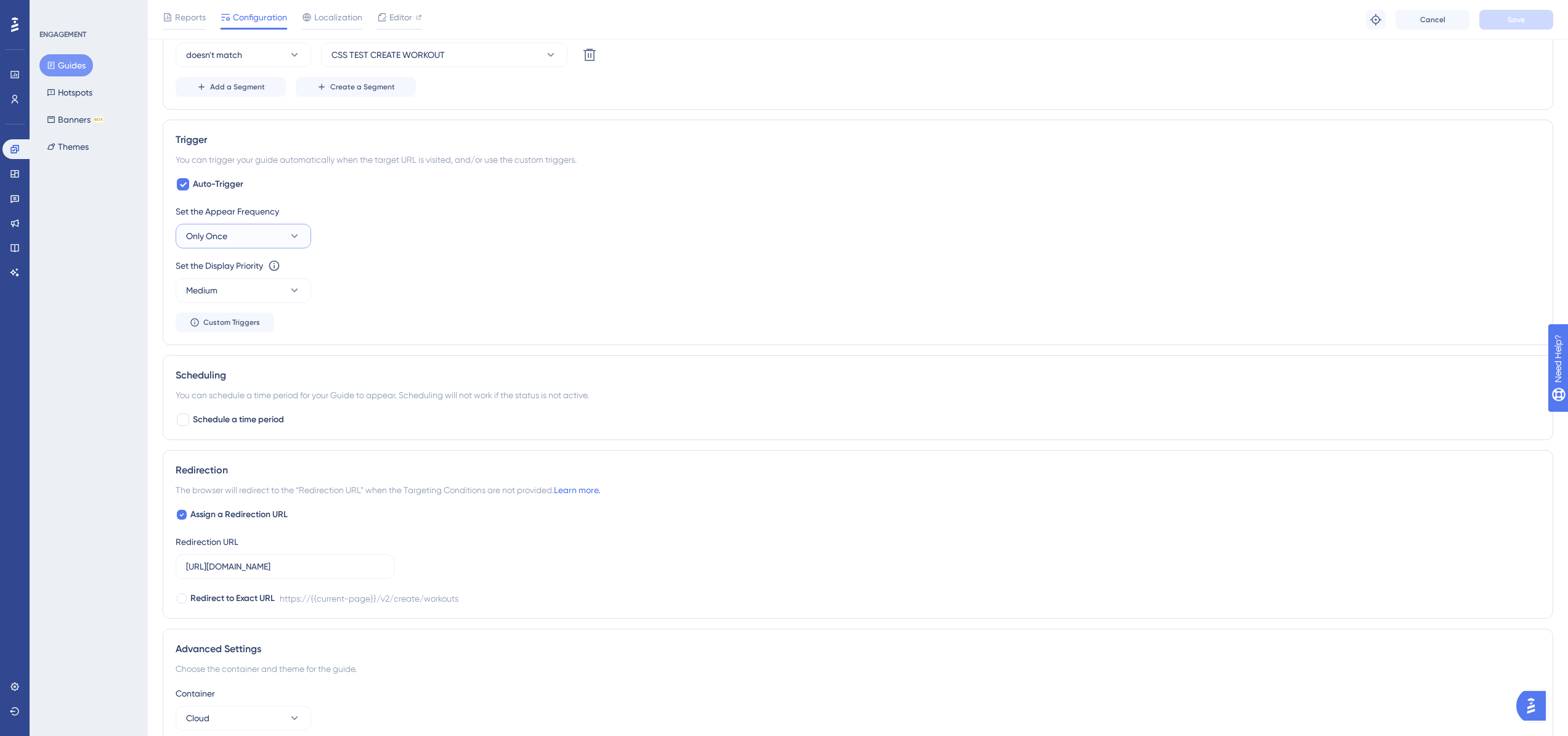
click at [289, 230] on icon at bounding box center [295, 236] width 13 height 13
click at [223, 421] on div "Always Always" at bounding box center [243, 421] width 100 height 24
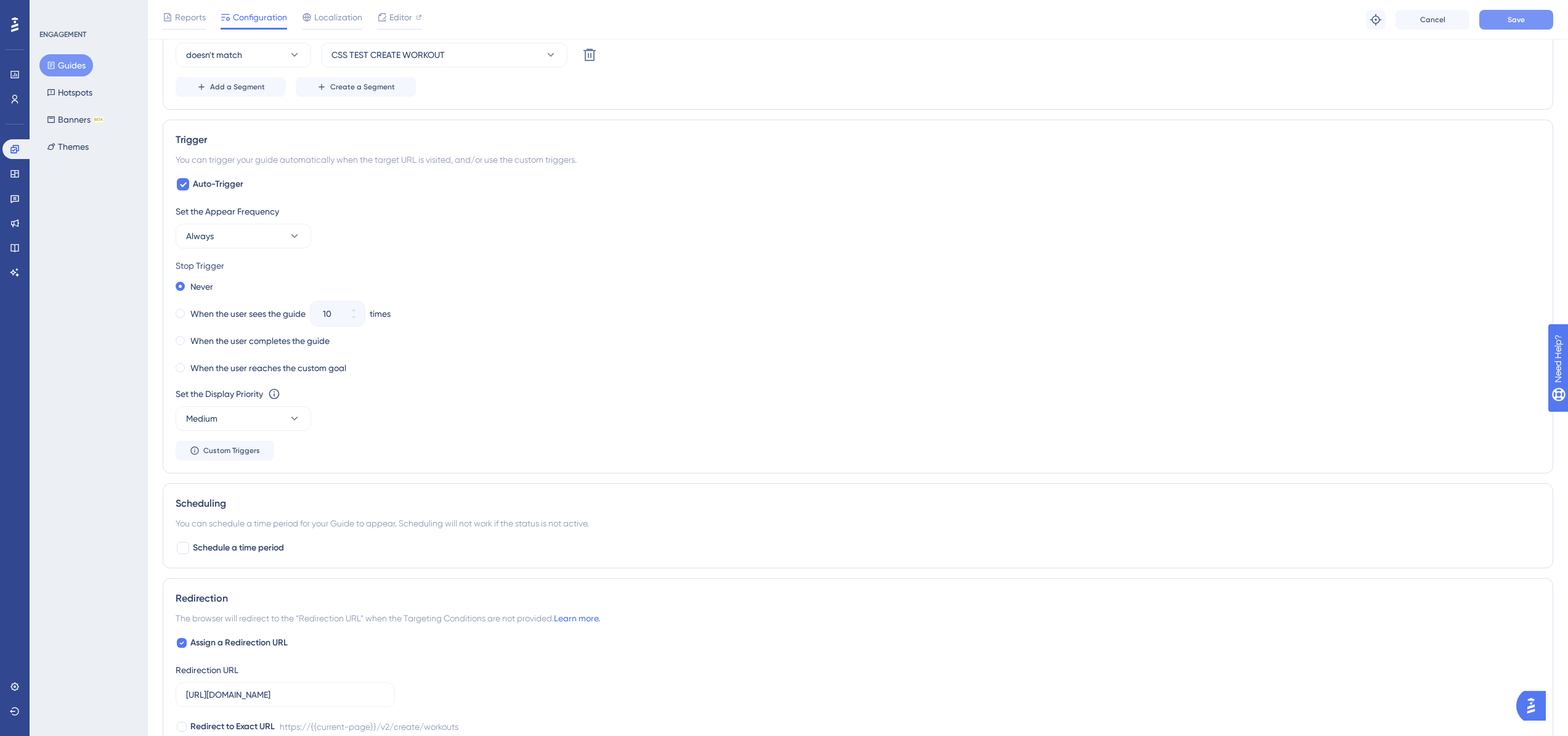
click at [1535, 13] on button "Save" at bounding box center [1516, 20] width 74 height 20
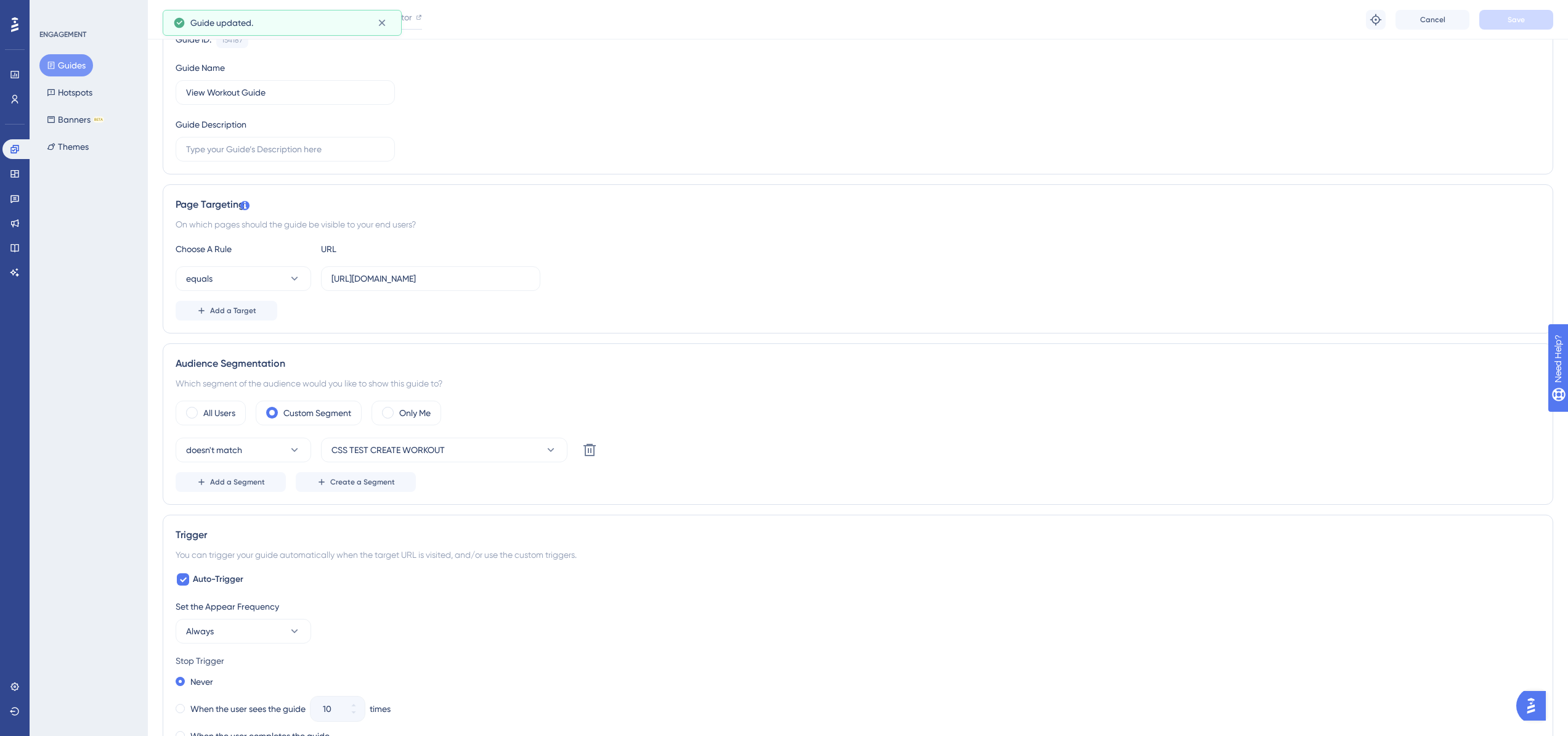
scroll to position [0, 9]
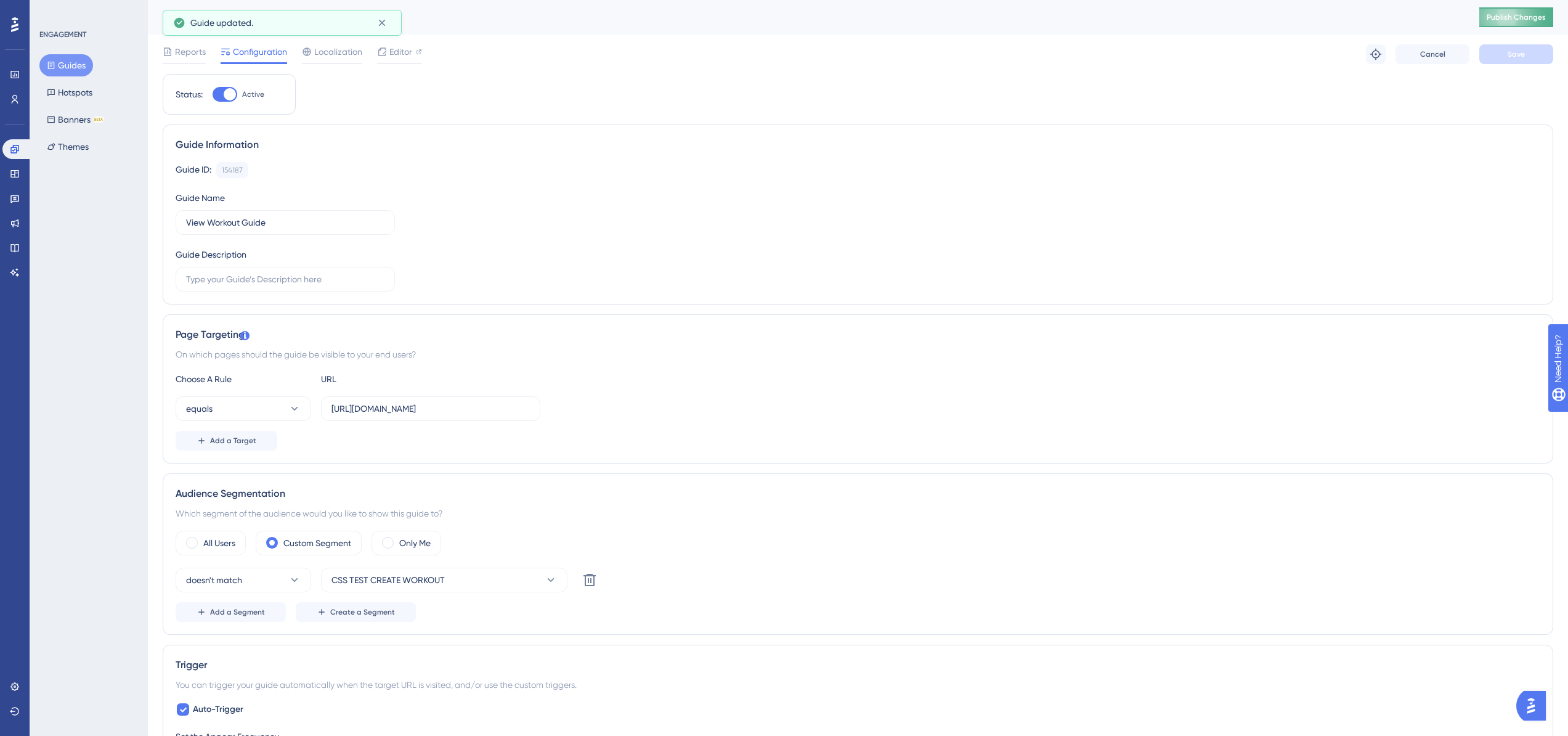
click at [1501, 16] on button "Publish Changes" at bounding box center [1516, 17] width 74 height 20
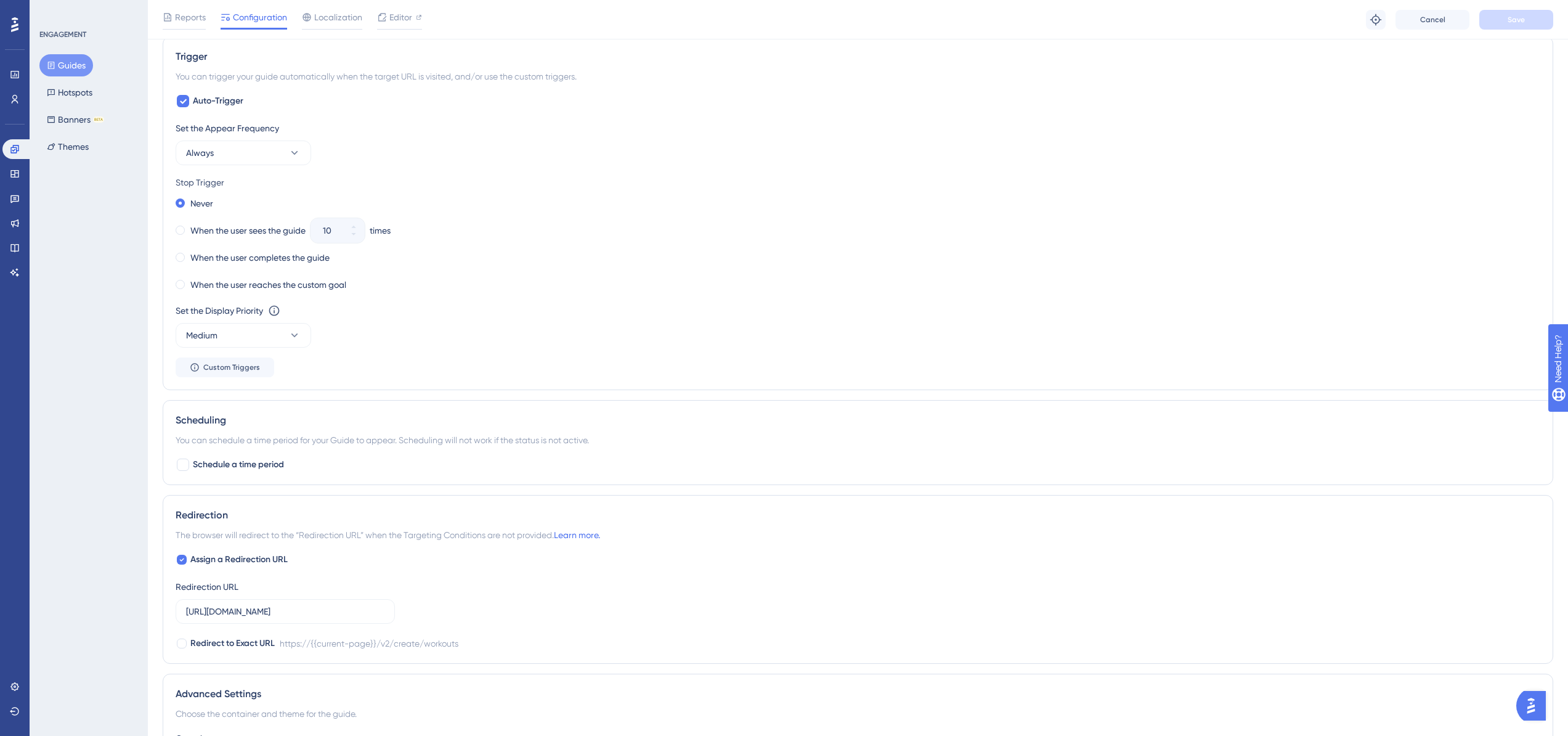
scroll to position [348, 9]
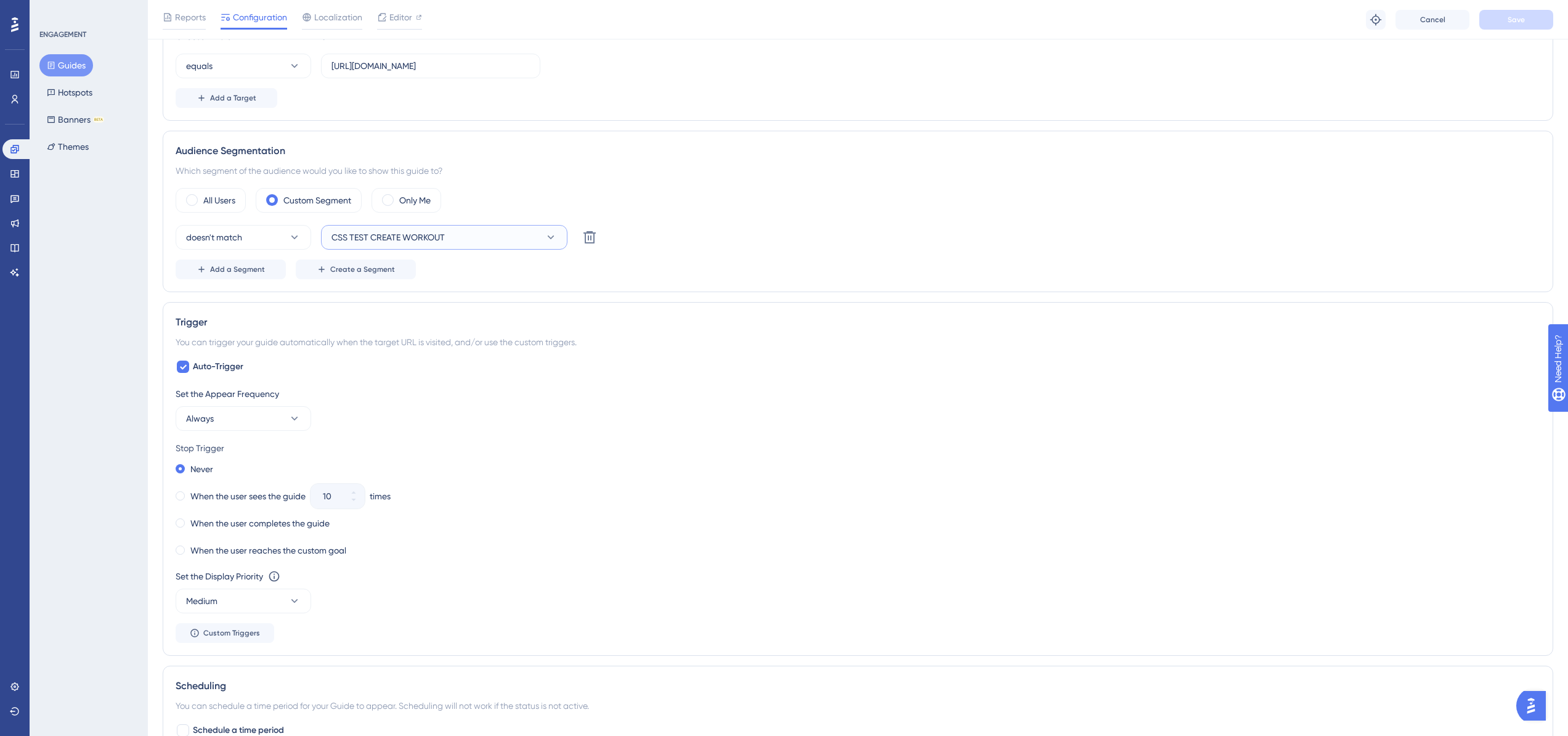
click at [467, 235] on button "CSS TEST CREATE WORKOUT" at bounding box center [444, 237] width 246 height 24
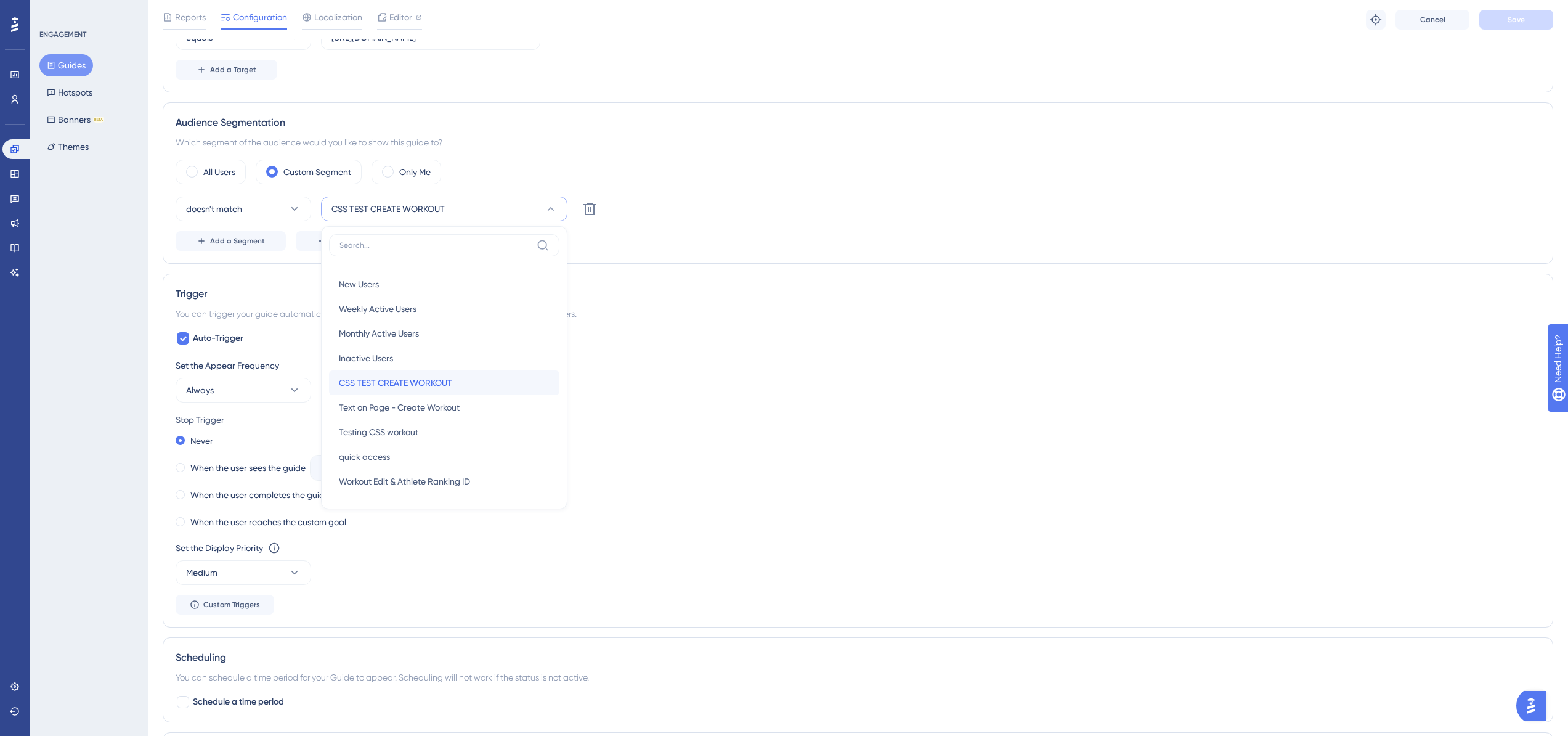
click at [448, 375] on div "CSS TEST CREATE WORKOUT CSS TEST CREATE WORKOUT" at bounding box center [445, 383] width 211 height 24
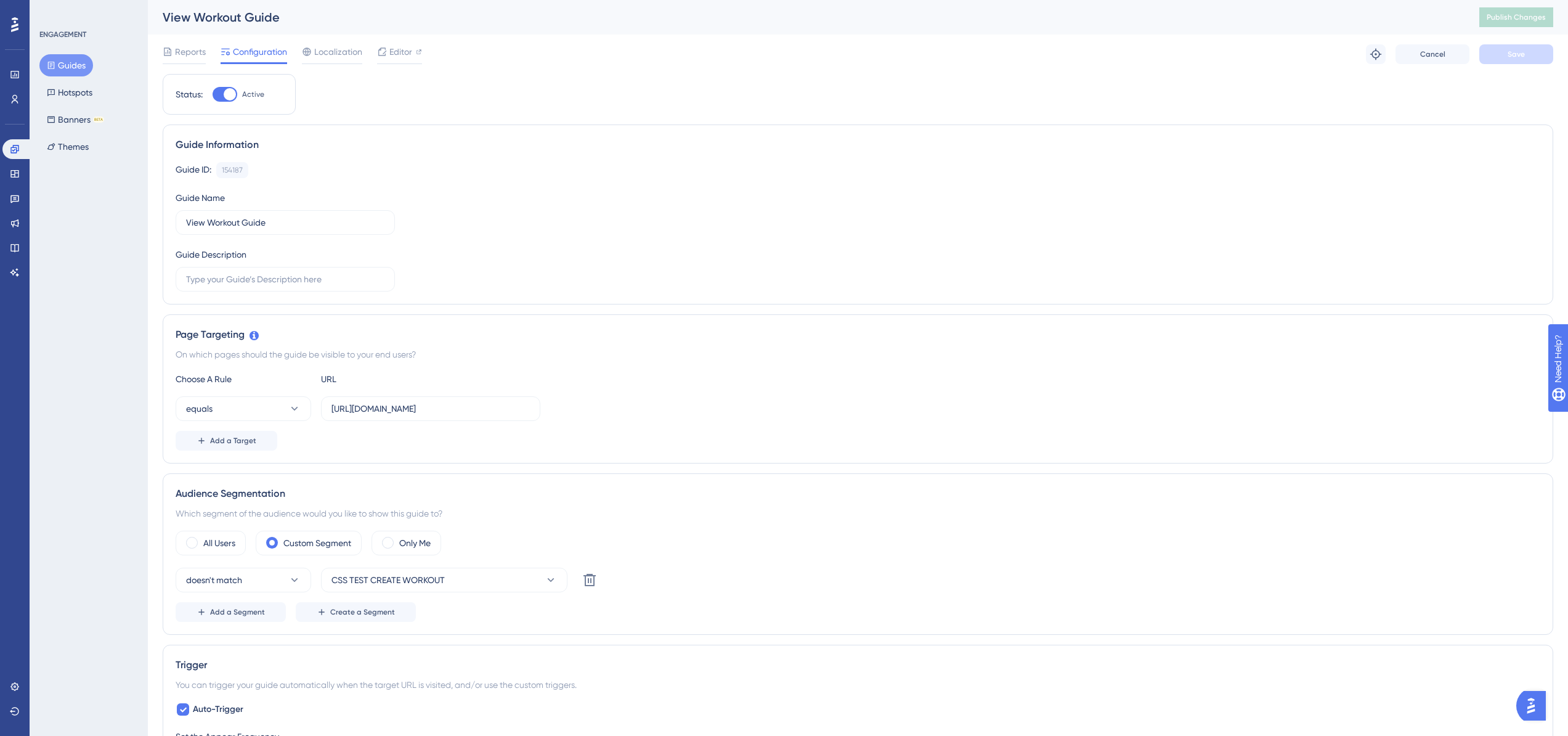
scroll to position [0, 0]
click at [651, 146] on div "Guide Information" at bounding box center [858, 145] width 1365 height 15
click at [766, 246] on div "Guide ID: 154187 Copy Guide Name View Workout Guide Guide Description" at bounding box center [858, 227] width 1365 height 129
click at [556, 50] on div "Reports Configuration Localization Editor Troubleshoot Cancel Save" at bounding box center [858, 54] width 1391 height 39
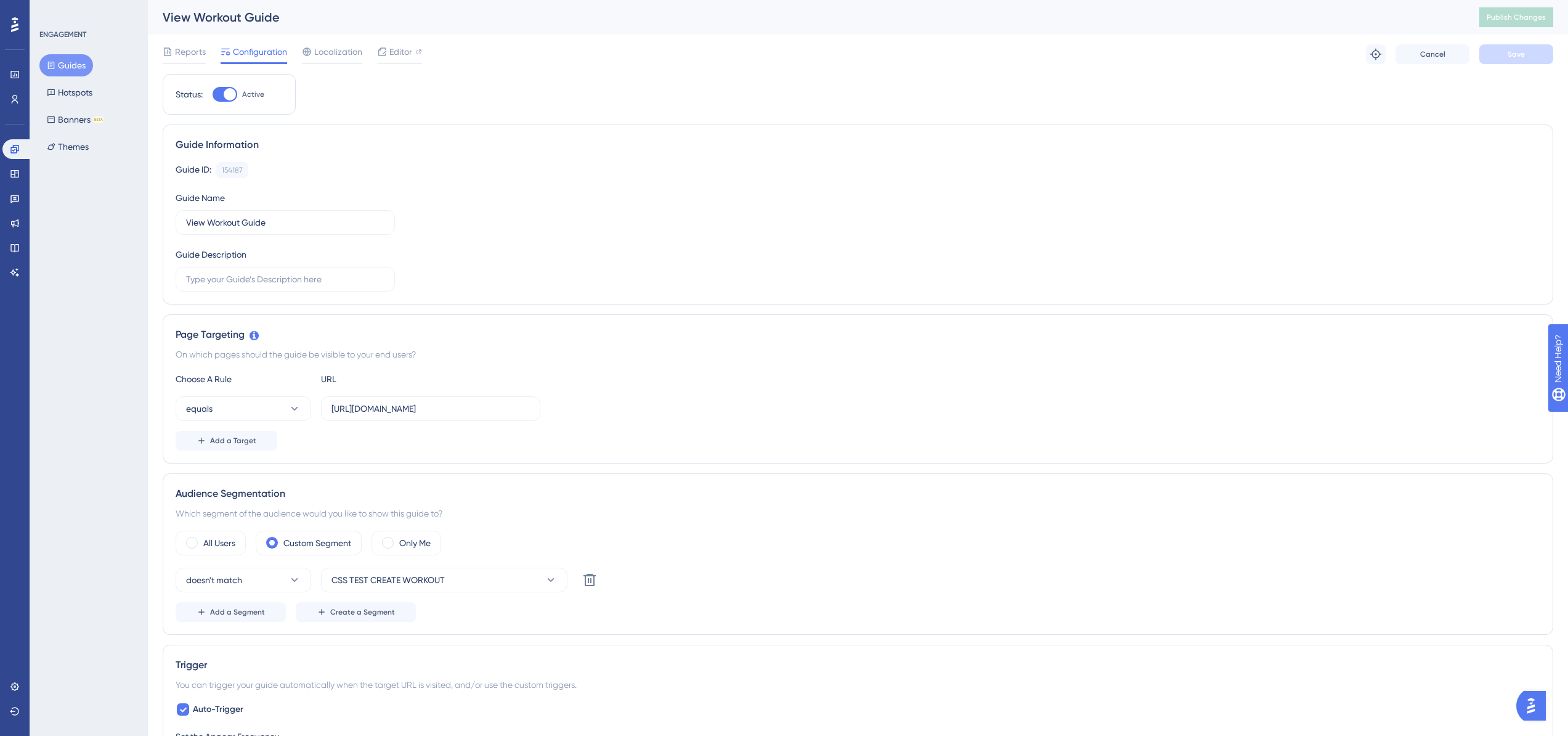
click at [1150, 66] on div "Reports Configuration Localization Editor Troubleshoot Cancel Save" at bounding box center [858, 54] width 1391 height 39
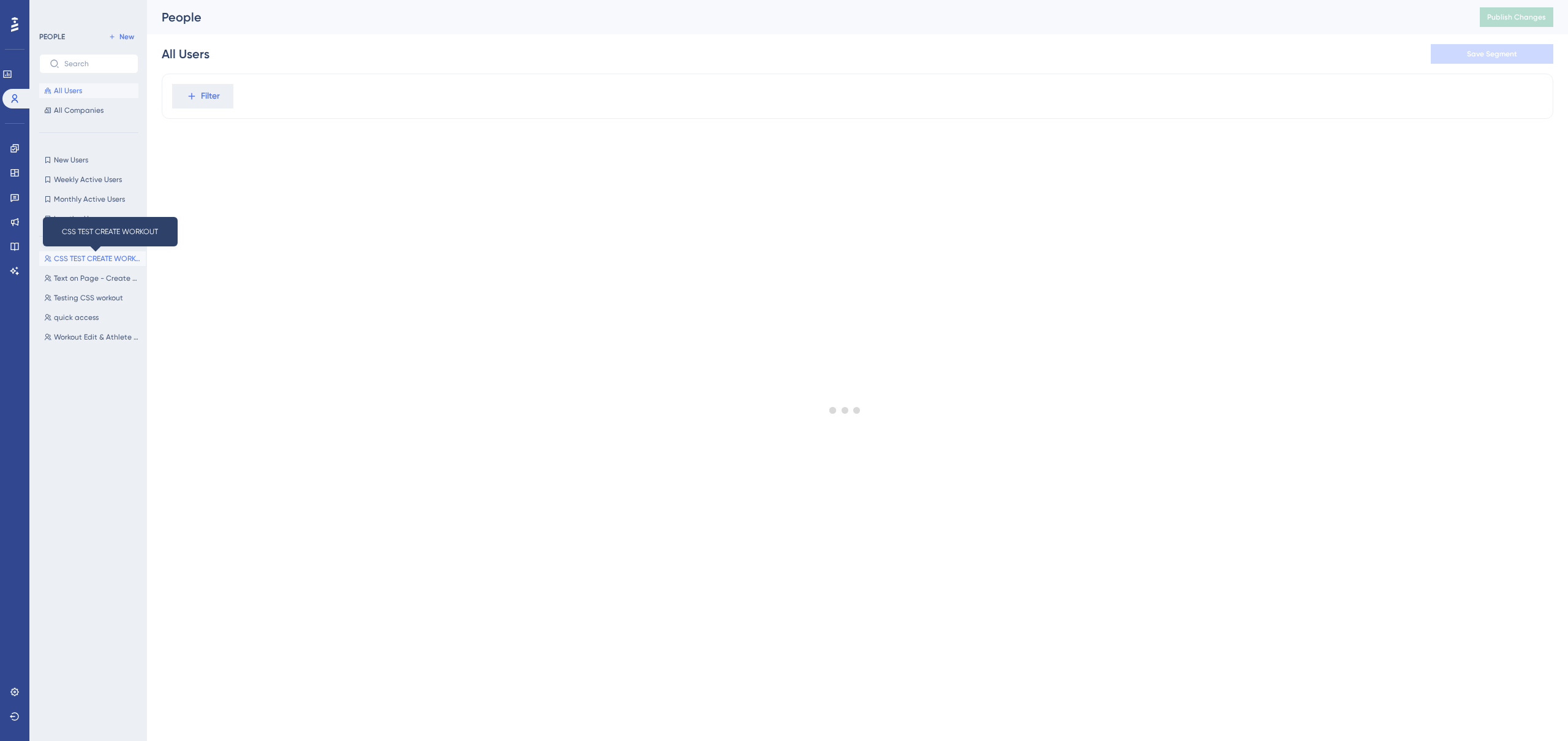
click at [77, 257] on span "CSS TEST CREATE WORKOUT" at bounding box center [97, 258] width 87 height 10
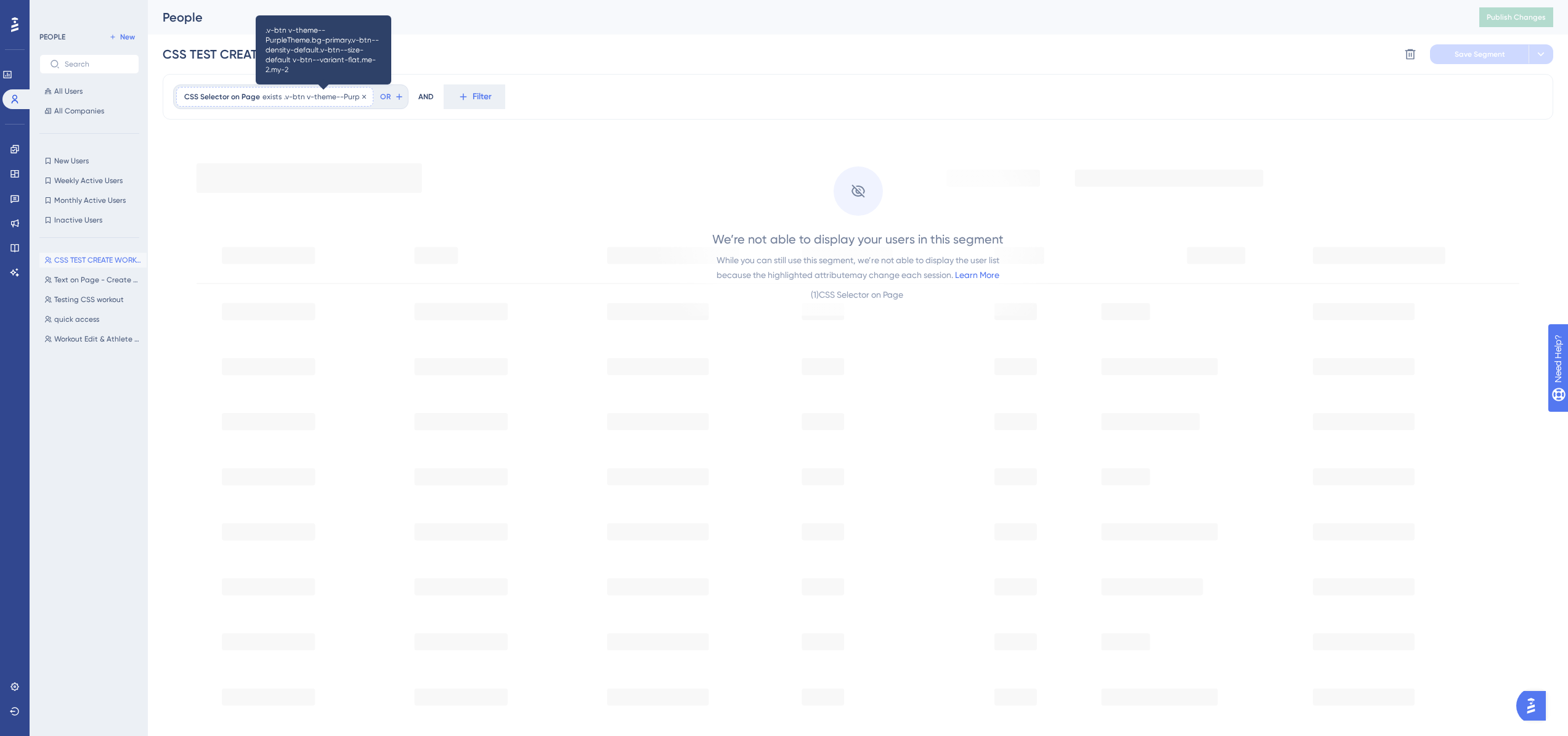
click at [297, 98] on span ".v-btn v-theme--PurpleTheme.bg-primary.v-btn--density-default.v-btn--size-defau…" at bounding box center [324, 97] width 81 height 10
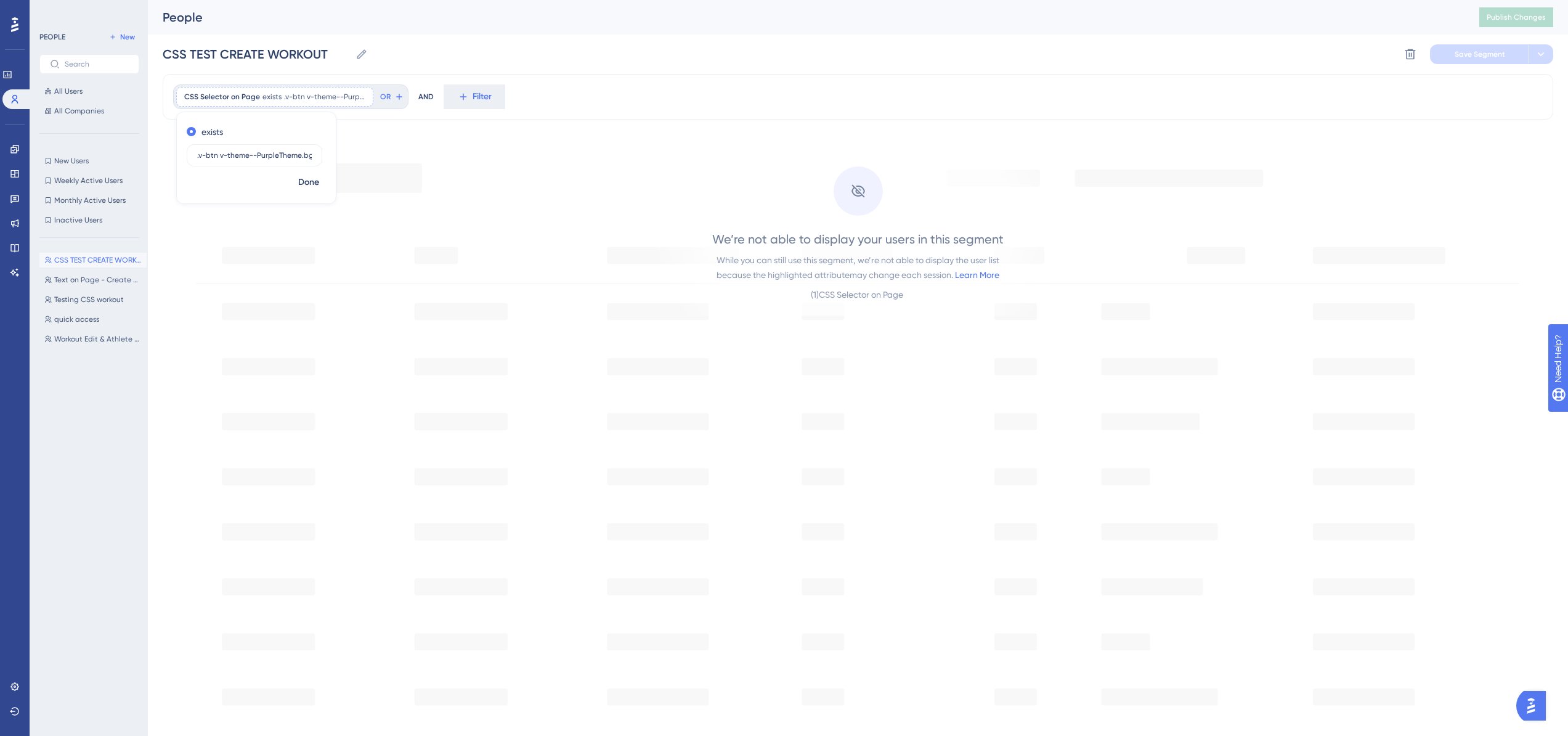
drag, startPoint x: 212, startPoint y: 155, endPoint x: 182, endPoint y: 157, distance: 30.1
click at [182, 157] on div "exists .v-btn v-theme--PurpleTheme.bg-primary.v-btn--density-default.v-btn--siz…" at bounding box center [256, 146] width 159 height 50
click at [233, 156] on input ".v-btn v-theme--PurpleTheme.bg-primary.v-btn--density-default.v-btn--size-defau…" at bounding box center [255, 155] width 115 height 9
click at [220, 155] on input ".v-btn v-theme--PurpleTheme.bg-primary.v-btn--density-default.v-btn--size-defau…" at bounding box center [255, 155] width 115 height 9
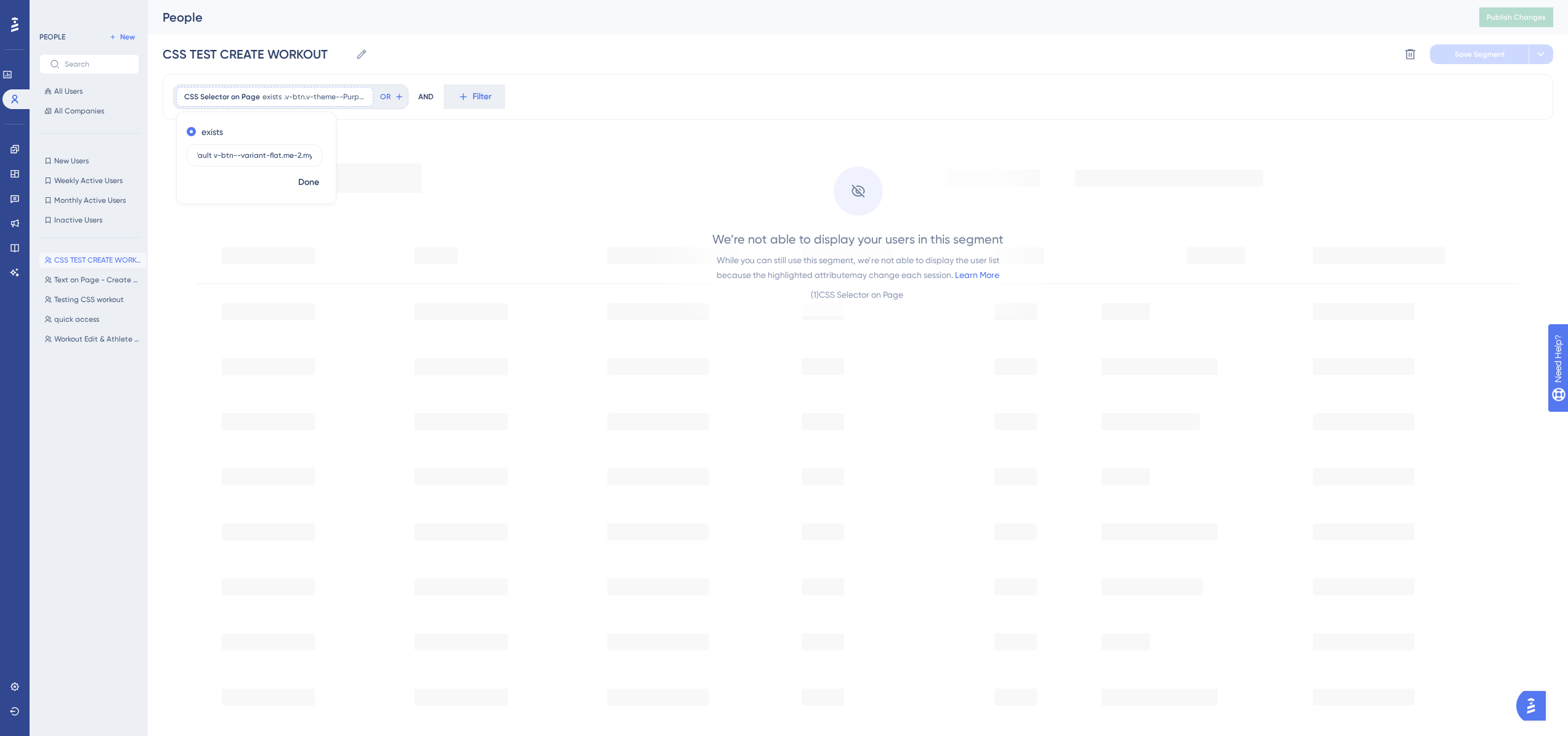
drag, startPoint x: 228, startPoint y: 157, endPoint x: 323, endPoint y: 157, distance: 95.0
click at [323, 157] on div "exists .v-btn.v-theme--PurpleTheme.bg-primary.v-btn--density-default.v-btn--siz…" at bounding box center [256, 146] width 159 height 50
click at [308, 156] on input ".v-btn.v-theme--PurpleTheme.bg-primary.v-btn--density-default.v-btn--size-defau…" at bounding box center [255, 155] width 115 height 9
drag, startPoint x: 304, startPoint y: 155, endPoint x: 222, endPoint y: 155, distance: 82.0
click at [222, 155] on input ".v-btn.v-theme--PurpleTheme.bg-primary.v-btn--density-default.v-btn--size-defau…" at bounding box center [255, 155] width 115 height 9
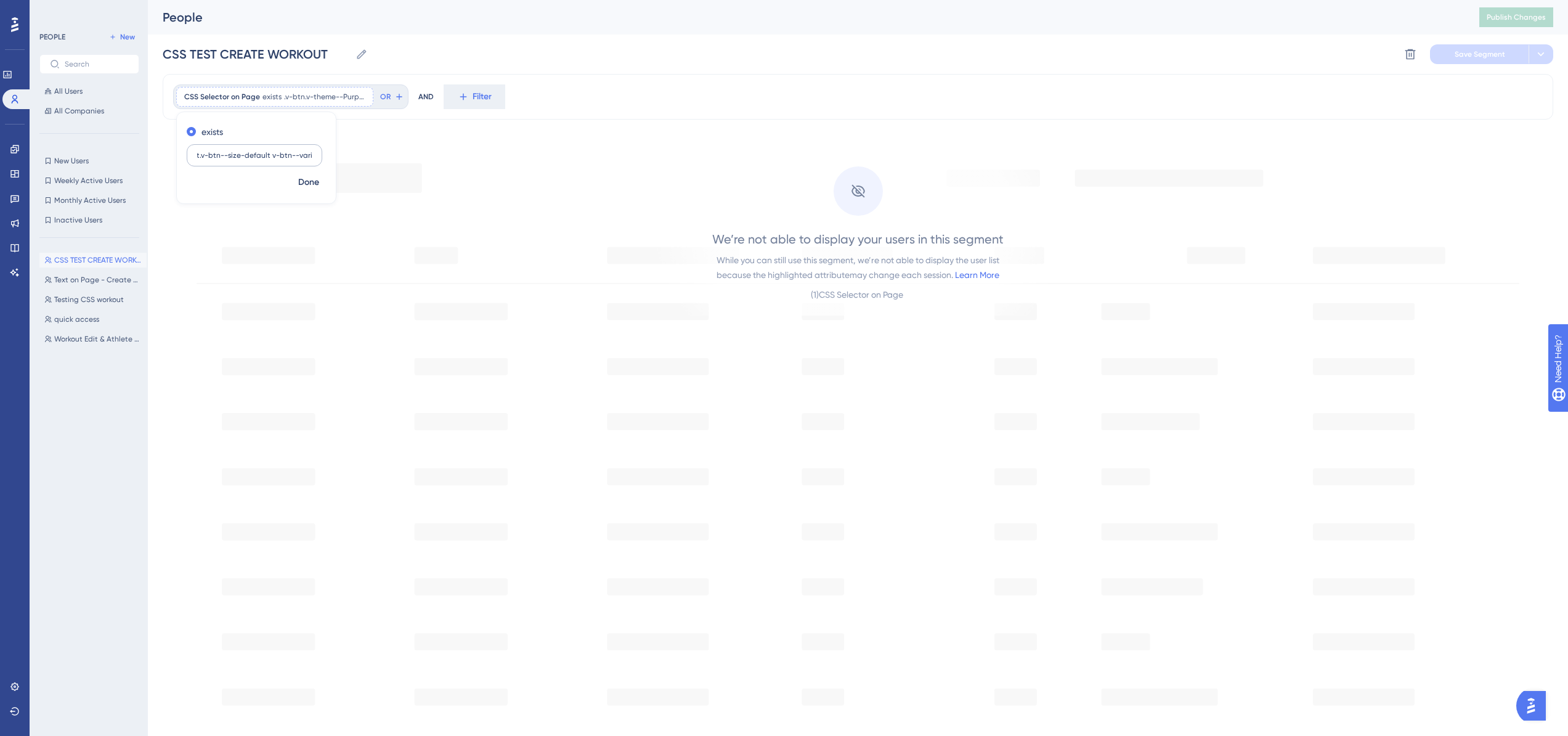
scroll to position [0, 211]
click at [281, 157] on input ".v-btn.v-theme--PurpleTheme.bg-primary.v-btn--density-default.v-btn--size-defau…" at bounding box center [255, 155] width 115 height 9
type input ".v-btn.v-theme--PurpleTheme.bg-primary.v-btn--density-default.v-btn--size-defau…"
click at [304, 187] on span "Done" at bounding box center [308, 182] width 21 height 15
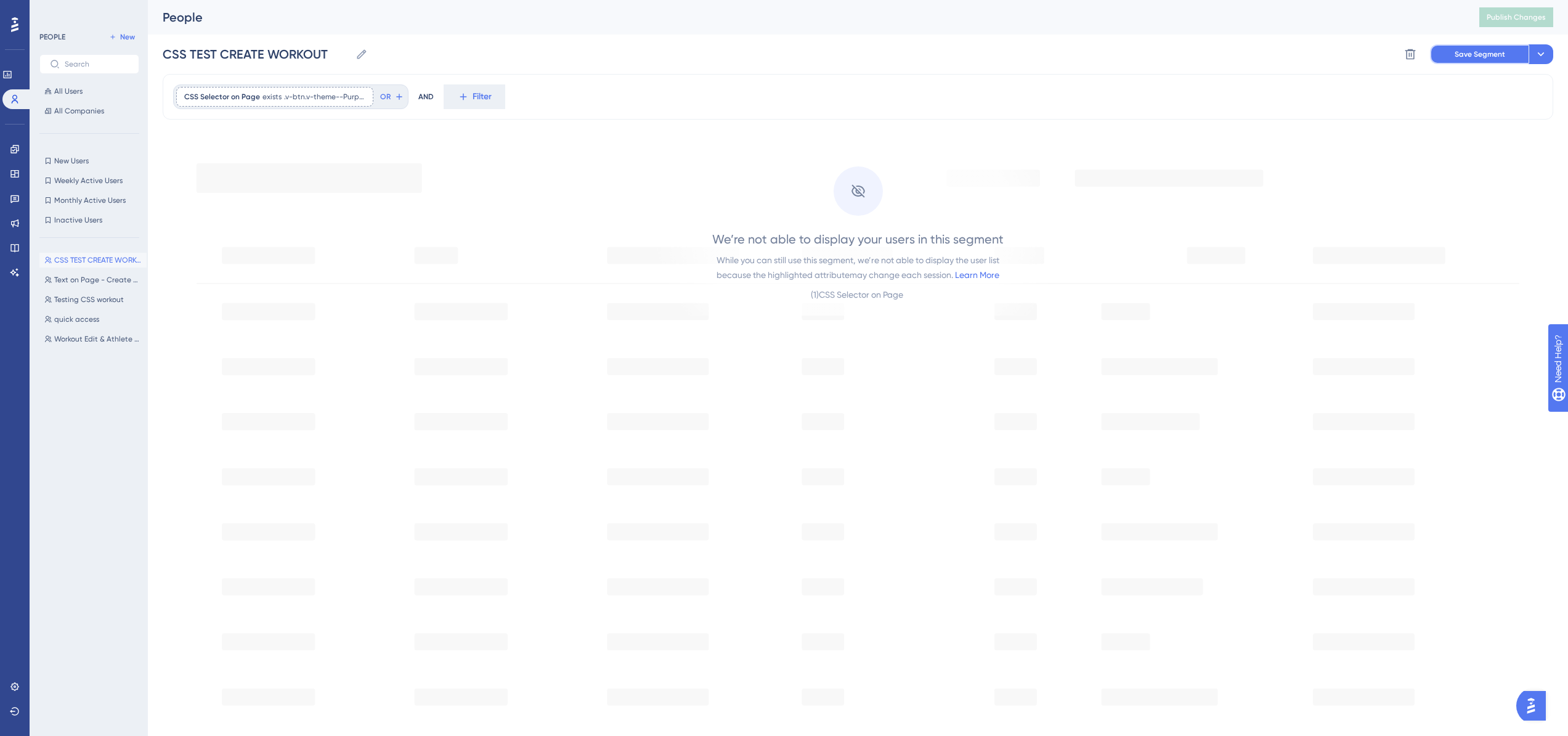
click at [1464, 58] on span "Save Segment" at bounding box center [1480, 54] width 50 height 10
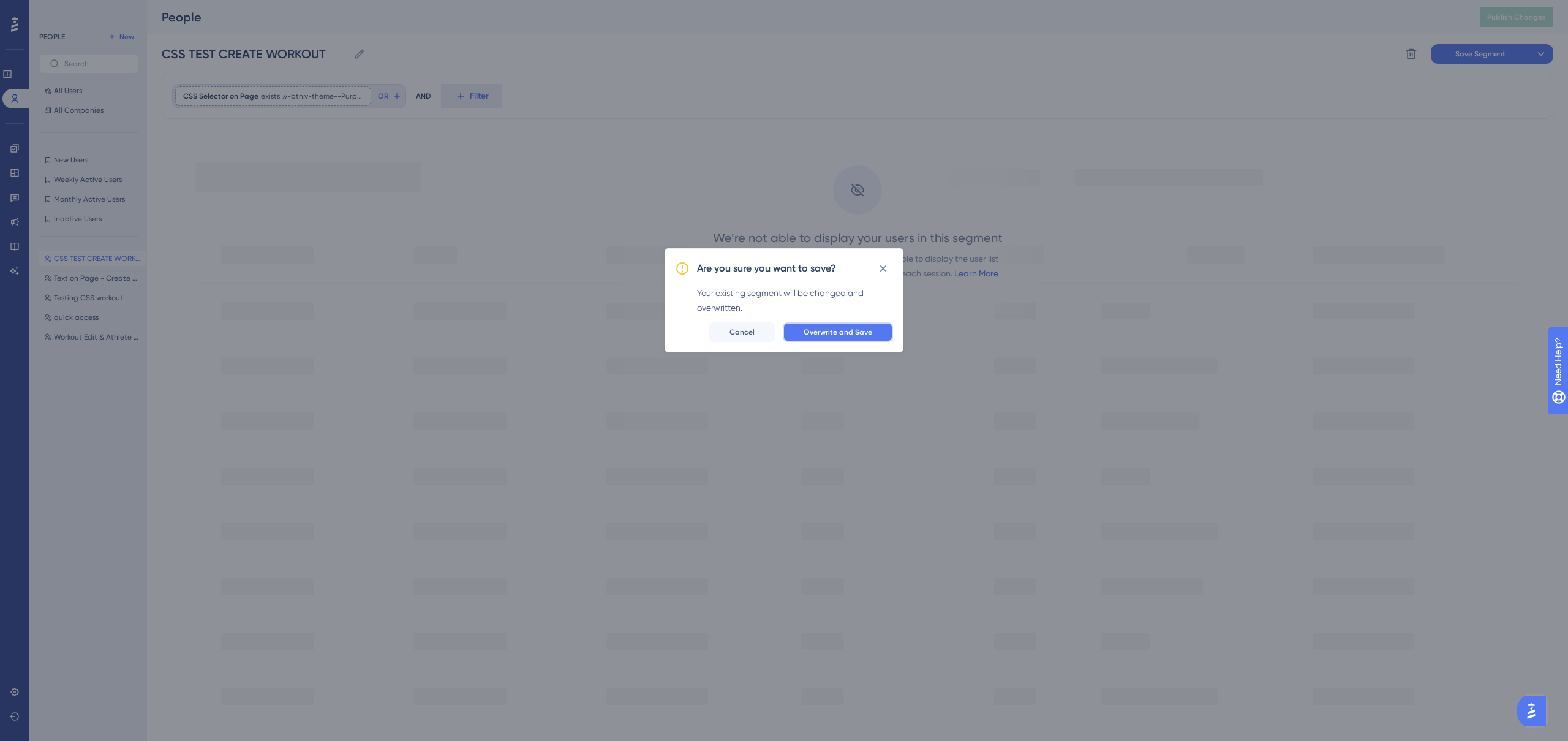
click at [820, 334] on span "Overwrite and Save" at bounding box center [838, 332] width 69 height 10
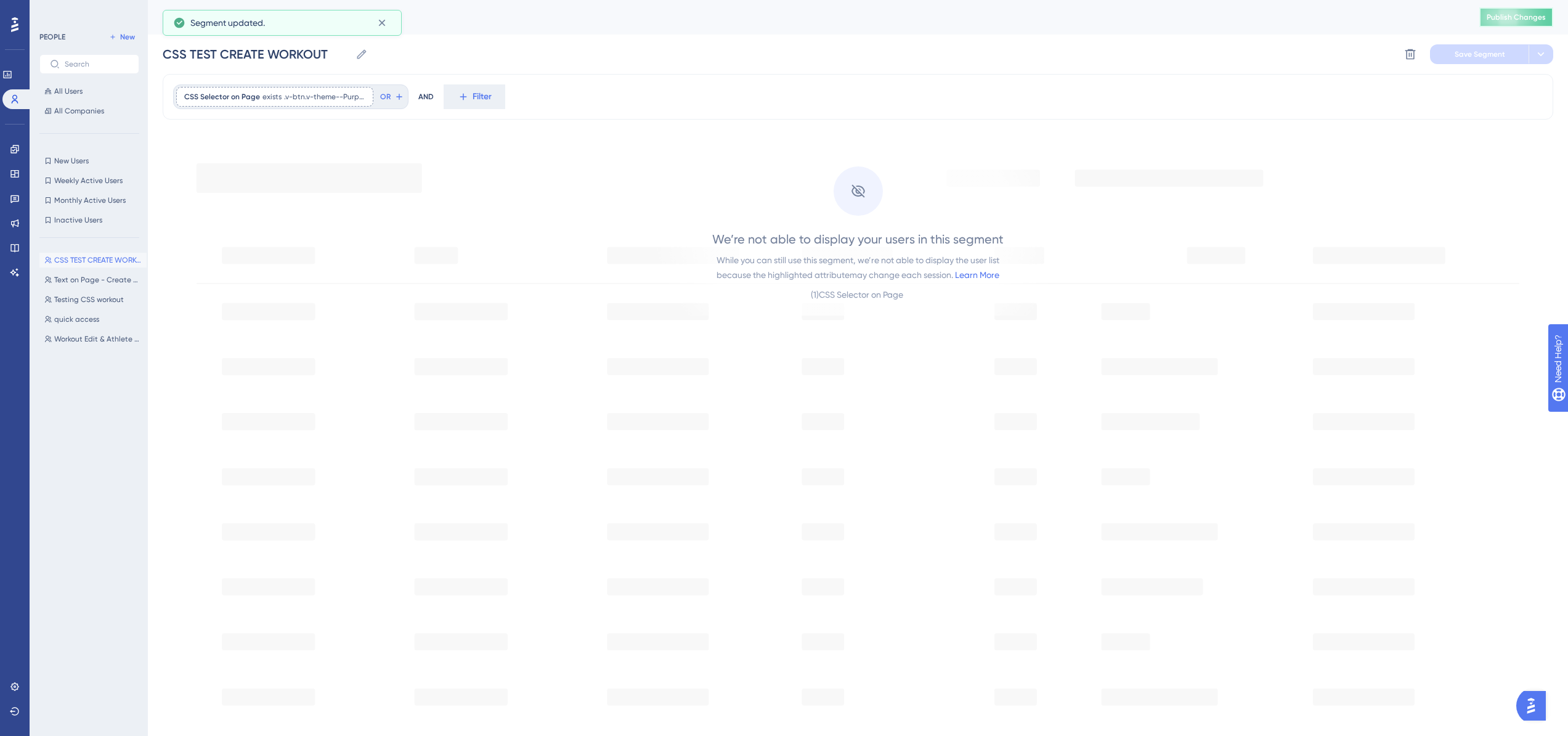
click at [1536, 21] on span "Publish Changes" at bounding box center [1516, 17] width 59 height 10
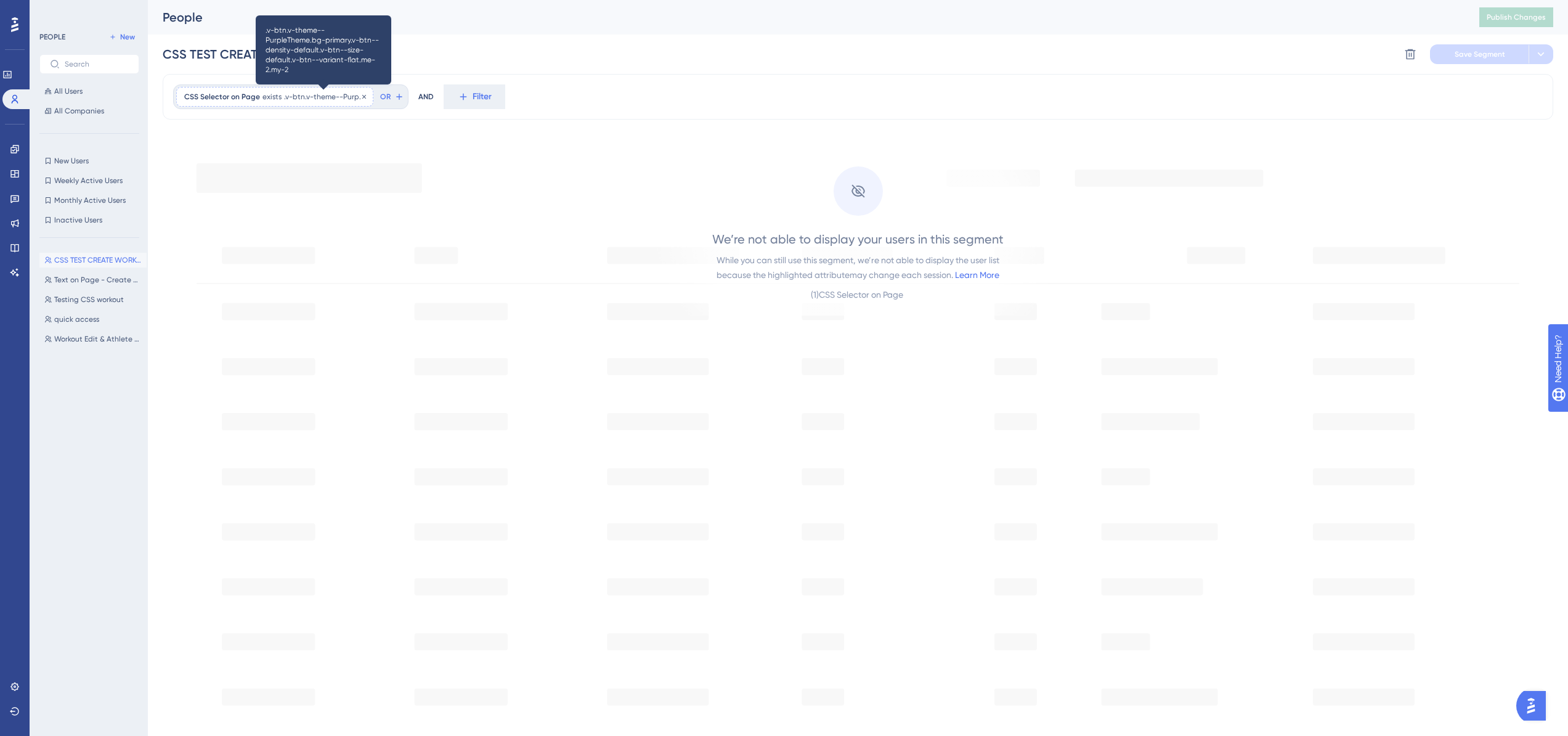
click at [323, 92] on span ".v-btn.v-theme--PurpleTheme.bg-primary.v-btn--density-default.v-btn--size-defau…" at bounding box center [324, 97] width 81 height 10
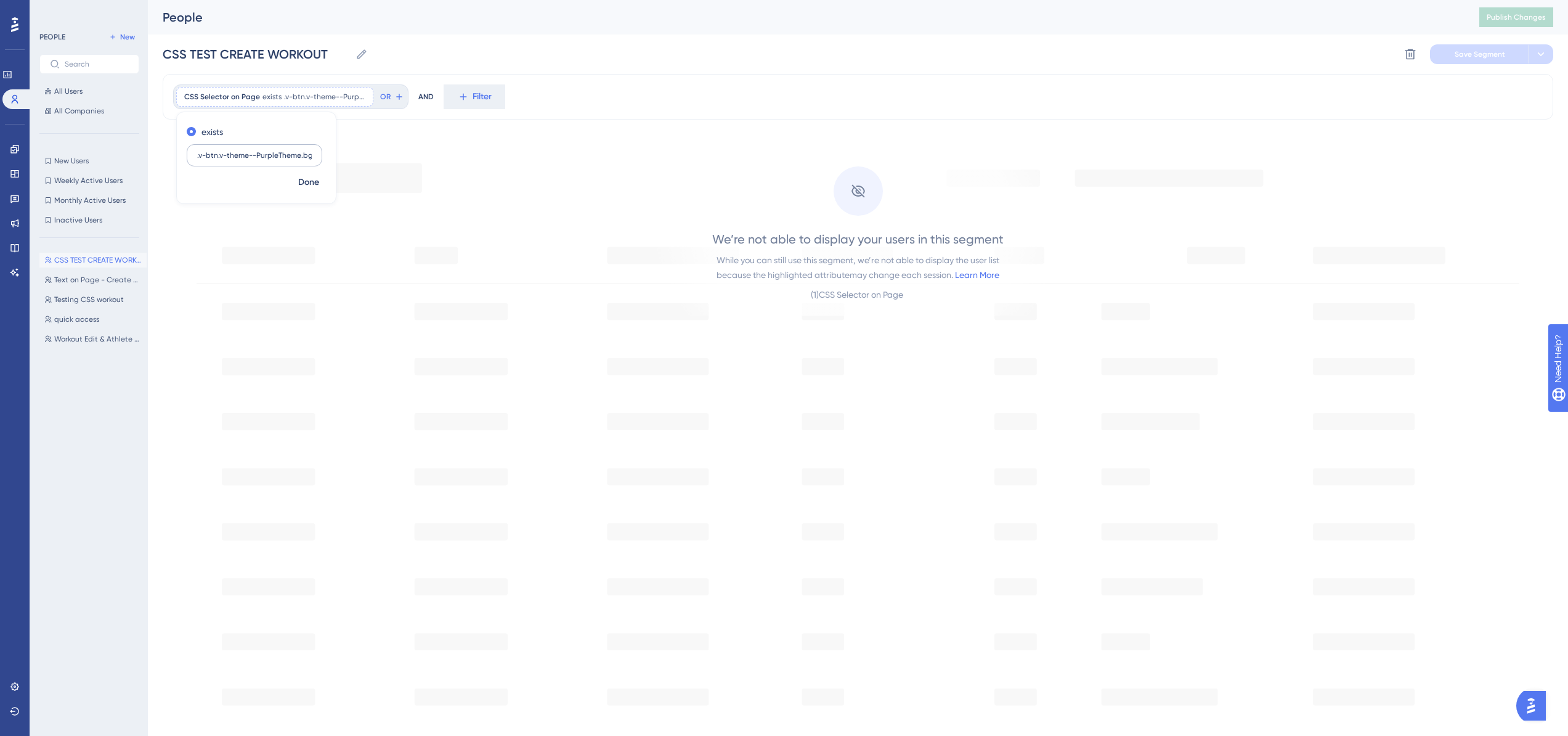
drag, startPoint x: 312, startPoint y: 158, endPoint x: 186, endPoint y: 157, distance: 126.0
click at [186, 157] on label ".v-btn.v-theme--PurpleTheme.bg-primary.v-btn--density-default.v-btn--size-defau…" at bounding box center [254, 155] width 135 height 22
click at [228, 159] on input ".v-btn.v-theme--PurpleTheme.bg-primary.v-btn--density-default.v-btn--size-defau…" at bounding box center [255, 155] width 115 height 9
click at [219, 157] on input ".v-btn.v-theme--PurpleTheme.bg-primary.v-btn--density-default.v-btn--size-defau…" at bounding box center [255, 155] width 115 height 9
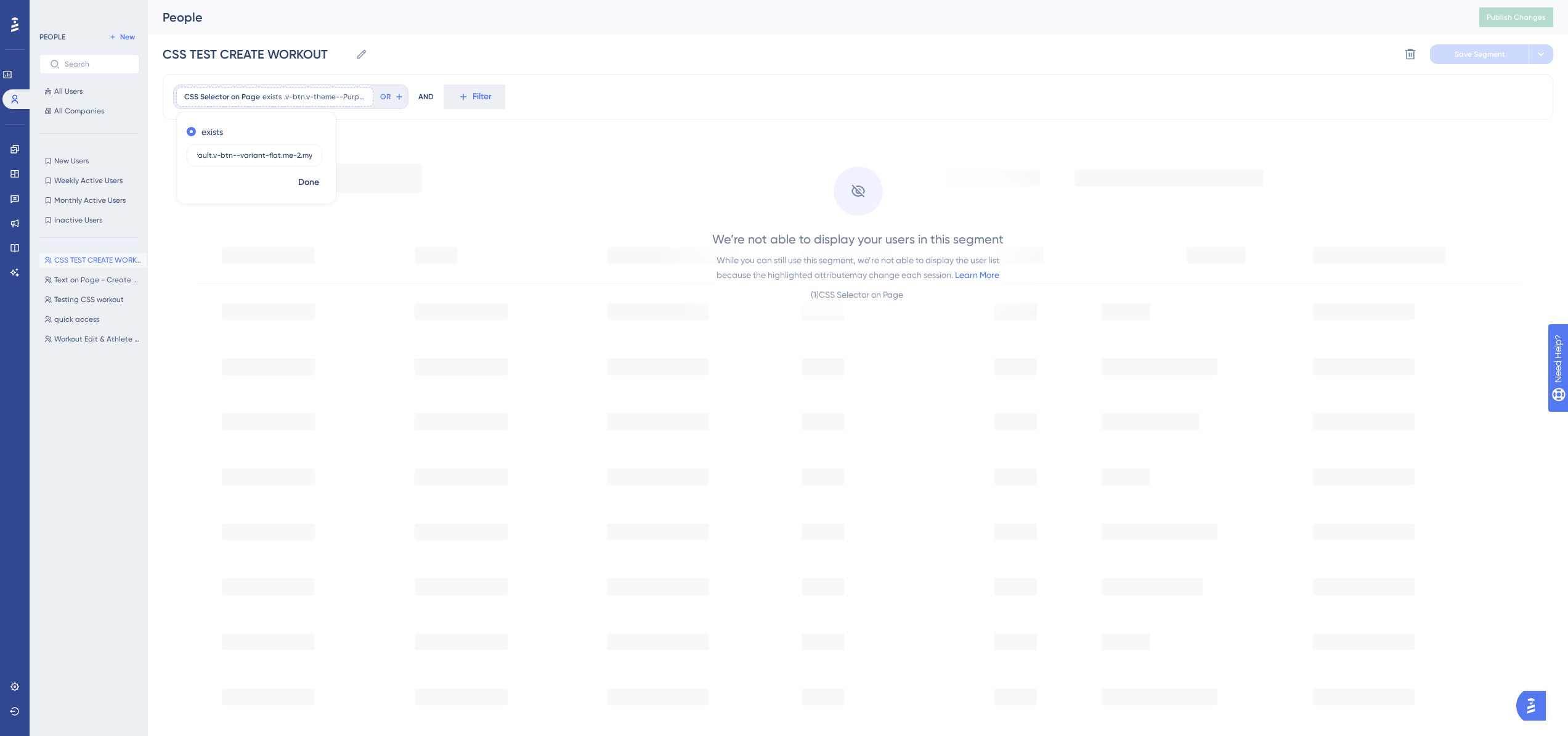
drag, startPoint x: 197, startPoint y: 156, endPoint x: 331, endPoint y: 161, distance: 134.1
click at [331, 161] on div "exists .v-btn.v-theme--PurpleTheme.bg-primary.v-btn--density-default.v-btn--siz…" at bounding box center [256, 146] width 159 height 50
click at [194, 155] on label ".v-btn.v-theme--PurpleTheme.bg-primary.v-btn--density-default.v-btn--size-defau…" at bounding box center [254, 155] width 135 height 22
click at [197, 155] on input ".v-btn.v-theme--PurpleTheme.bg-primary.v-btn--density-default.v-btn--size-defau…" at bounding box center [255, 155] width 115 height 9
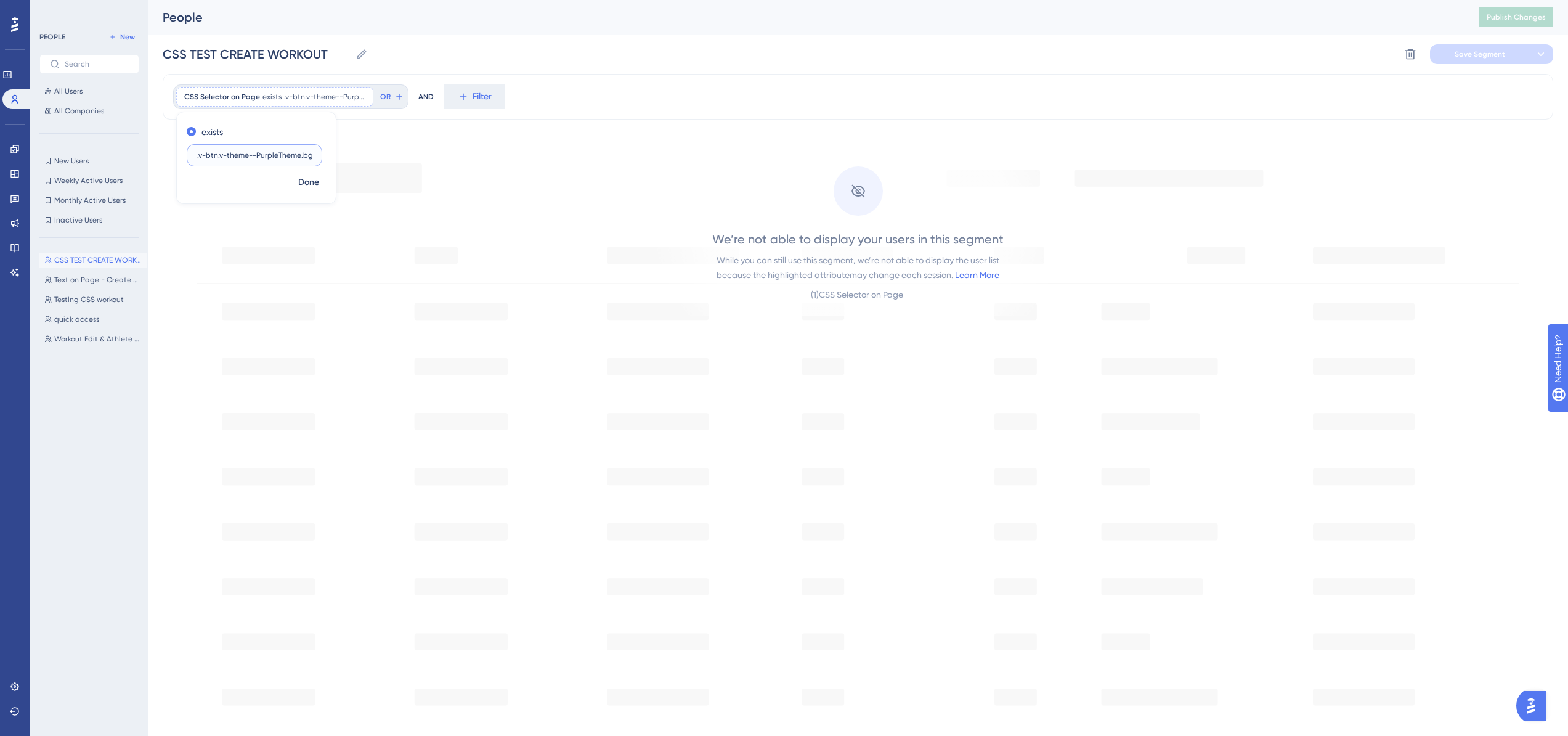
paste input "button.v-btn.bg-primary.v-btn--variant-flat .v-btn__content"
click at [257, 158] on input "button.v-btn.bg-primary.v-btn--variant-flat .v-btn__content" at bounding box center [255, 155] width 115 height 9
type input "button.v-btn.bg-primary.v-btn--variant-flat.v-btn__content"
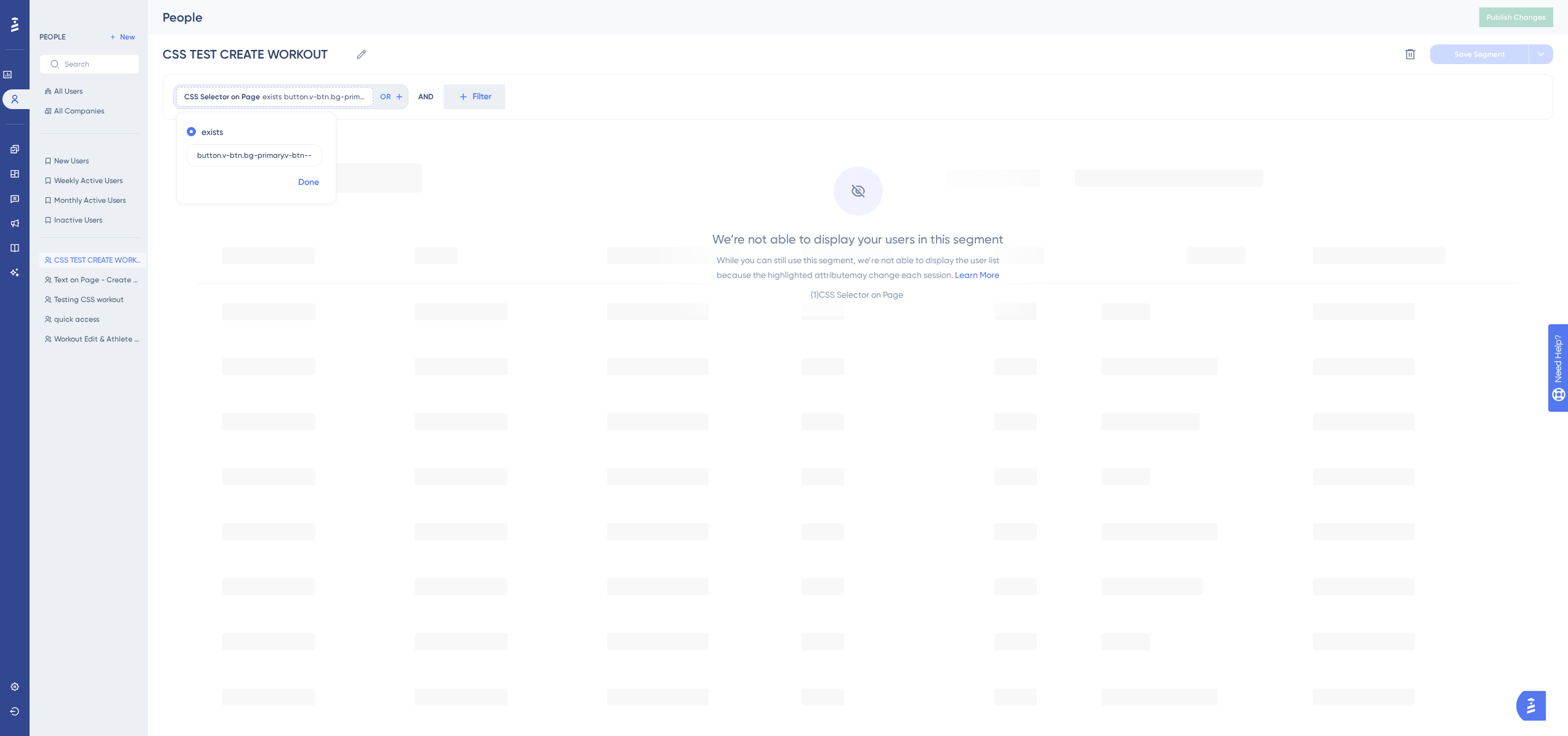
click at [313, 183] on span "Done" at bounding box center [308, 182] width 21 height 15
click at [1474, 50] on span "Save Segment" at bounding box center [1480, 54] width 50 height 10
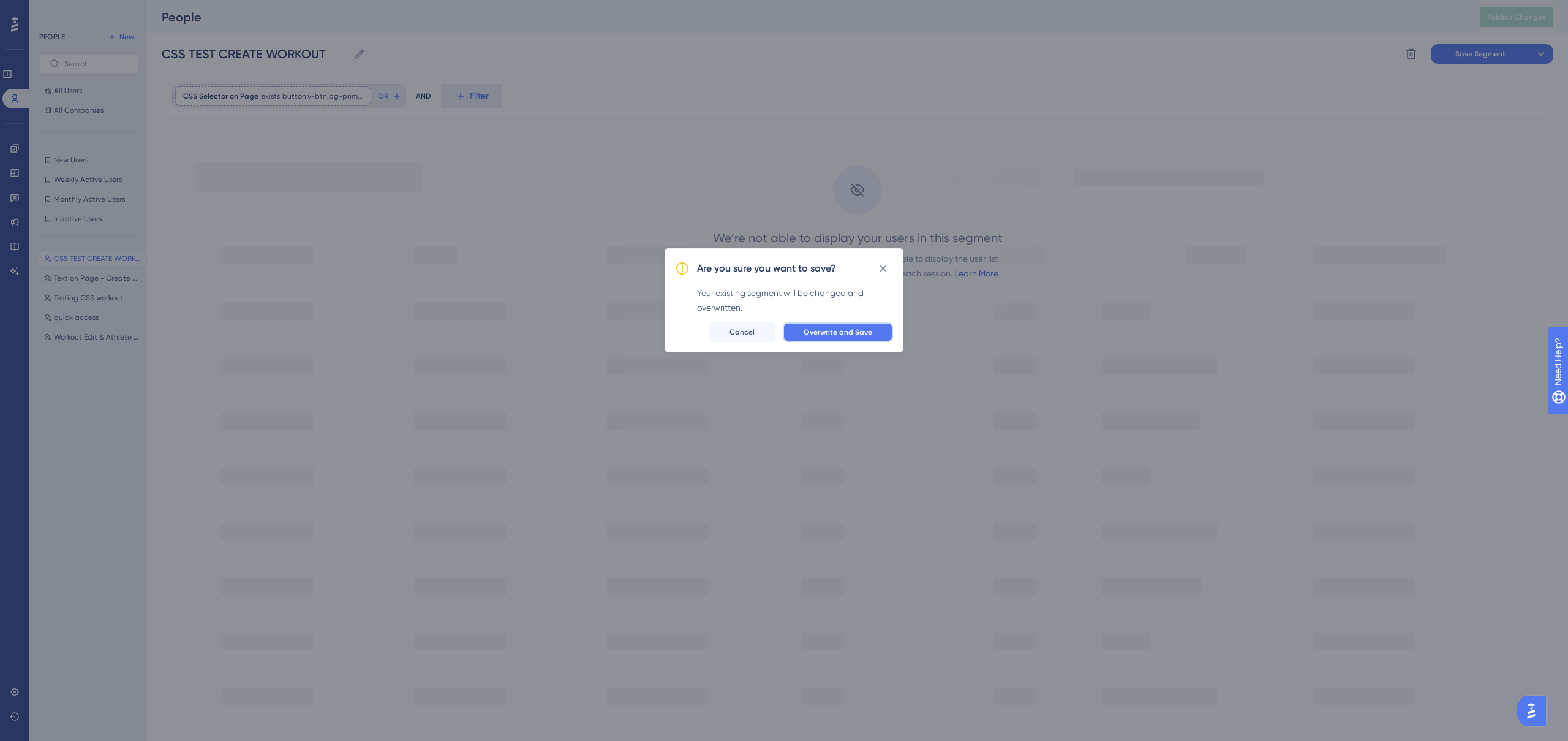
click at [865, 326] on button "Overwrite and Save" at bounding box center [838, 332] width 110 height 20
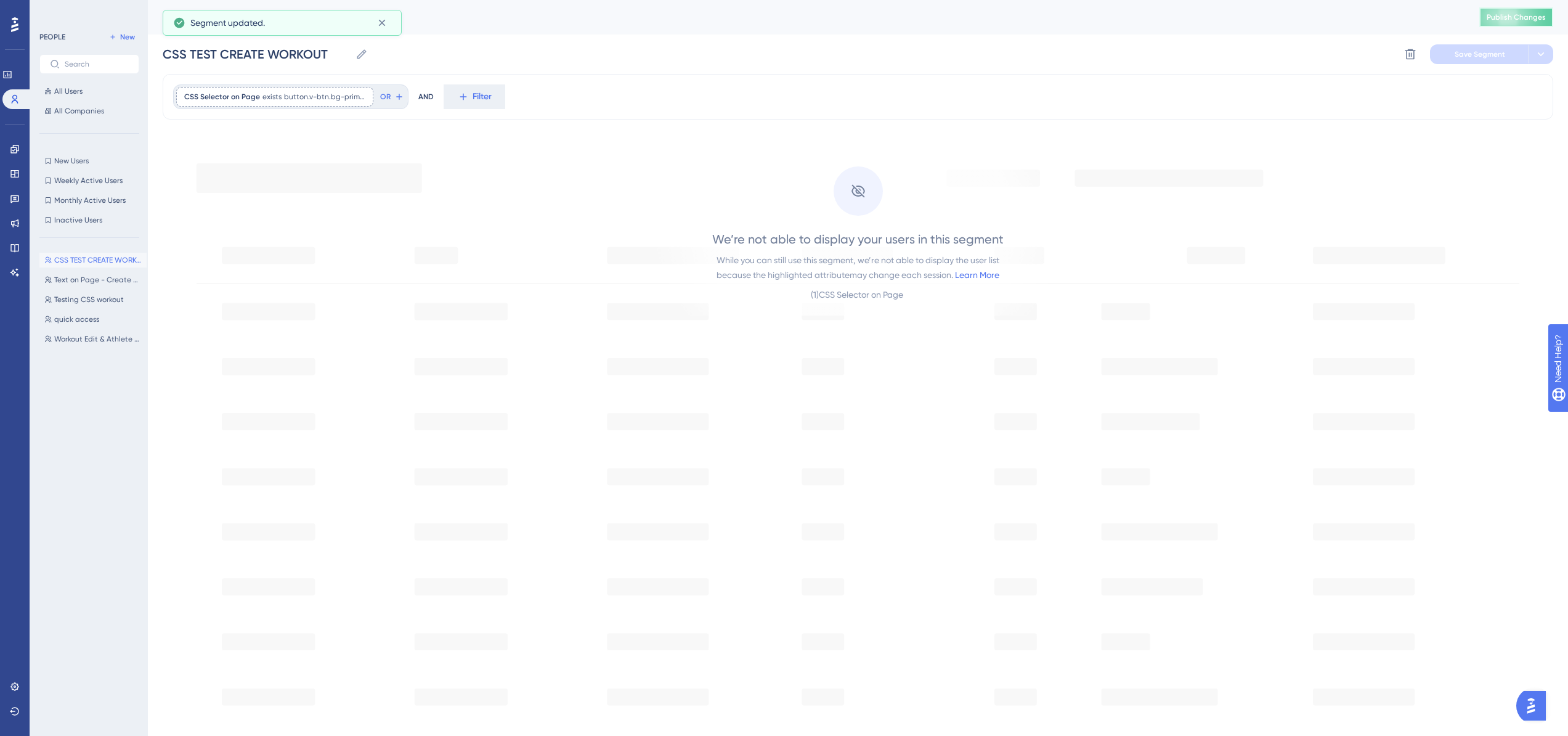
click at [1505, 19] on span "Publish Changes" at bounding box center [1516, 17] width 59 height 10
click at [822, 68] on div "CSS TEST CREATE WORKOUT CSS TEST CREATE WORKOUT Delete Segment Save Segment" at bounding box center [858, 54] width 1391 height 39
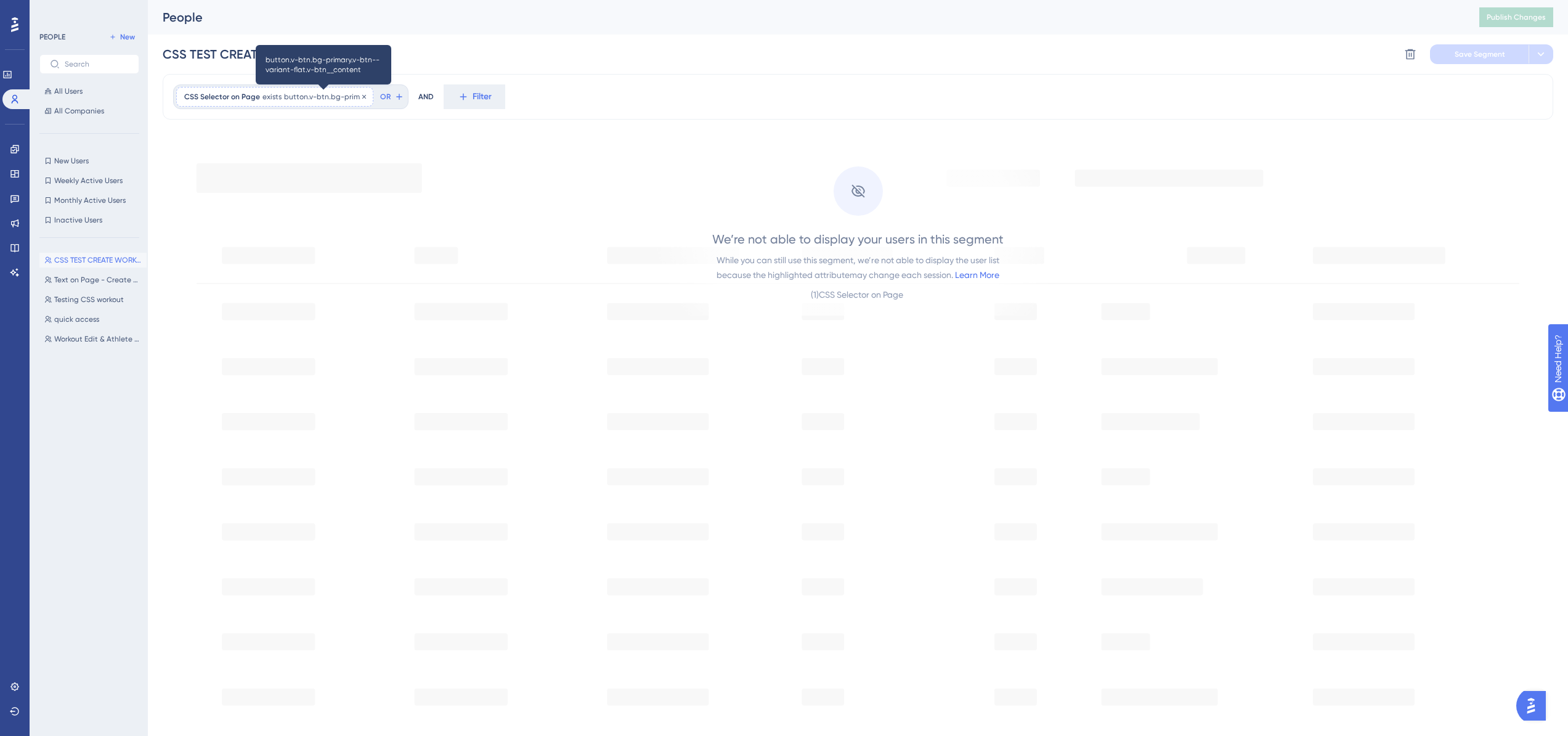
click at [315, 96] on span "button.v-btn.bg-primary.v-btn--variant-flat.v-btn__content" at bounding box center [324, 97] width 81 height 10
click at [217, 157] on input "button.v-btn.bg-primary.v-btn--variant-flat.v-btn__content" at bounding box center [255, 155] width 115 height 9
drag, startPoint x: 220, startPoint y: 157, endPoint x: 179, endPoint y: 157, distance: 41.0
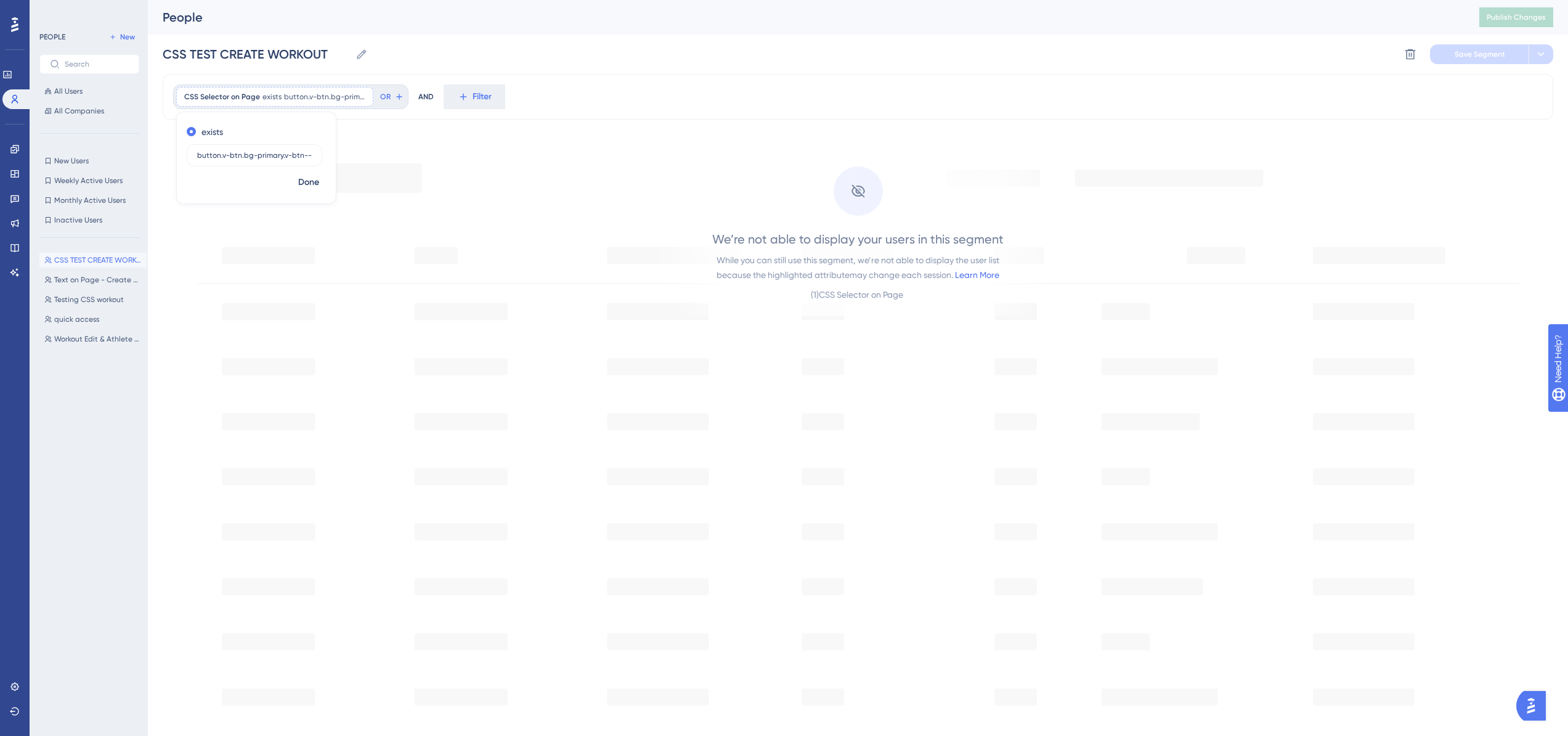
click at [180, 157] on div "exists button.v-btn.bg-primary.v-btn--variant-flat.v-btn__content" at bounding box center [256, 146] width 159 height 50
type input ".v-btn.bg-primary.v-btn--variant-flat.v-btn__content"
click at [313, 183] on span "Done" at bounding box center [308, 182] width 21 height 15
click at [1491, 59] on button "Save Segment" at bounding box center [1479, 54] width 98 height 20
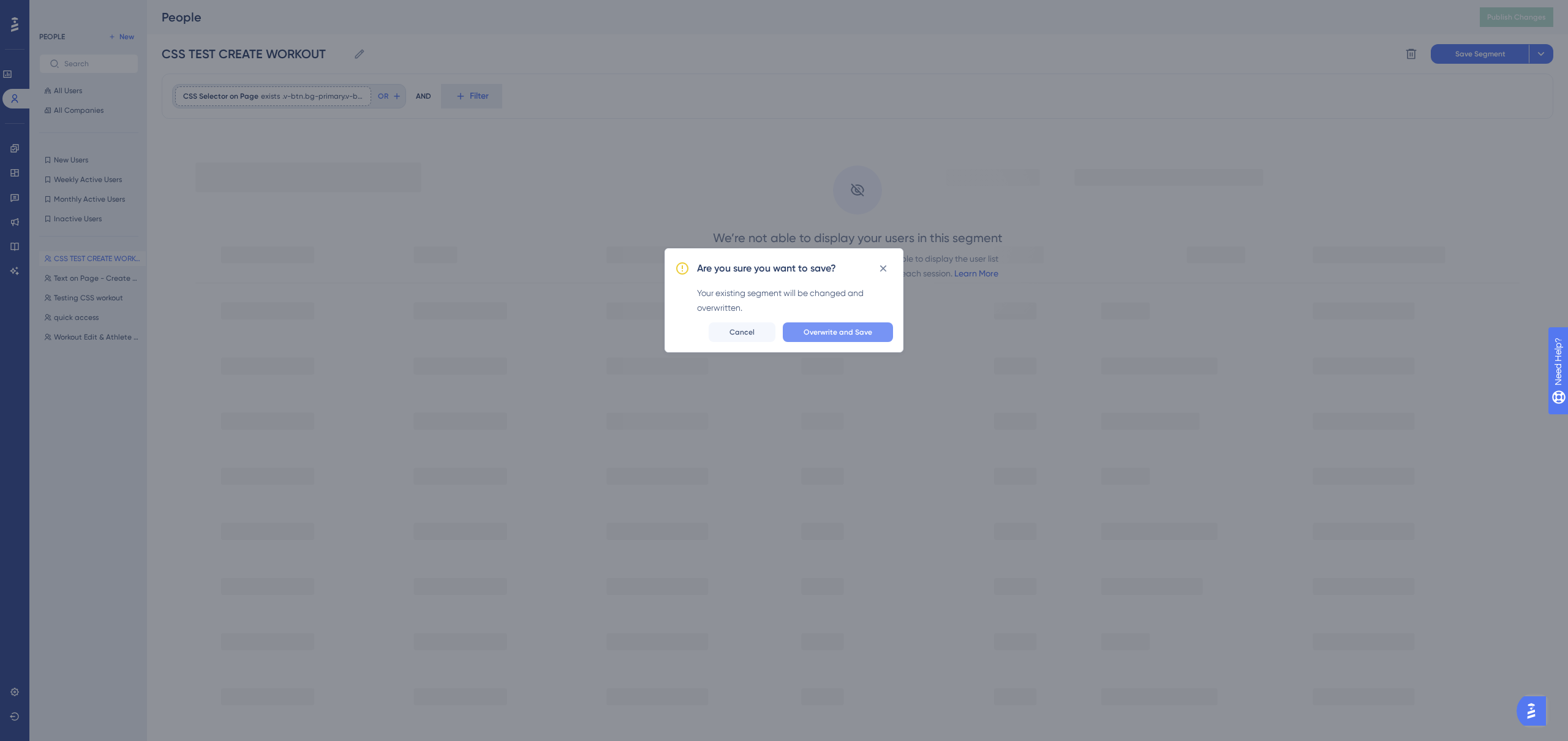
click at [859, 329] on span "Overwrite and Save" at bounding box center [838, 332] width 69 height 10
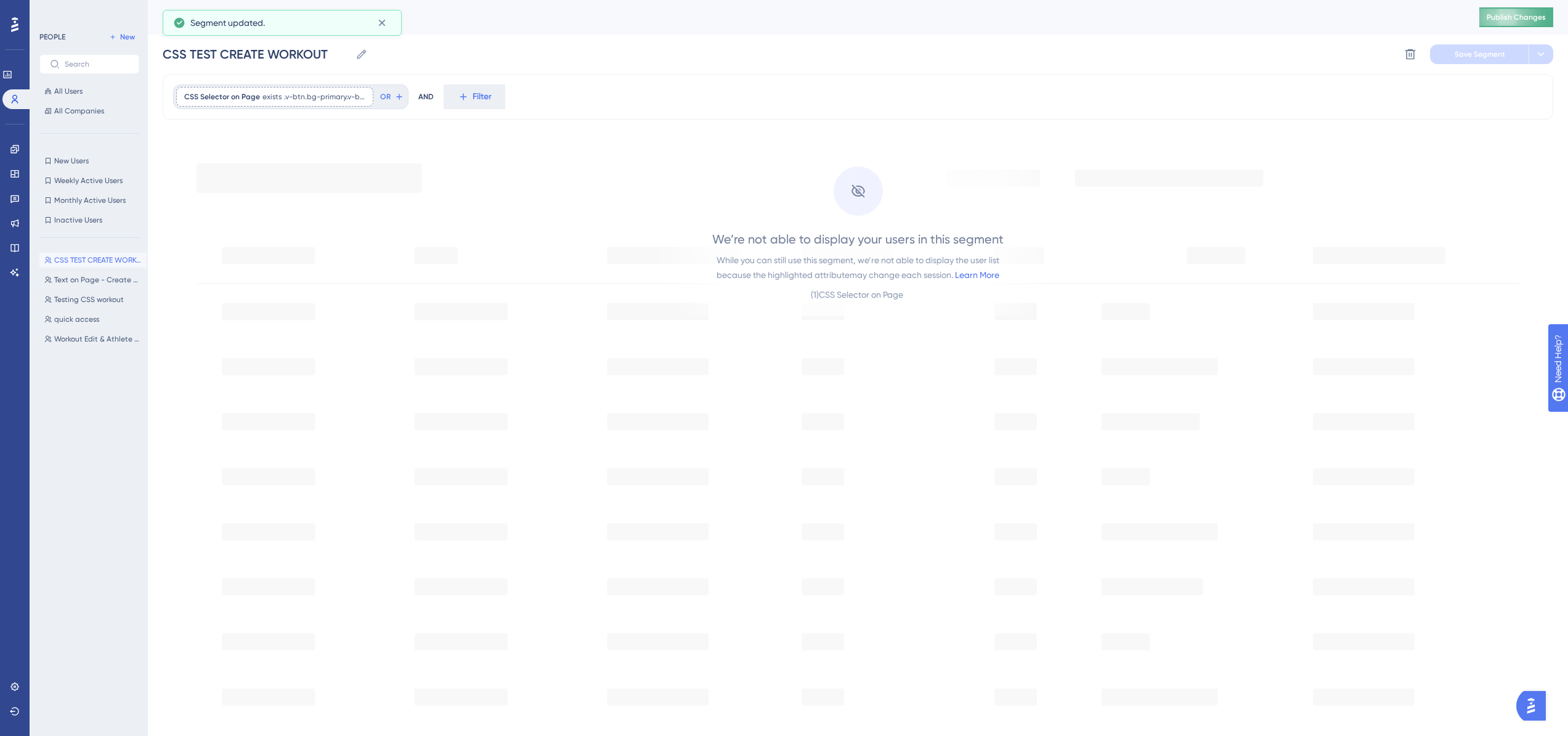
click at [1506, 21] on span "Publish Changes" at bounding box center [1516, 17] width 59 height 10
click at [522, 20] on div "People" at bounding box center [806, 17] width 1286 height 17
click at [522, 21] on div "People" at bounding box center [806, 17] width 1286 height 17
click at [445, 28] on div "People Publish Changes" at bounding box center [858, 17] width 1420 height 35
click at [991, 63] on div "CSS TEST CREATE WORKOUT CSS TEST CREATE WORKOUT Delete Segment Save Segment" at bounding box center [858, 54] width 1391 height 39
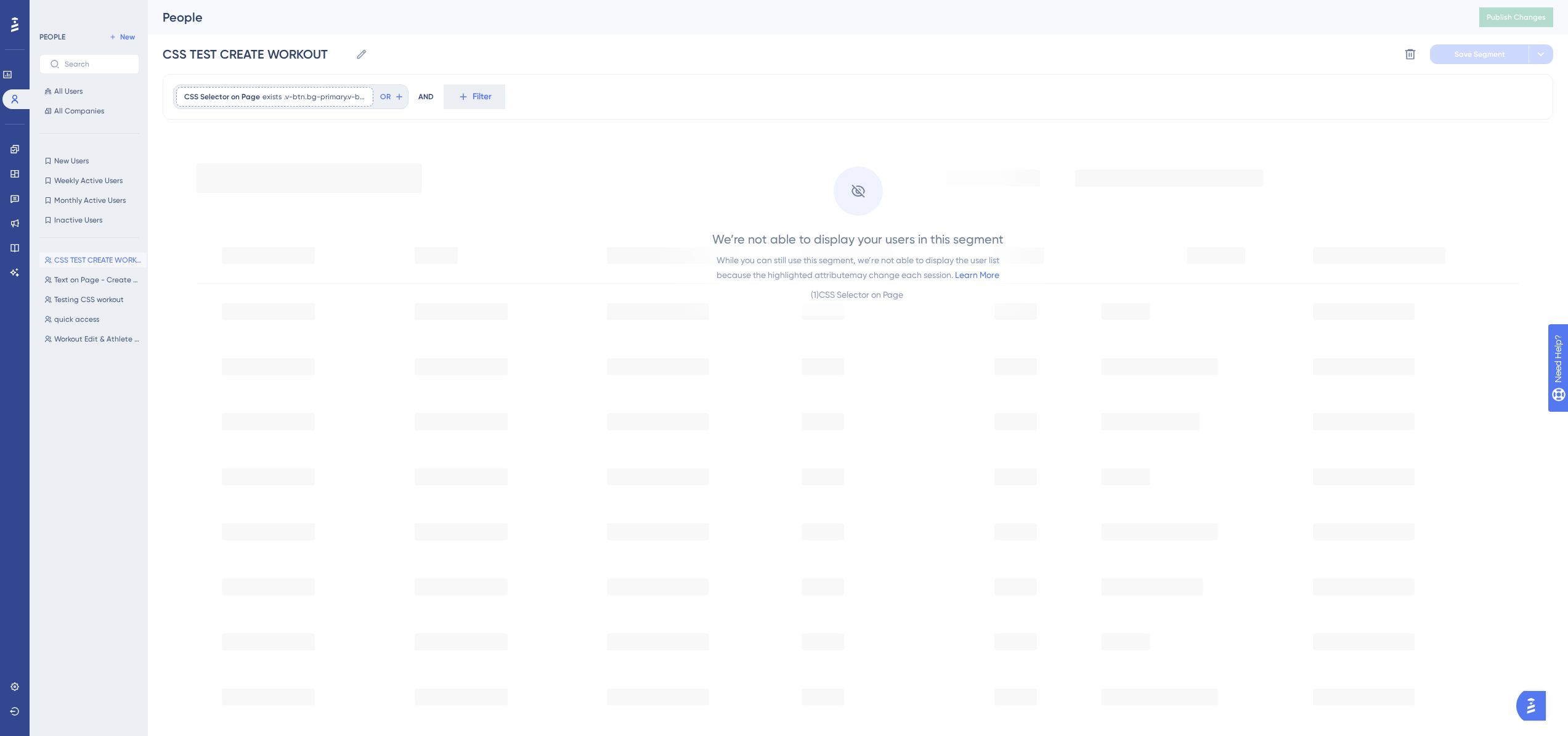
click at [1186, 33] on div "People Publish Changes" at bounding box center [858, 17] width 1420 height 35
